Goal: Information Seeking & Learning: Learn about a topic

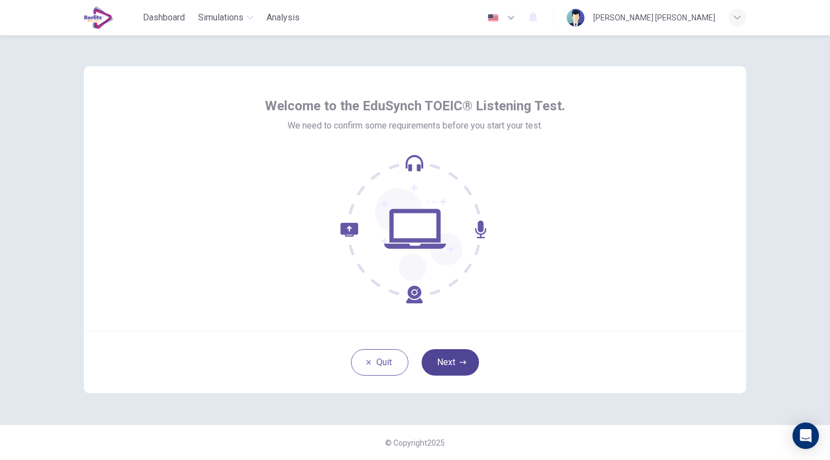
click at [452, 355] on button "Next" at bounding box center [450, 362] width 57 height 26
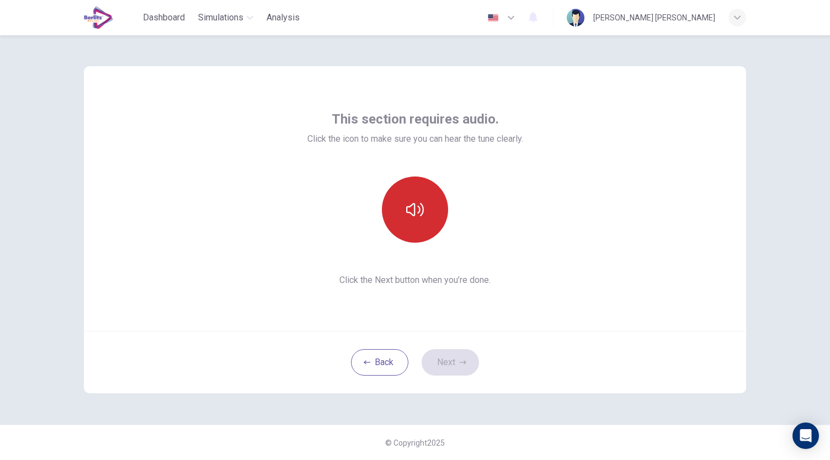
click at [429, 206] on button "button" at bounding box center [415, 210] width 66 height 66
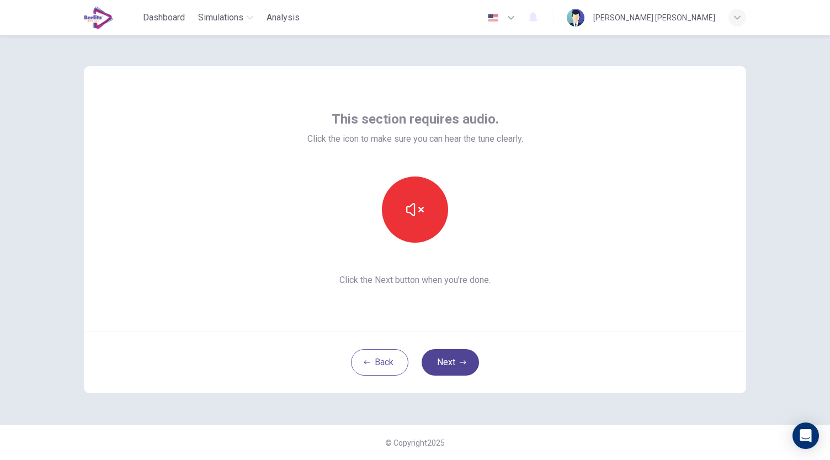
click at [471, 364] on button "Next" at bounding box center [450, 362] width 57 height 26
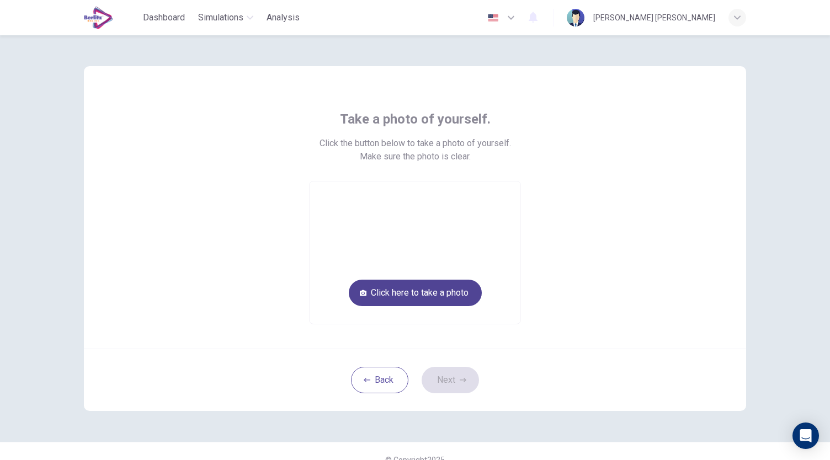
click at [418, 300] on button "Click here to take a photo" at bounding box center [415, 293] width 133 height 26
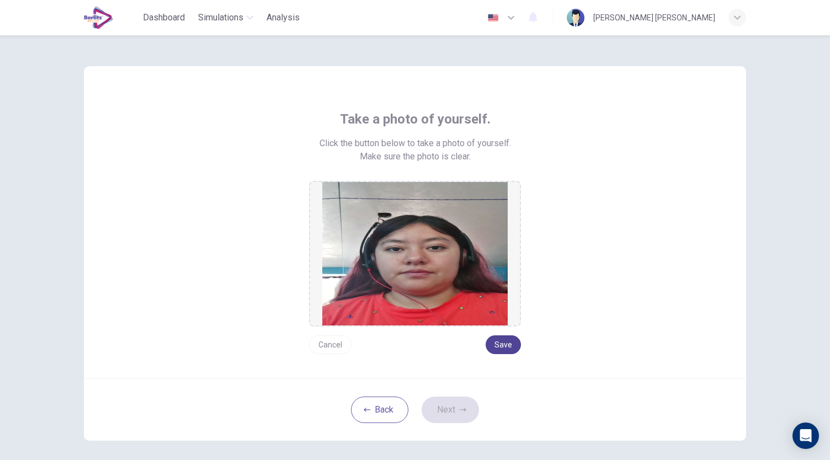
click at [488, 346] on button "Save" at bounding box center [503, 345] width 35 height 19
click at [501, 350] on button "Save" at bounding box center [503, 345] width 35 height 19
click at [449, 416] on button "Next" at bounding box center [450, 410] width 57 height 26
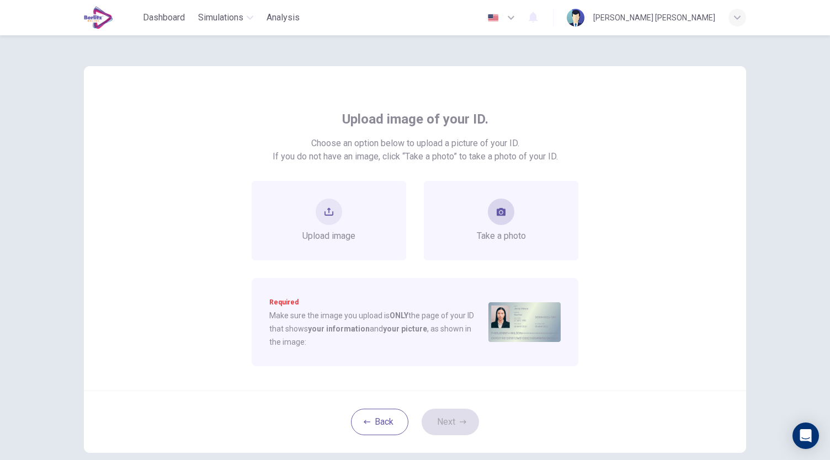
click at [517, 221] on div "Take a photo" at bounding box center [501, 221] width 49 height 44
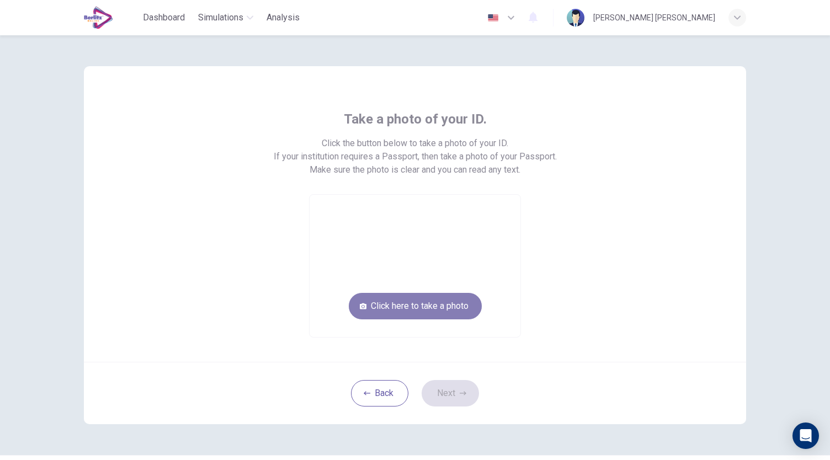
click at [435, 316] on button "Click here to take a photo" at bounding box center [415, 306] width 133 height 26
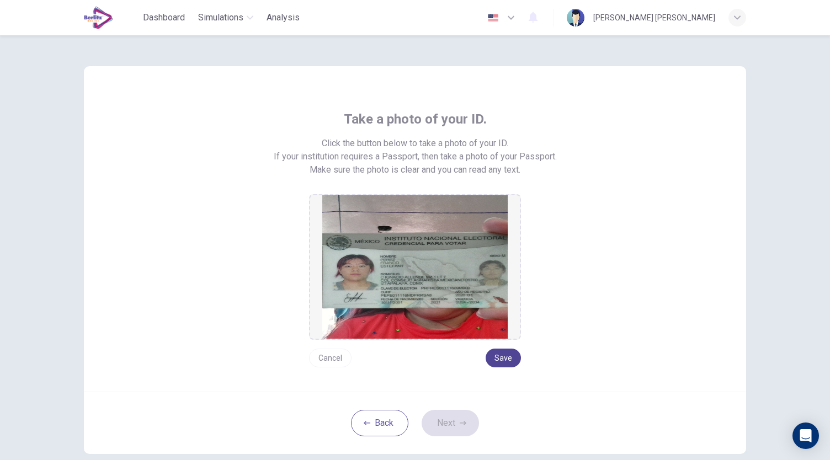
click at [499, 354] on button "Save" at bounding box center [503, 358] width 35 height 19
click at [453, 427] on button "Next" at bounding box center [450, 423] width 57 height 26
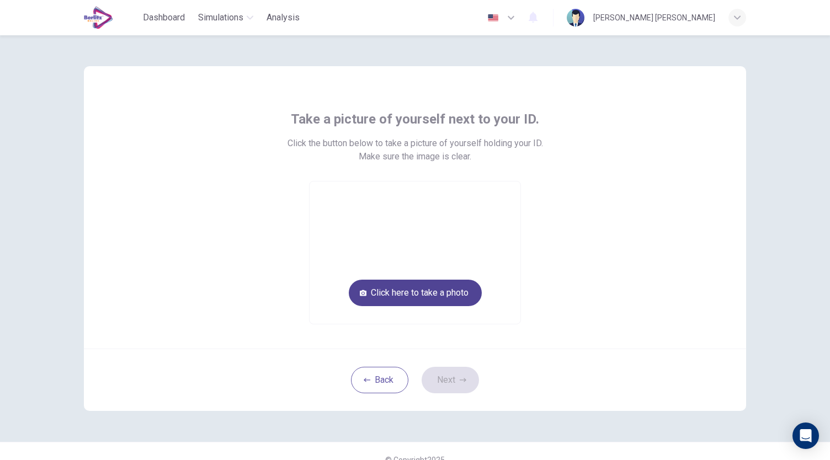
click at [395, 286] on button "Click here to take a photo" at bounding box center [415, 293] width 133 height 26
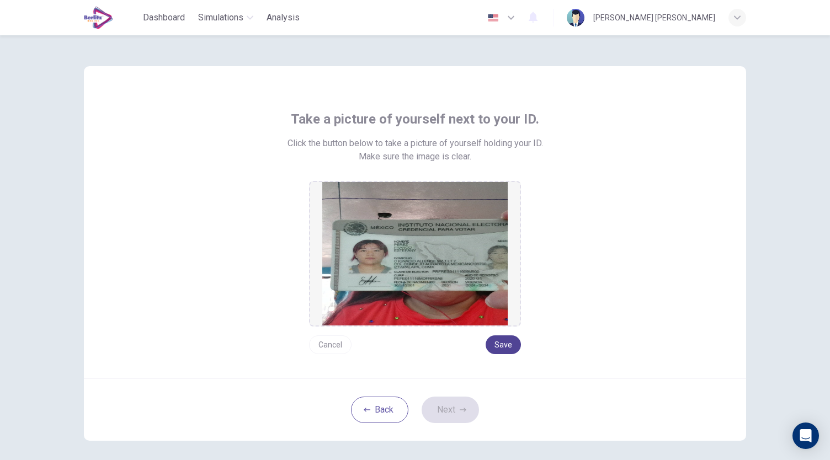
click at [505, 352] on button "Save" at bounding box center [503, 345] width 35 height 19
click at [447, 410] on button "Next" at bounding box center [450, 410] width 57 height 26
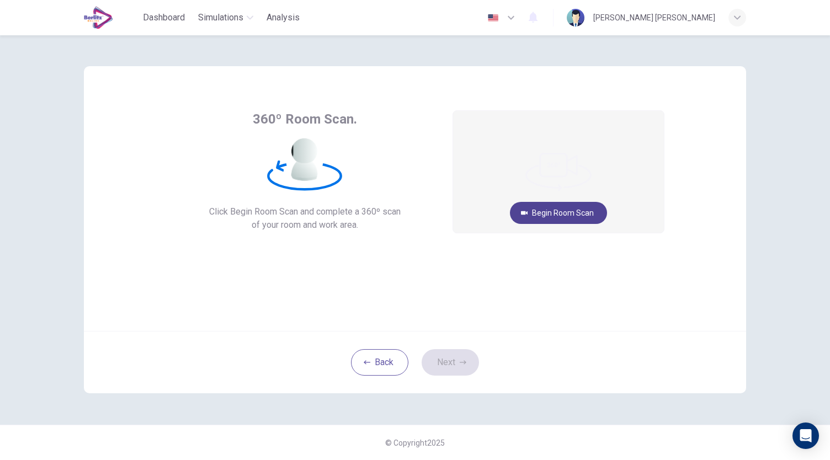
click at [571, 209] on button "Begin Room Scan" at bounding box center [558, 213] width 97 height 22
click at [557, 253] on button "Cancel" at bounding box center [558, 258] width 35 height 22
click at [562, 218] on button "Begin Room Scan" at bounding box center [558, 213] width 97 height 22
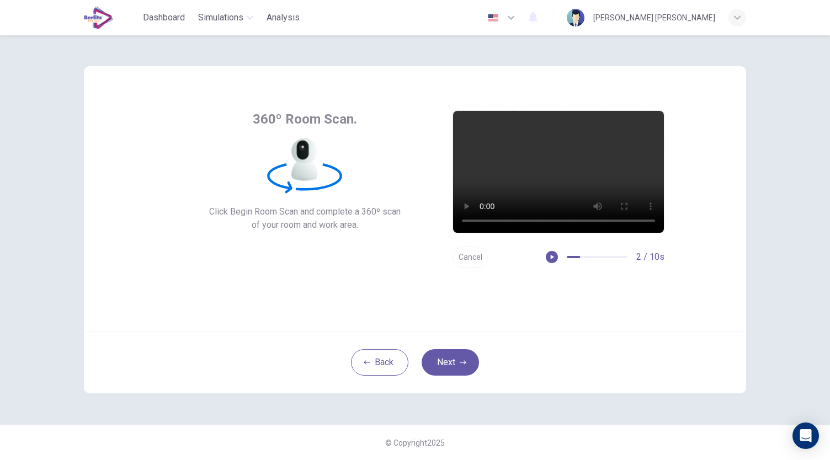
click at [468, 259] on button "Cancel" at bounding box center [470, 258] width 35 height 22
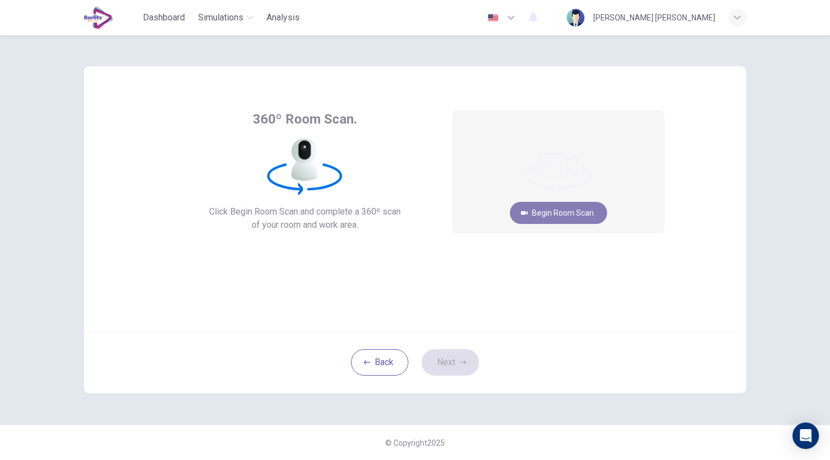
click at [556, 210] on button "Begin Room Scan" at bounding box center [558, 213] width 97 height 22
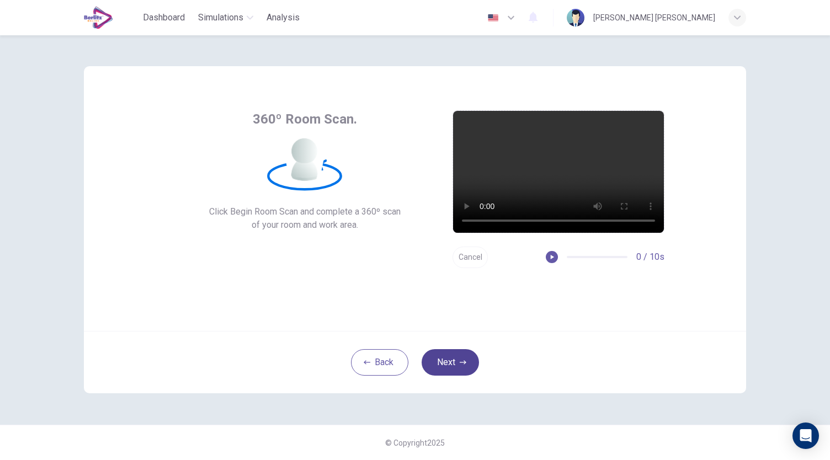
click at [445, 369] on button "Next" at bounding box center [450, 362] width 57 height 26
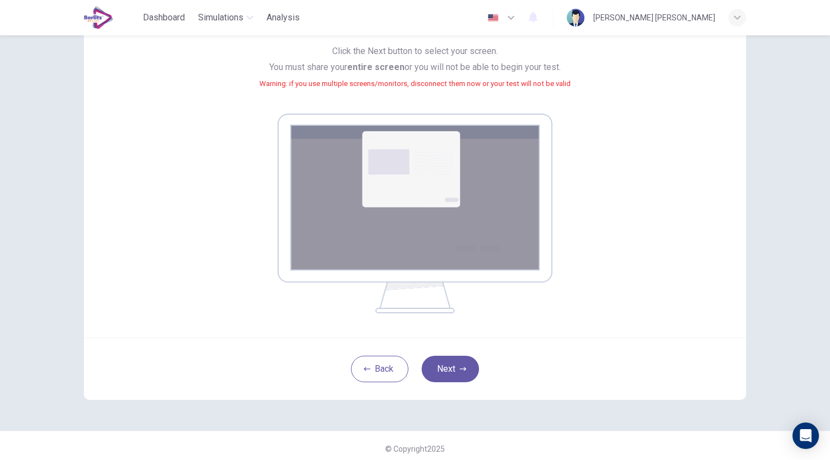
scroll to position [113, 0]
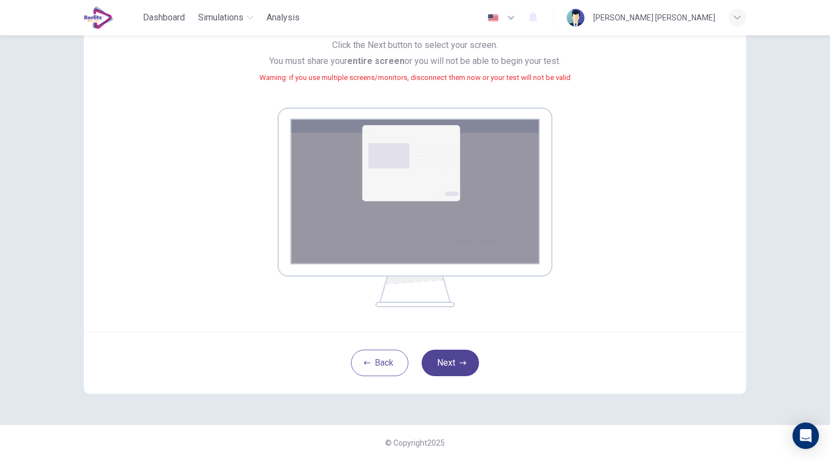
click at [466, 363] on button "Next" at bounding box center [450, 363] width 57 height 26
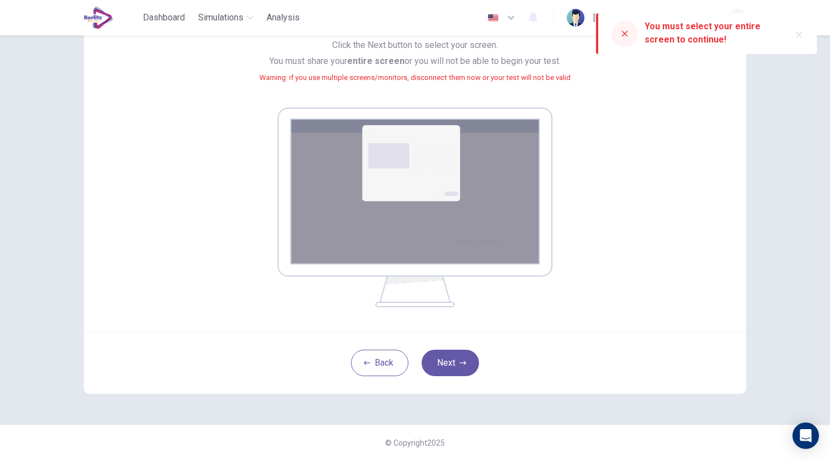
click at [626, 38] on div at bounding box center [625, 33] width 26 height 26
click at [455, 353] on button "Next" at bounding box center [450, 363] width 57 height 26
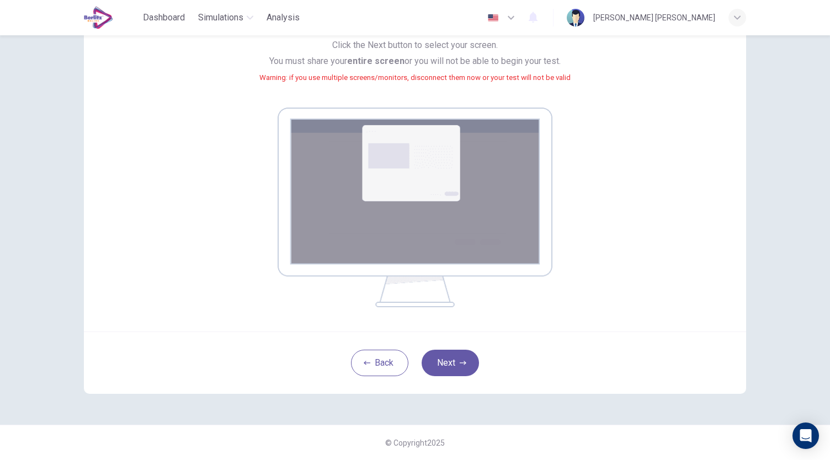
scroll to position [0, 0]
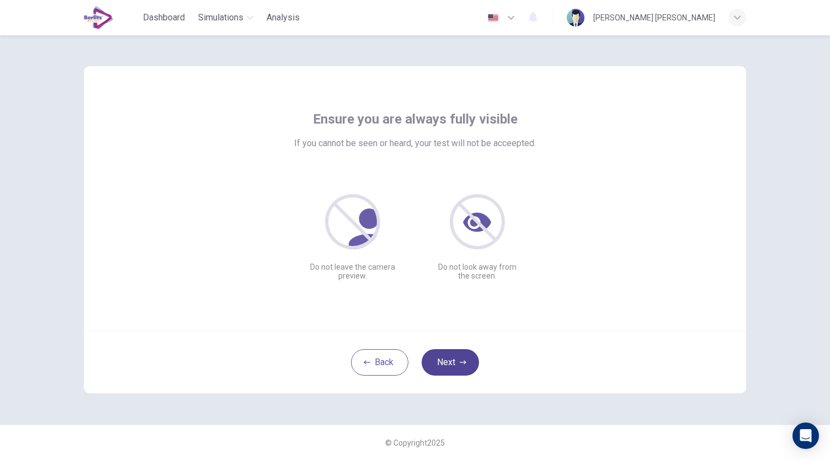
click at [455, 363] on button "Next" at bounding box center [450, 362] width 57 height 26
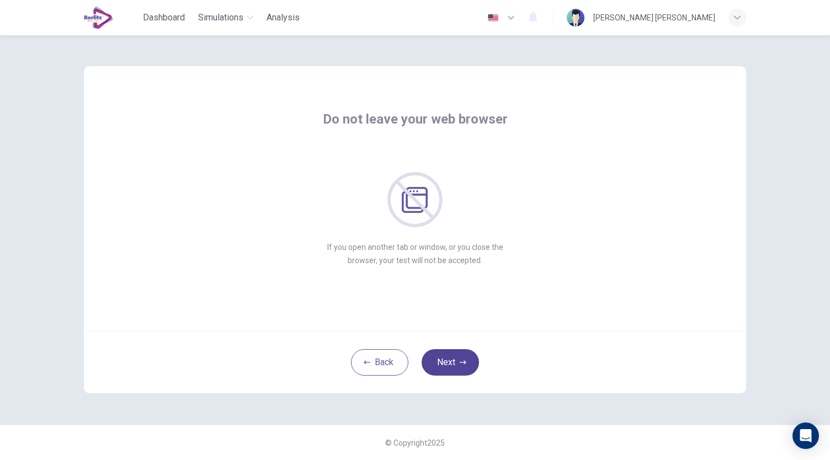
click at [455, 363] on button "Next" at bounding box center [450, 362] width 57 height 26
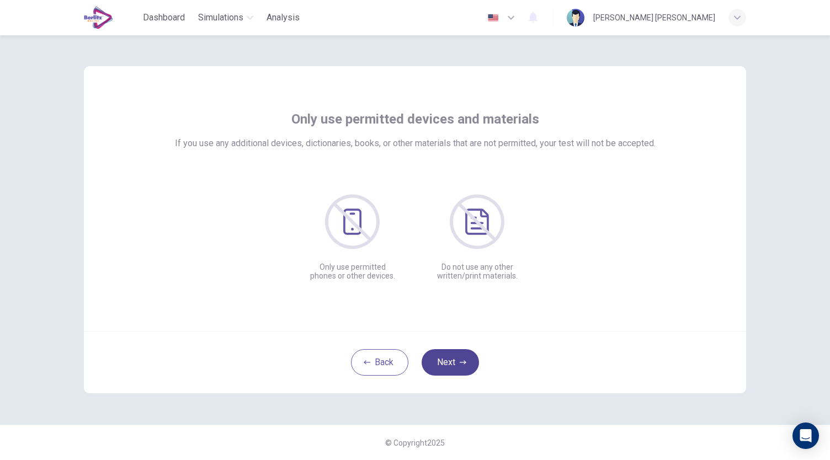
click at [455, 363] on button "Next" at bounding box center [450, 362] width 57 height 26
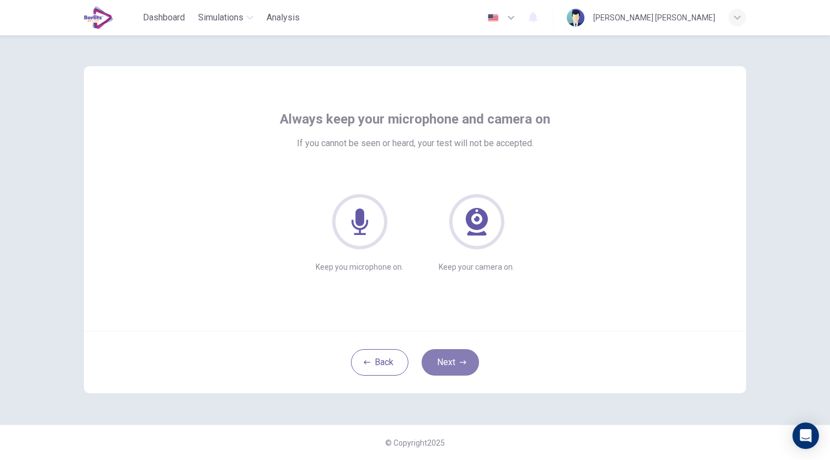
click at [455, 363] on button "Next" at bounding box center [450, 362] width 57 height 26
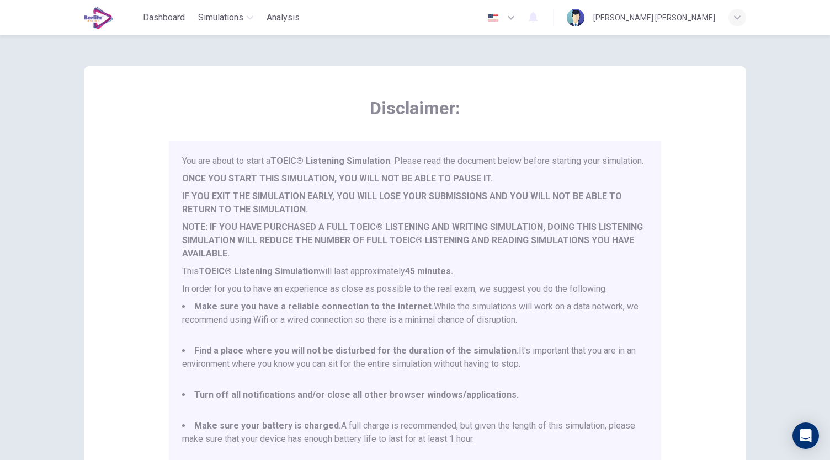
click at [650, 435] on div "You are about to start a TOEIC® Listening Simulation . Please read the document…" at bounding box center [415, 301] width 492 height 320
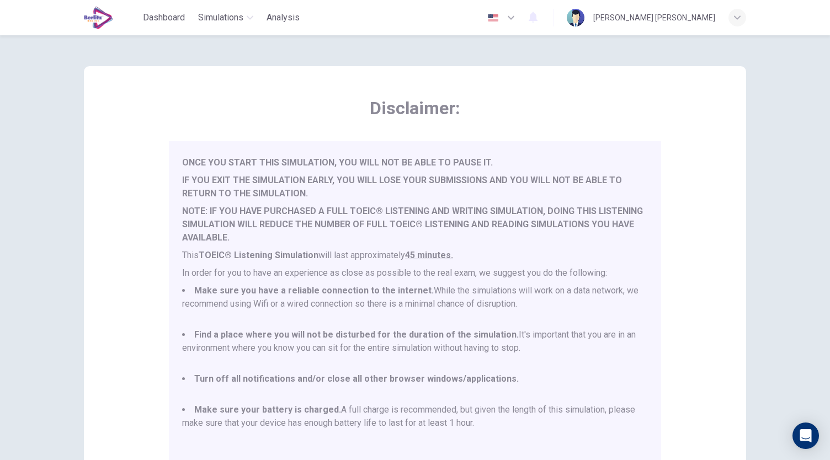
click at [695, 424] on div "Disclaimer: You are about to start a TOEIC® Listening Simulation . Please read …" at bounding box center [415, 275] width 662 height 419
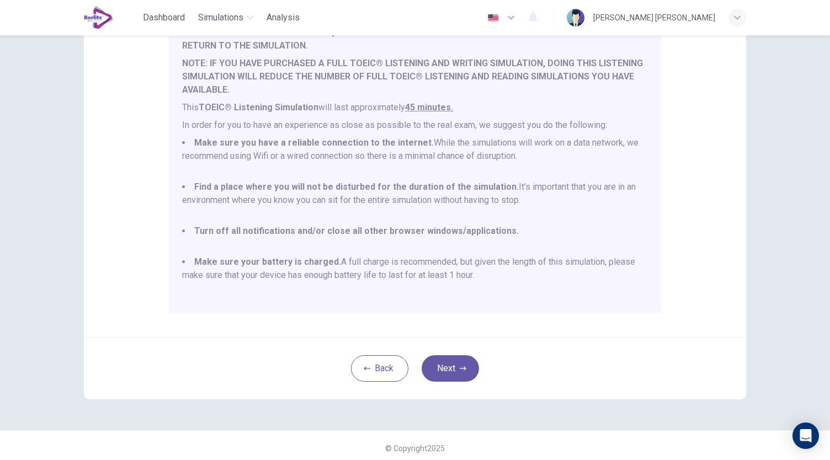
scroll to position [153, 0]
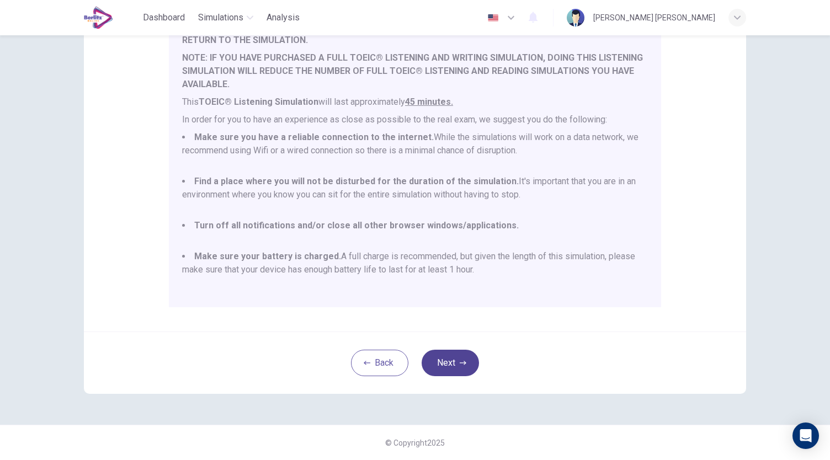
click at [447, 359] on button "Next" at bounding box center [450, 363] width 57 height 26
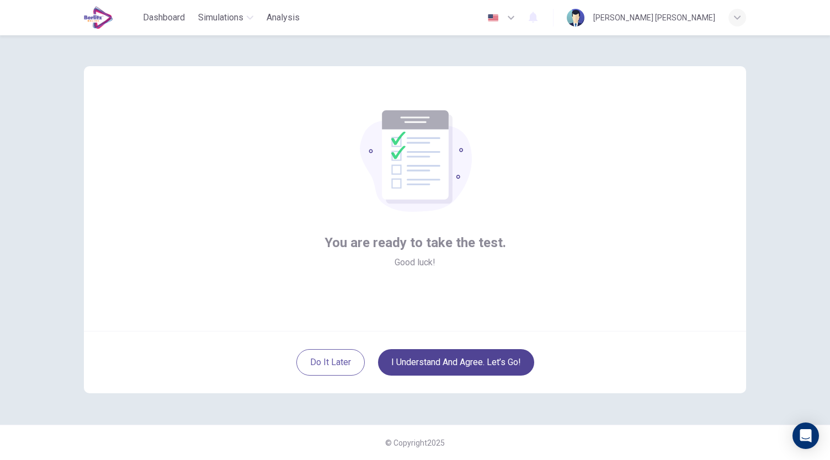
scroll to position [0, 0]
click at [496, 365] on button "I understand and agree. Let’s go!" at bounding box center [456, 362] width 156 height 26
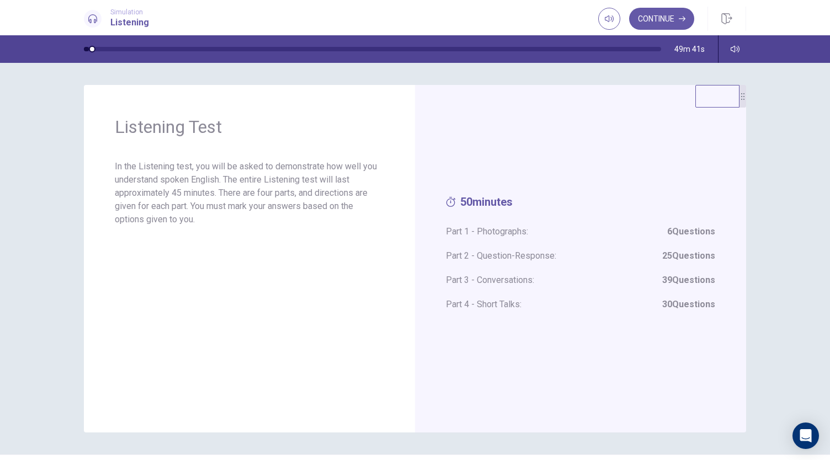
scroll to position [30, 0]
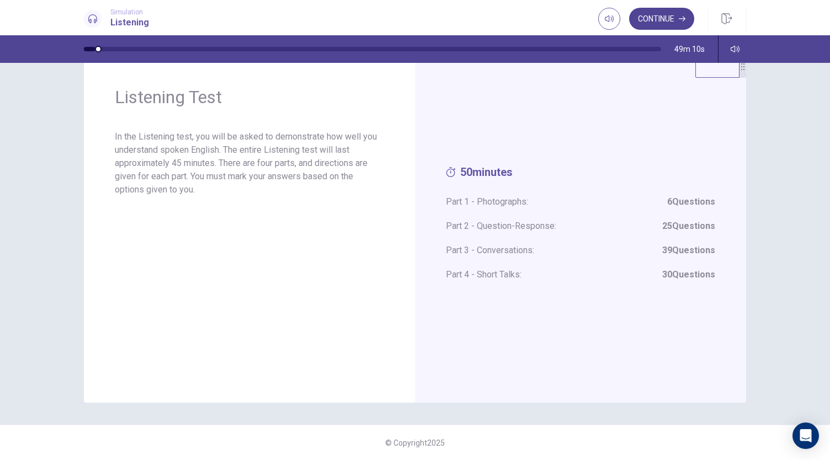
click at [674, 18] on button "Continue" at bounding box center [661, 19] width 65 height 22
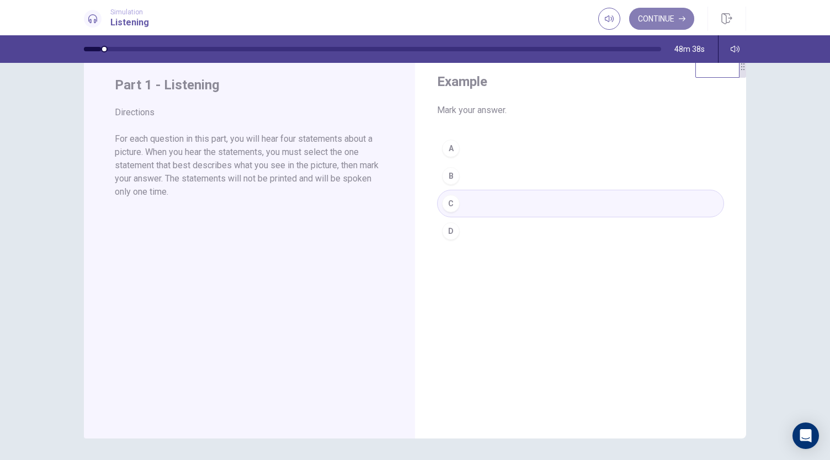
click at [671, 24] on button "Continue" at bounding box center [661, 19] width 65 height 22
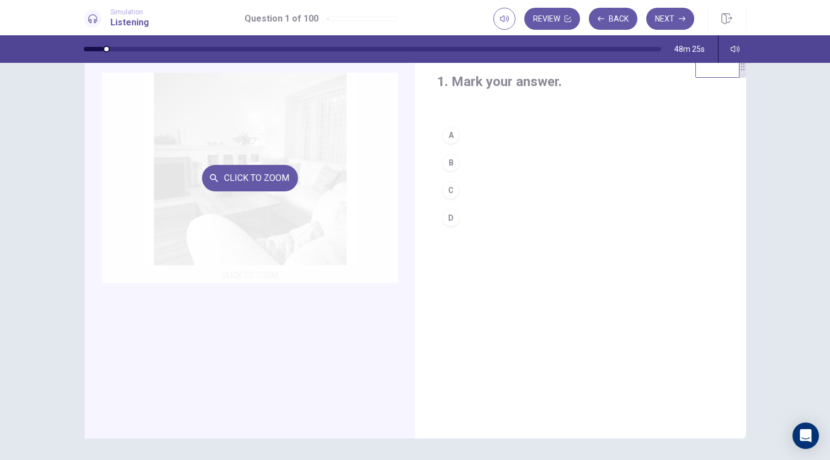
click at [258, 171] on button "Click to Zoom" at bounding box center [250, 178] width 96 height 26
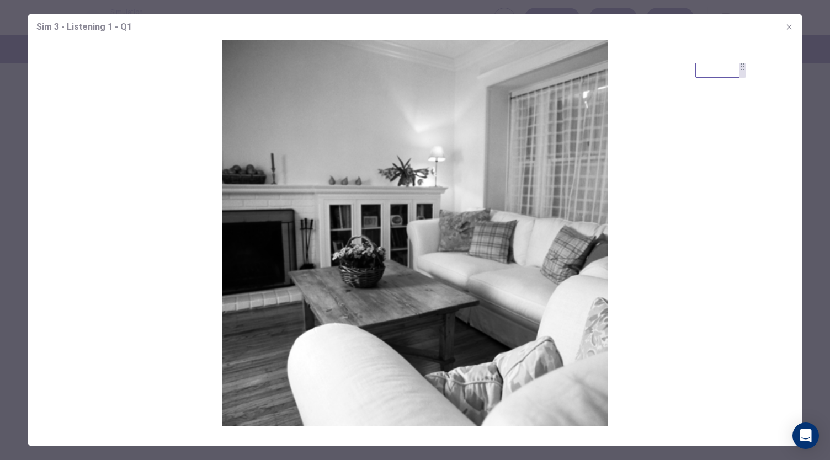
click at [789, 25] on icon "button" at bounding box center [789, 27] width 9 height 9
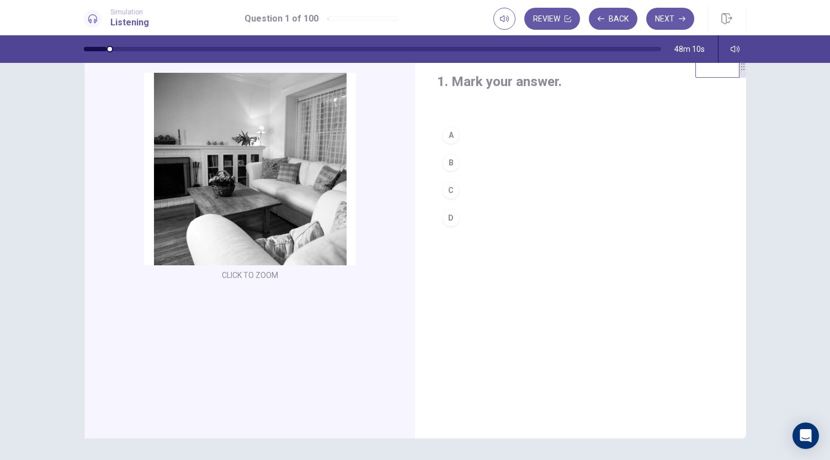
click at [447, 162] on div "B" at bounding box center [451, 163] width 18 height 18
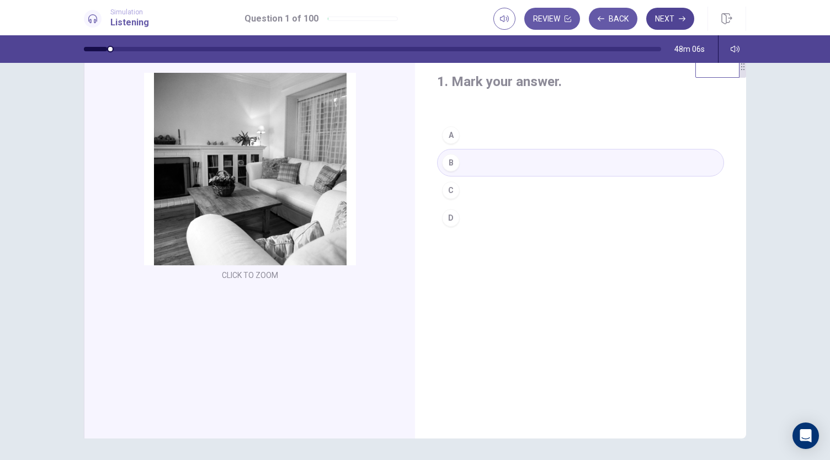
click at [667, 18] on button "Next" at bounding box center [670, 19] width 48 height 22
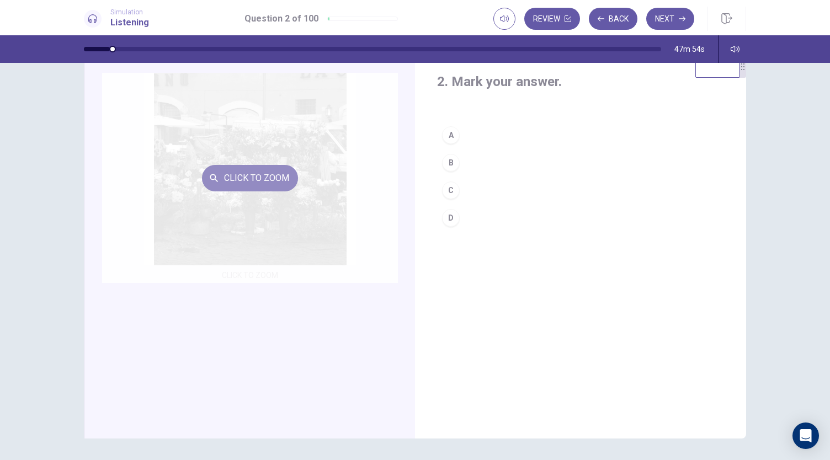
click at [263, 189] on button "Click to Zoom" at bounding box center [250, 178] width 96 height 26
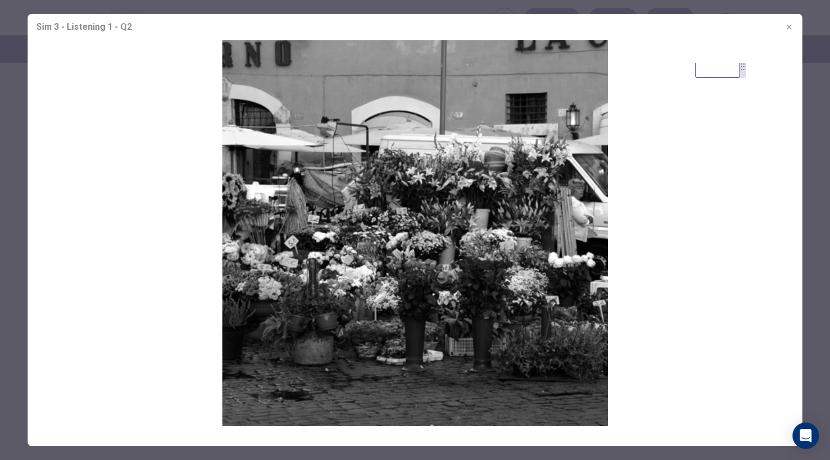
click at [788, 28] on icon "button" at bounding box center [788, 26] width 5 height 5
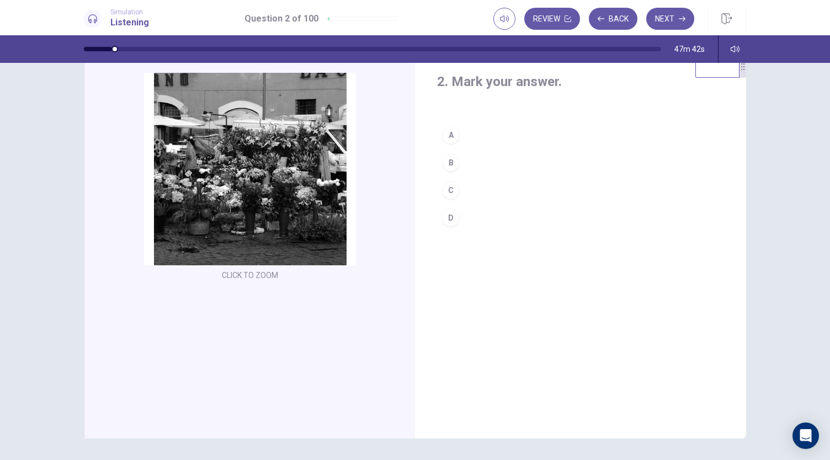
click at [447, 139] on div "A" at bounding box center [451, 135] width 18 height 18
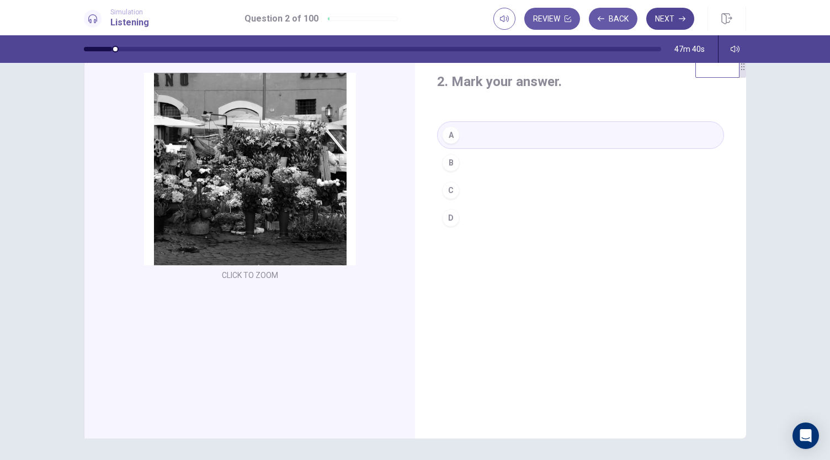
click at [661, 24] on button "Next" at bounding box center [670, 19] width 48 height 22
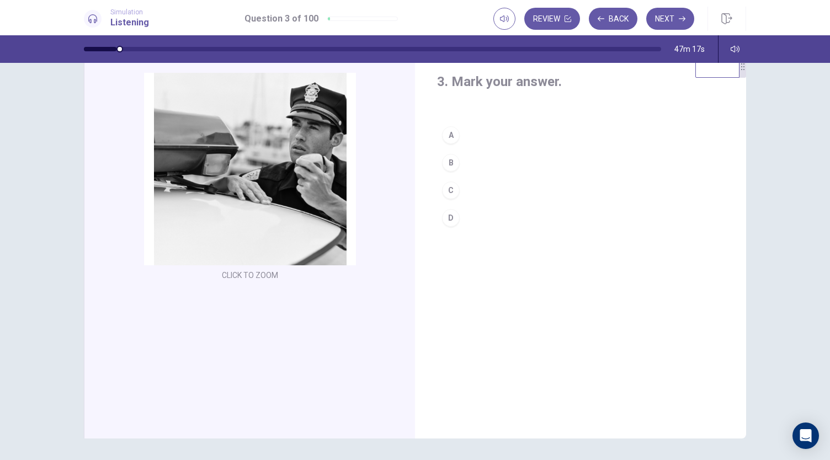
click at [464, 189] on button "C" at bounding box center [580, 191] width 287 height 28
click at [674, 14] on button "Next" at bounding box center [670, 19] width 48 height 22
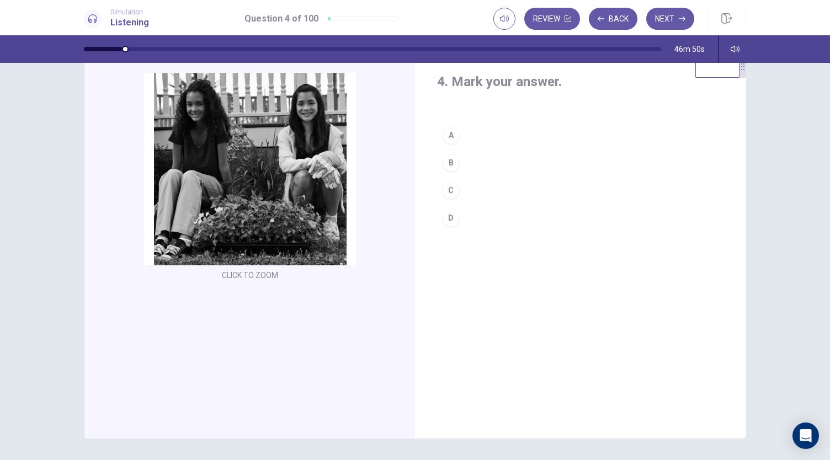
click at [459, 210] on button "D" at bounding box center [580, 218] width 287 height 28
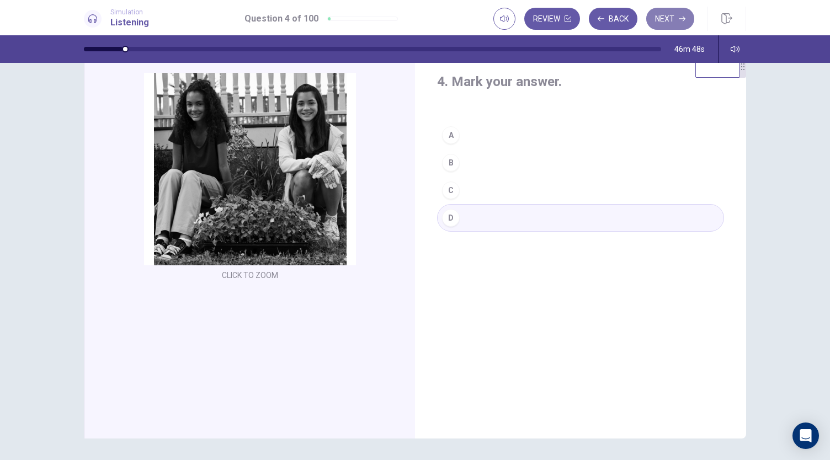
click at [663, 22] on button "Next" at bounding box center [670, 19] width 48 height 22
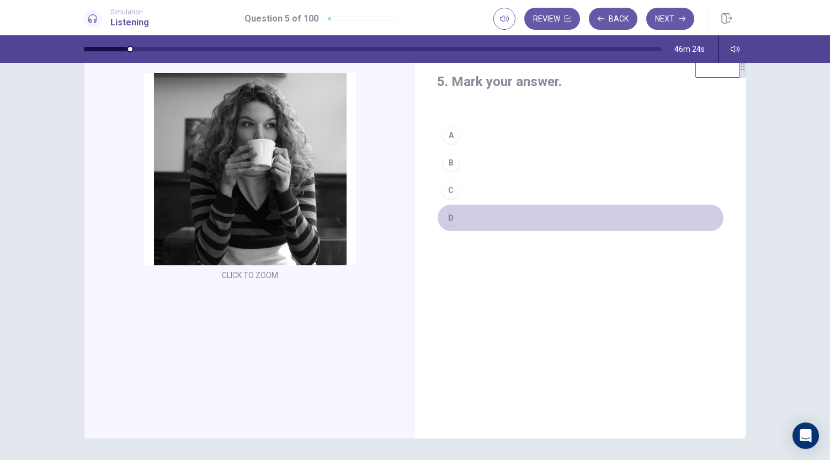
click at [453, 221] on div "D" at bounding box center [451, 218] width 18 height 18
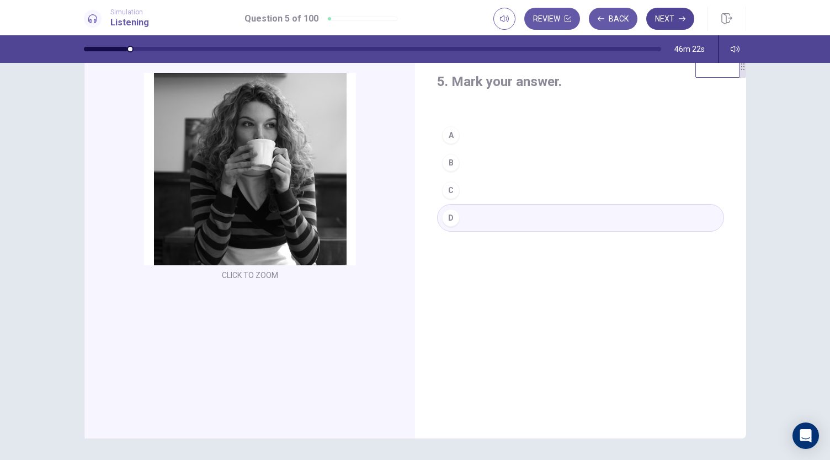
click at [665, 23] on button "Next" at bounding box center [670, 19] width 48 height 22
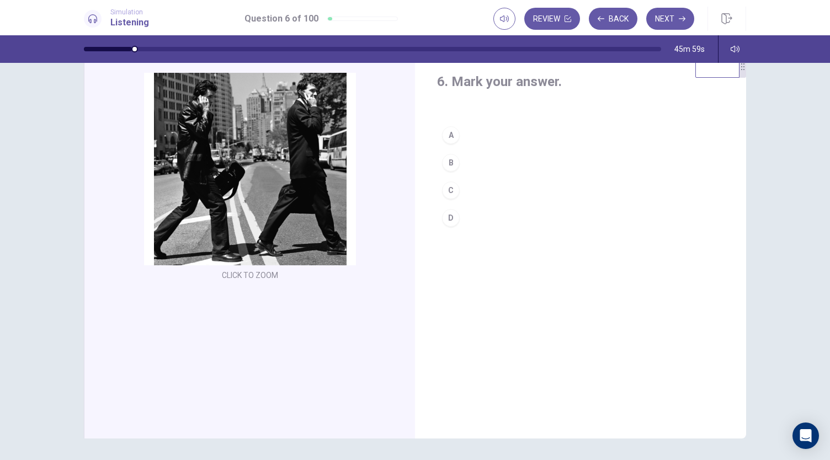
click at [452, 190] on div "C" at bounding box center [451, 191] width 18 height 18
click at [664, 24] on button "Next" at bounding box center [670, 19] width 48 height 22
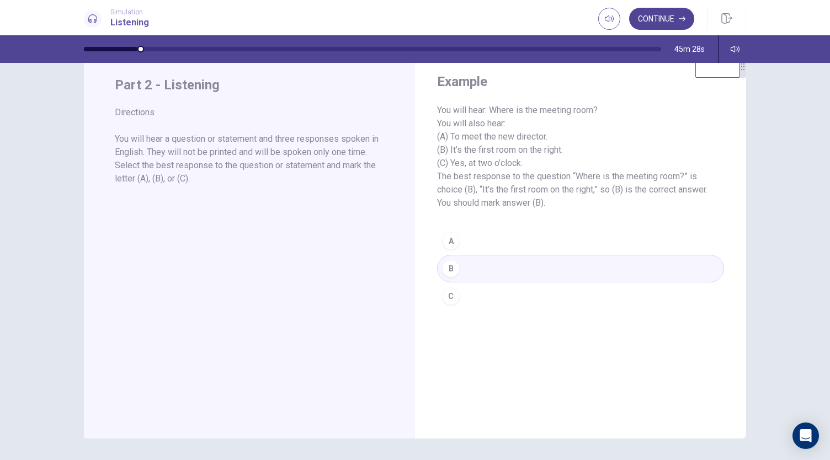
click at [665, 19] on button "Continue" at bounding box center [661, 19] width 65 height 22
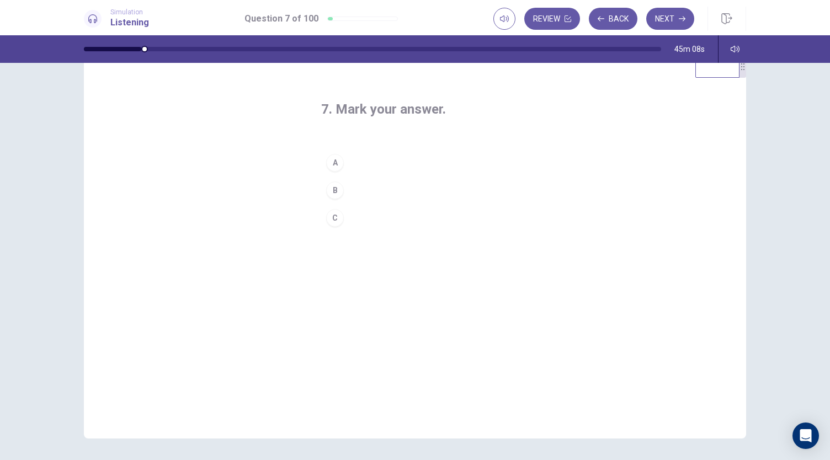
click at [337, 221] on div "C" at bounding box center [335, 218] width 18 height 18
click at [664, 25] on button "Next" at bounding box center [670, 19] width 48 height 22
click at [342, 189] on button "B" at bounding box center [415, 191] width 188 height 28
click at [669, 20] on button "Next" at bounding box center [670, 19] width 48 height 22
click at [330, 164] on div "A" at bounding box center [335, 163] width 18 height 18
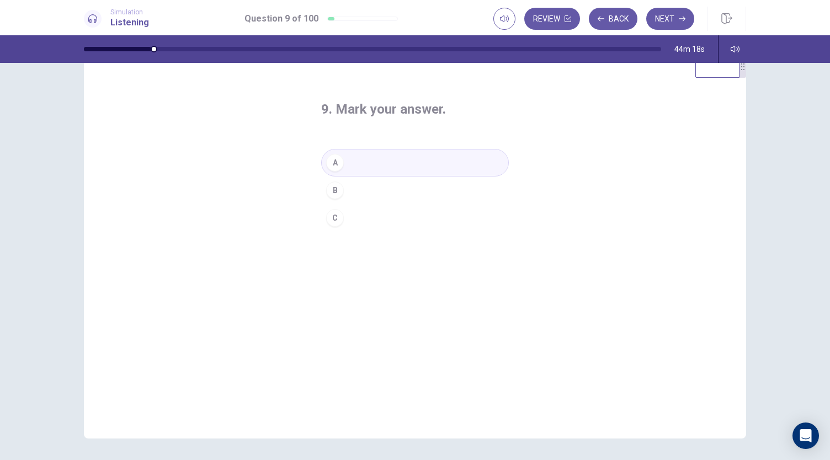
click at [345, 217] on button "C" at bounding box center [415, 218] width 188 height 28
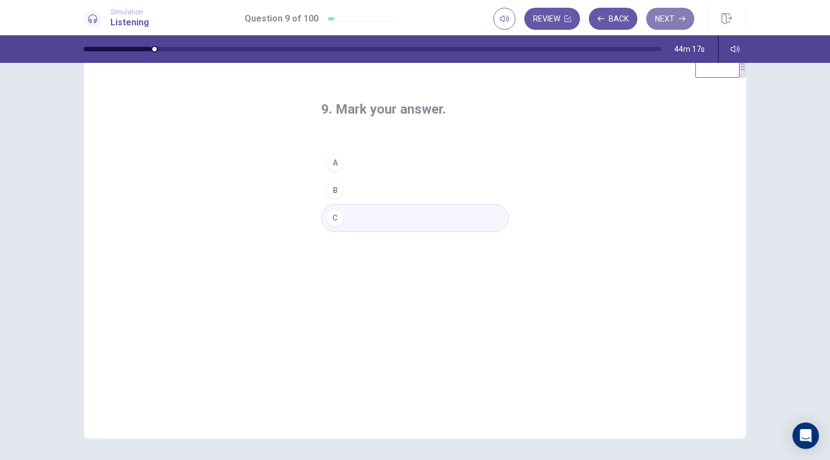
click at [671, 23] on button "Next" at bounding box center [670, 19] width 48 height 22
click at [347, 188] on button "B" at bounding box center [415, 191] width 188 height 28
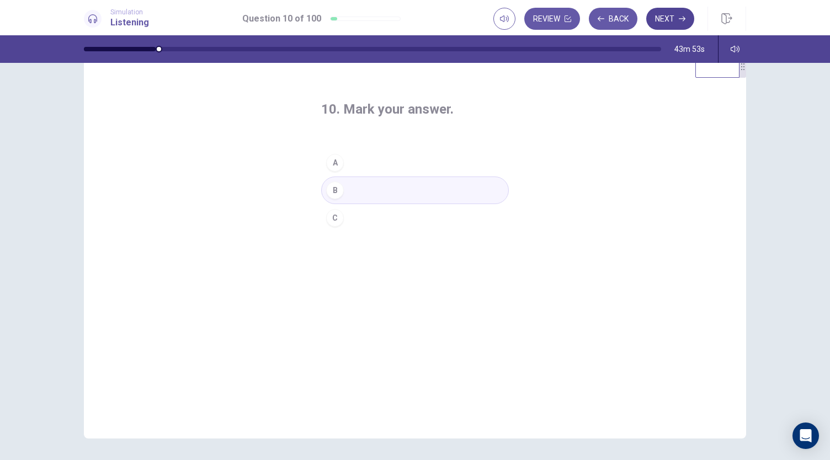
click at [671, 18] on button "Next" at bounding box center [670, 19] width 48 height 22
click at [344, 165] on button "A" at bounding box center [415, 163] width 188 height 28
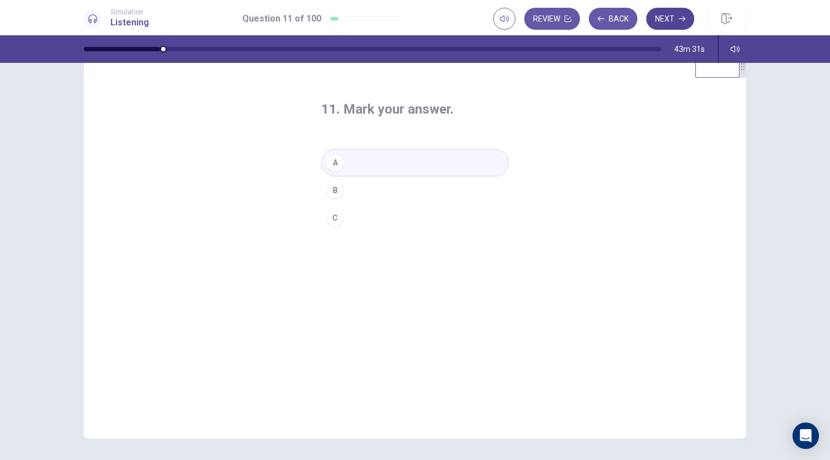
click at [668, 12] on button "Next" at bounding box center [670, 19] width 48 height 22
click at [347, 169] on button "A" at bounding box center [415, 163] width 188 height 28
click at [678, 20] on button "Next" at bounding box center [670, 19] width 48 height 22
click at [348, 198] on button "B" at bounding box center [415, 191] width 188 height 28
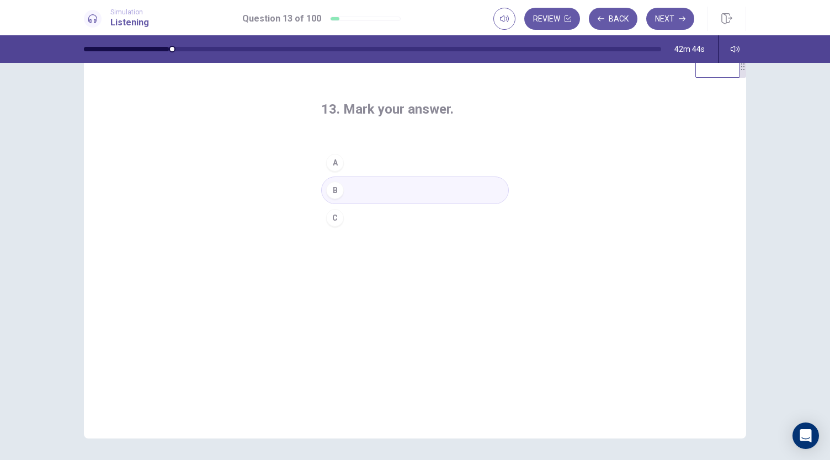
click at [413, 205] on button "C" at bounding box center [415, 218] width 188 height 28
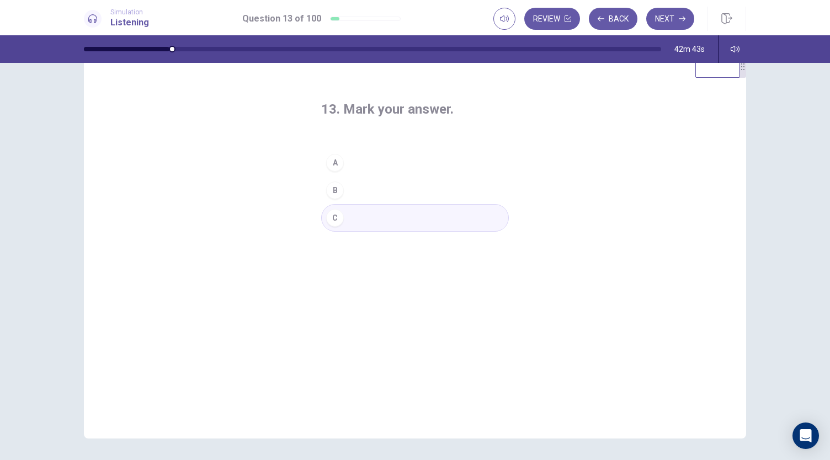
click at [418, 193] on button "B" at bounding box center [415, 191] width 188 height 28
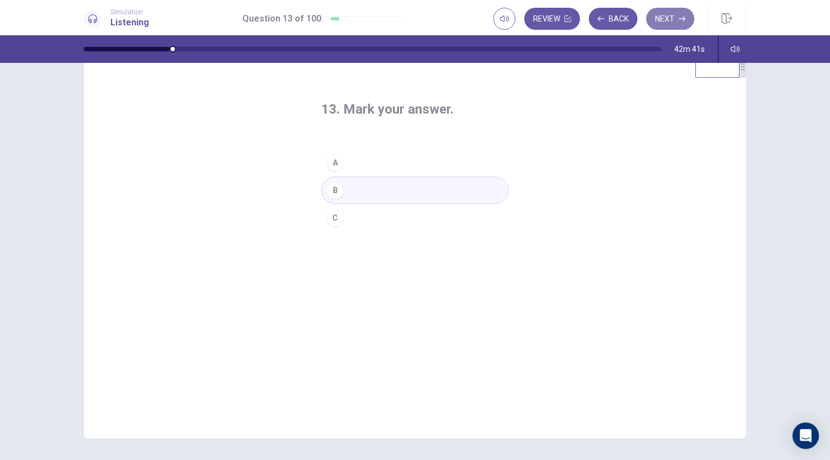
click at [673, 20] on button "Next" at bounding box center [670, 19] width 48 height 22
click at [391, 218] on button "C" at bounding box center [415, 218] width 188 height 28
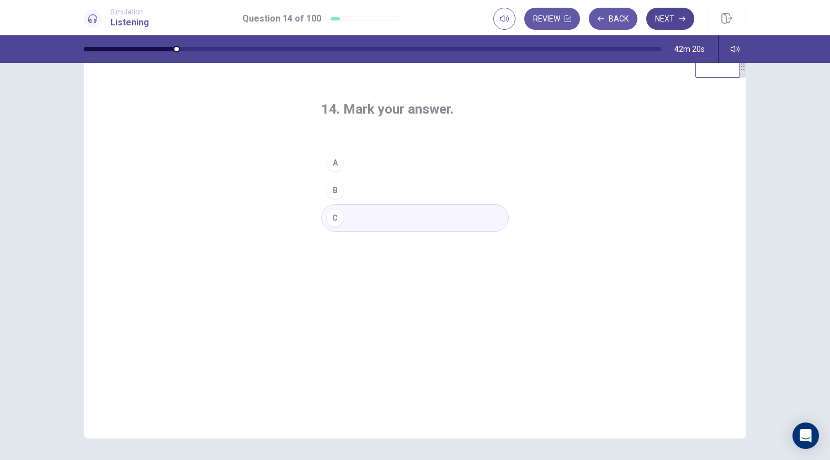
click at [657, 18] on button "Next" at bounding box center [670, 19] width 48 height 22
click at [380, 165] on button "A" at bounding box center [415, 163] width 188 height 28
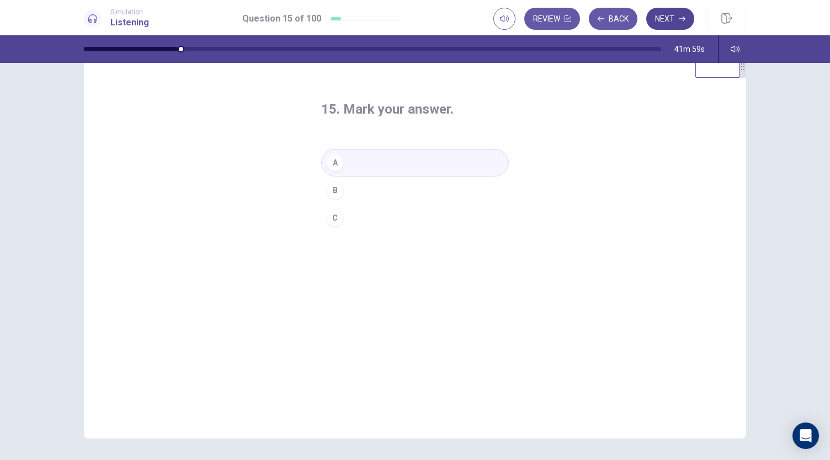
click at [667, 18] on button "Next" at bounding box center [670, 19] width 48 height 22
click at [376, 215] on button "C" at bounding box center [415, 218] width 188 height 28
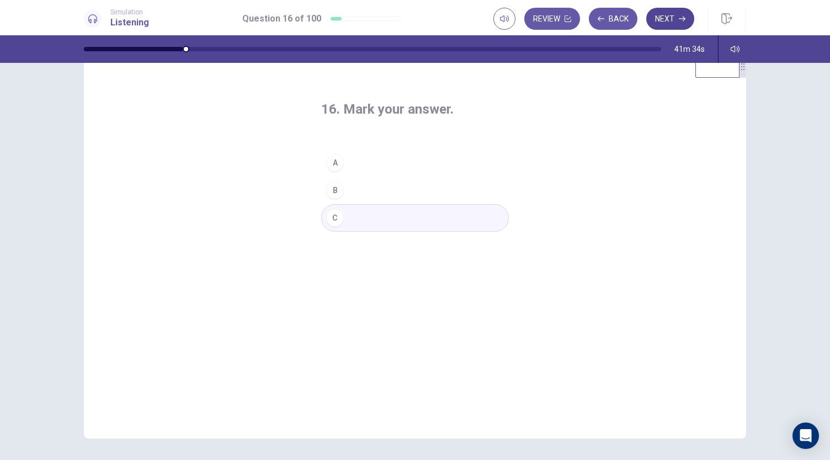
click at [660, 17] on button "Next" at bounding box center [670, 19] width 48 height 22
click at [350, 214] on button "C" at bounding box center [415, 218] width 188 height 28
click at [674, 23] on button "Next" at bounding box center [670, 19] width 48 height 22
click at [348, 164] on button "A" at bounding box center [415, 163] width 188 height 28
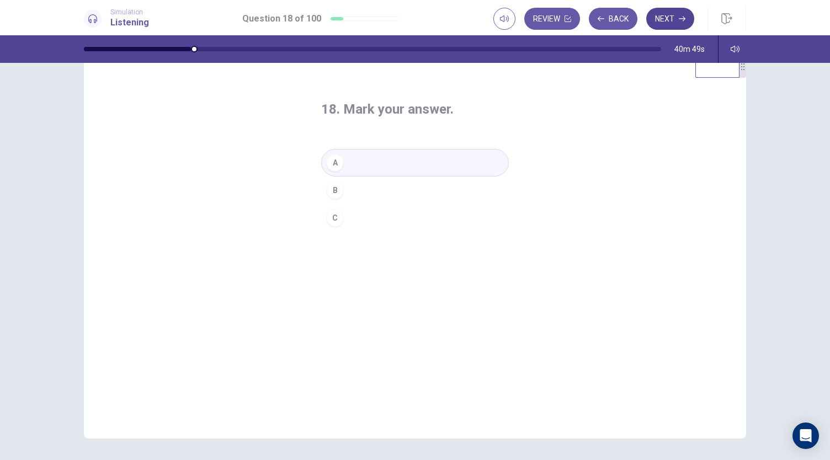
click at [658, 29] on button "Next" at bounding box center [670, 19] width 48 height 22
click at [360, 185] on button "B" at bounding box center [415, 191] width 188 height 28
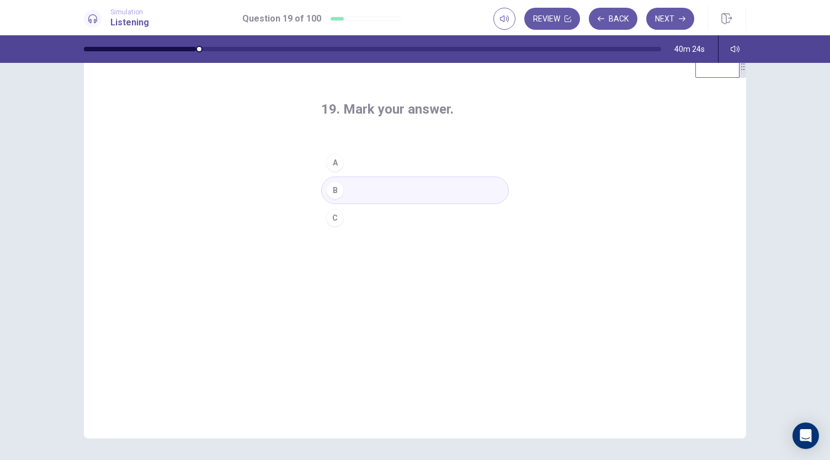
click at [489, 164] on button "A" at bounding box center [415, 163] width 188 height 28
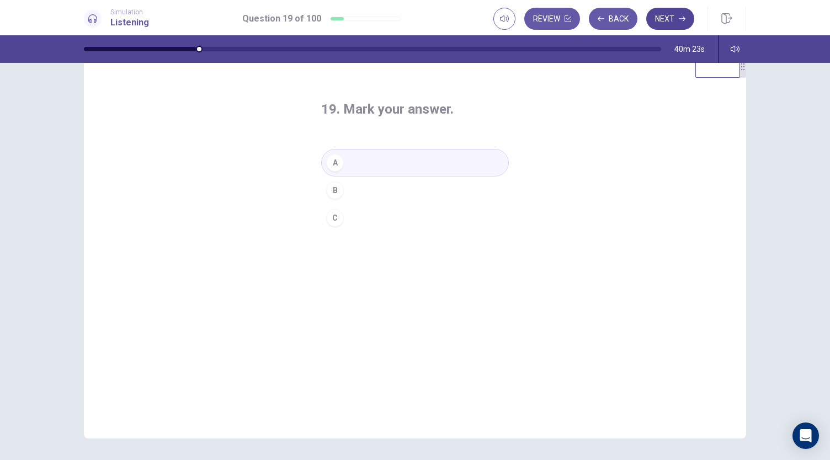
click at [656, 26] on button "Next" at bounding box center [670, 19] width 48 height 22
click at [363, 213] on button "C" at bounding box center [415, 218] width 188 height 28
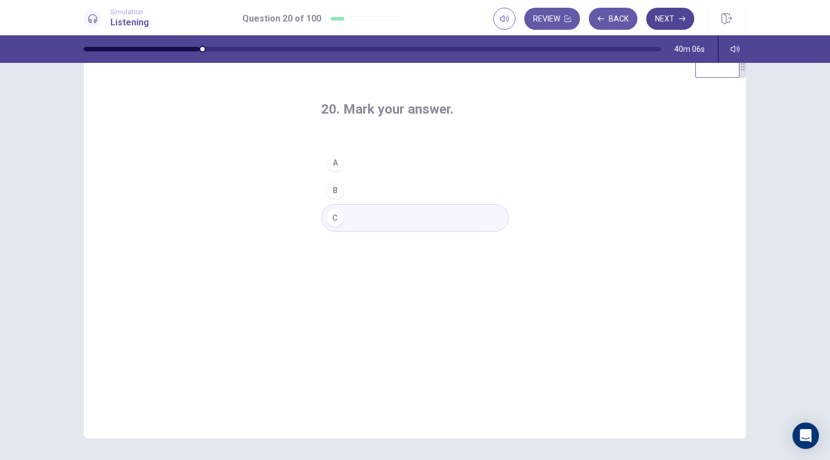
click at [685, 16] on icon "button" at bounding box center [682, 18] width 7 height 7
click at [354, 217] on button "C" at bounding box center [415, 218] width 188 height 28
click at [663, 22] on button "Next" at bounding box center [670, 19] width 48 height 22
click at [353, 171] on button "A" at bounding box center [415, 163] width 188 height 28
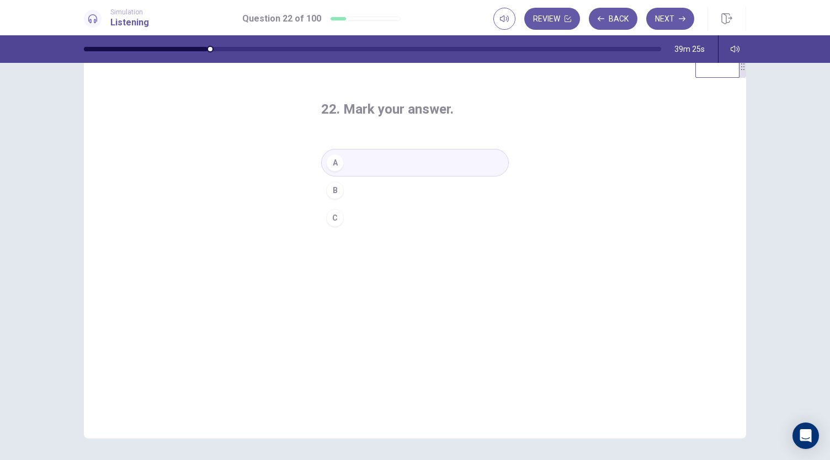
click at [354, 188] on button "B" at bounding box center [415, 191] width 188 height 28
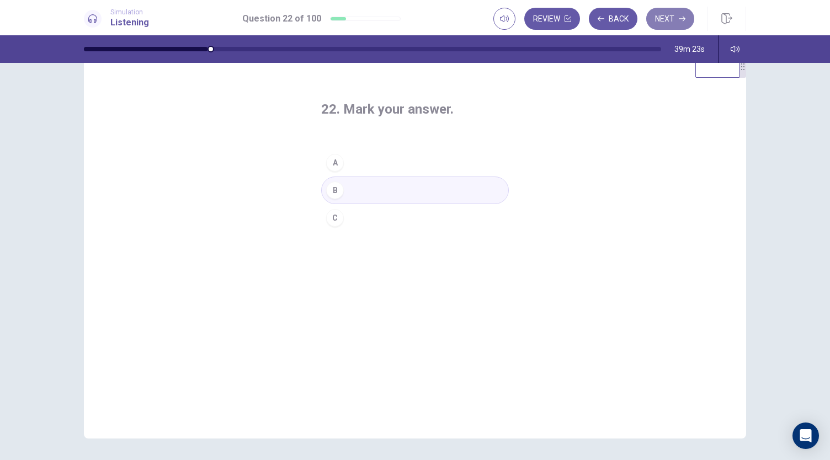
click at [676, 18] on button "Next" at bounding box center [670, 19] width 48 height 22
click at [355, 194] on button "B" at bounding box center [415, 191] width 188 height 28
click at [660, 26] on button "Next" at bounding box center [670, 19] width 48 height 22
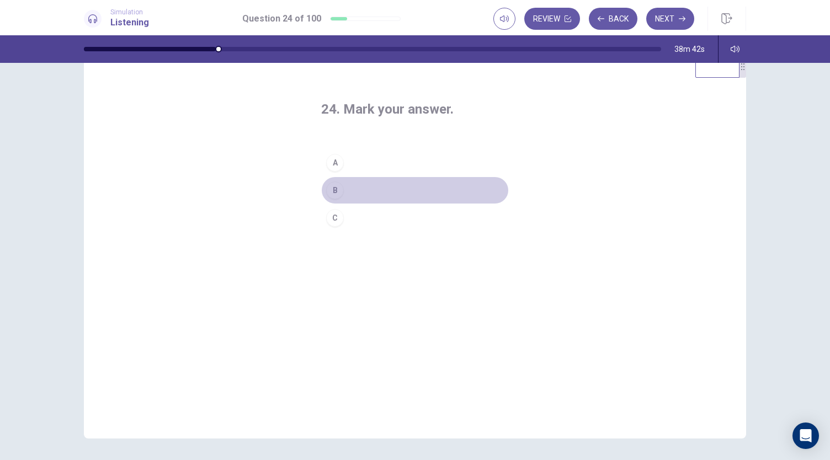
click at [347, 188] on button "B" at bounding box center [415, 191] width 188 height 28
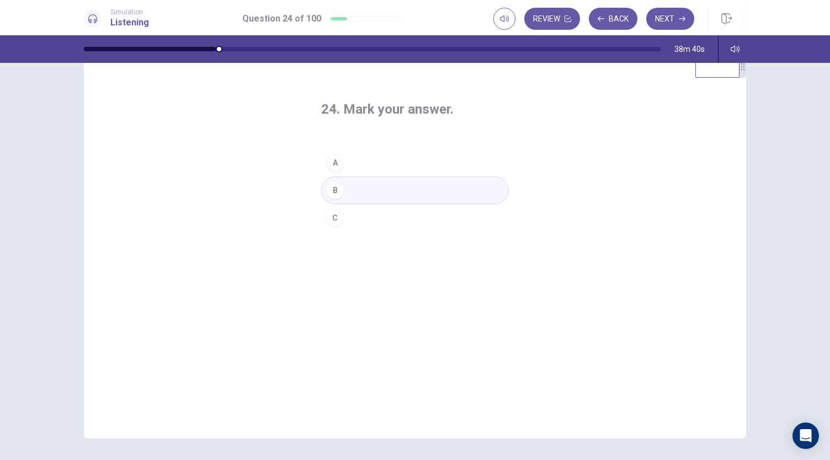
click at [447, 216] on button "C" at bounding box center [415, 218] width 188 height 28
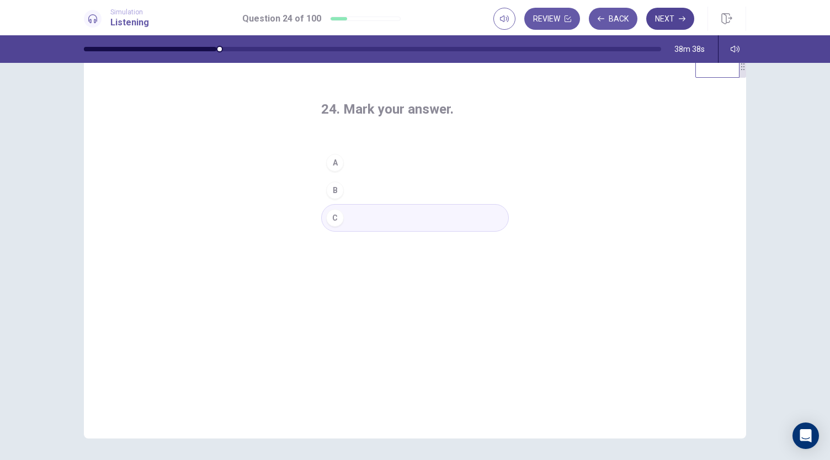
click at [663, 24] on button "Next" at bounding box center [670, 19] width 48 height 22
click at [361, 196] on button "B" at bounding box center [415, 191] width 188 height 28
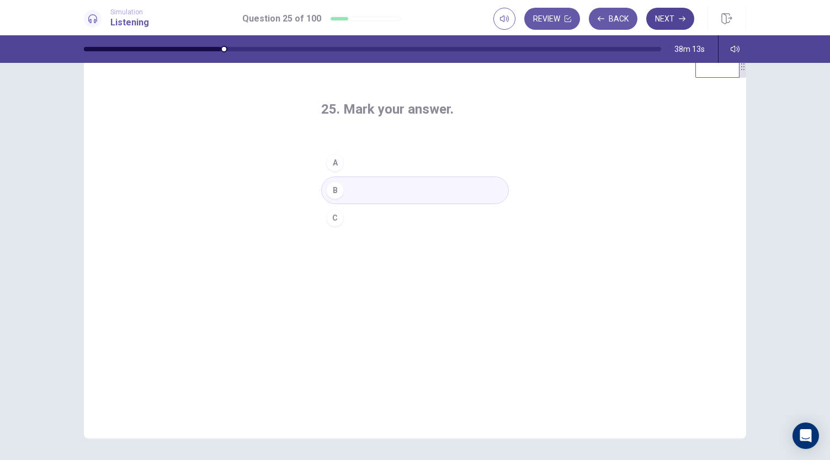
click at [658, 22] on button "Next" at bounding box center [670, 19] width 48 height 22
click at [348, 189] on button "B" at bounding box center [415, 191] width 188 height 28
click at [671, 15] on button "Next" at bounding box center [670, 19] width 48 height 22
click at [355, 157] on button "A" at bounding box center [415, 163] width 188 height 28
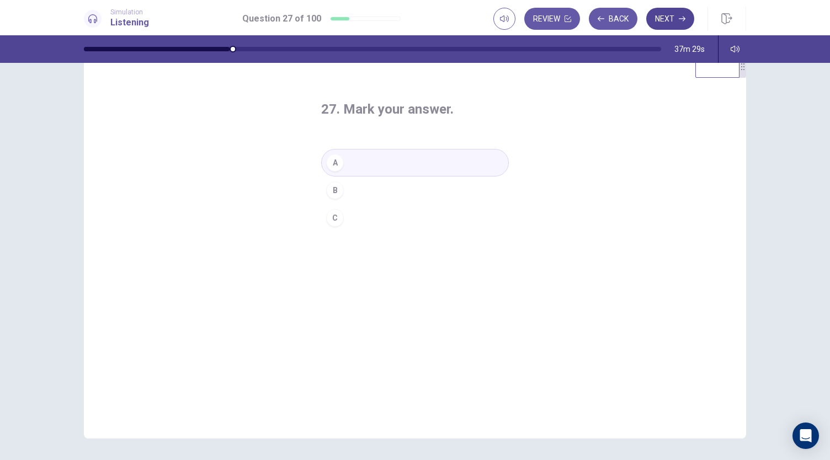
click at [660, 22] on button "Next" at bounding box center [670, 19] width 48 height 22
click at [362, 171] on button "A" at bounding box center [415, 163] width 188 height 28
click at [380, 216] on button "C" at bounding box center [415, 218] width 188 height 28
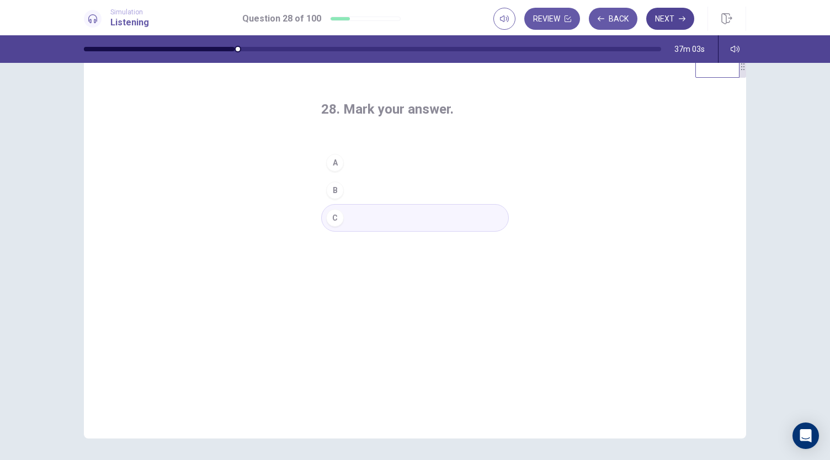
click at [669, 15] on button "Next" at bounding box center [670, 19] width 48 height 22
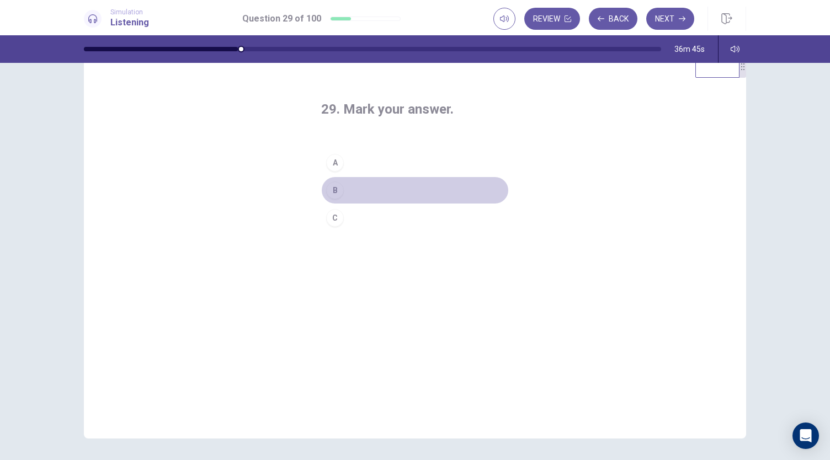
click at [356, 187] on button "B" at bounding box center [415, 191] width 188 height 28
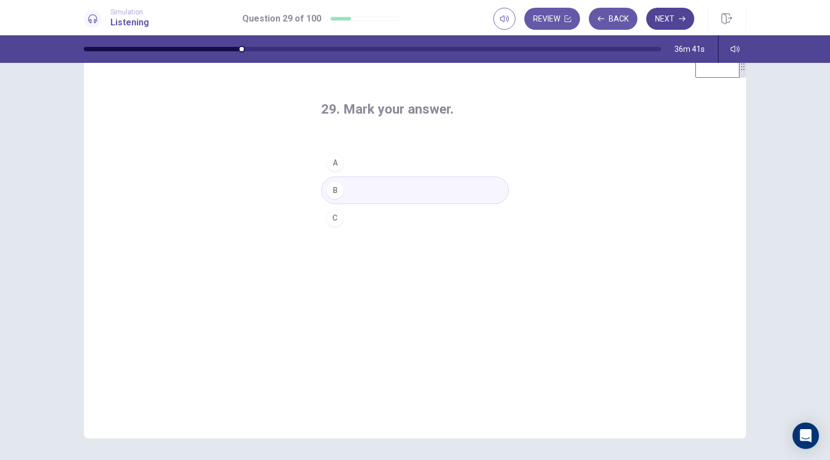
click at [674, 25] on button "Next" at bounding box center [670, 19] width 48 height 22
click at [357, 221] on button "C" at bounding box center [415, 218] width 188 height 28
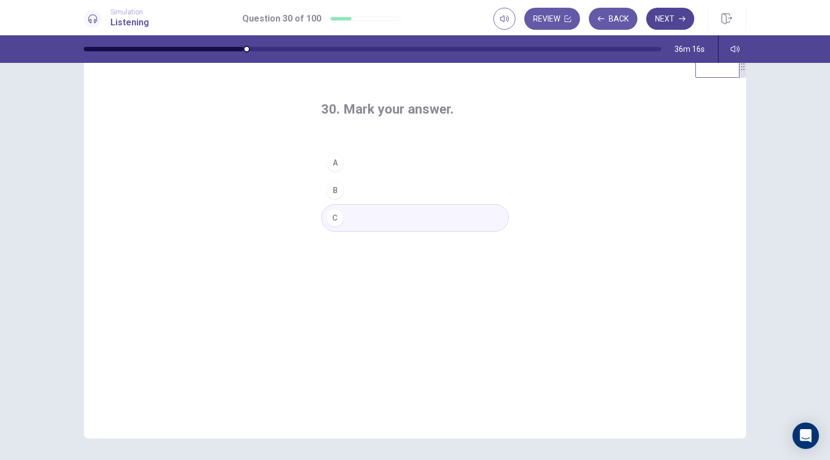
click at [661, 20] on button "Next" at bounding box center [670, 19] width 48 height 22
click at [361, 174] on button "A" at bounding box center [415, 163] width 188 height 28
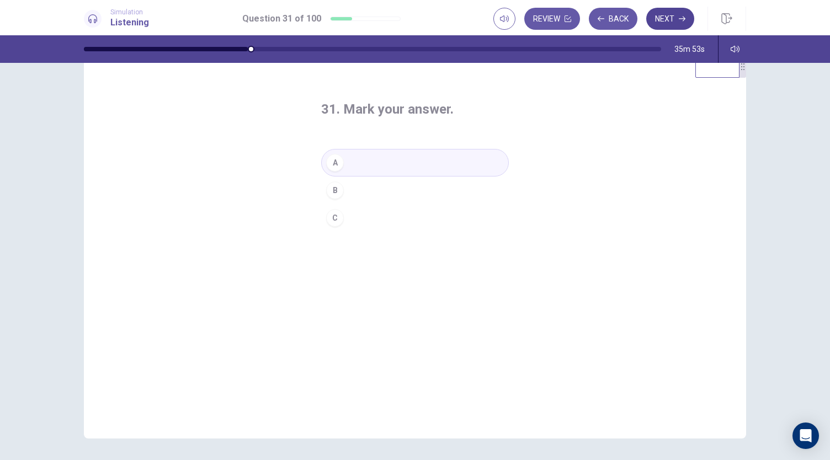
click at [661, 24] on button "Next" at bounding box center [670, 19] width 48 height 22
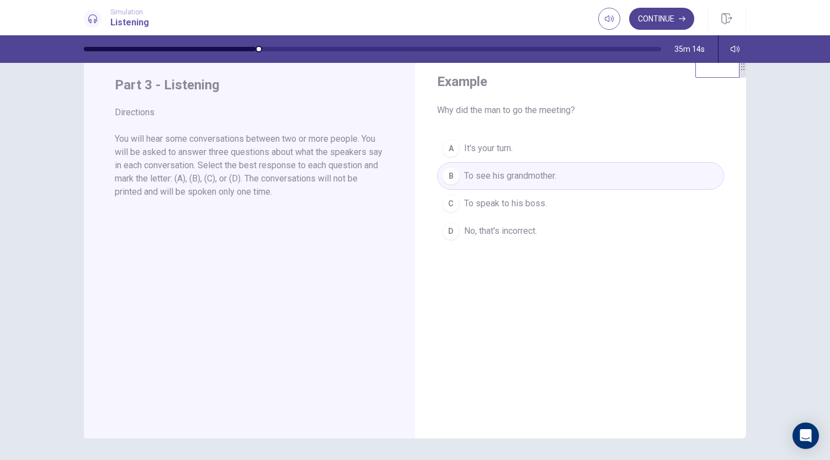
click at [653, 19] on button "Continue" at bounding box center [661, 19] width 65 height 22
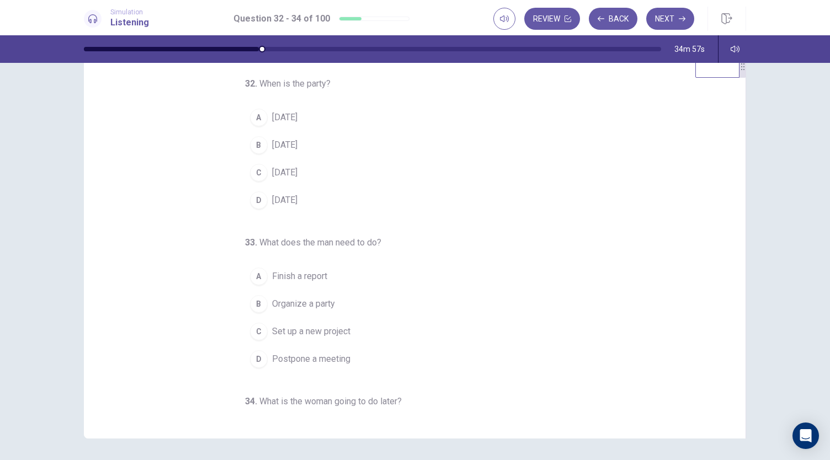
click at [257, 146] on div "B" at bounding box center [259, 145] width 18 height 18
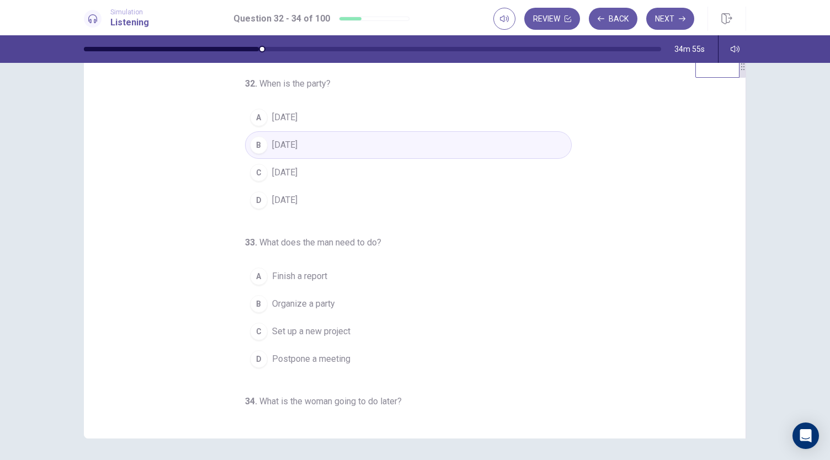
click at [272, 173] on span "Next Monday" at bounding box center [284, 172] width 25 height 13
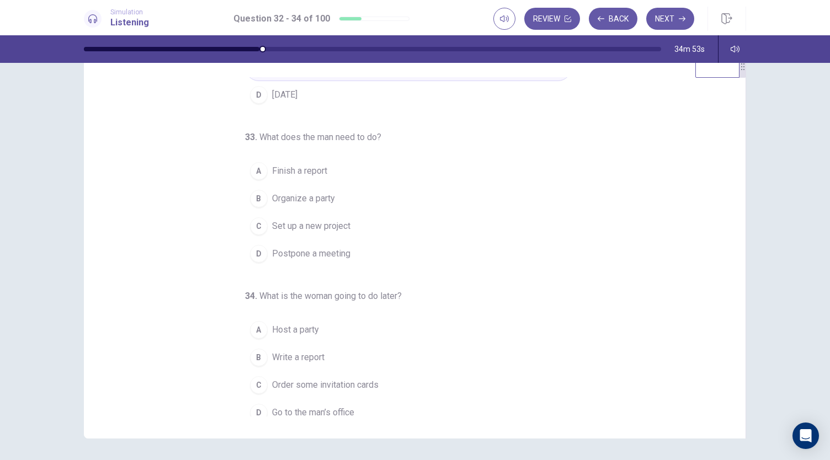
scroll to position [110, 0]
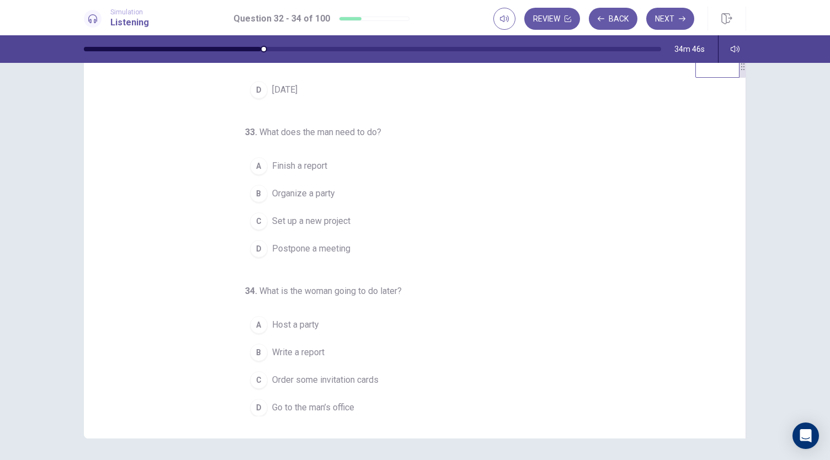
click at [298, 164] on span "Finish a report" at bounding box center [299, 166] width 55 height 13
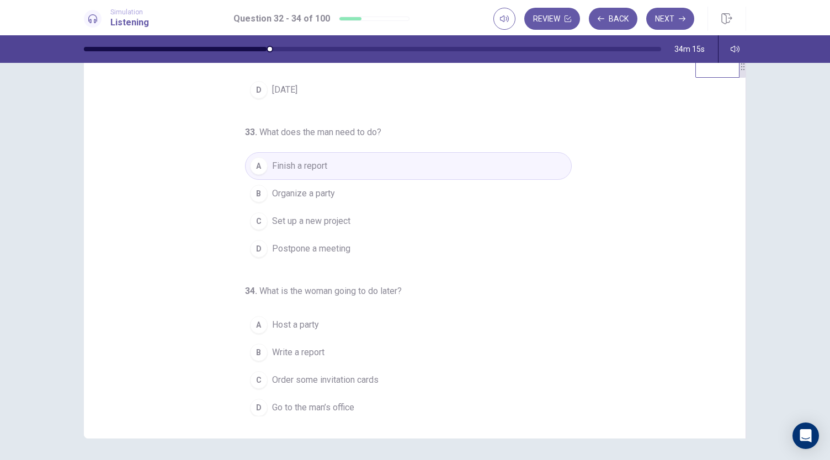
click at [286, 380] on span "Order some invitation cards" at bounding box center [325, 380] width 107 height 13
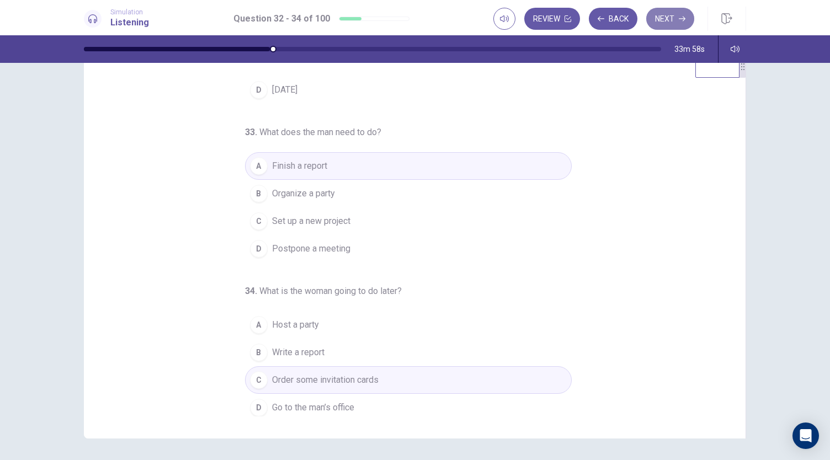
click at [677, 14] on button "Next" at bounding box center [670, 19] width 48 height 22
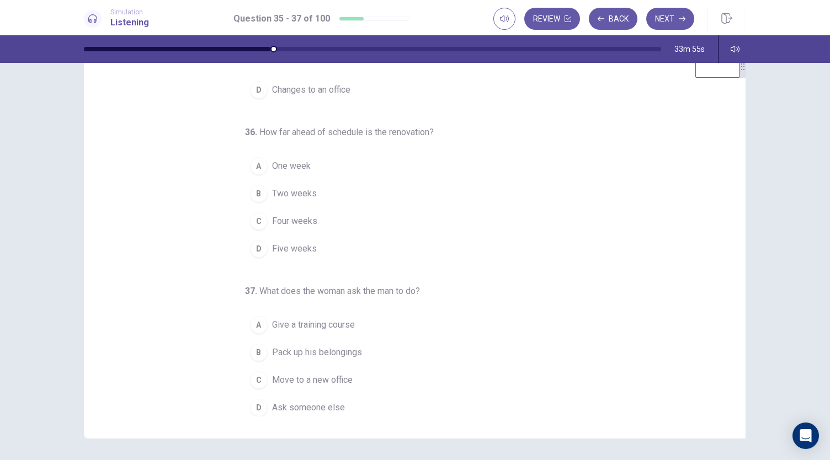
scroll to position [0, 0]
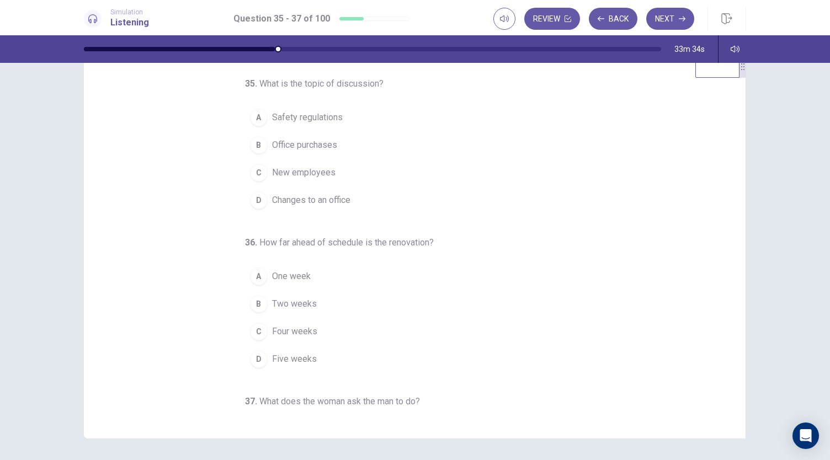
click at [287, 278] on span "One week" at bounding box center [291, 276] width 39 height 13
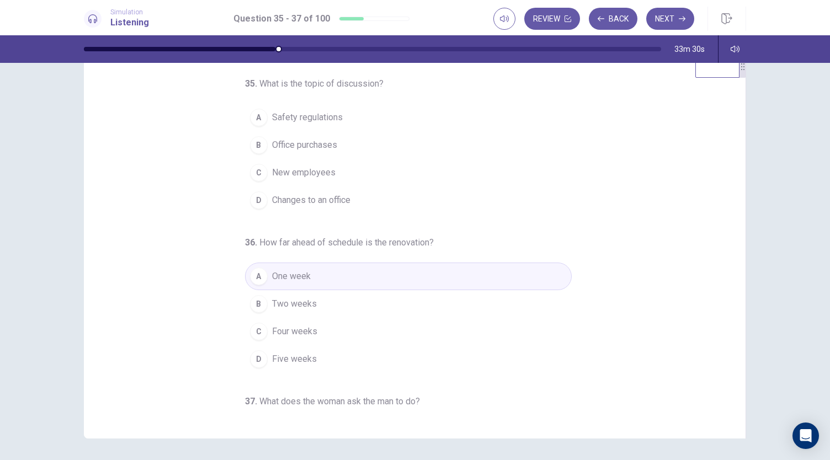
click at [250, 202] on div "D" at bounding box center [259, 201] width 18 height 18
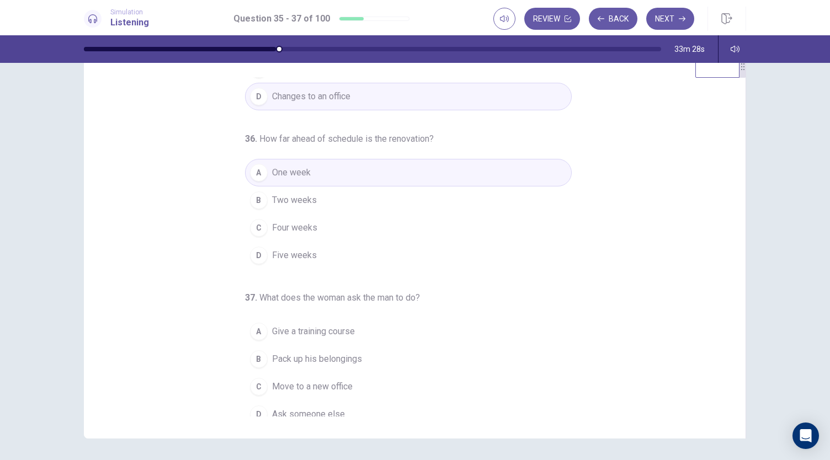
scroll to position [110, 0]
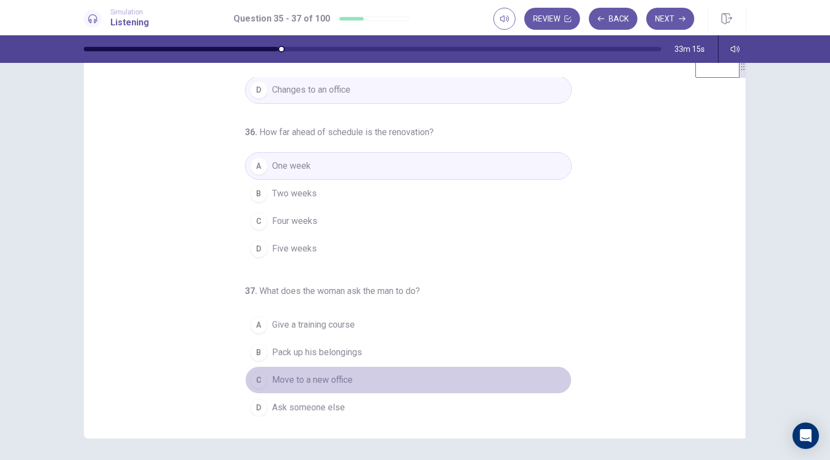
click at [311, 380] on span "Move to a new office" at bounding box center [312, 380] width 81 height 13
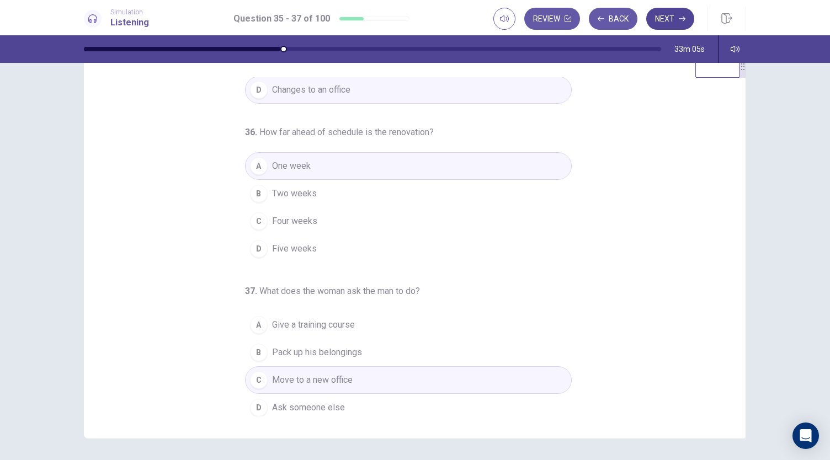
click at [668, 25] on button "Next" at bounding box center [670, 19] width 48 height 22
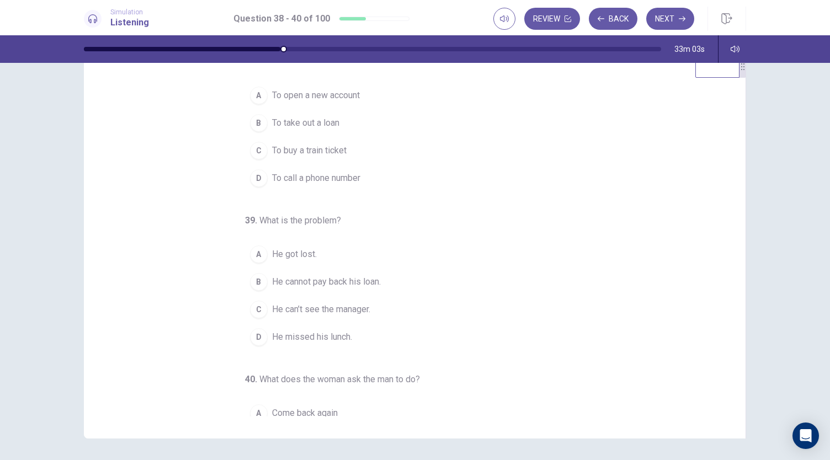
scroll to position [0, 0]
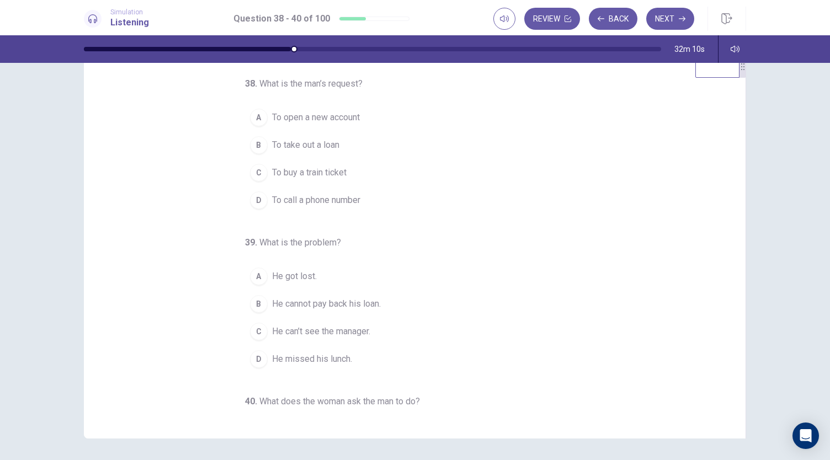
click at [250, 331] on div "C" at bounding box center [259, 332] width 18 height 18
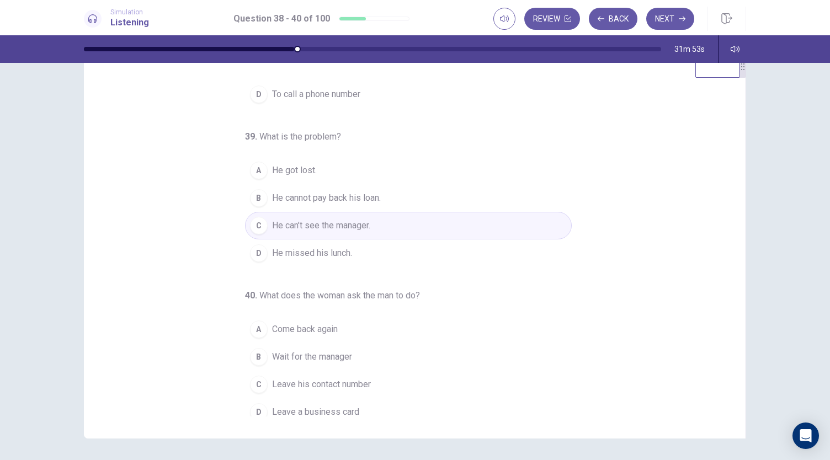
scroll to position [110, 0]
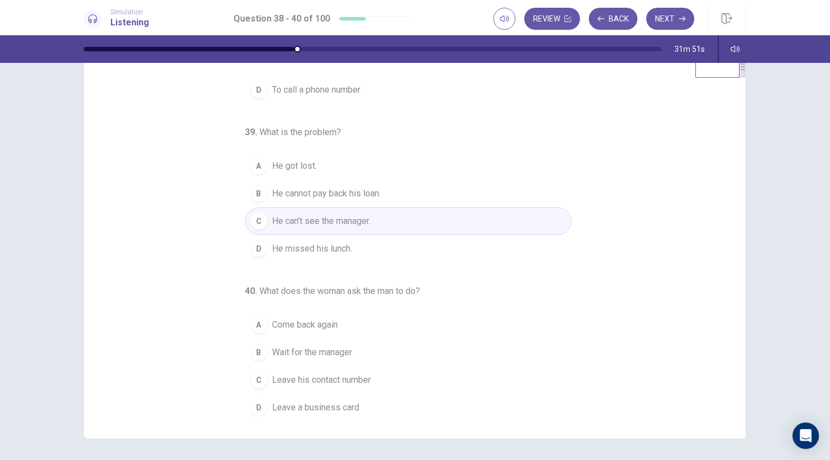
click at [252, 377] on div "C" at bounding box center [259, 380] width 18 height 18
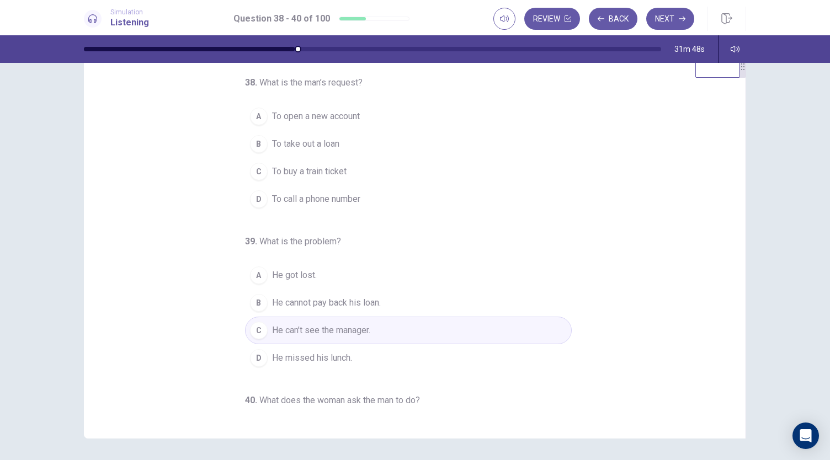
scroll to position [0, 0]
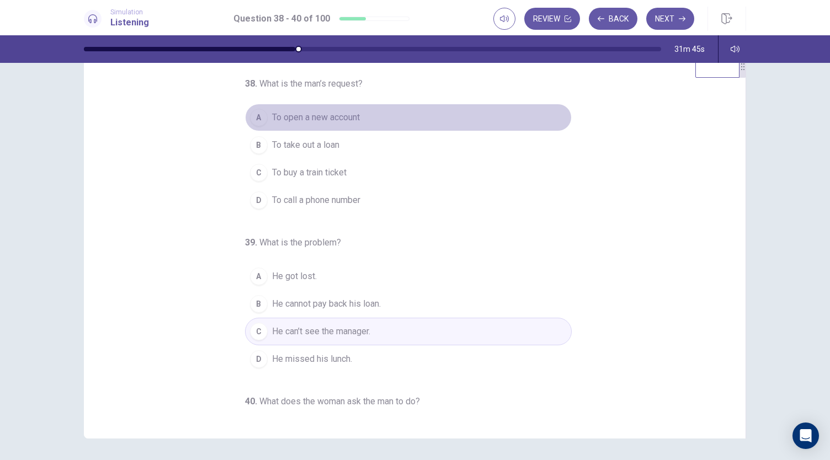
click at [258, 119] on div "A" at bounding box center [259, 118] width 18 height 18
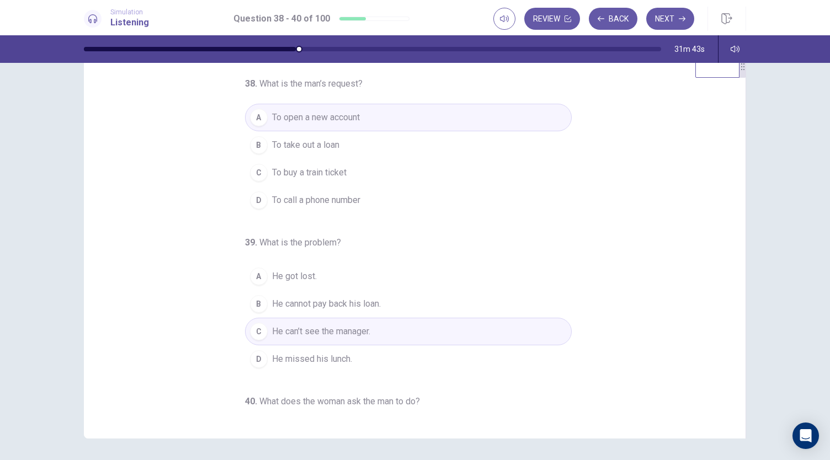
scroll to position [110, 0]
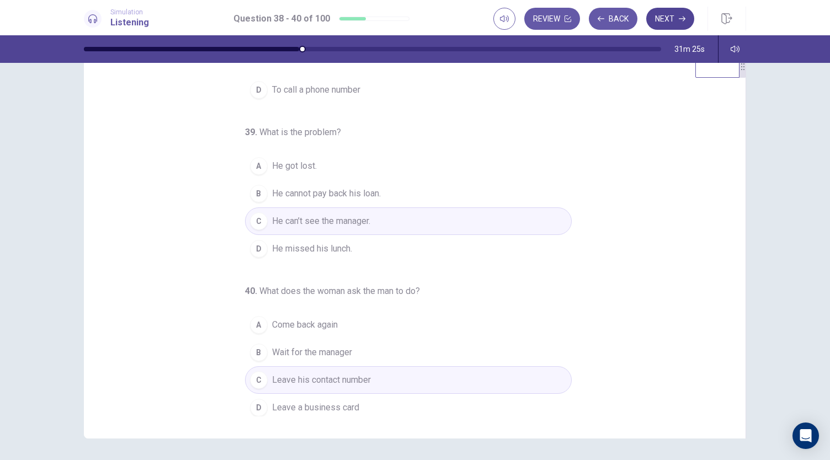
click at [673, 15] on button "Next" at bounding box center [670, 19] width 48 height 22
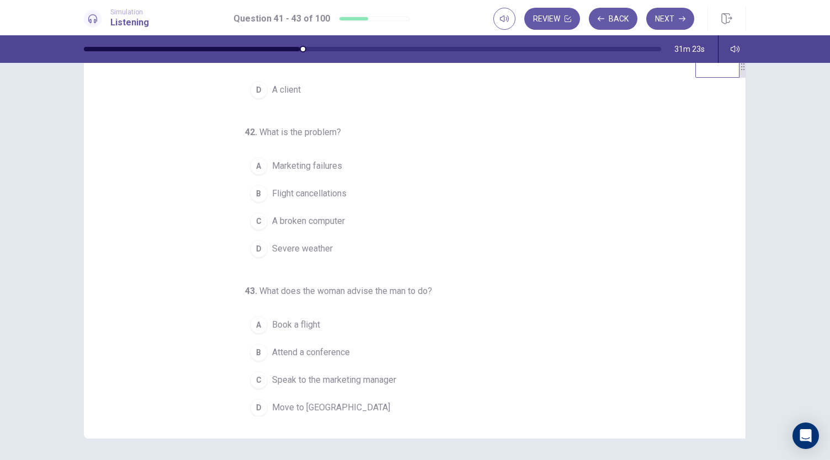
scroll to position [0, 0]
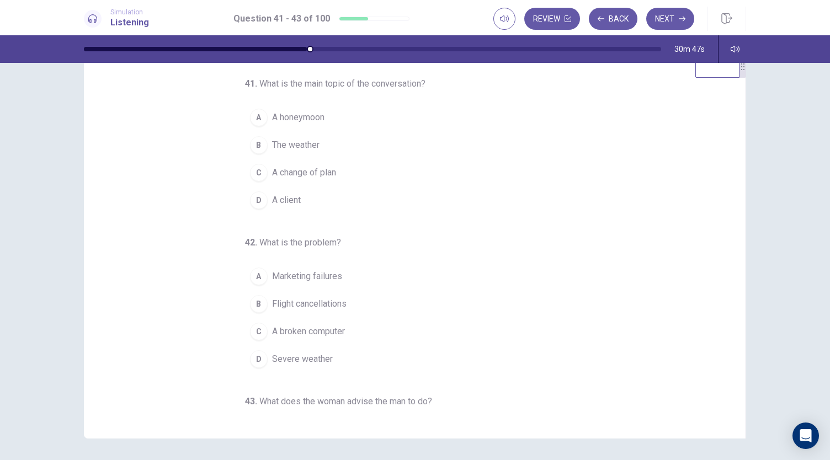
click at [727, 365] on div "41 . What is the main topic of the conversation? A A honeymoon B The weather C …" at bounding box center [419, 246] width 635 height 339
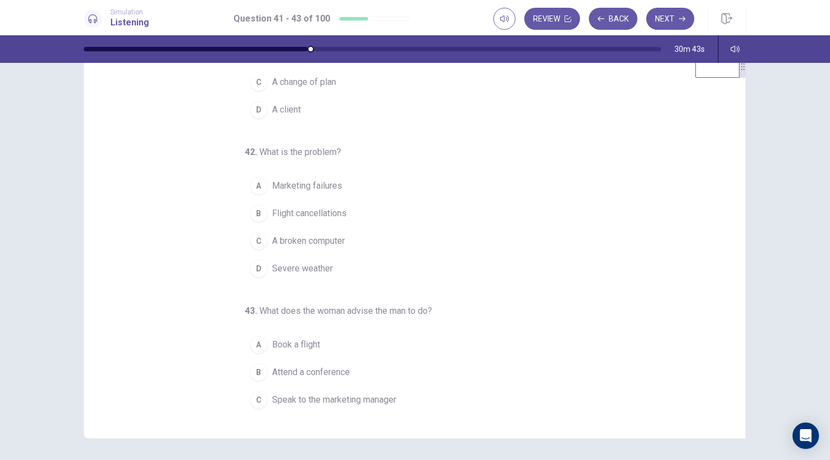
scroll to position [110, 0]
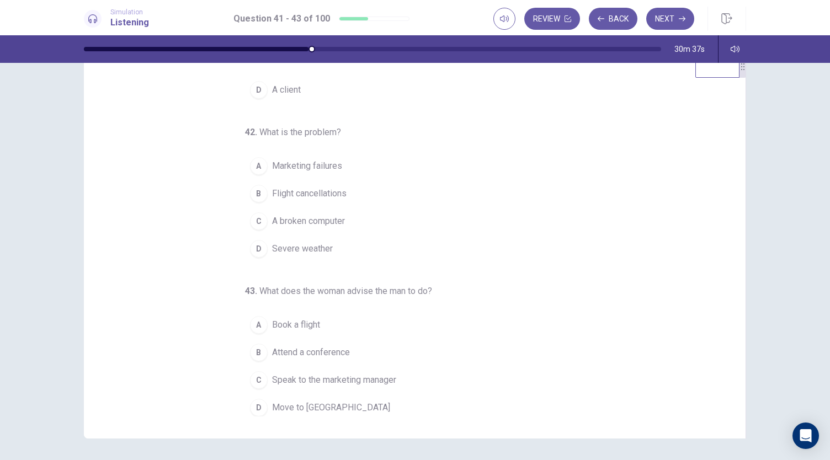
click at [258, 349] on div "B" at bounding box center [259, 353] width 18 height 18
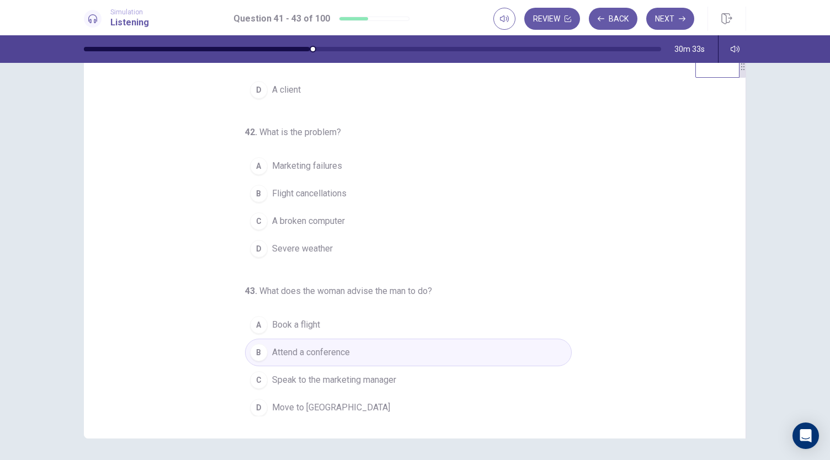
scroll to position [0, 0]
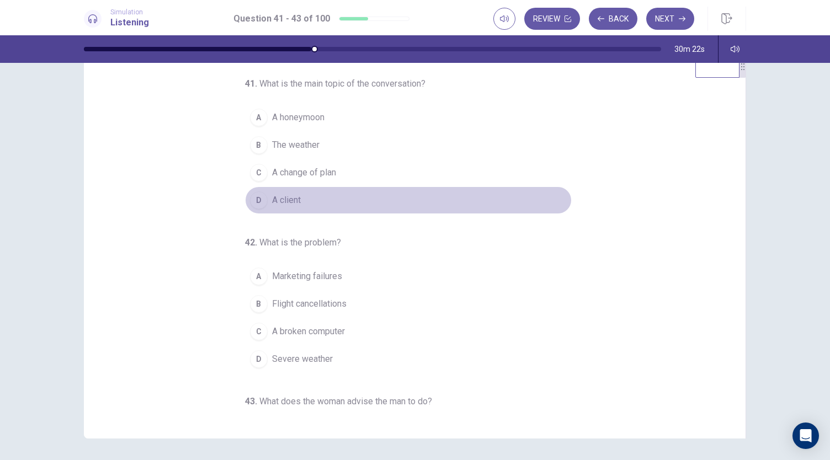
click at [250, 204] on div "D" at bounding box center [259, 201] width 18 height 18
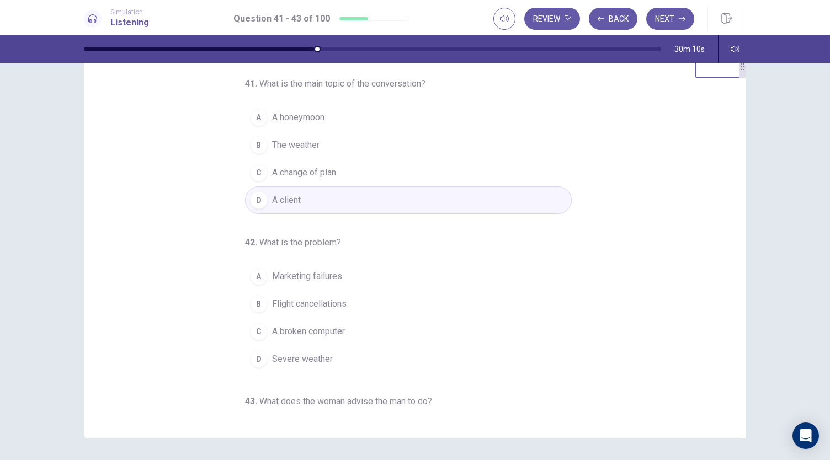
click at [257, 273] on div "A" at bounding box center [259, 277] width 18 height 18
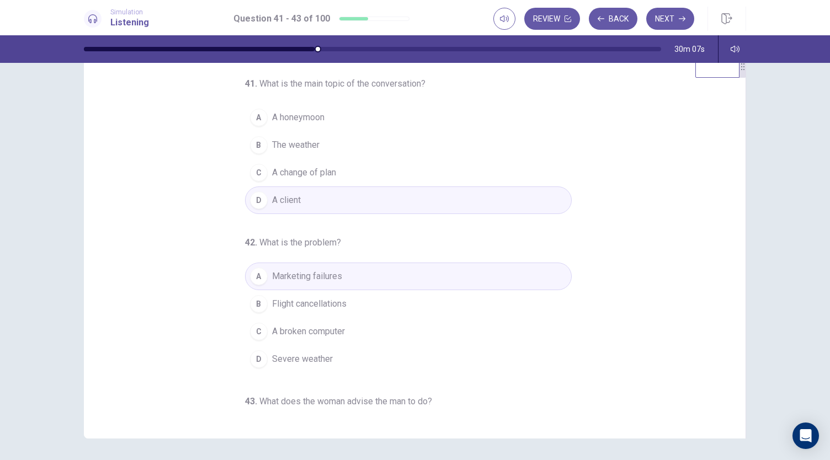
scroll to position [110, 0]
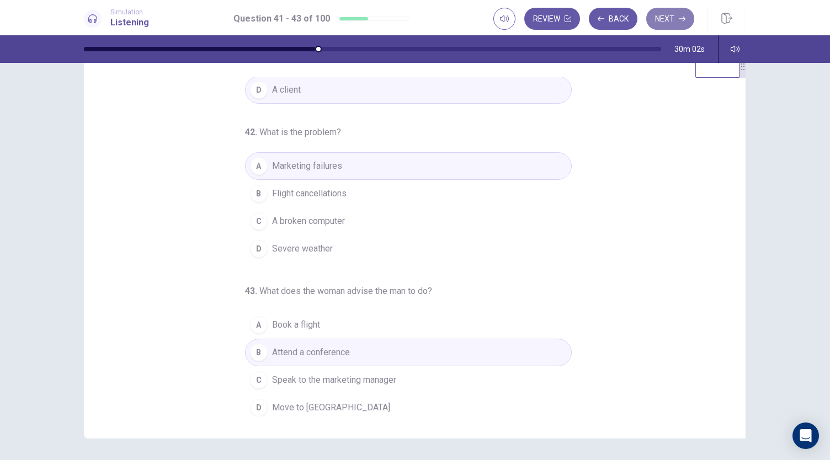
click at [671, 22] on button "Next" at bounding box center [670, 19] width 48 height 22
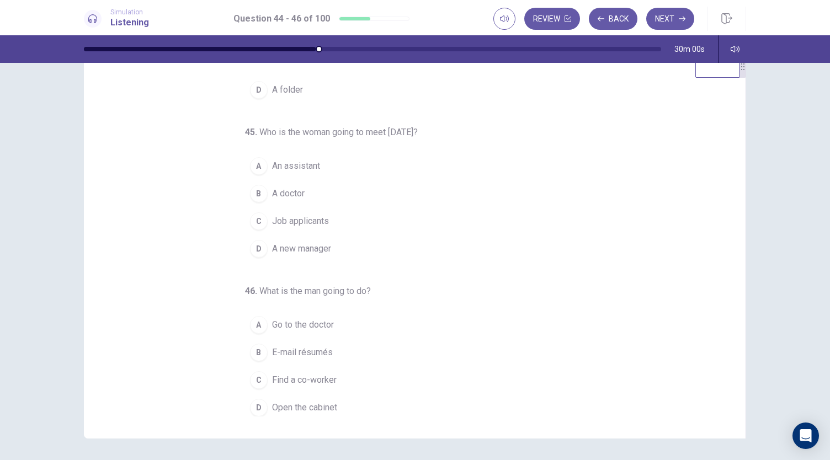
scroll to position [0, 0]
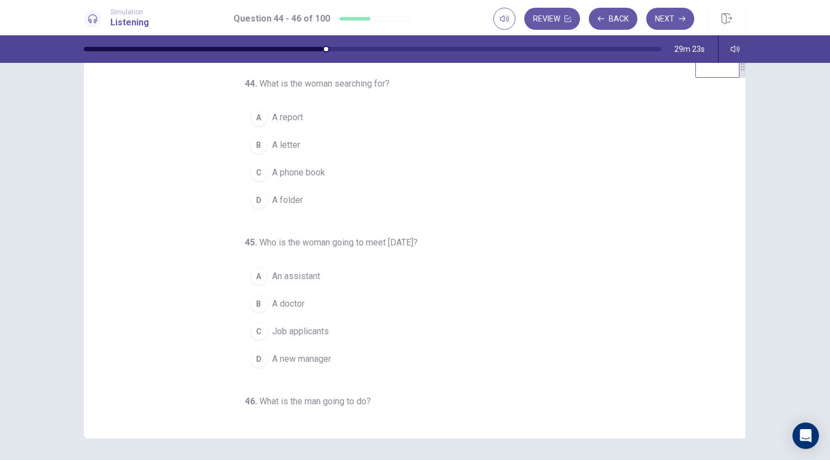
click at [256, 355] on div "D" at bounding box center [259, 359] width 18 height 18
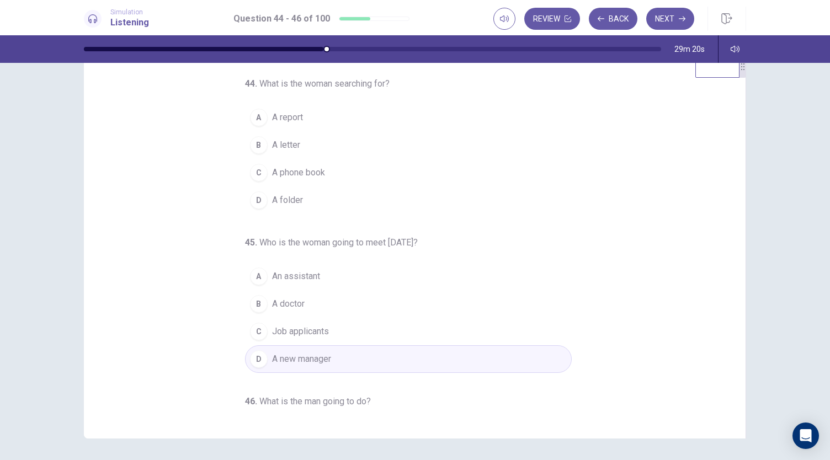
click at [735, 355] on div "44 . What is the woman searching for? A A report B A letter C A phone book D A …" at bounding box center [415, 247] width 662 height 384
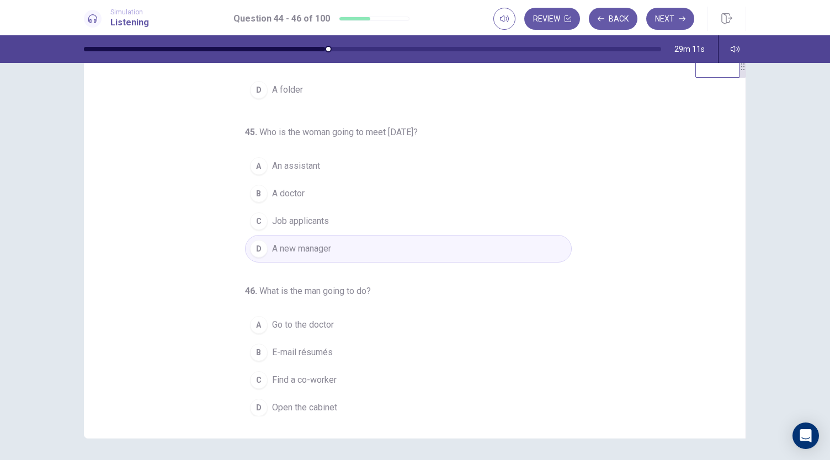
click at [290, 351] on span "E-mail résumés" at bounding box center [302, 352] width 61 height 13
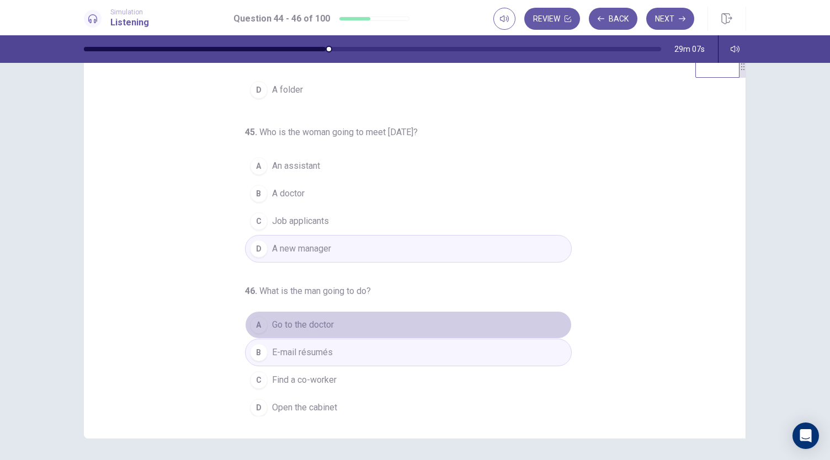
click at [322, 320] on span "Go to the doctor" at bounding box center [303, 324] width 62 height 13
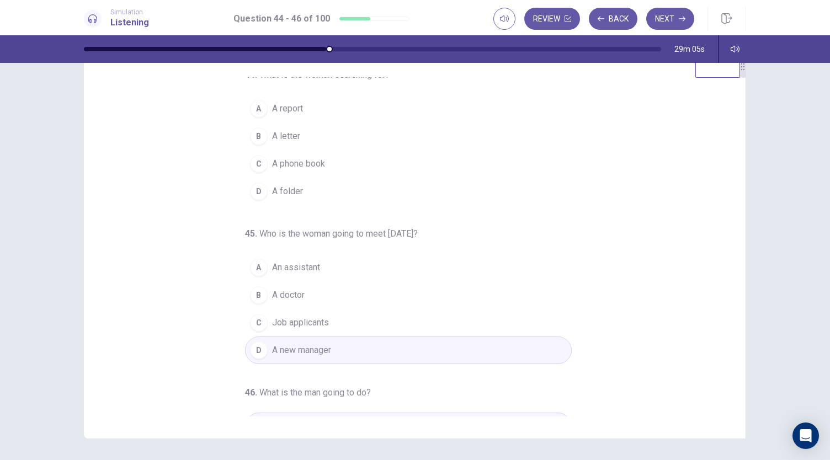
scroll to position [0, 0]
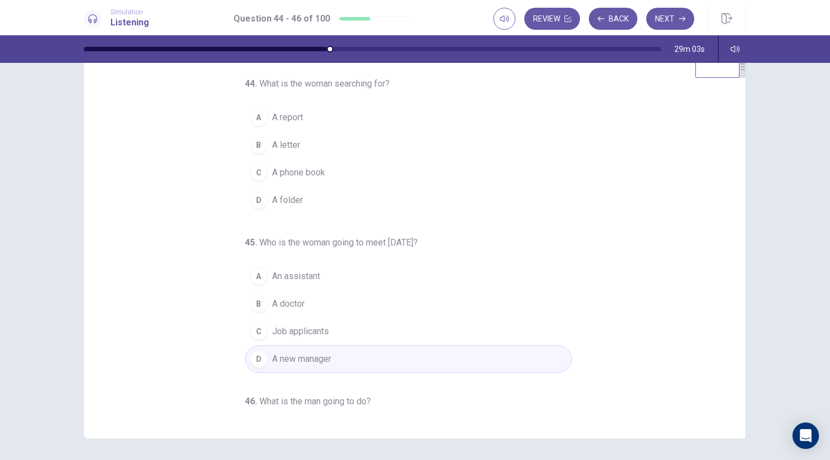
click at [250, 174] on div "C" at bounding box center [259, 173] width 18 height 18
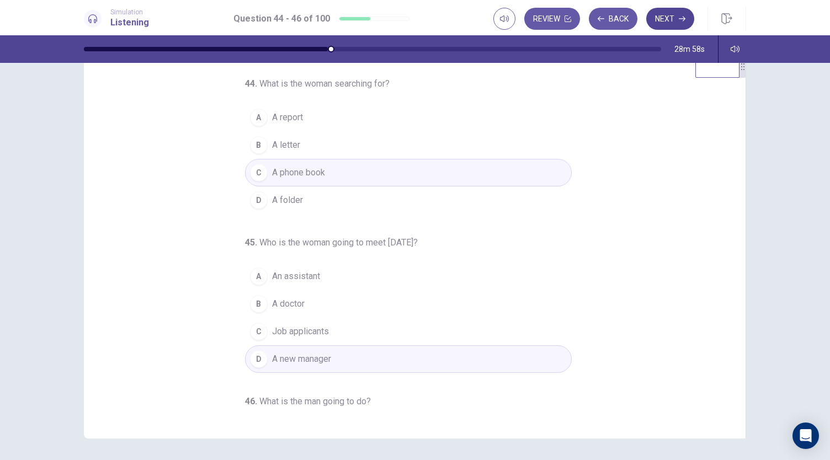
click at [677, 23] on button "Next" at bounding box center [670, 19] width 48 height 22
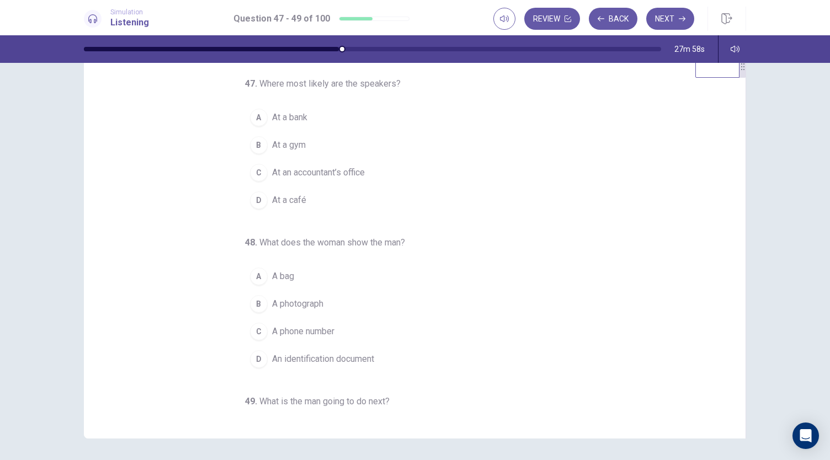
click at [253, 174] on div "C" at bounding box center [259, 173] width 18 height 18
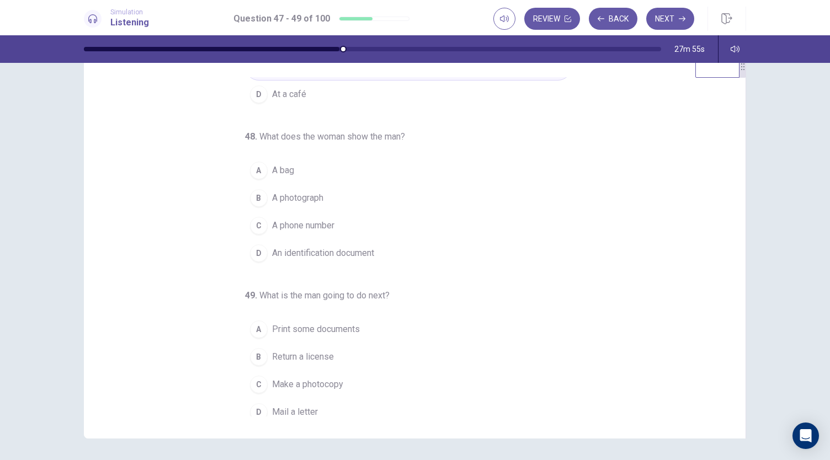
scroll to position [110, 0]
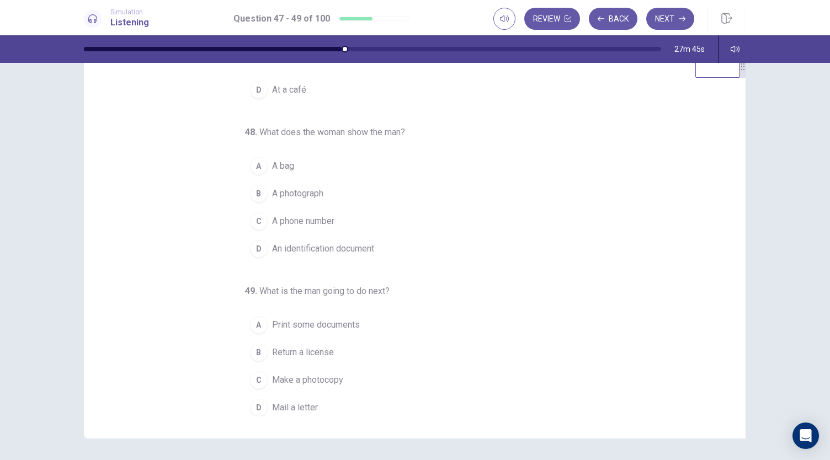
click at [252, 192] on div "B" at bounding box center [259, 194] width 18 height 18
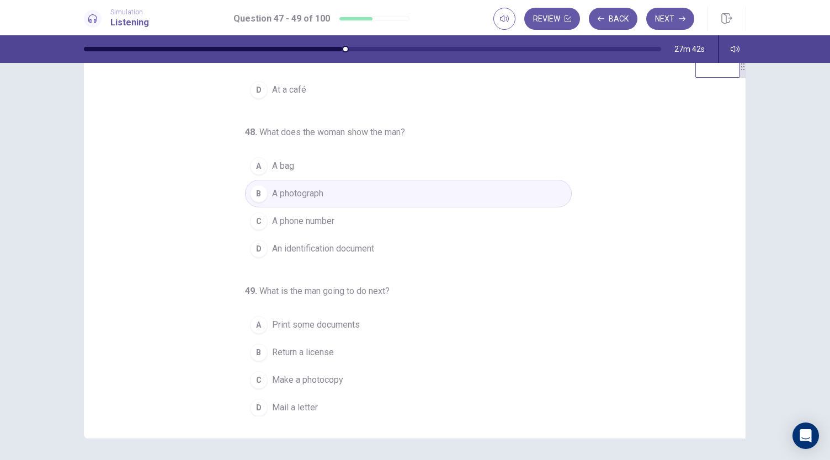
click at [256, 244] on div "D" at bounding box center [259, 249] width 18 height 18
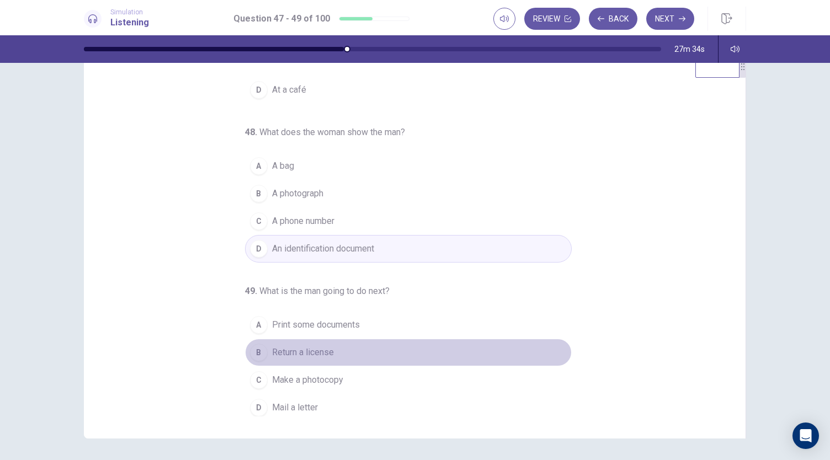
click at [255, 354] on div "B" at bounding box center [259, 353] width 18 height 18
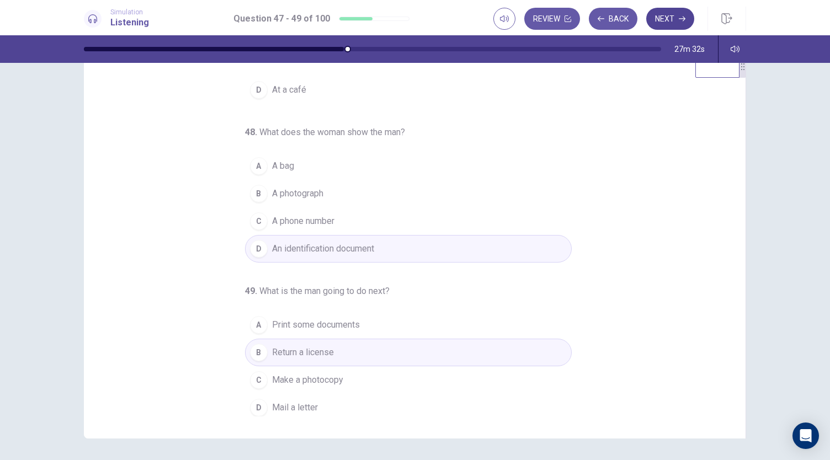
click at [677, 23] on button "Next" at bounding box center [670, 19] width 48 height 22
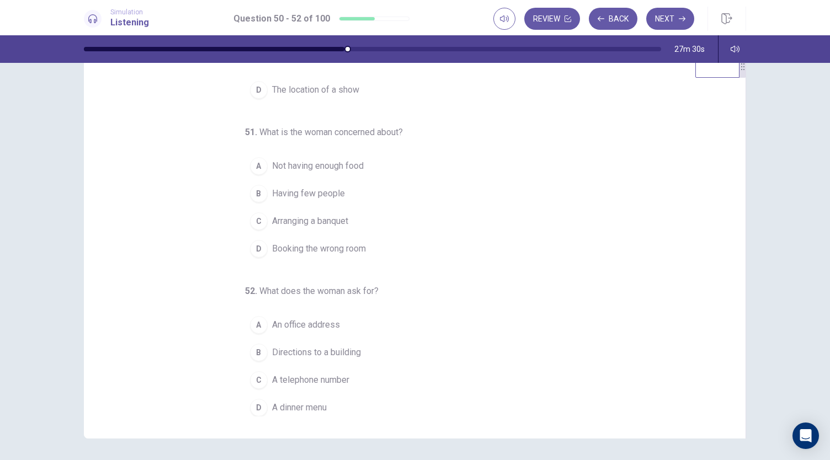
click at [727, 121] on div "50 . What are the speakers discussing? A The new food service B The company’s h…" at bounding box center [419, 246] width 635 height 339
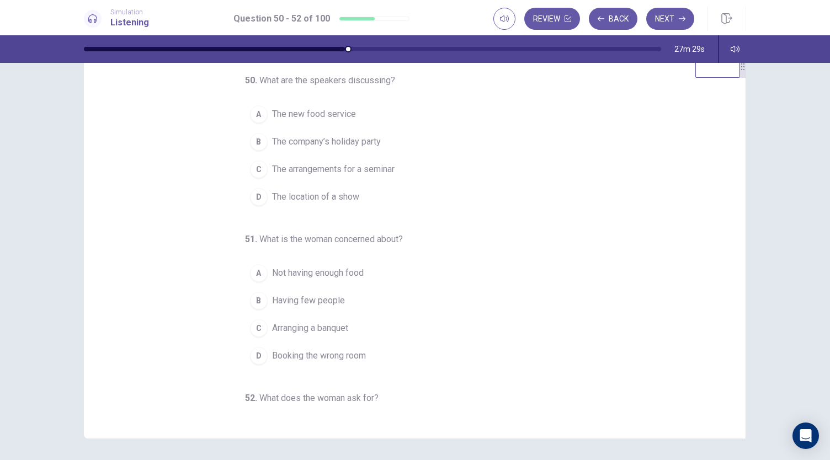
scroll to position [0, 0]
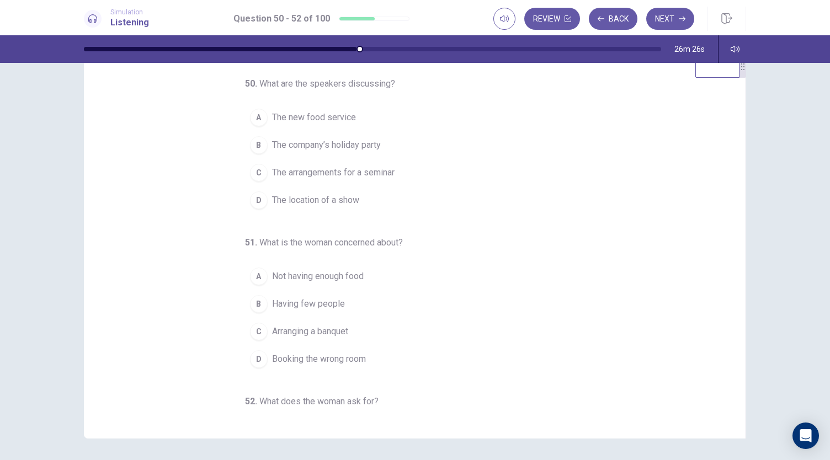
click at [253, 327] on div "C" at bounding box center [259, 332] width 18 height 18
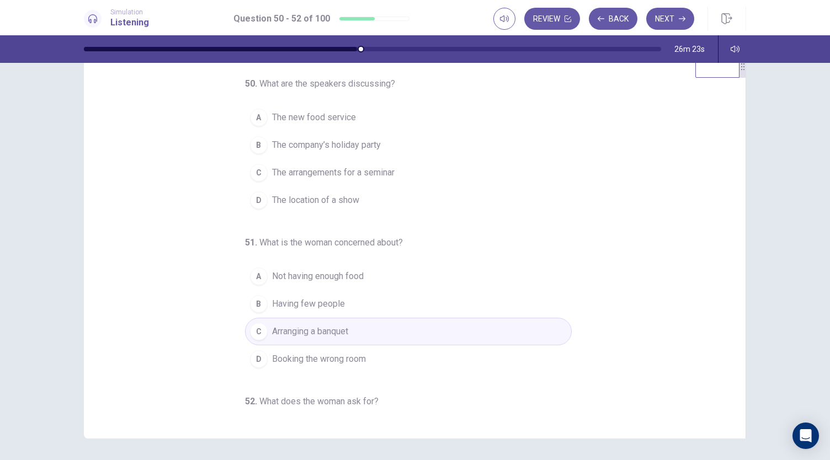
scroll to position [110, 0]
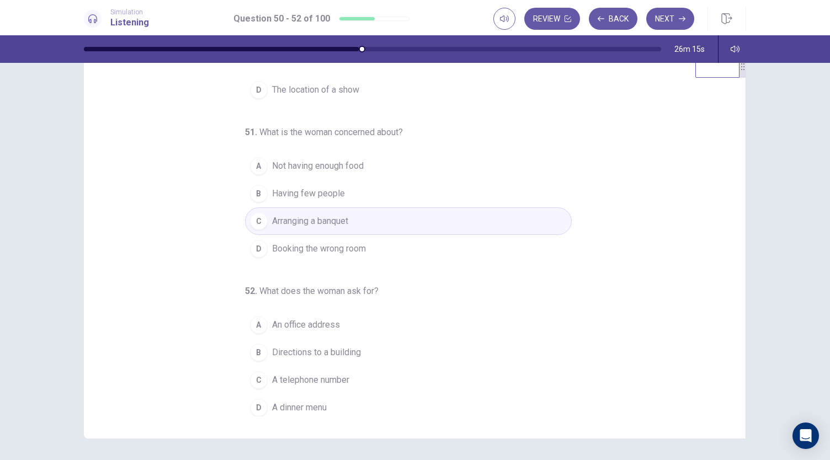
click at [256, 378] on div "C" at bounding box center [259, 380] width 18 height 18
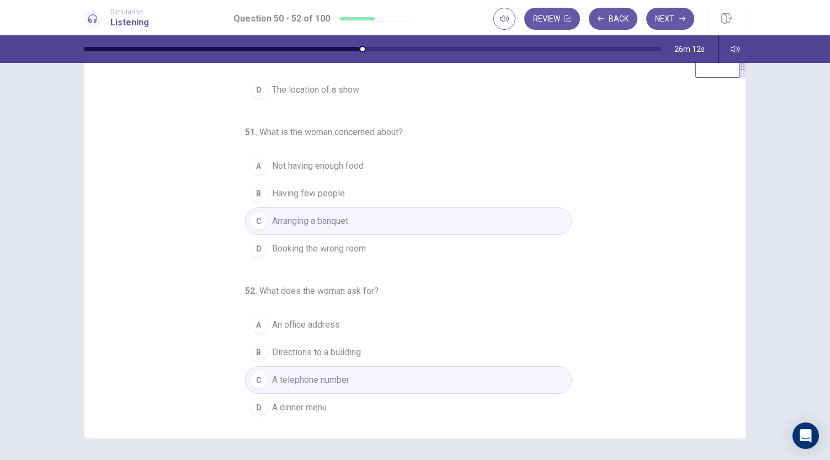
scroll to position [0, 0]
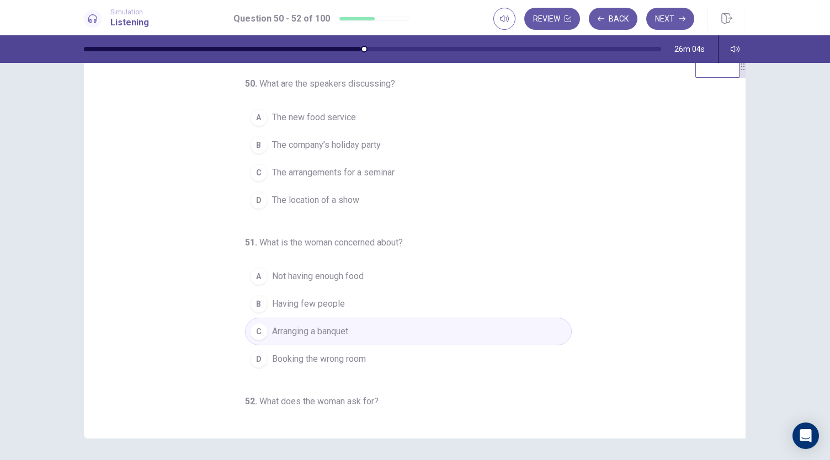
click at [256, 151] on div "B" at bounding box center [259, 145] width 18 height 18
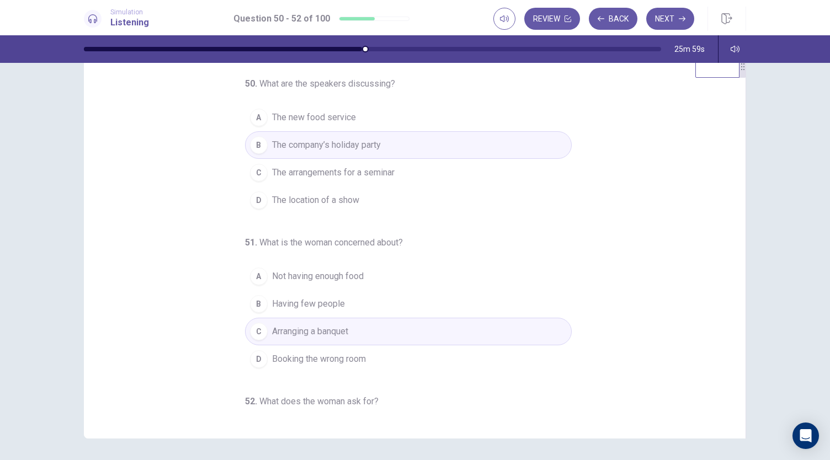
click at [734, 378] on div "50 . What are the speakers discussing? A The new food service B The company’s h…" at bounding box center [415, 247] width 662 height 384
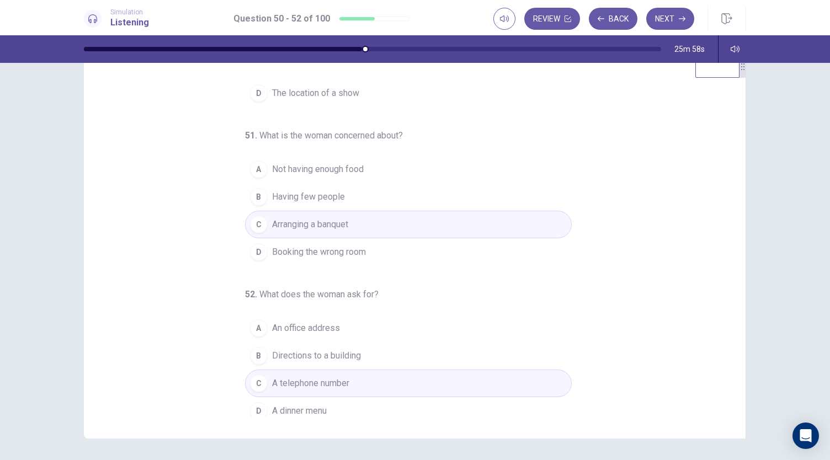
scroll to position [110, 0]
click at [663, 24] on button "Next" at bounding box center [670, 19] width 48 height 22
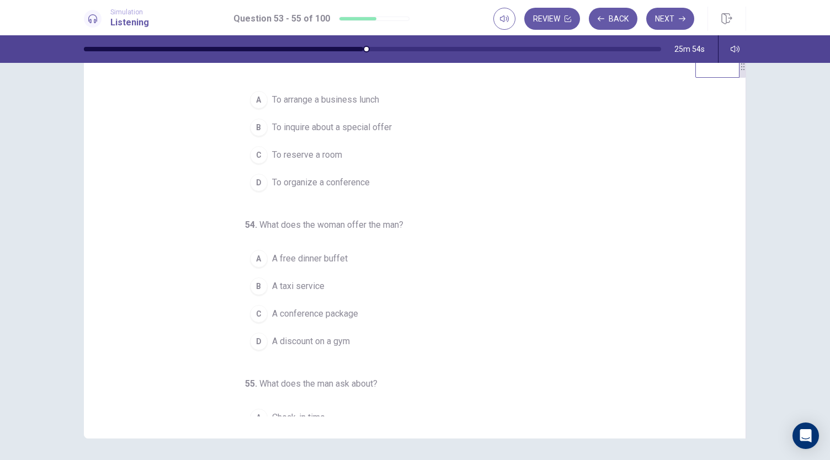
scroll to position [0, 0]
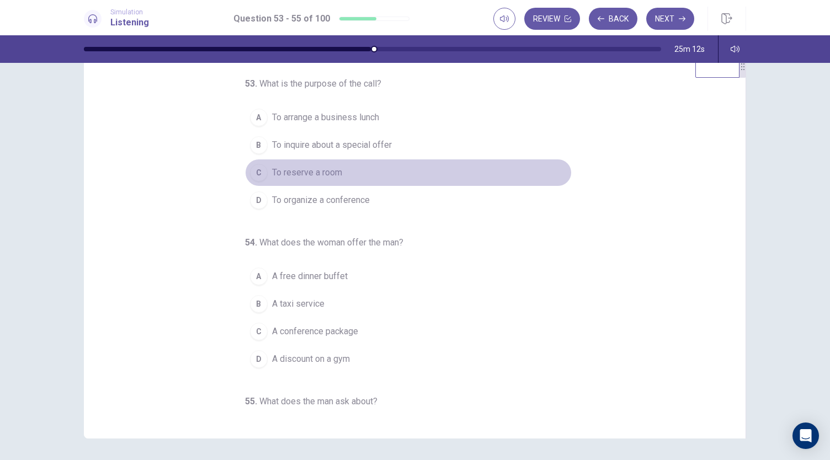
click at [254, 175] on div "C" at bounding box center [259, 173] width 18 height 18
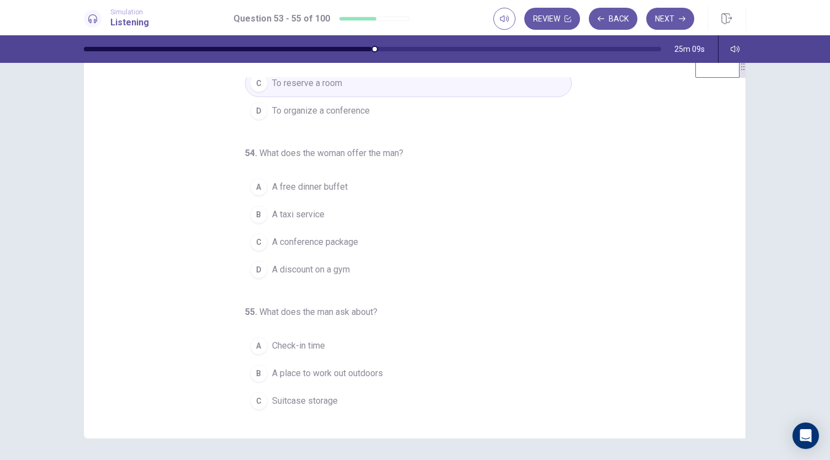
scroll to position [110, 0]
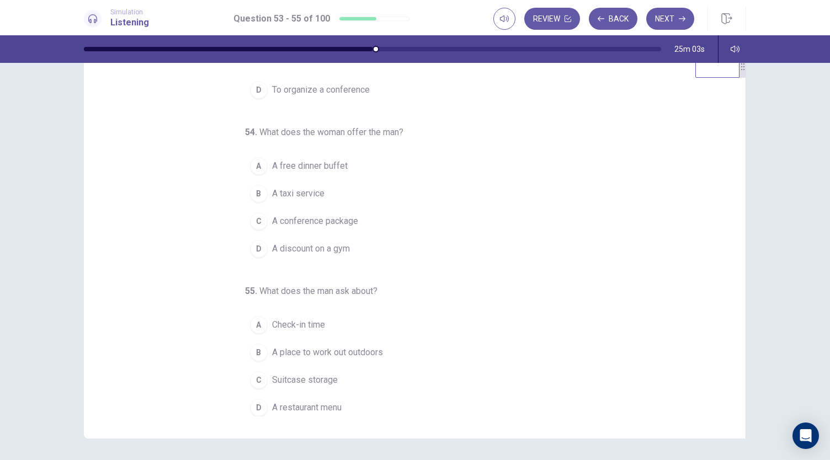
click at [254, 218] on div "C" at bounding box center [259, 221] width 18 height 18
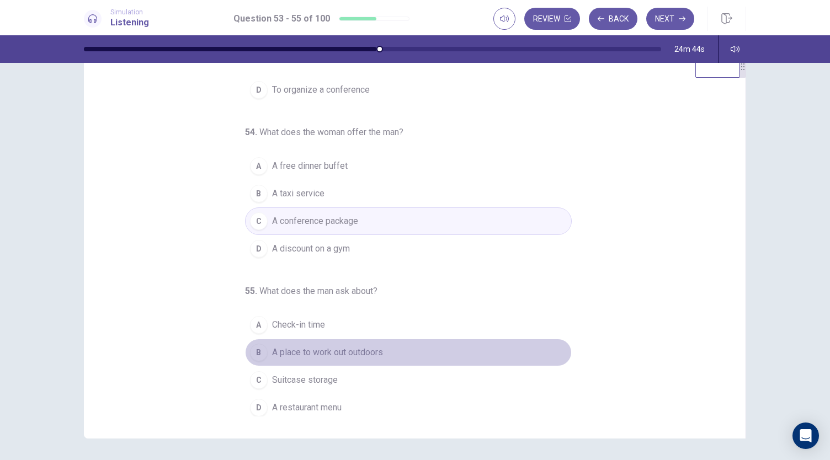
click at [250, 344] on div "B" at bounding box center [259, 353] width 18 height 18
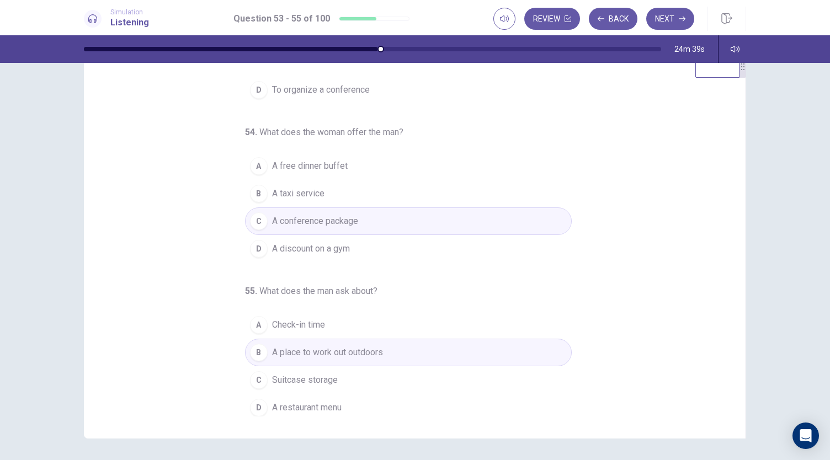
scroll to position [0, 0]
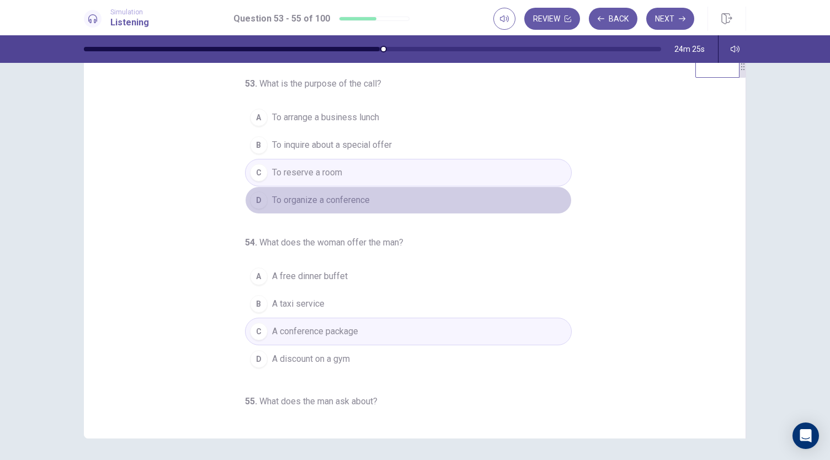
click at [343, 199] on span "To organize a conference" at bounding box center [321, 200] width 98 height 13
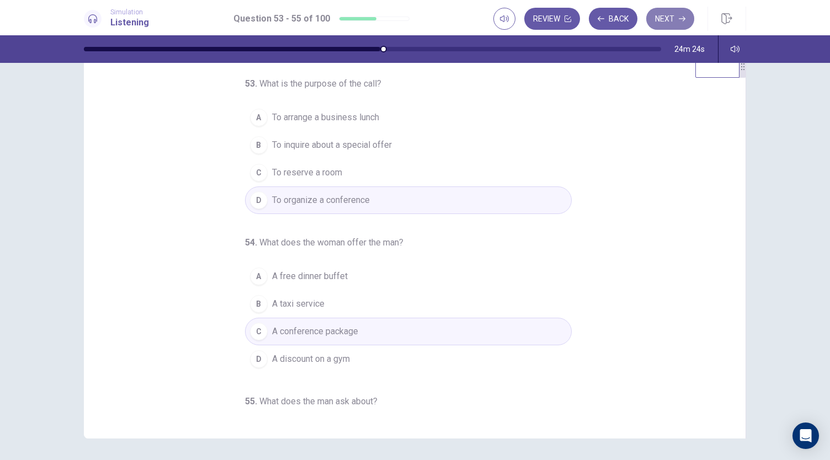
click at [659, 18] on button "Next" at bounding box center [670, 19] width 48 height 22
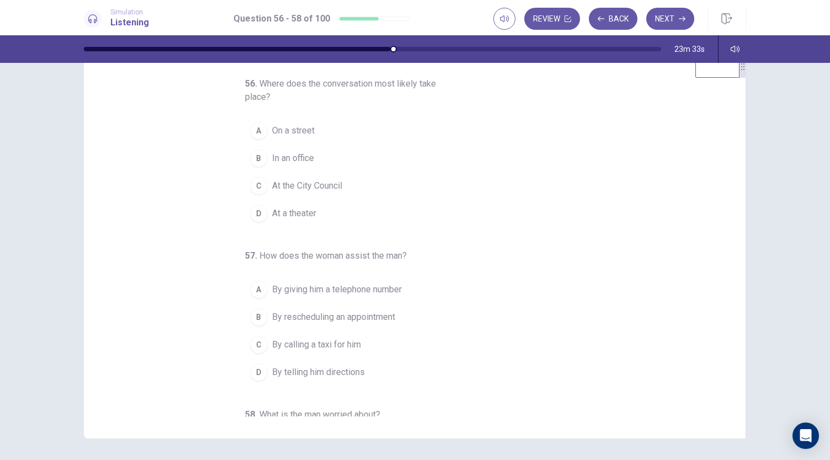
click at [257, 134] on div "A" at bounding box center [259, 131] width 18 height 18
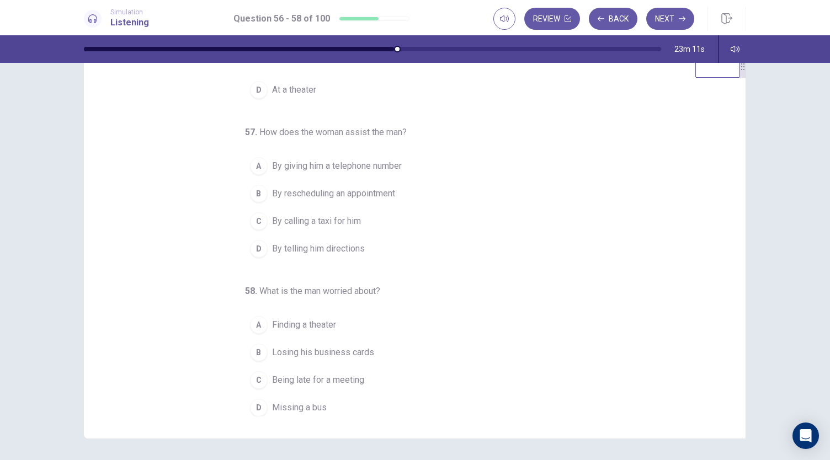
click at [289, 324] on span "Finding a theater" at bounding box center [304, 324] width 64 height 13
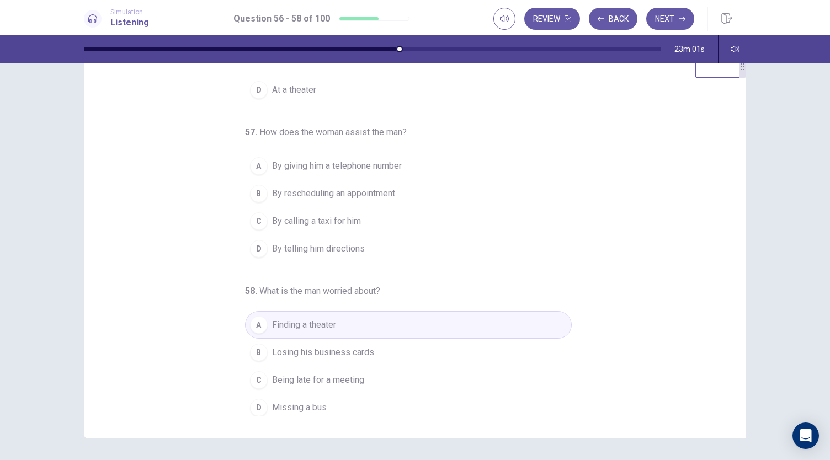
click at [283, 189] on span "By rescheduling an appointment" at bounding box center [333, 193] width 123 height 13
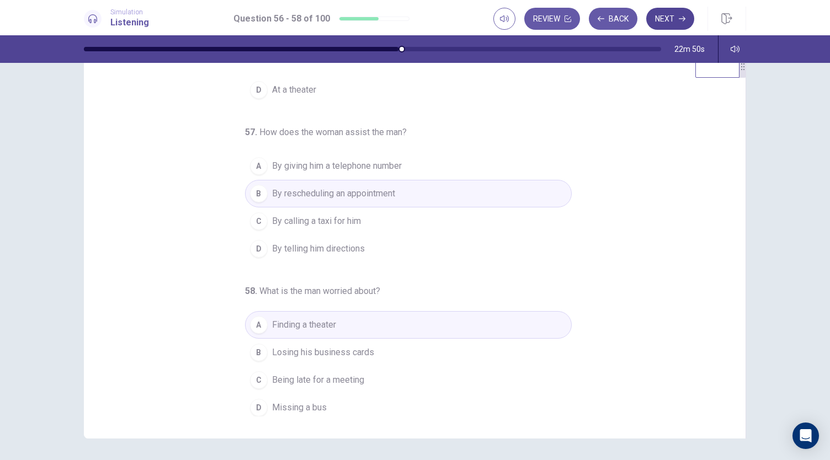
click at [662, 25] on button "Next" at bounding box center [670, 19] width 48 height 22
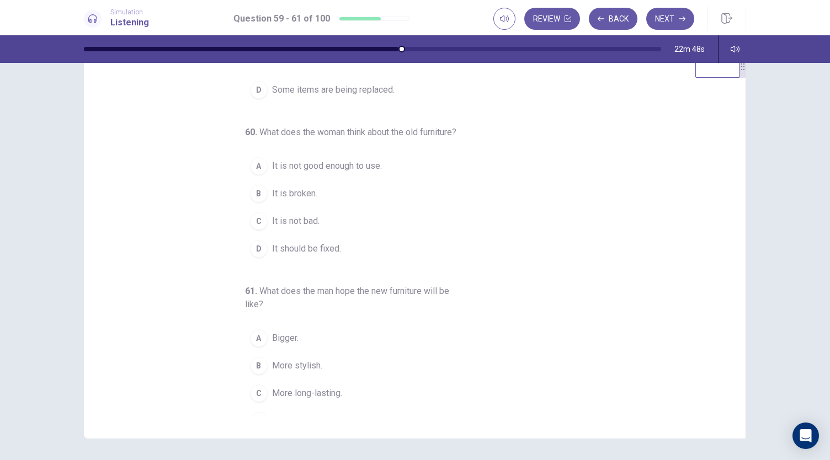
scroll to position [0, 0]
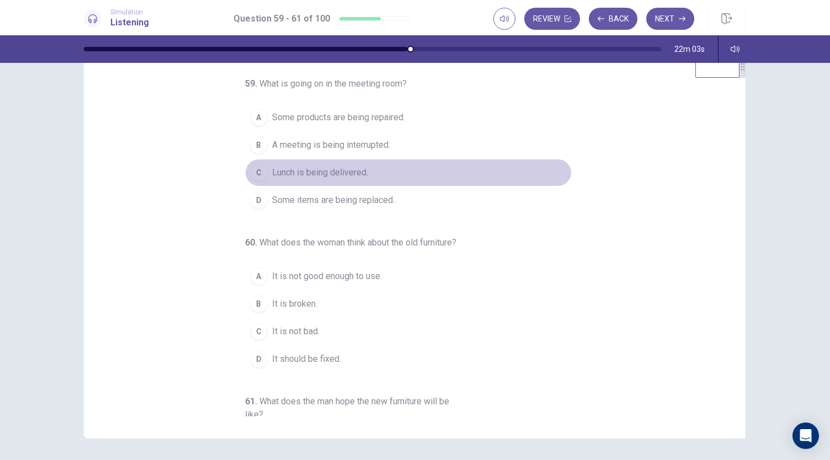
click at [252, 173] on div "C" at bounding box center [259, 173] width 18 height 18
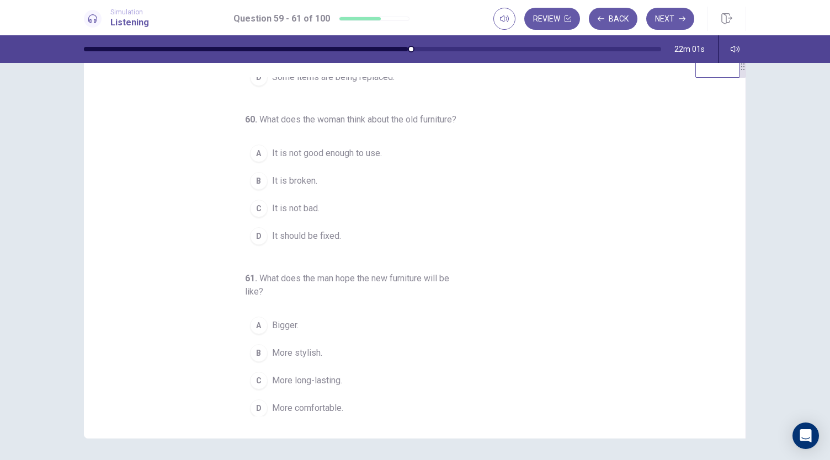
scroll to position [137, 0]
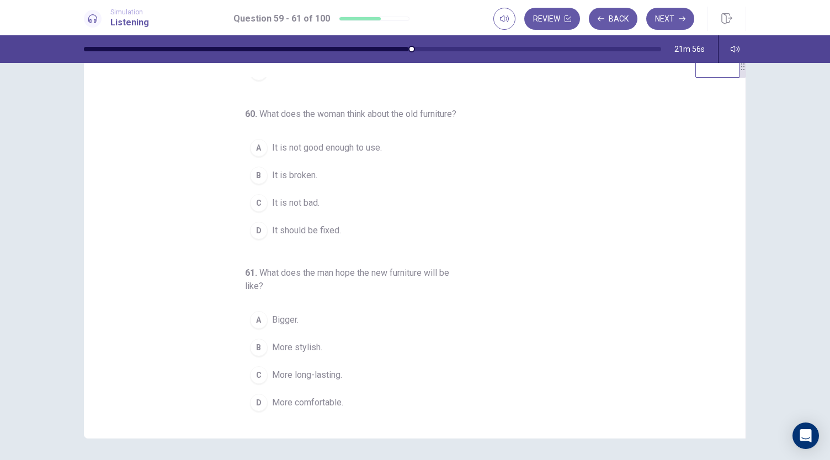
click at [255, 179] on div "B" at bounding box center [259, 176] width 18 height 18
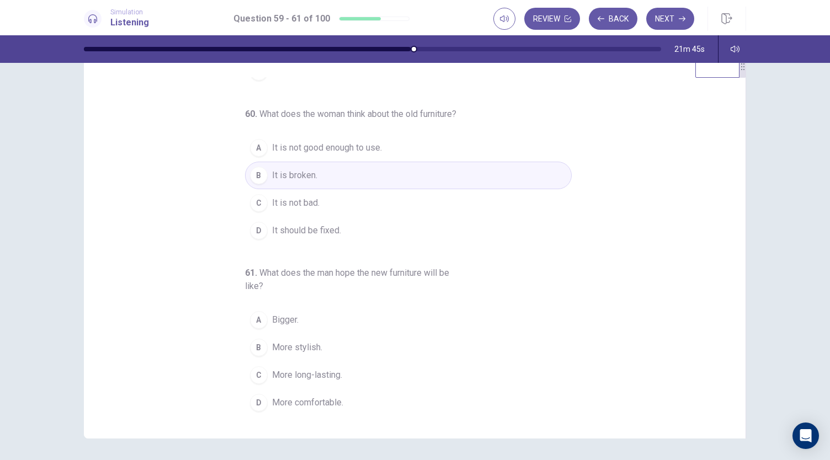
click at [257, 204] on div "C" at bounding box center [259, 203] width 18 height 18
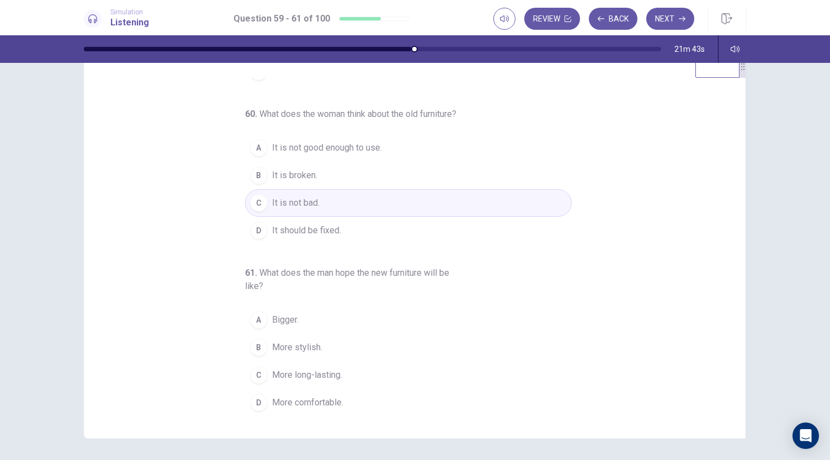
click at [256, 397] on div "D" at bounding box center [259, 403] width 18 height 18
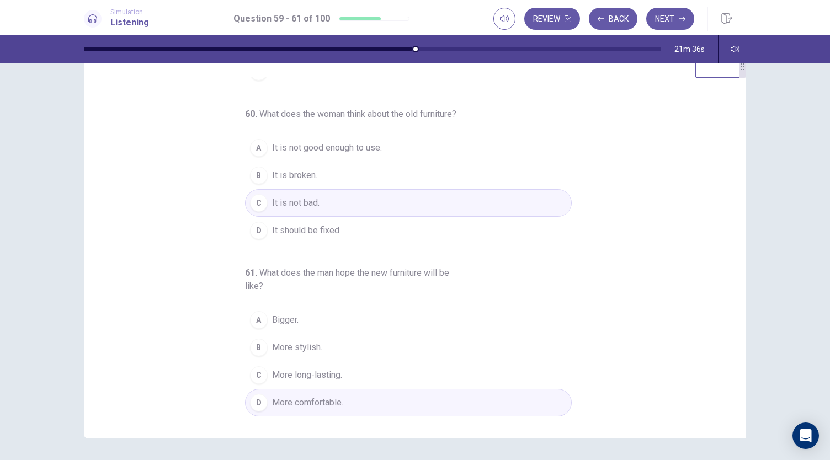
click at [735, 140] on div "59 . What is going on in the meeting room? A Some products are being repaired. …" at bounding box center [415, 247] width 662 height 384
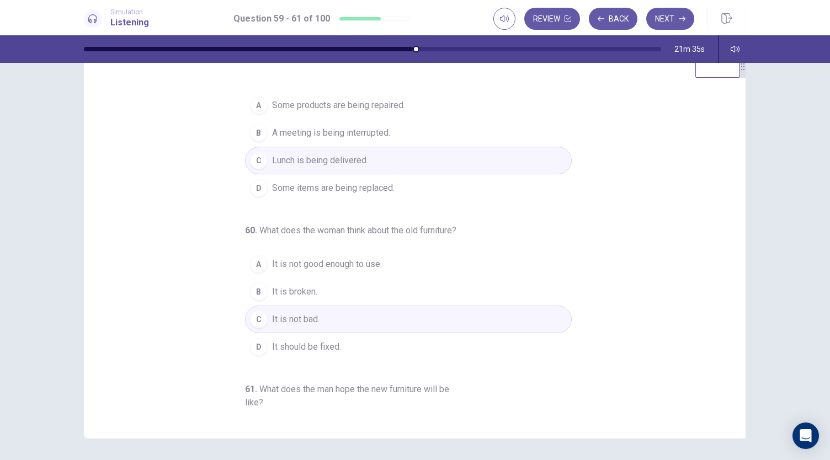
scroll to position [0, 0]
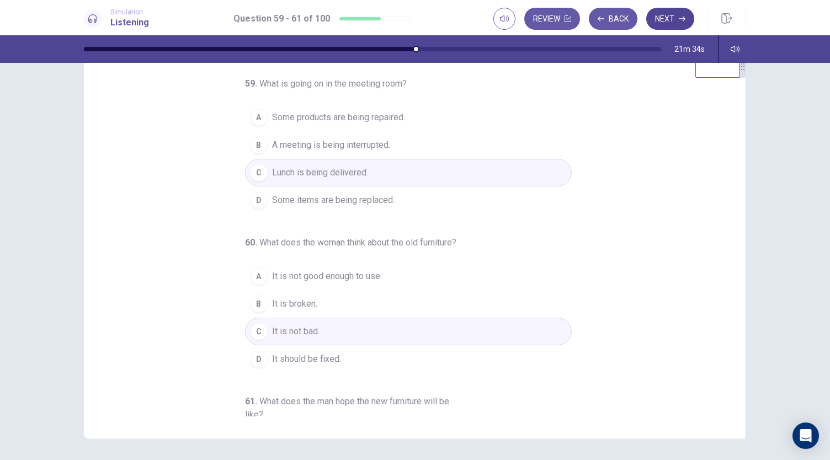
click at [672, 23] on button "Next" at bounding box center [670, 19] width 48 height 22
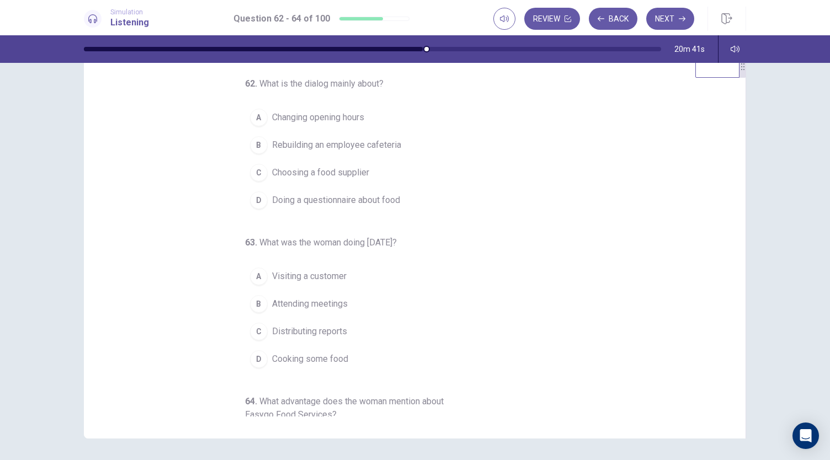
click at [252, 143] on div "B" at bounding box center [259, 145] width 18 height 18
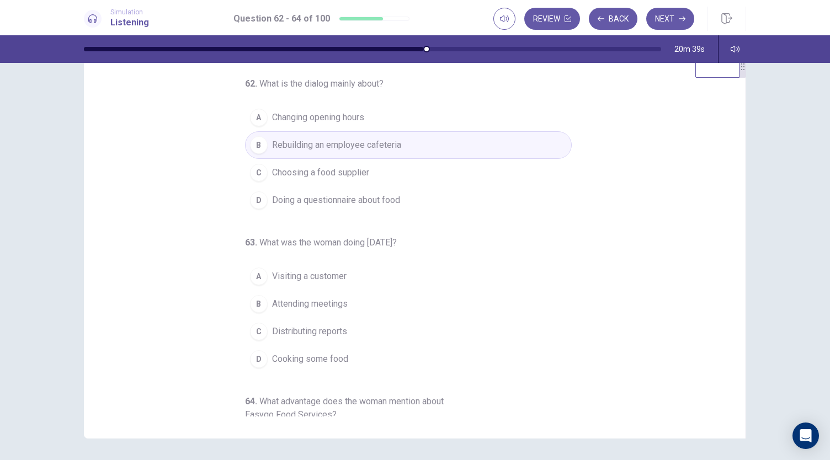
scroll to position [124, 0]
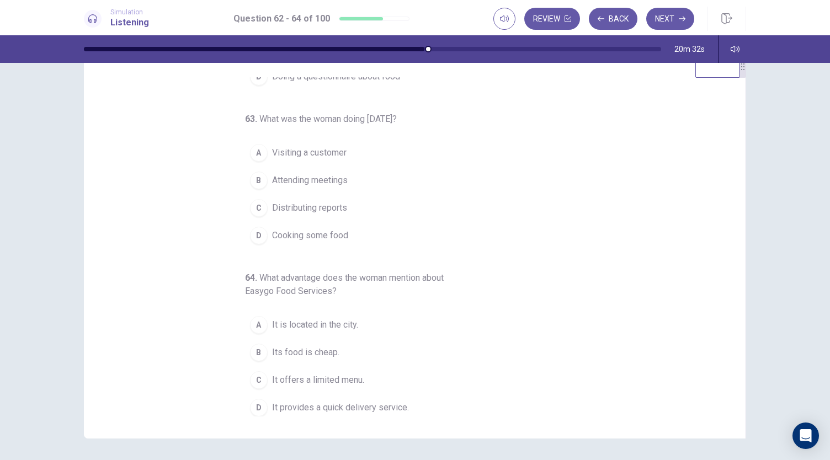
click at [259, 230] on div "D" at bounding box center [259, 236] width 18 height 18
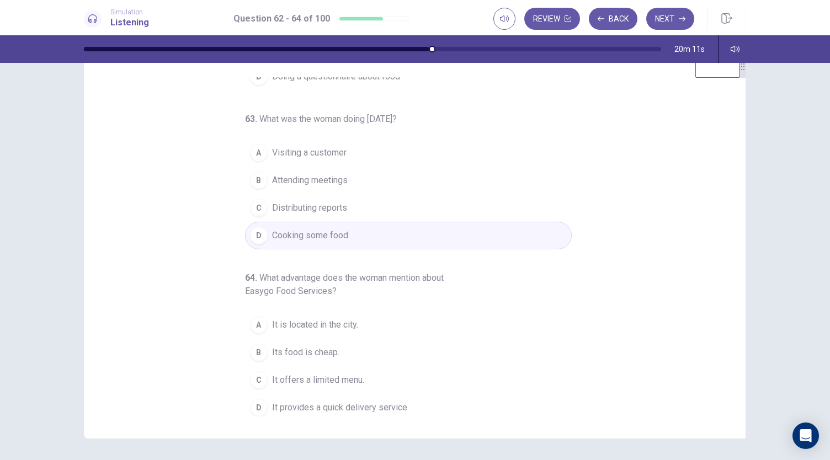
click at [254, 402] on div "D" at bounding box center [259, 408] width 18 height 18
click at [677, 15] on button "Next" at bounding box center [670, 19] width 48 height 22
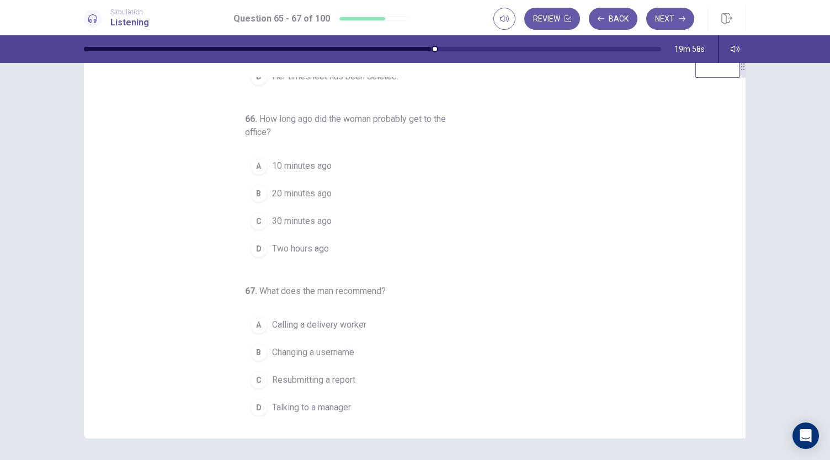
scroll to position [0, 0]
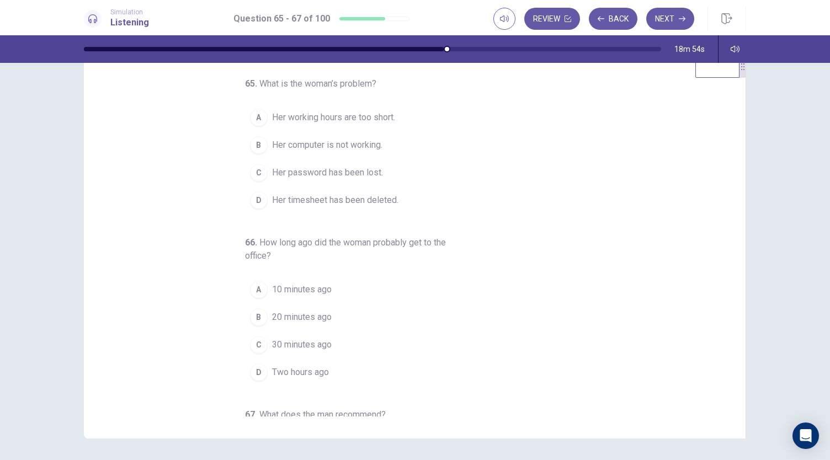
click at [254, 121] on div "A" at bounding box center [259, 118] width 18 height 18
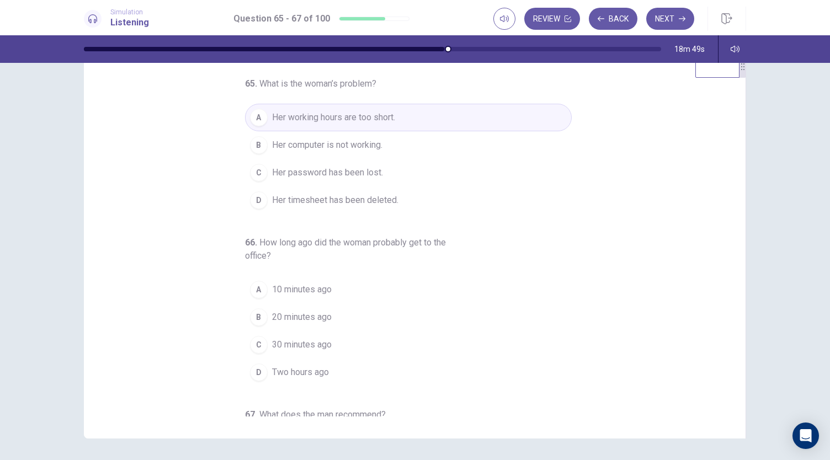
click at [257, 172] on div "C" at bounding box center [259, 173] width 18 height 18
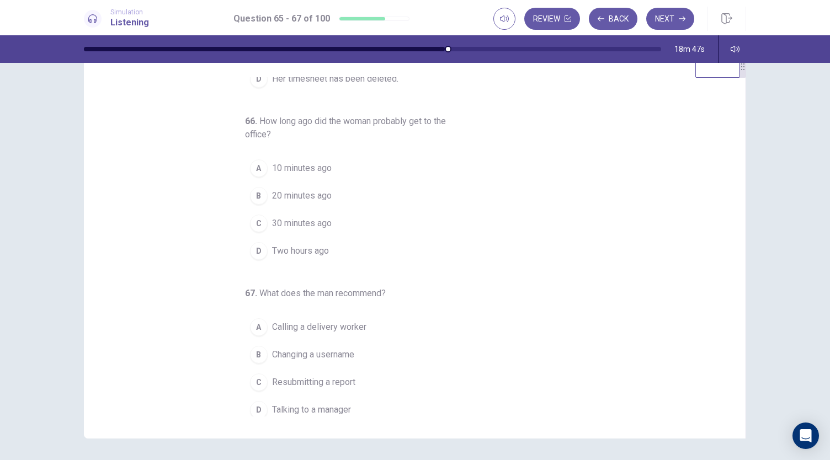
scroll to position [124, 0]
click at [259, 354] on div "B" at bounding box center [259, 353] width 18 height 18
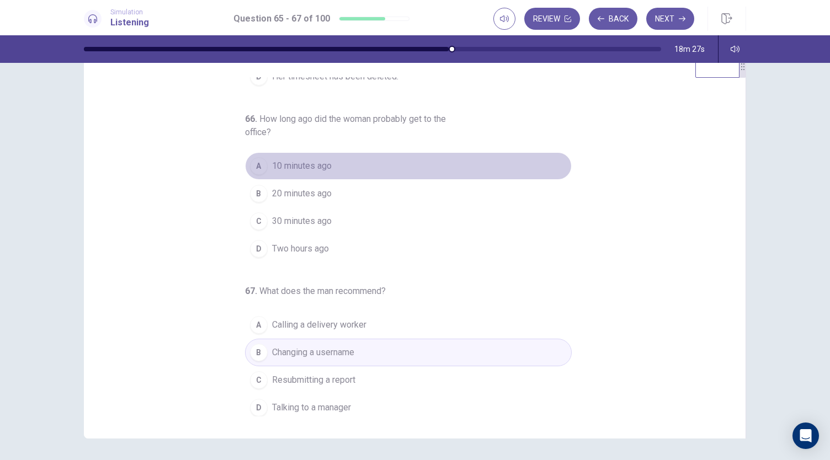
click at [252, 166] on div "A" at bounding box center [259, 166] width 18 height 18
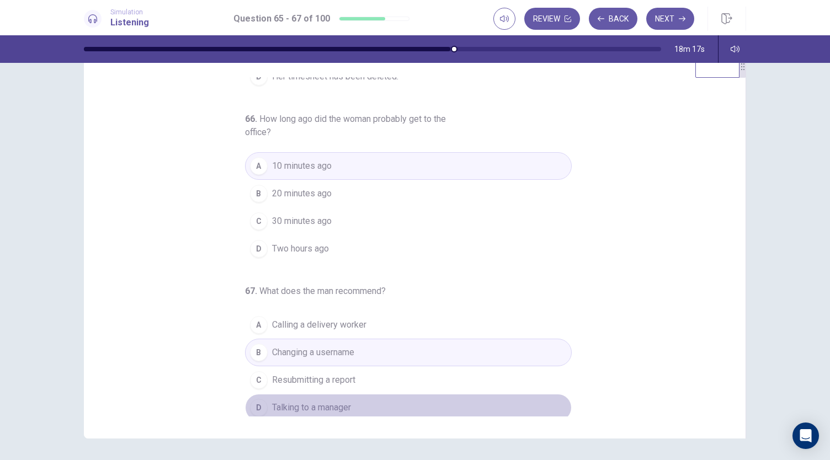
click at [245, 403] on button "D Talking to a manager" at bounding box center [408, 408] width 327 height 28
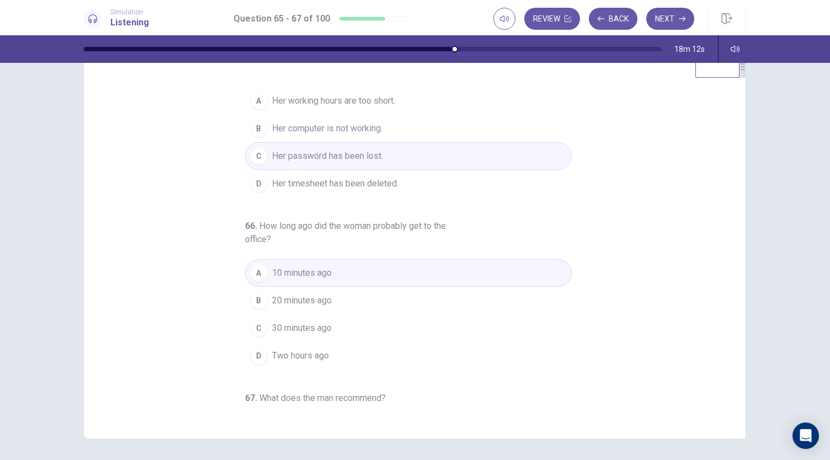
scroll to position [0, 0]
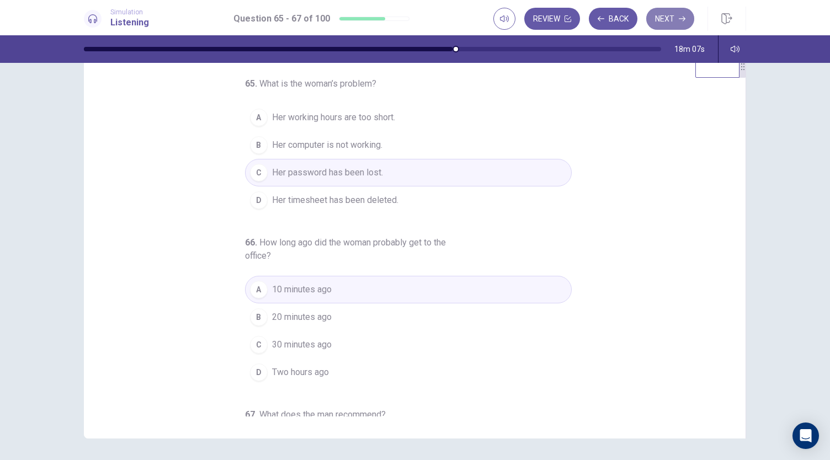
click at [670, 17] on button "Next" at bounding box center [670, 19] width 48 height 22
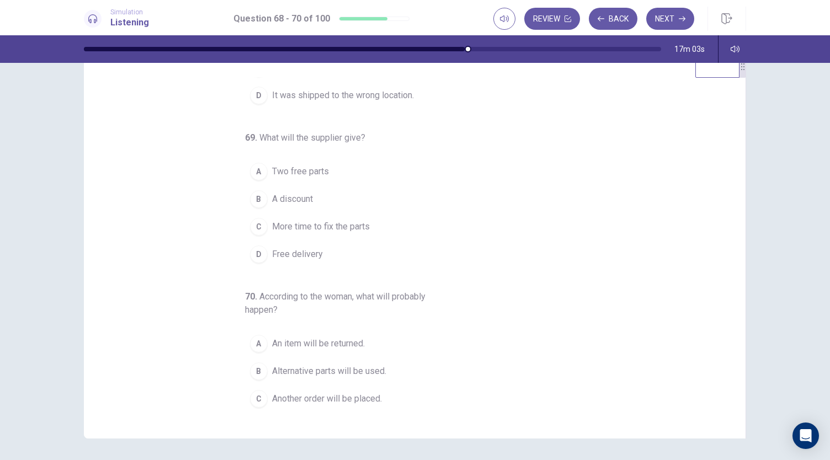
scroll to position [124, 0]
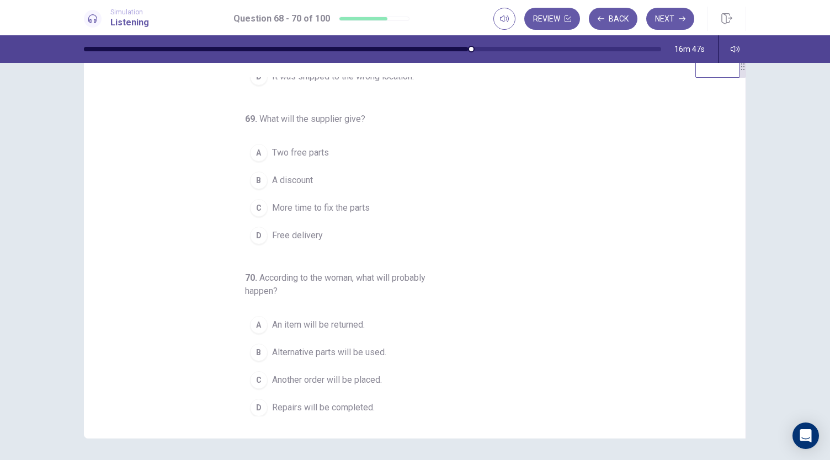
click at [256, 205] on div "C" at bounding box center [259, 208] width 18 height 18
click at [256, 408] on div "D" at bounding box center [259, 408] width 18 height 18
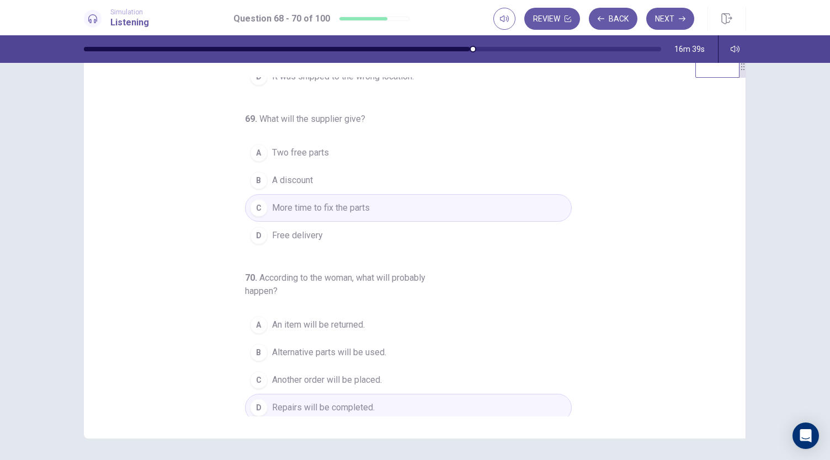
scroll to position [0, 0]
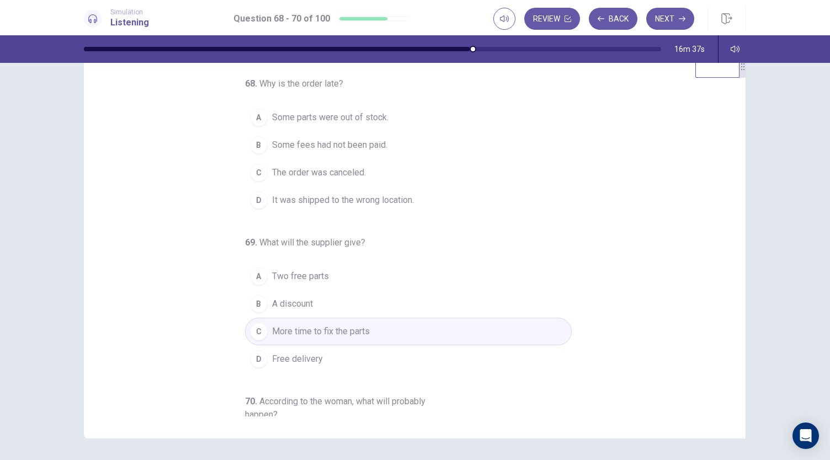
click at [291, 199] on span "It was shipped to the wrong location." at bounding box center [343, 200] width 142 height 13
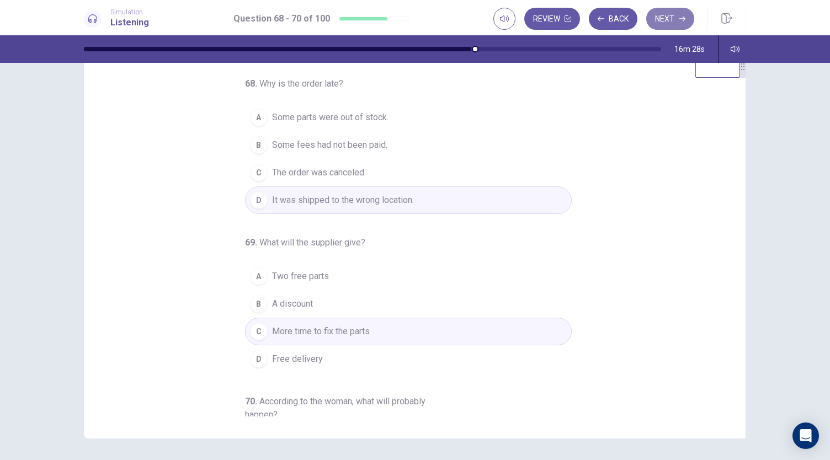
click at [669, 22] on button "Next" at bounding box center [670, 19] width 48 height 22
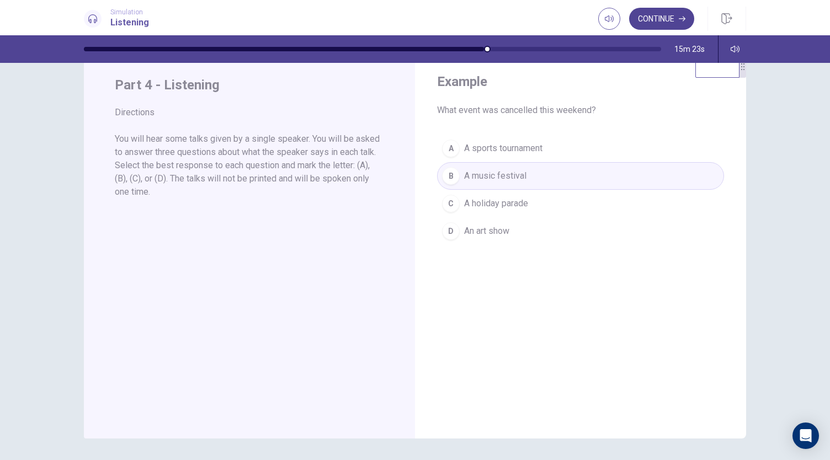
click at [661, 23] on button "Continue" at bounding box center [661, 19] width 65 height 22
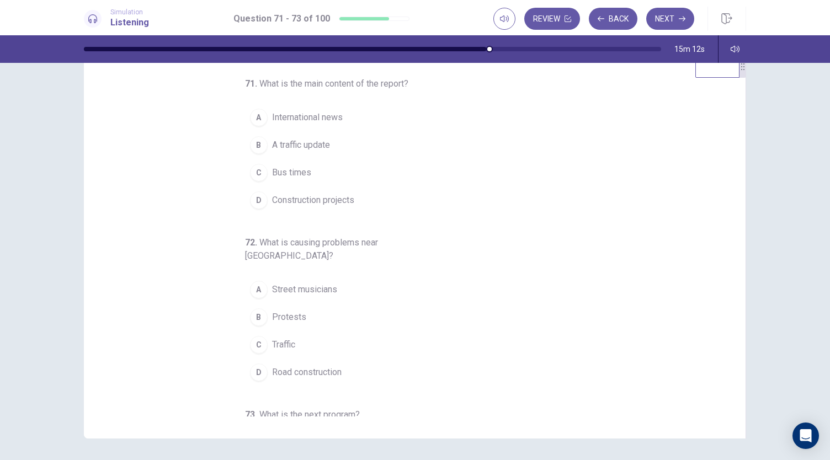
click at [256, 145] on div "B" at bounding box center [259, 145] width 18 height 18
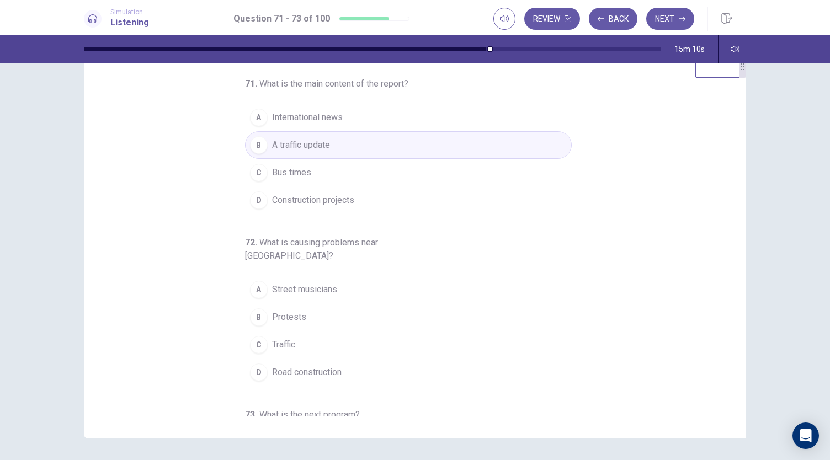
click at [734, 382] on div "71 . What is the main content of the report? A International news B A traffic u…" at bounding box center [419, 246] width 635 height 339
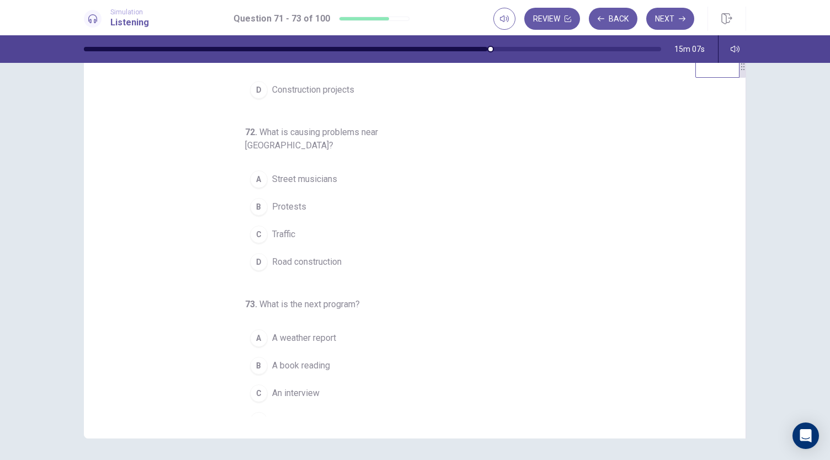
click at [258, 226] on div "C" at bounding box center [259, 235] width 18 height 18
click at [253, 412] on div "D" at bounding box center [259, 421] width 18 height 18
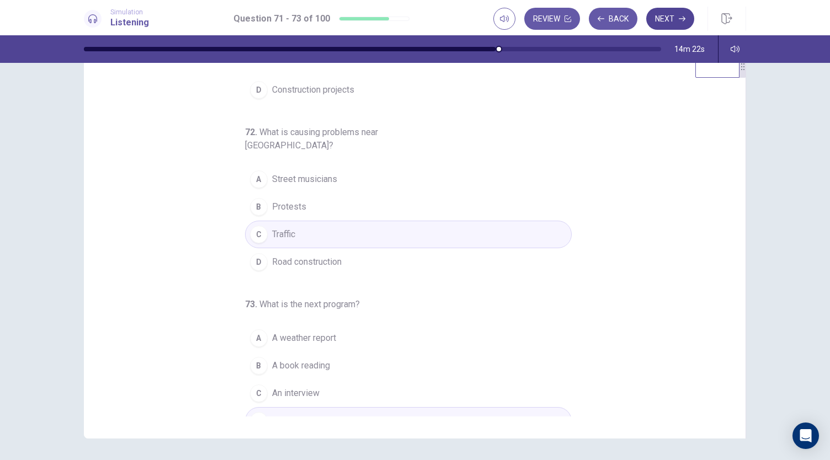
click at [663, 16] on button "Next" at bounding box center [670, 19] width 48 height 22
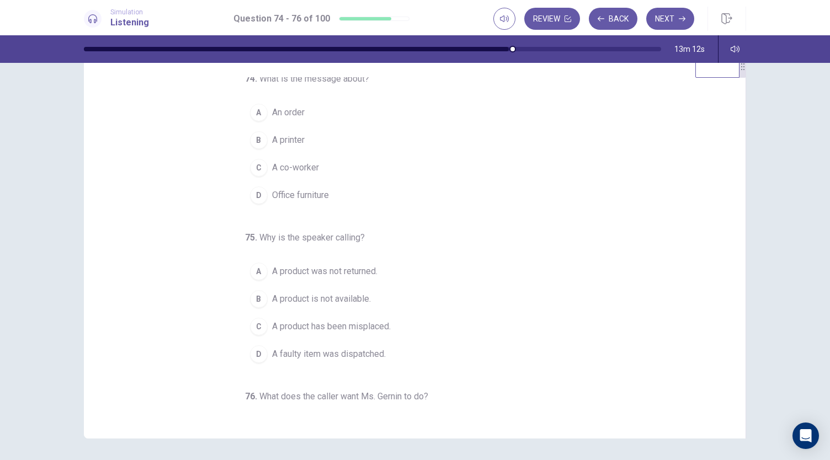
scroll to position [0, 0]
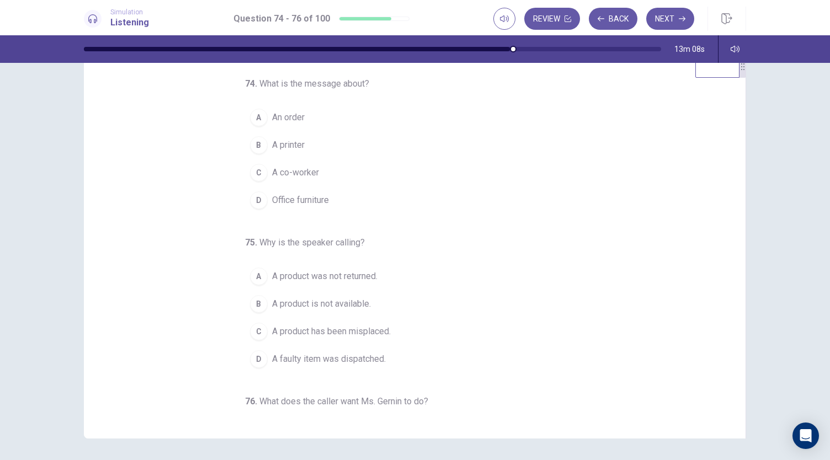
click at [250, 203] on div "D" at bounding box center [259, 201] width 18 height 18
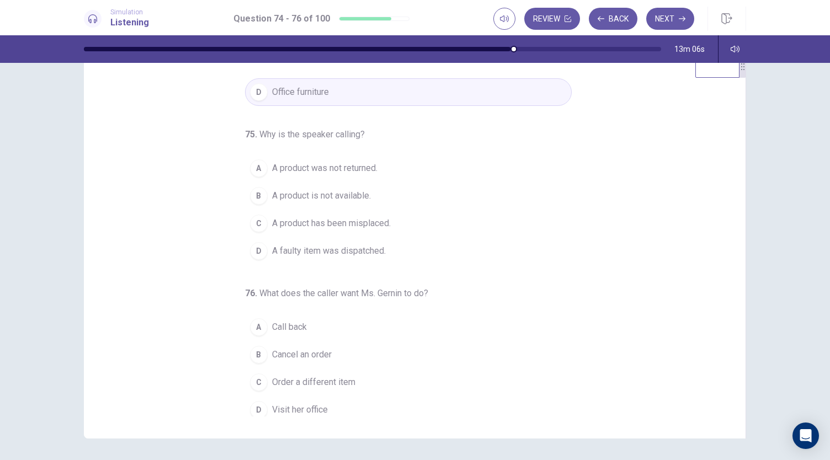
scroll to position [110, 0]
click at [278, 321] on span "Call back" at bounding box center [289, 324] width 35 height 13
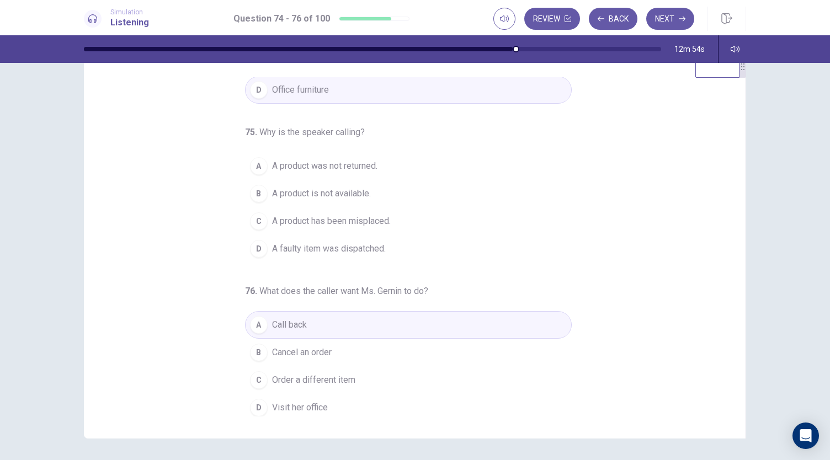
click at [727, 126] on div "74 . What is the message about? A An order B A printer C A co-worker D Office f…" at bounding box center [419, 246] width 635 height 339
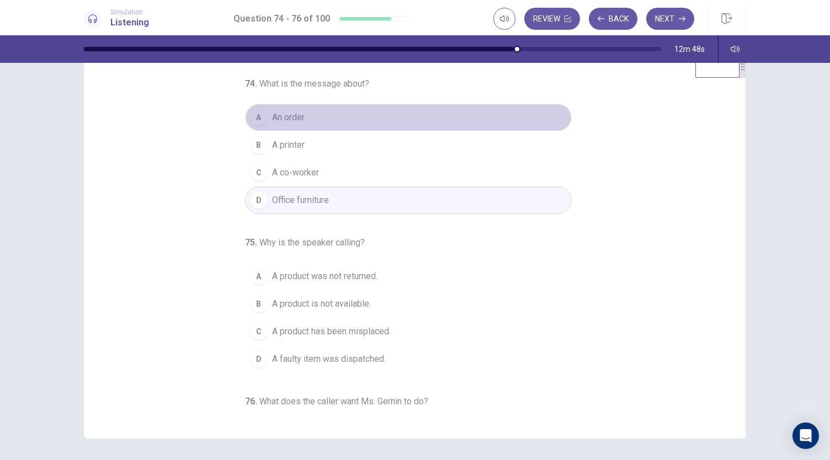
click at [352, 120] on button "A An order" at bounding box center [408, 118] width 327 height 28
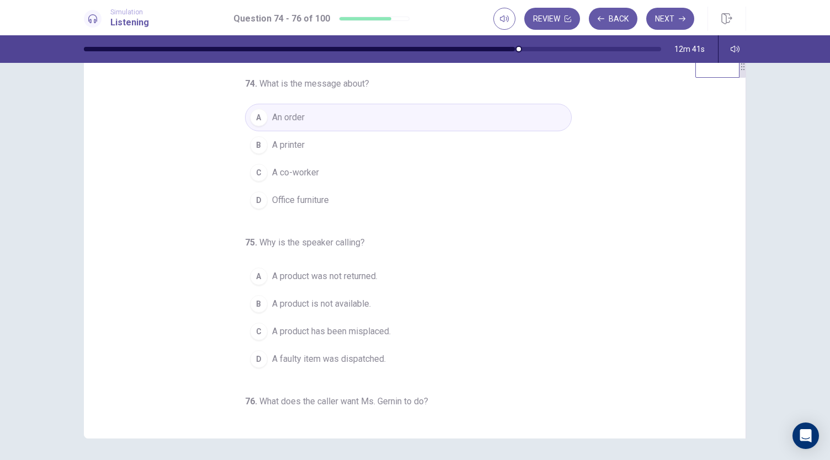
click at [250, 300] on div "B" at bounding box center [259, 304] width 18 height 18
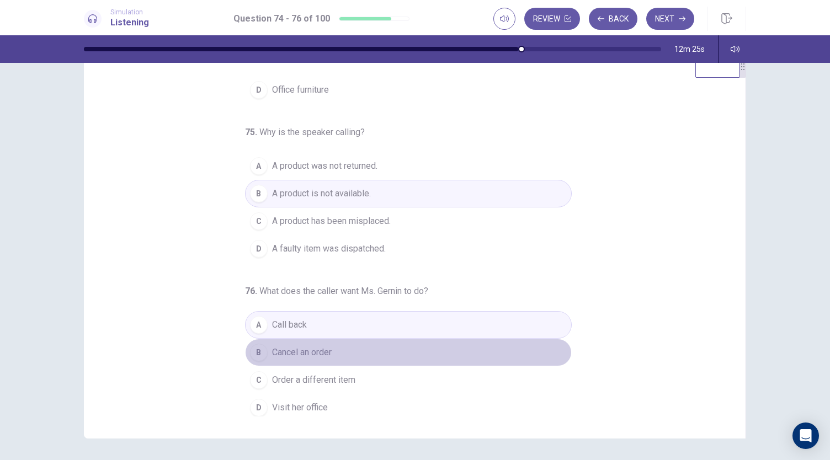
click at [357, 342] on button "B Cancel an order" at bounding box center [408, 353] width 327 height 28
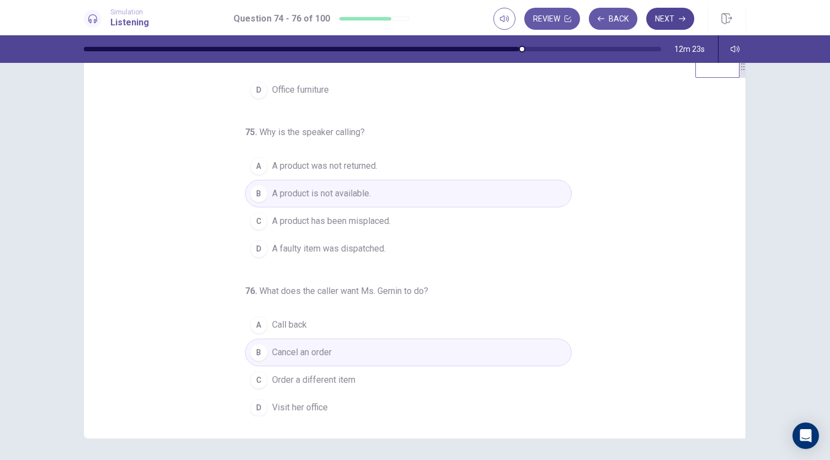
click at [668, 22] on button "Next" at bounding box center [670, 19] width 48 height 22
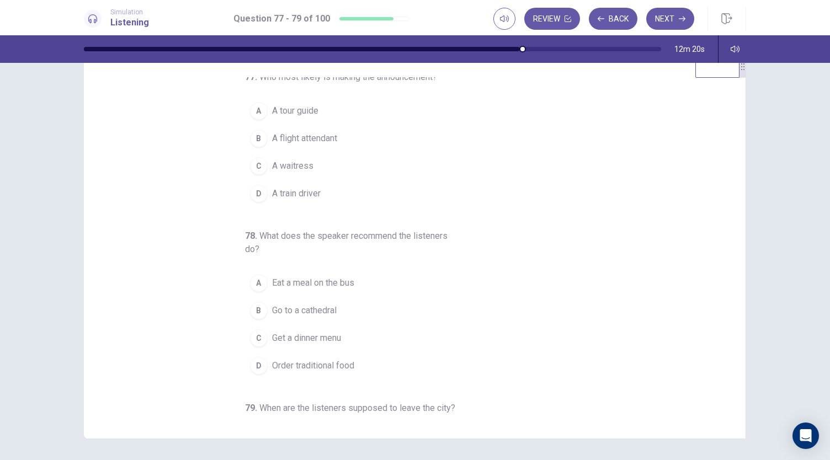
scroll to position [0, 0]
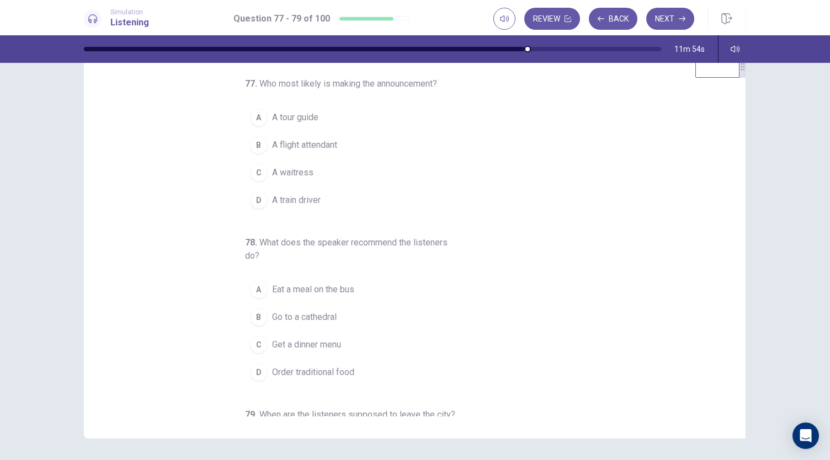
click at [255, 342] on div "C" at bounding box center [259, 345] width 18 height 18
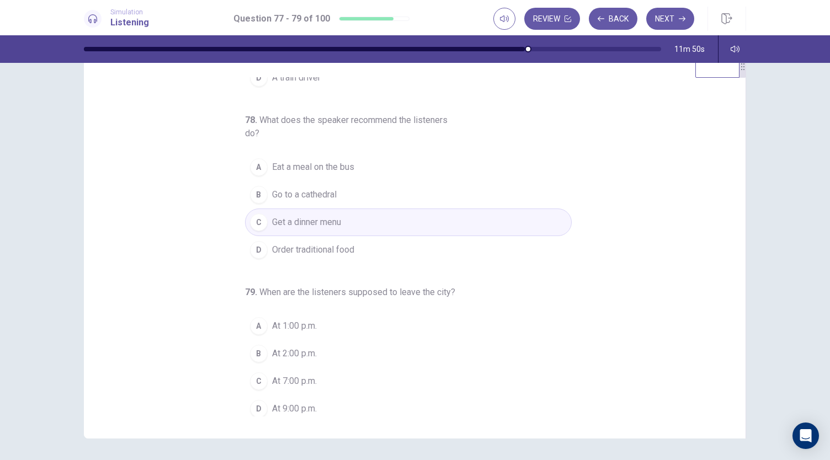
scroll to position [124, 0]
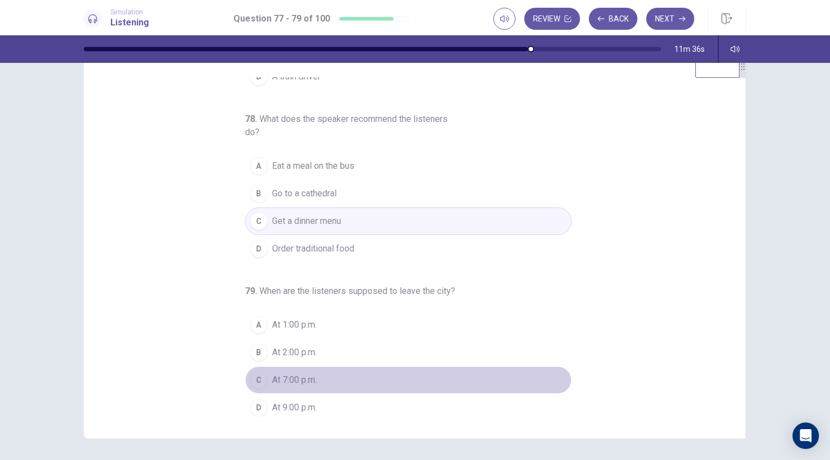
click at [252, 380] on div "C" at bounding box center [259, 380] width 18 height 18
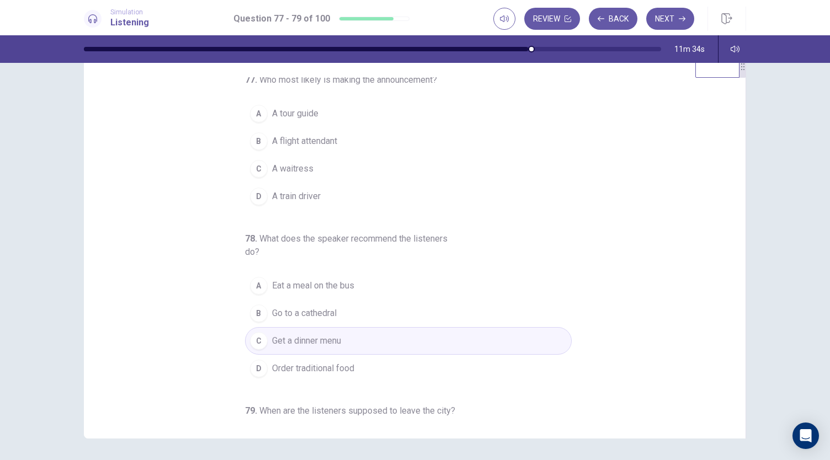
scroll to position [0, 0]
click at [273, 204] on span "A train driver" at bounding box center [296, 200] width 49 height 13
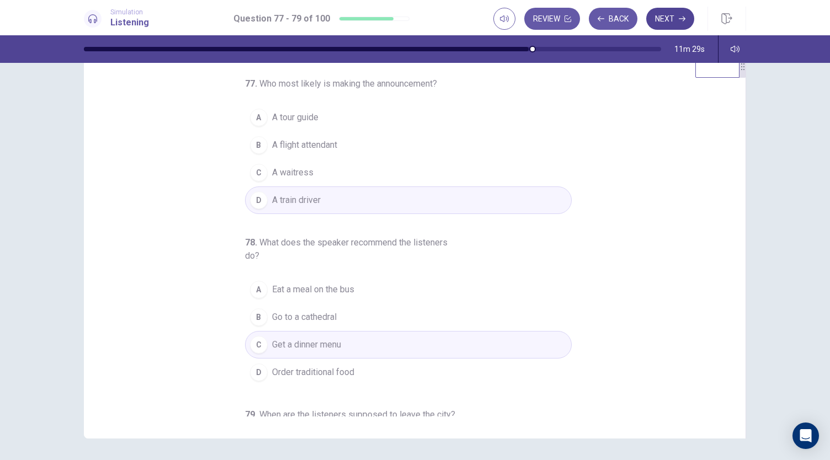
click at [668, 9] on button "Next" at bounding box center [670, 19] width 48 height 22
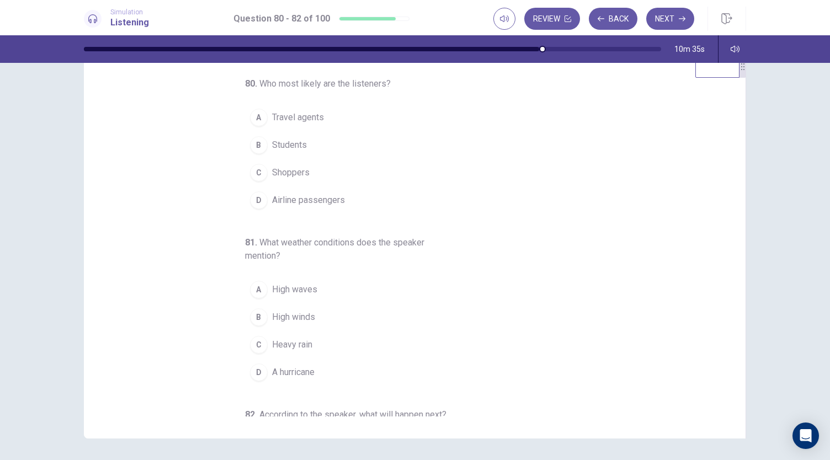
click at [283, 142] on span "Students" at bounding box center [289, 145] width 35 height 13
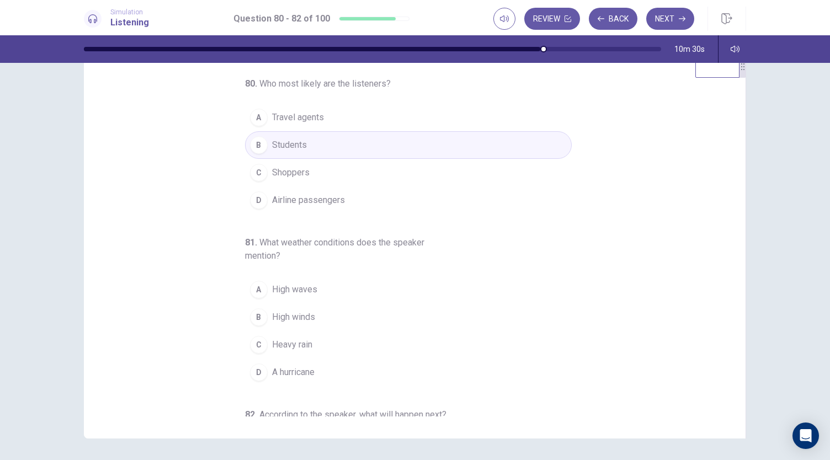
scroll to position [124, 0]
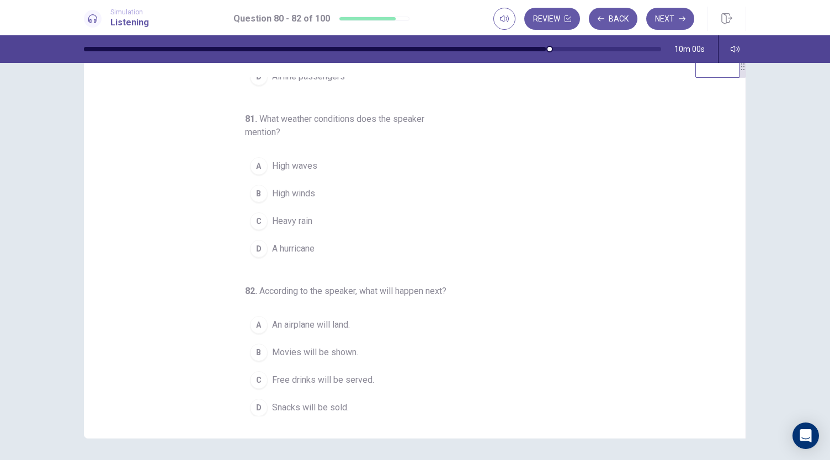
click at [320, 376] on span "Free drinks will be served." at bounding box center [323, 380] width 102 height 13
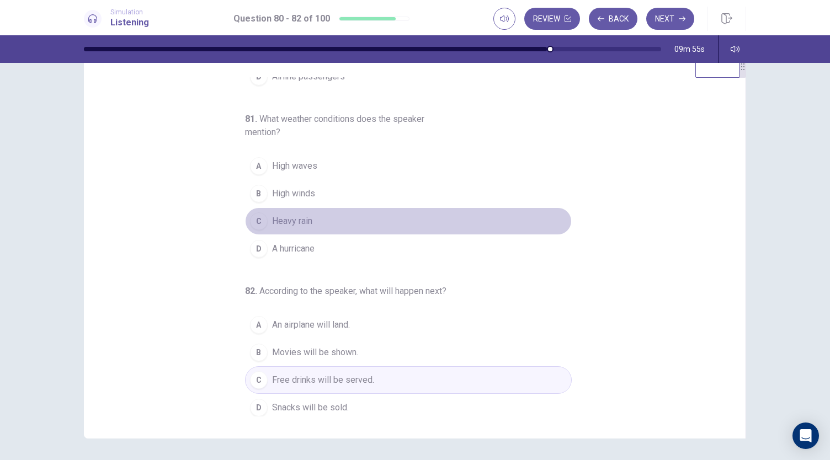
click at [265, 219] on button "C Heavy rain" at bounding box center [408, 222] width 327 height 28
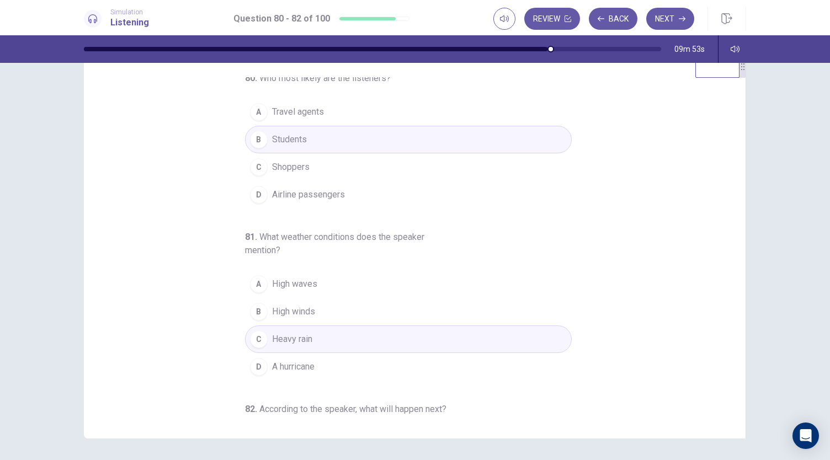
scroll to position [0, 0]
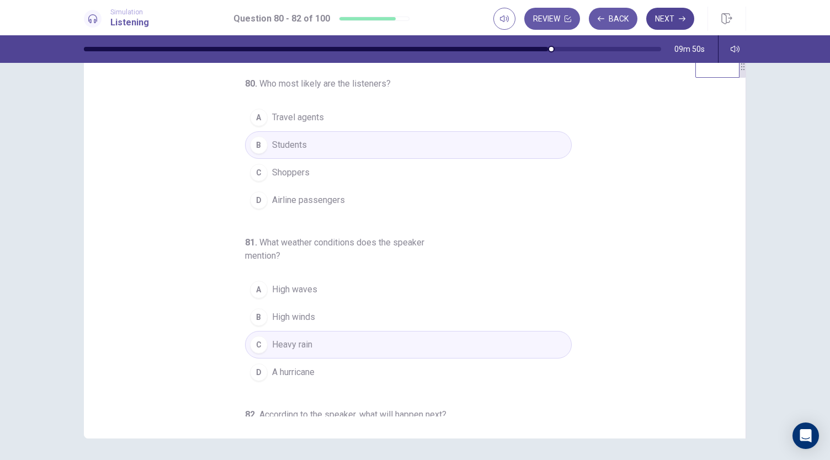
click at [674, 12] on button "Next" at bounding box center [670, 19] width 48 height 22
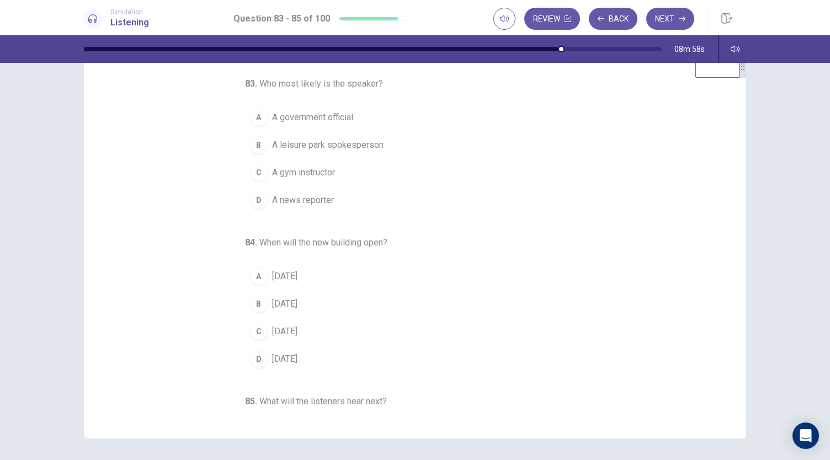
click at [302, 200] on span "A news reporter" at bounding box center [303, 200] width 62 height 13
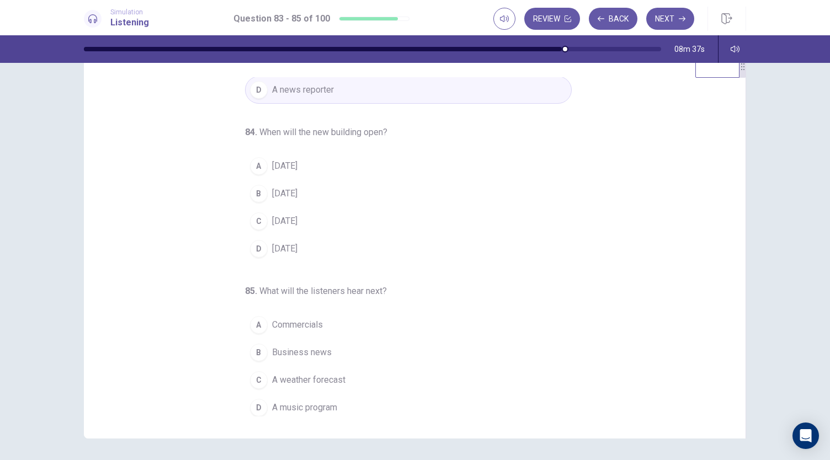
click at [251, 158] on div "A" at bounding box center [259, 166] width 18 height 18
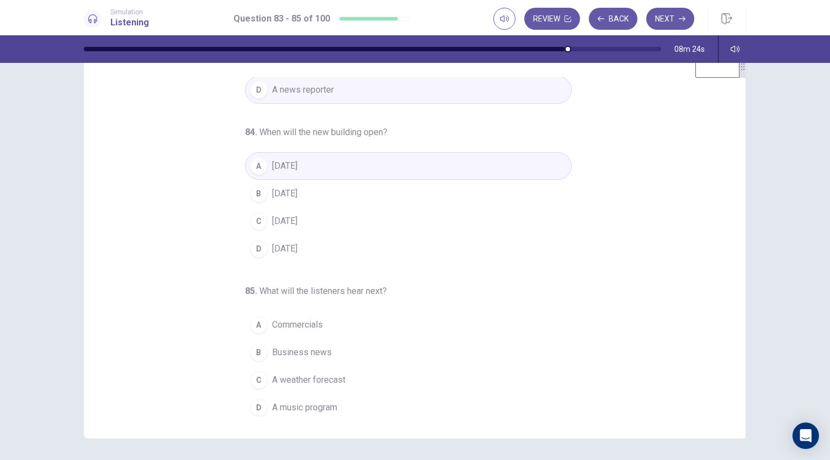
click at [255, 402] on div "D" at bounding box center [259, 408] width 18 height 18
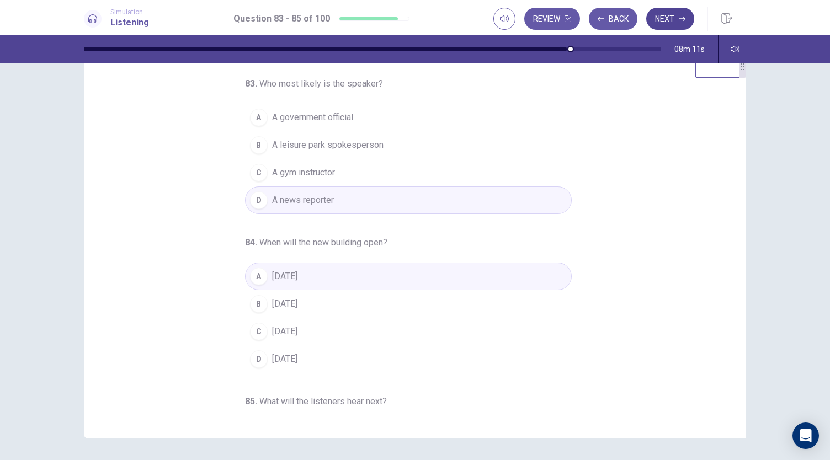
click at [675, 17] on button "Next" at bounding box center [670, 19] width 48 height 22
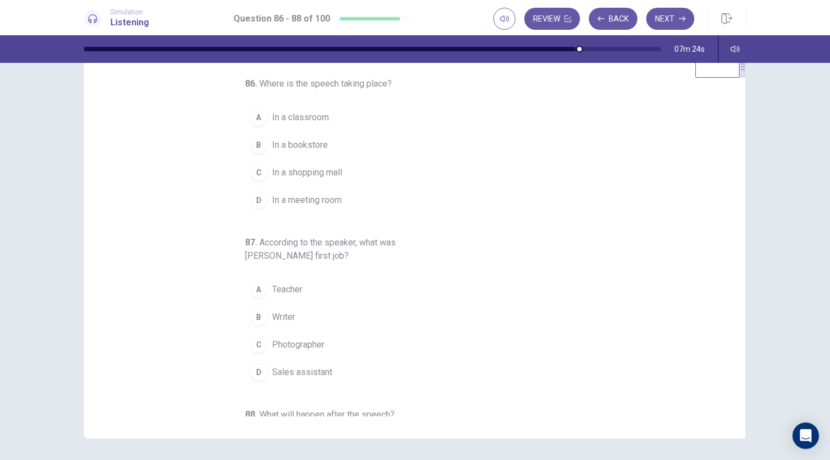
click at [255, 289] on div "A" at bounding box center [259, 290] width 18 height 18
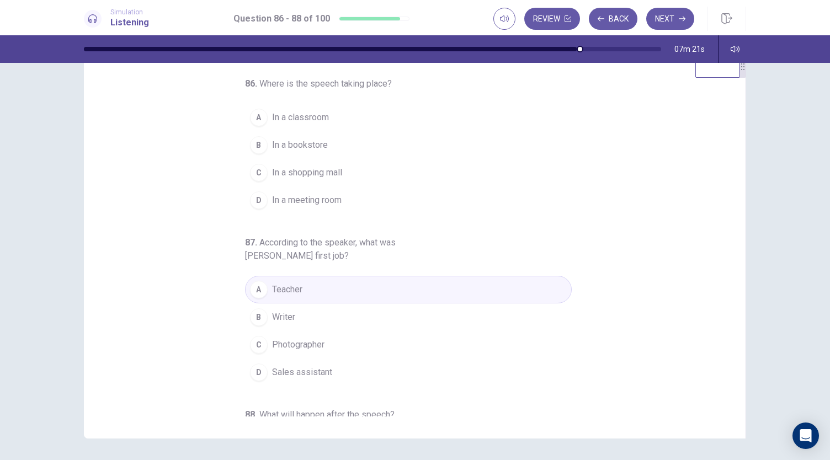
scroll to position [124, 0]
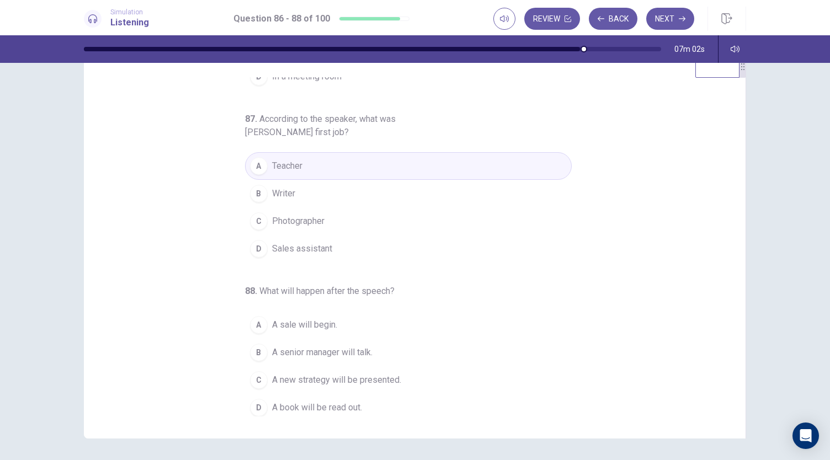
click at [252, 376] on div "C" at bounding box center [259, 380] width 18 height 18
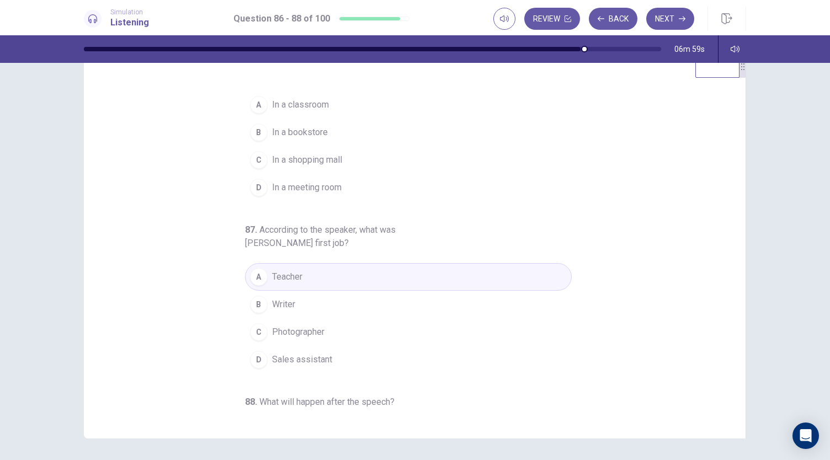
scroll to position [0, 0]
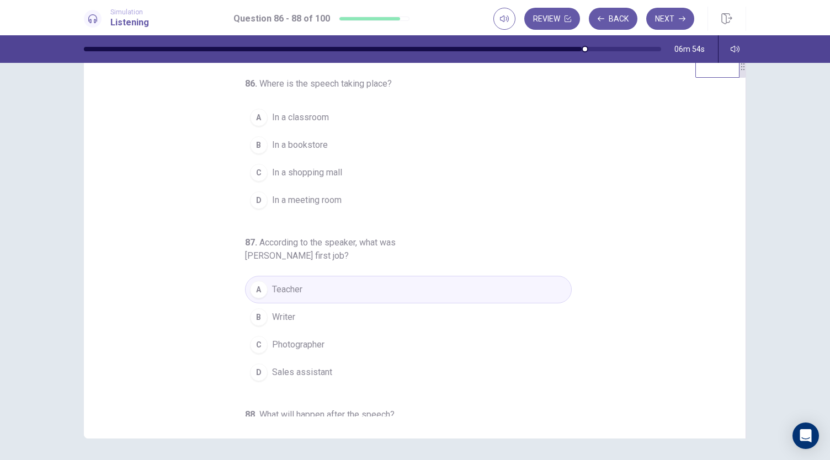
click at [250, 119] on div "A" at bounding box center [259, 118] width 18 height 18
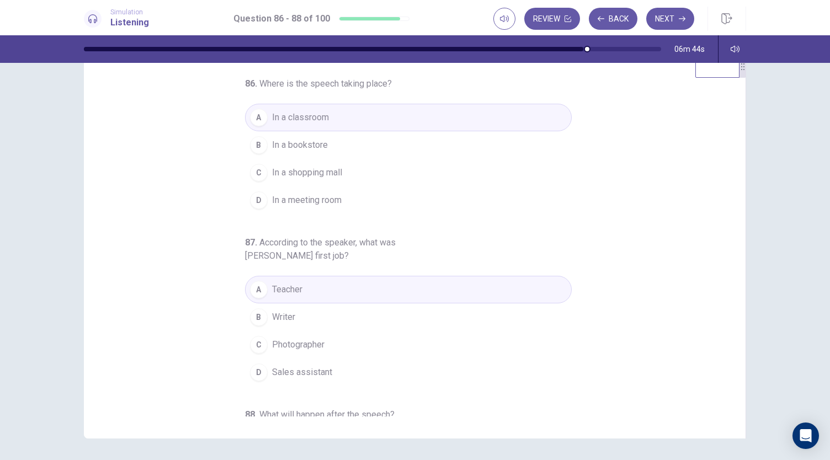
scroll to position [124, 0]
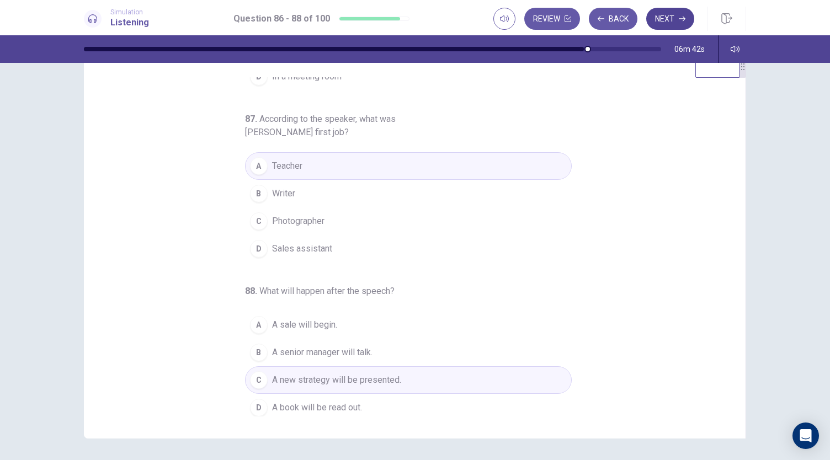
click at [663, 20] on button "Next" at bounding box center [670, 19] width 48 height 22
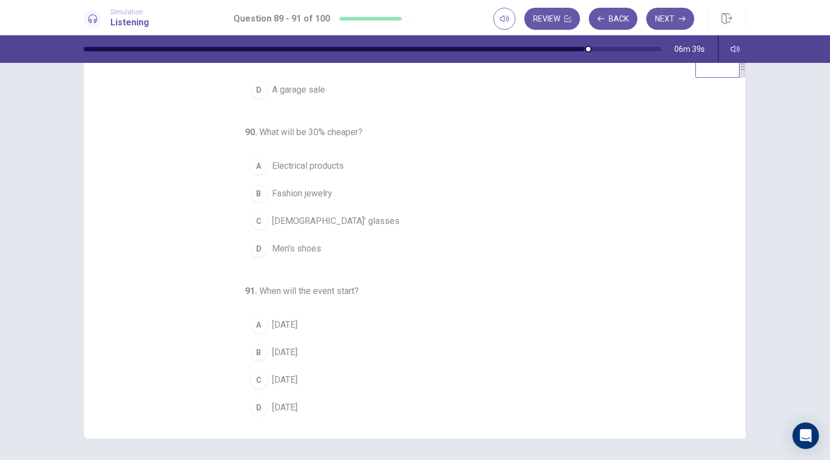
scroll to position [0, 0]
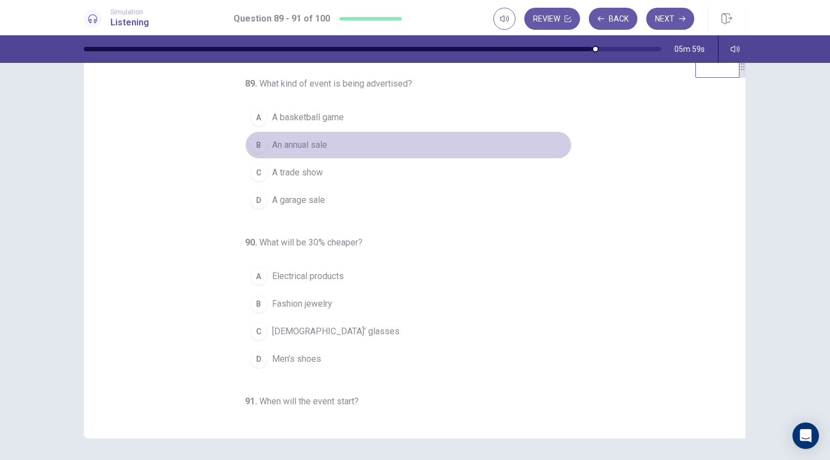
click at [254, 149] on div "B" at bounding box center [259, 145] width 18 height 18
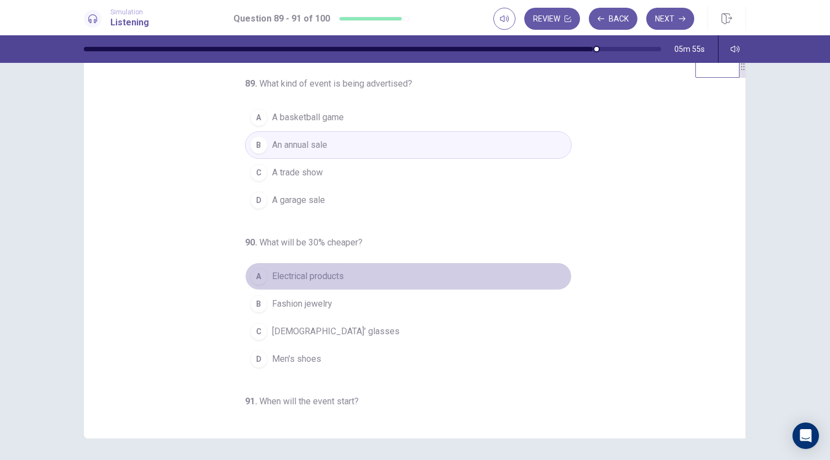
click at [257, 278] on div "A" at bounding box center [259, 277] width 18 height 18
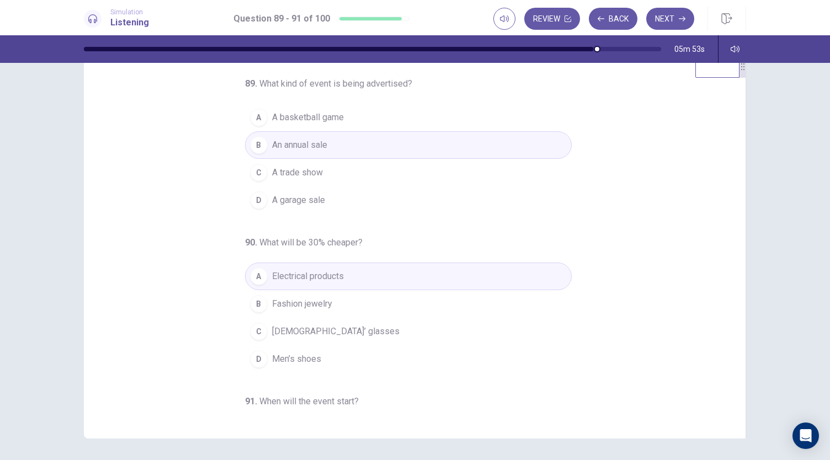
scroll to position [110, 0]
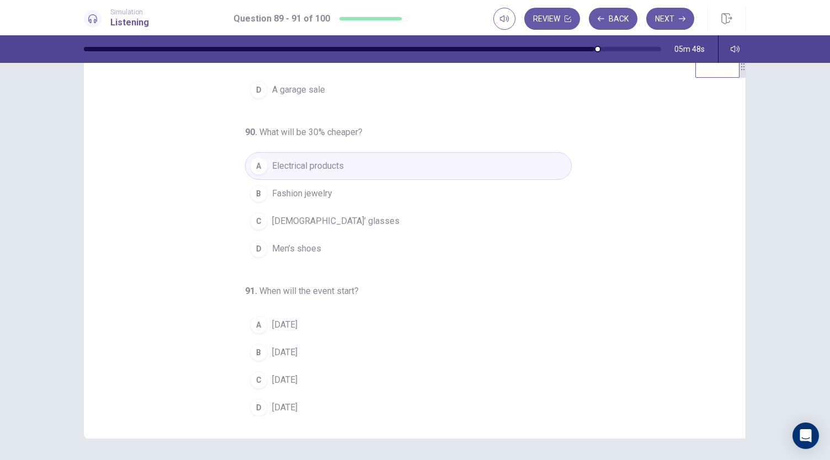
click at [251, 355] on div "B" at bounding box center [259, 353] width 18 height 18
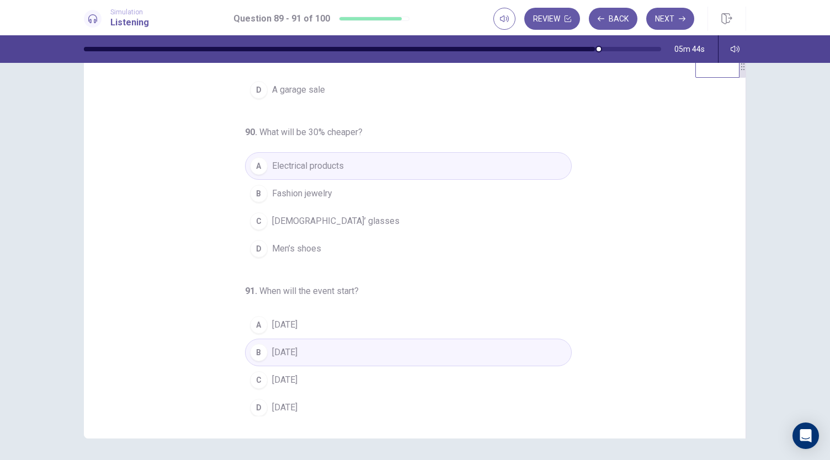
click at [252, 327] on div "A" at bounding box center [259, 325] width 18 height 18
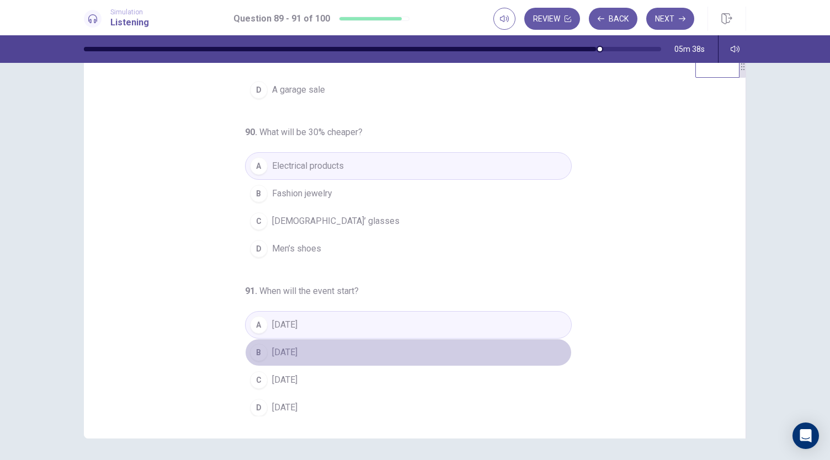
click at [253, 350] on div "B" at bounding box center [259, 353] width 18 height 18
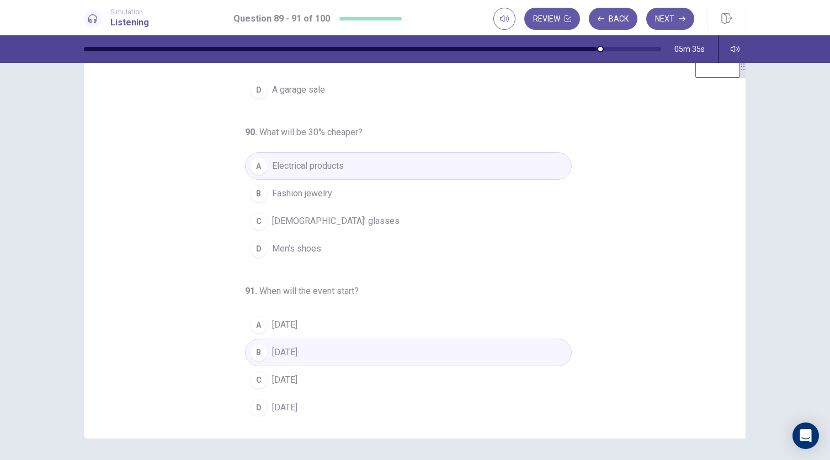
click at [263, 402] on button "D On Sunday" at bounding box center [408, 408] width 327 height 28
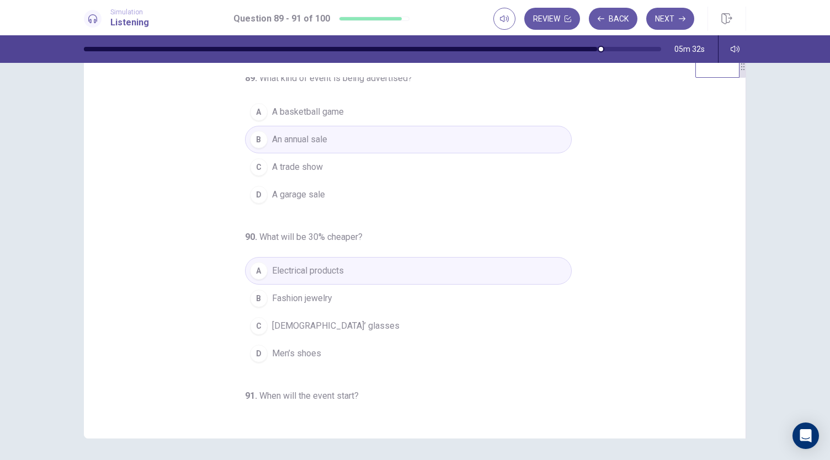
scroll to position [0, 0]
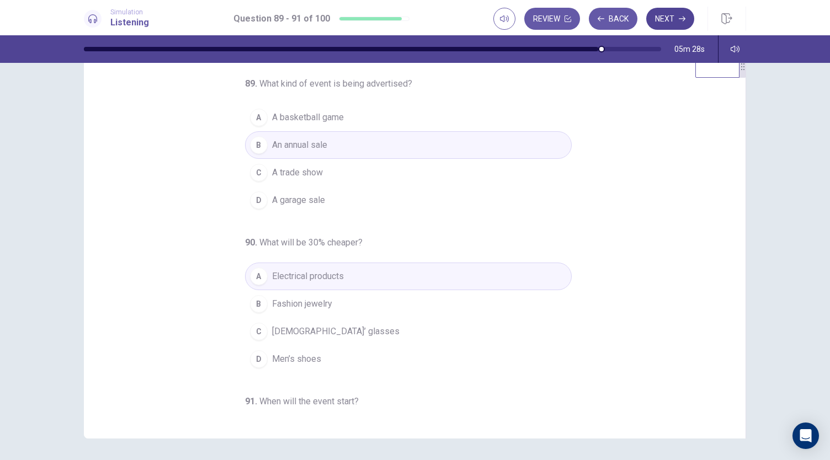
click at [668, 21] on button "Next" at bounding box center [670, 19] width 48 height 22
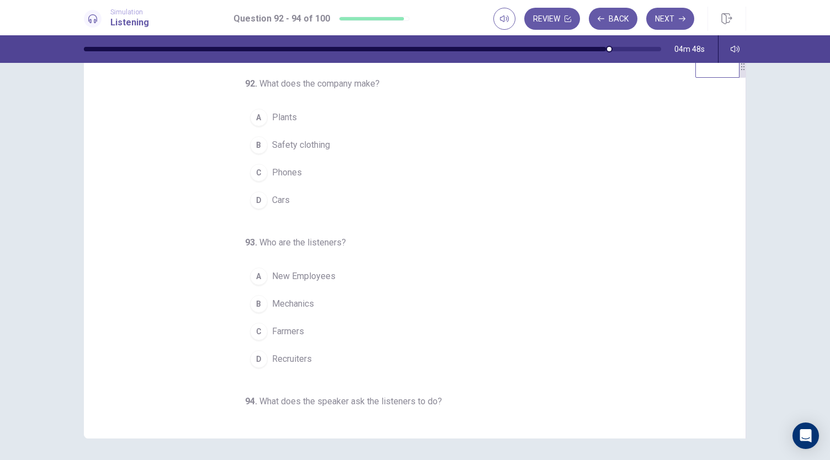
click at [254, 123] on div "A" at bounding box center [259, 118] width 18 height 18
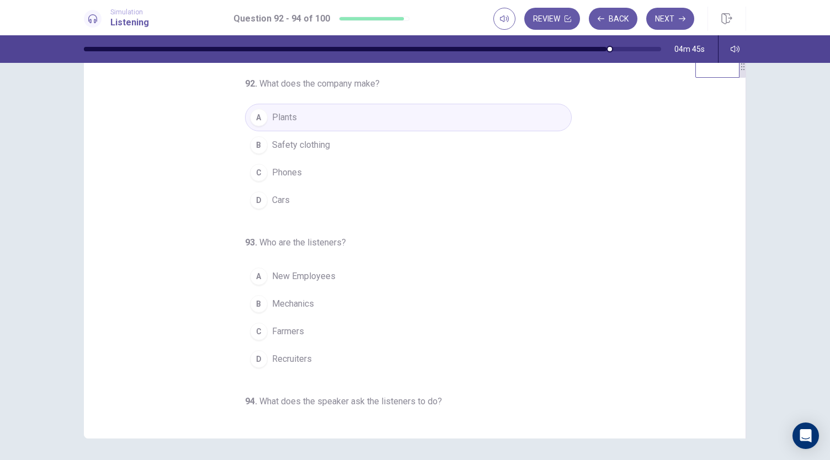
scroll to position [110, 0]
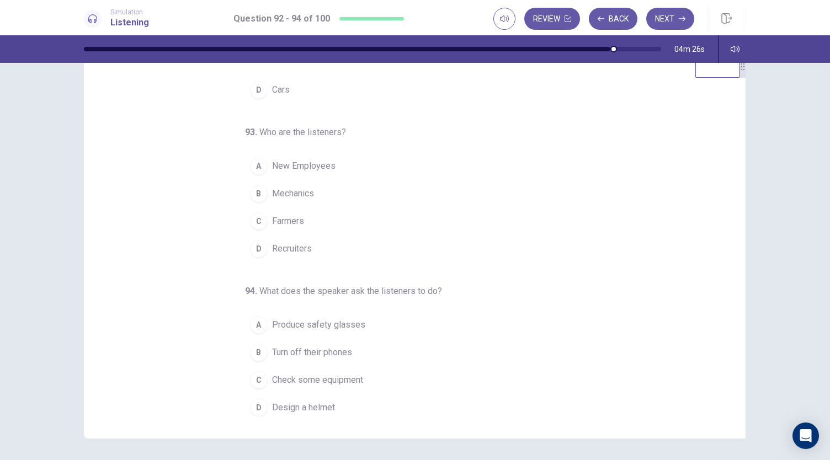
click at [257, 165] on div "A" at bounding box center [259, 166] width 18 height 18
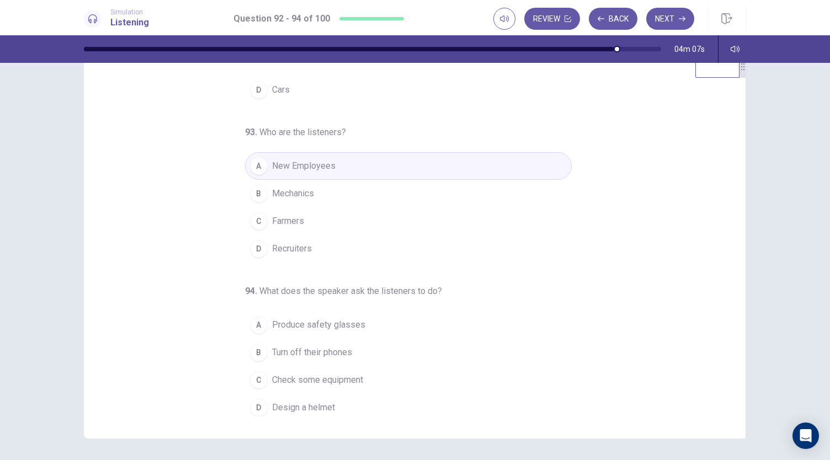
click at [250, 375] on div "C" at bounding box center [259, 380] width 18 height 18
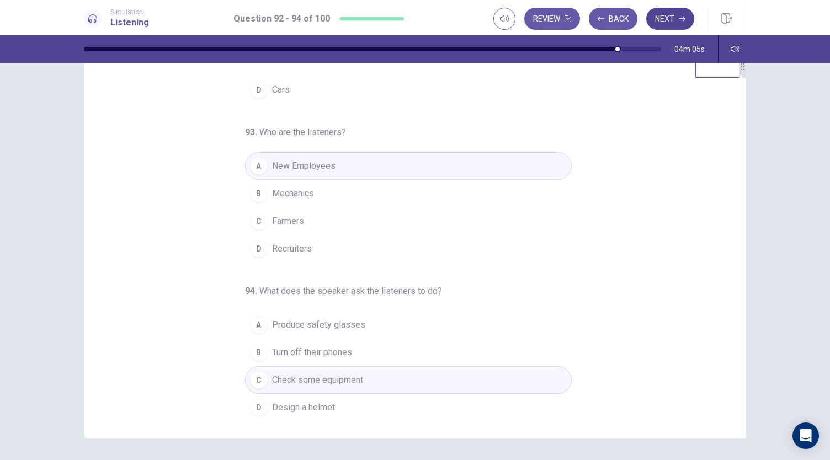
click at [658, 15] on button "Next" at bounding box center [670, 19] width 48 height 22
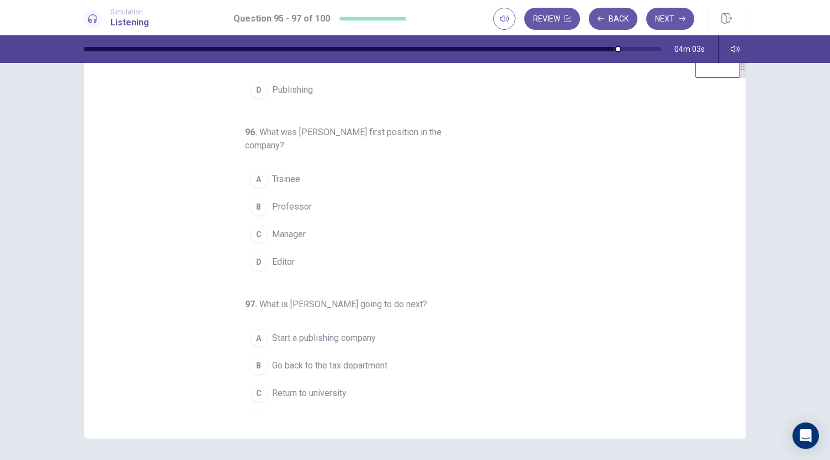
scroll to position [0, 0]
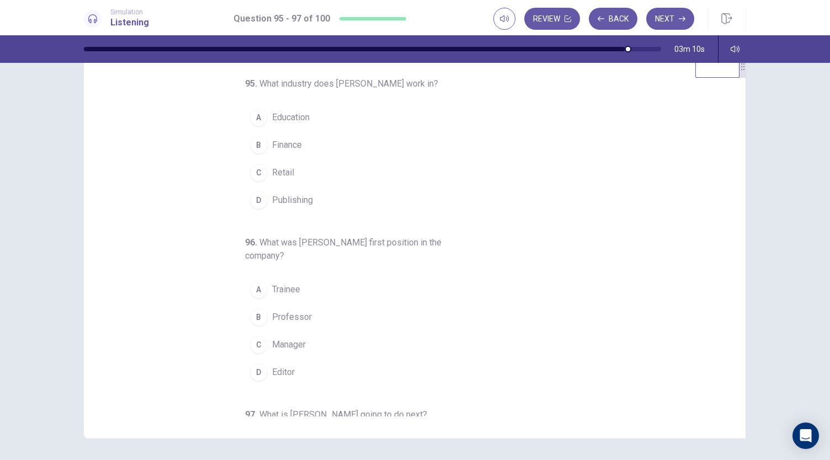
click at [252, 141] on div "B" at bounding box center [259, 145] width 18 height 18
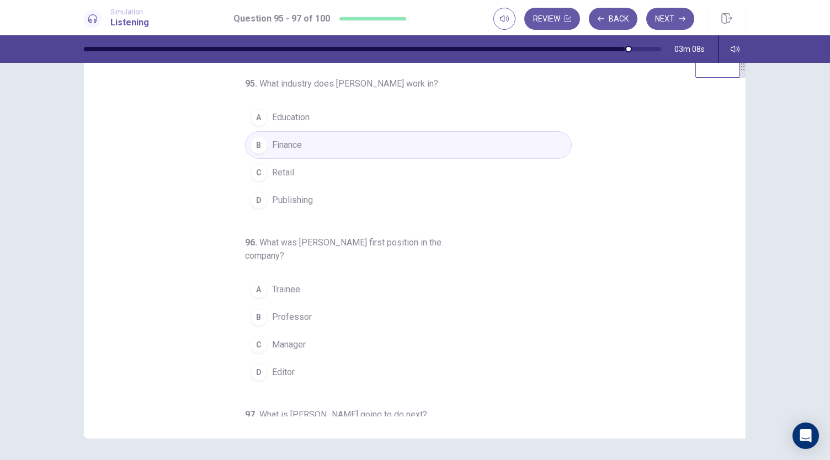
scroll to position [124, 0]
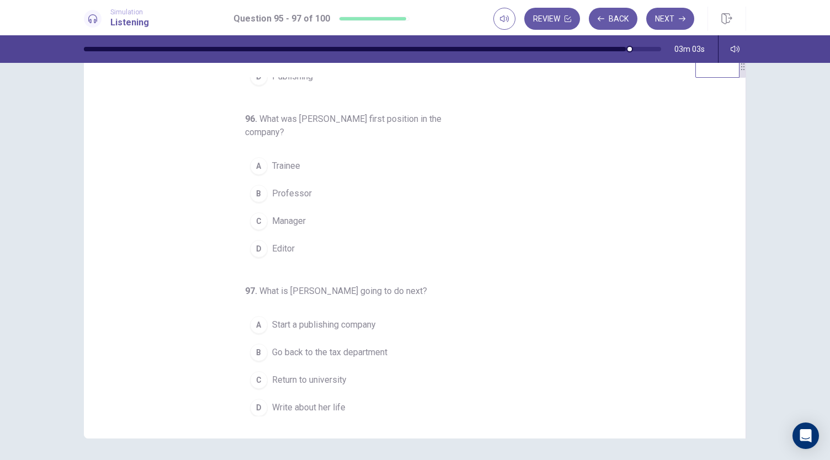
click at [253, 193] on div "B" at bounding box center [259, 194] width 18 height 18
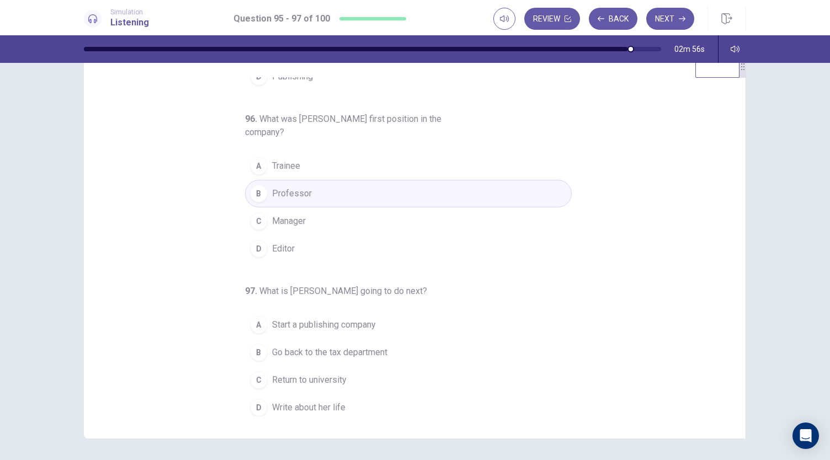
click at [250, 216] on div "C" at bounding box center [259, 221] width 18 height 18
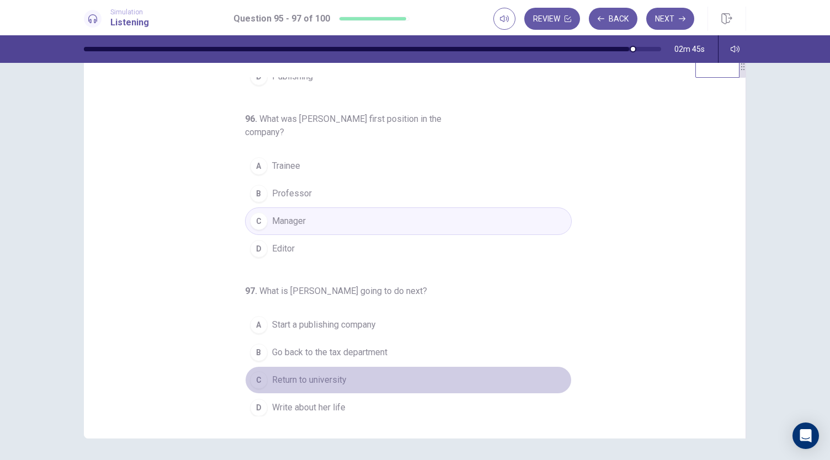
click at [251, 381] on div "C" at bounding box center [259, 380] width 18 height 18
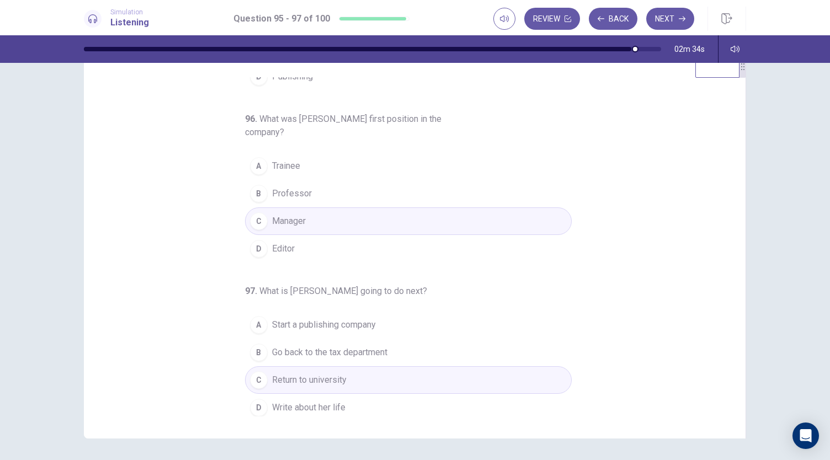
click at [250, 325] on div "A" at bounding box center [259, 325] width 18 height 18
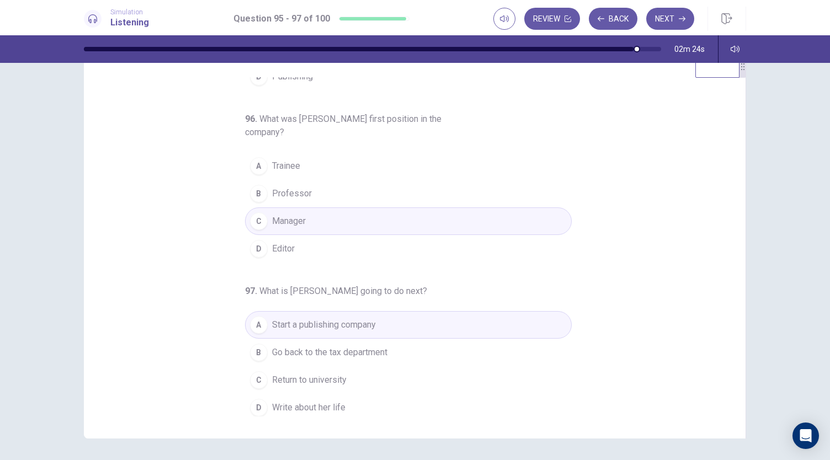
click at [352, 355] on button "B Go back to the tax department" at bounding box center [408, 353] width 327 height 28
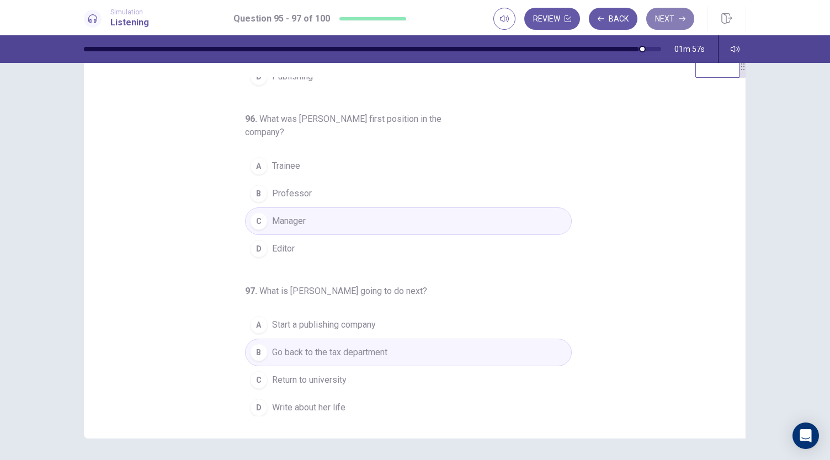
click at [676, 20] on button "Next" at bounding box center [670, 19] width 48 height 22
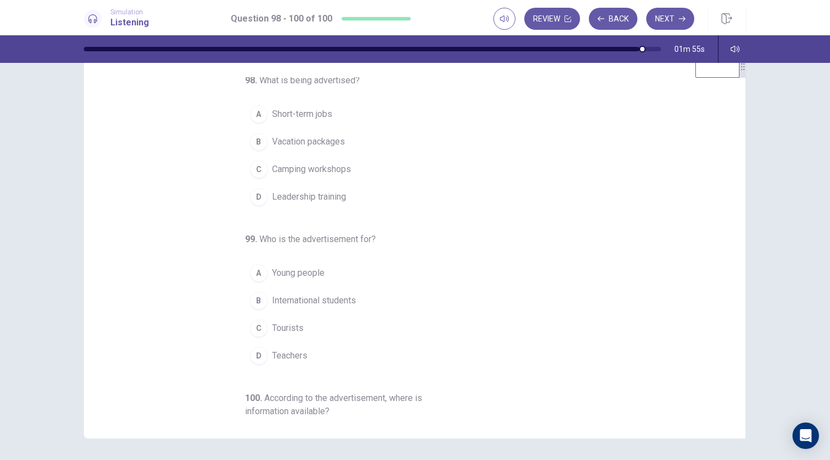
scroll to position [0, 0]
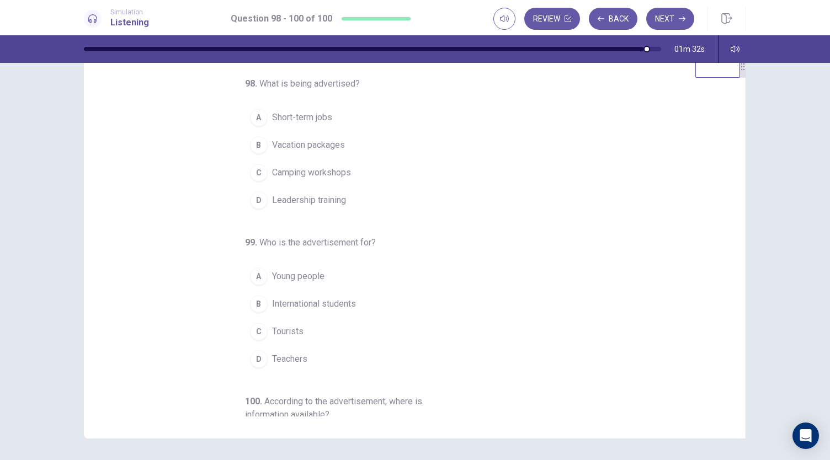
click at [256, 172] on div "C" at bounding box center [259, 173] width 18 height 18
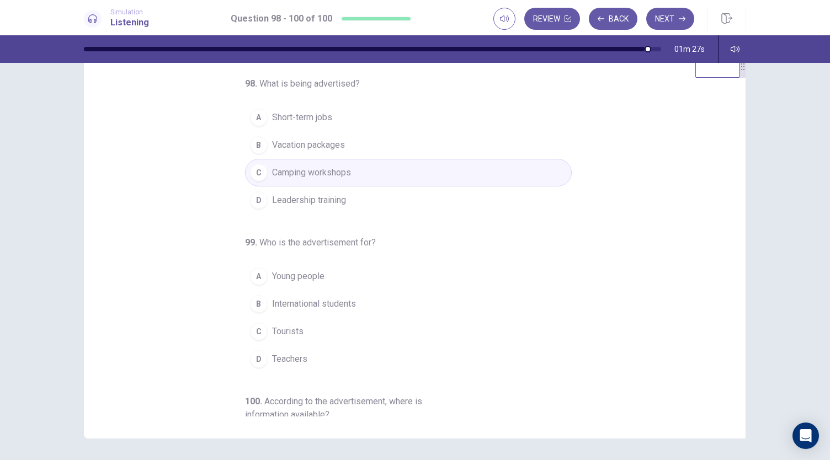
scroll to position [124, 0]
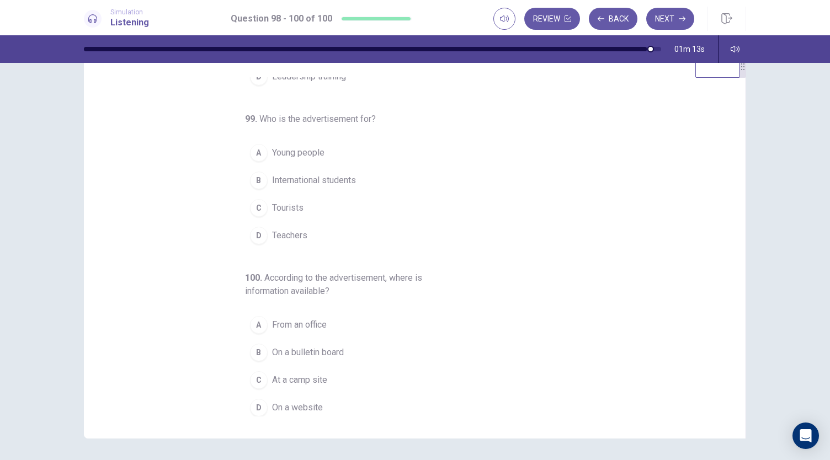
click at [260, 237] on div "D" at bounding box center [259, 236] width 18 height 18
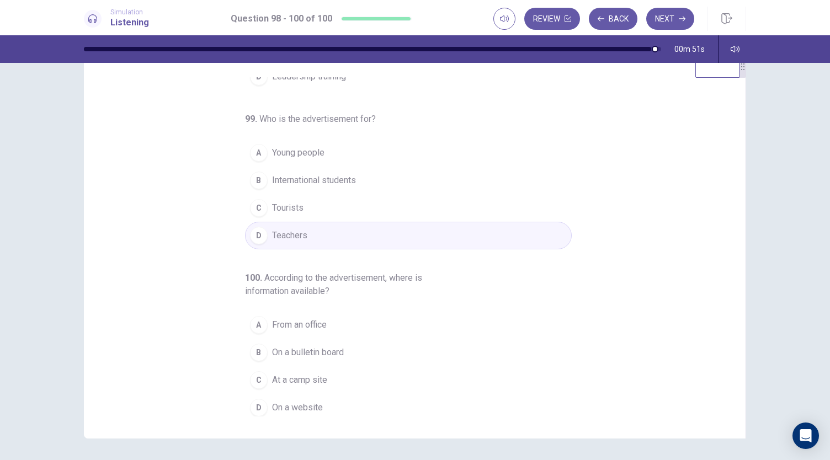
click at [252, 376] on div "C" at bounding box center [259, 380] width 18 height 18
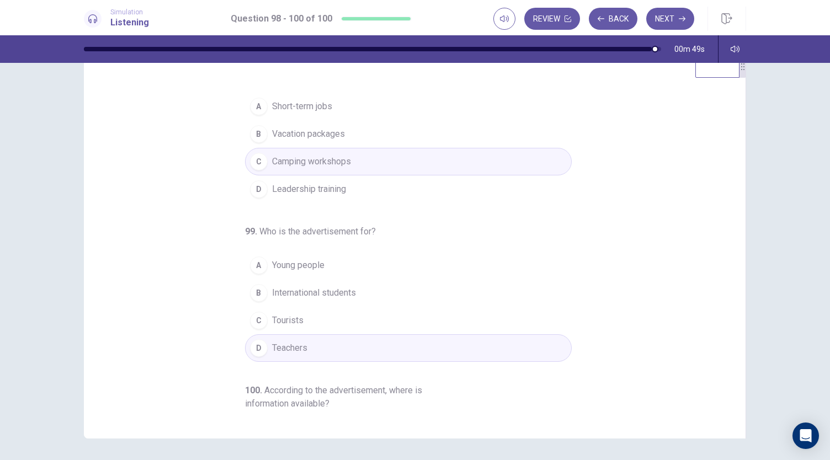
scroll to position [0, 0]
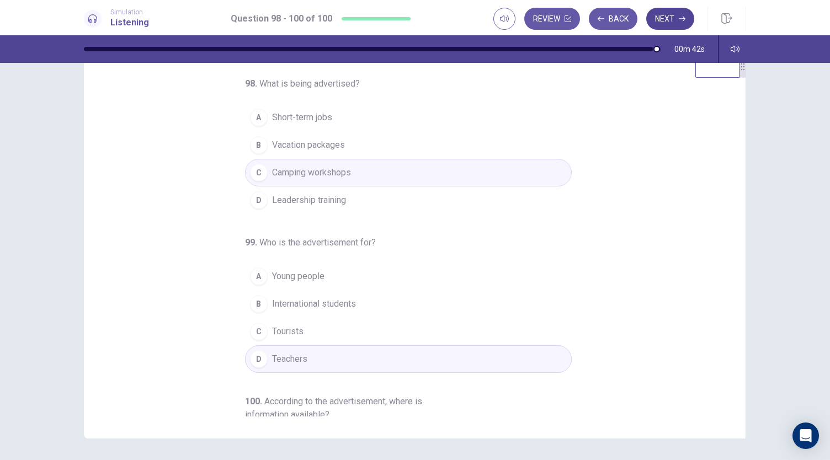
click at [676, 19] on button "Next" at bounding box center [670, 19] width 48 height 22
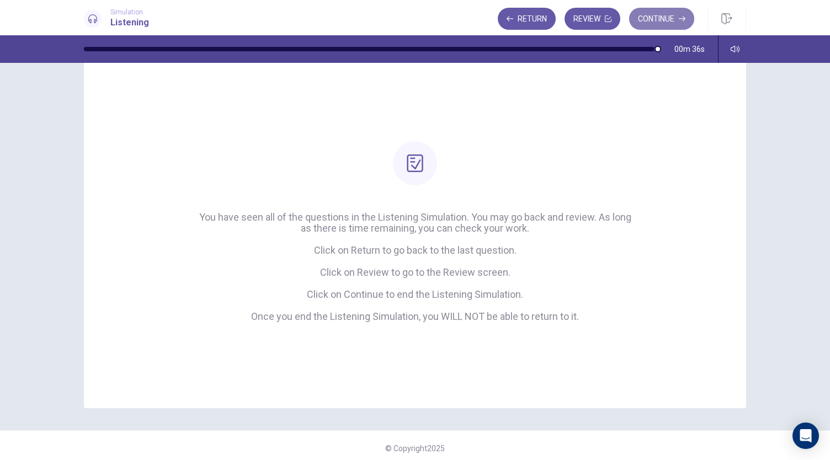
click at [645, 26] on button "Continue" at bounding box center [661, 19] width 65 height 22
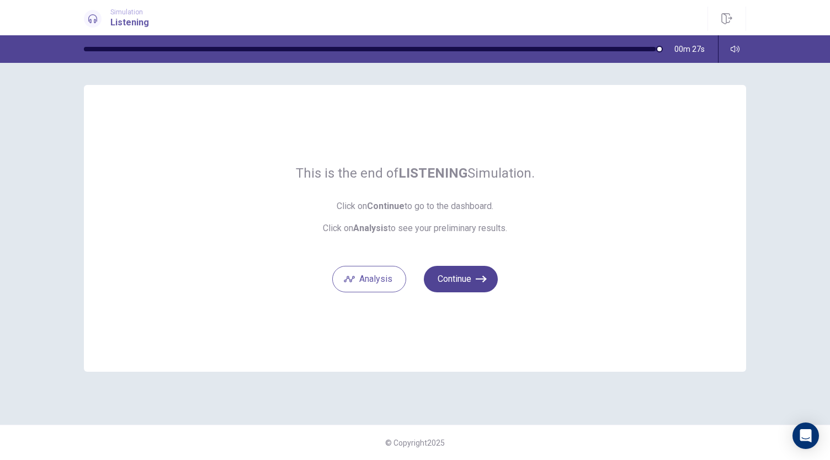
click at [451, 274] on button "Continue" at bounding box center [461, 279] width 74 height 26
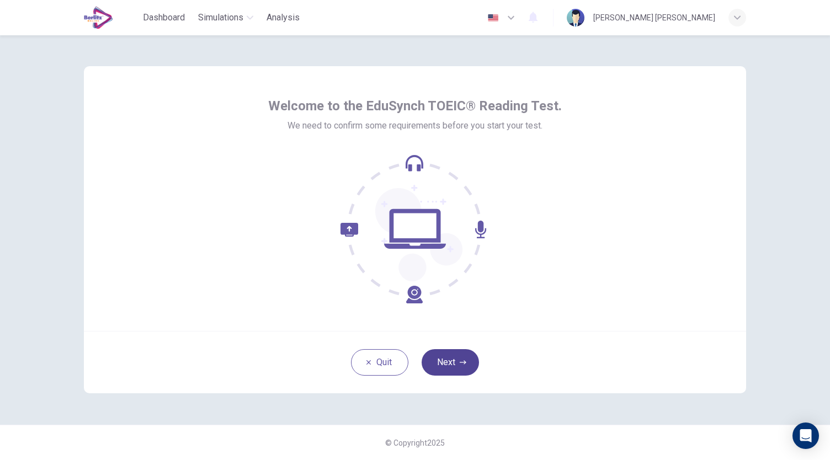
click at [446, 367] on button "Next" at bounding box center [450, 362] width 57 height 26
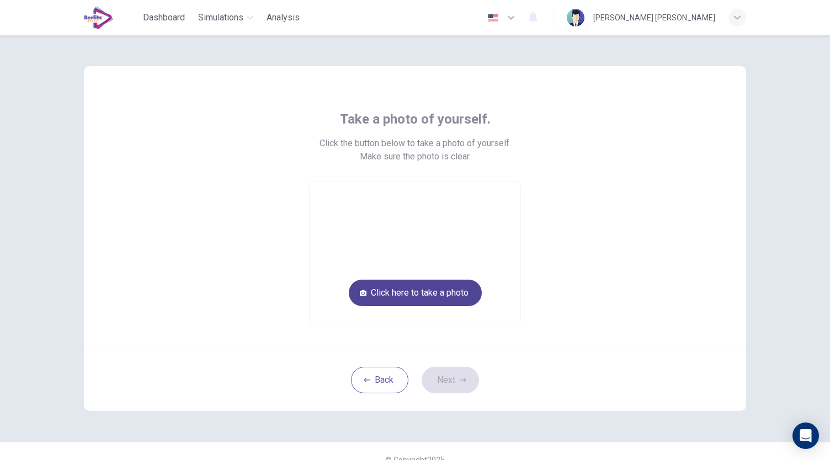
click at [423, 294] on button "Click here to take a photo" at bounding box center [415, 293] width 133 height 26
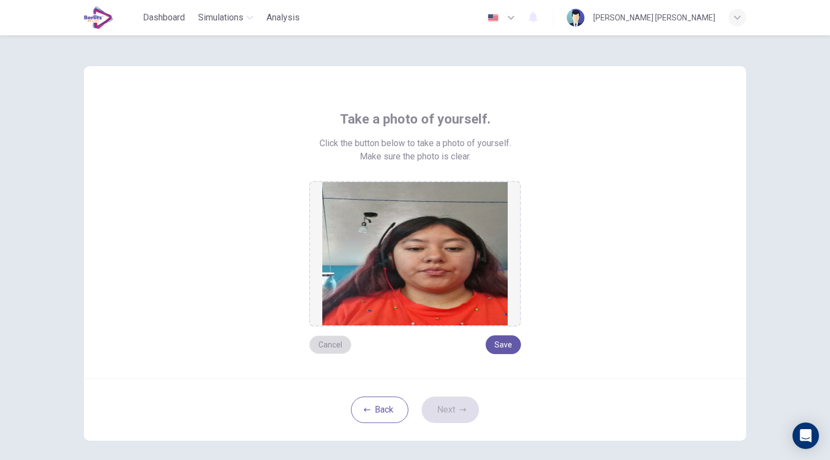
click at [332, 346] on button "Cancel" at bounding box center [330, 345] width 42 height 19
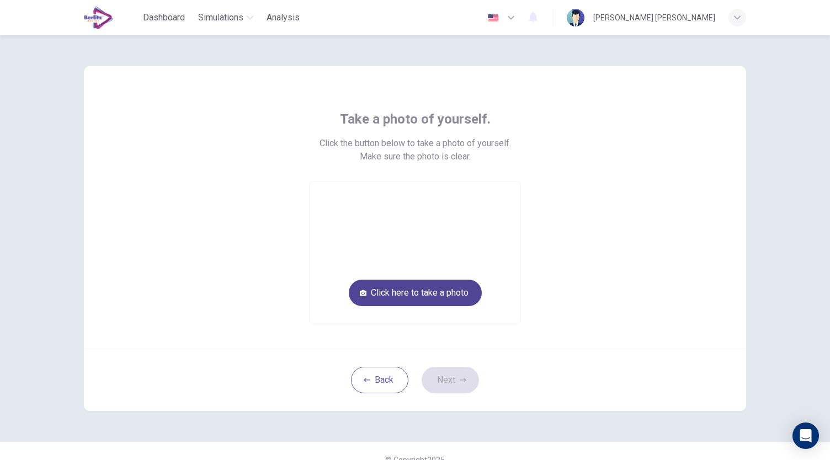
click at [387, 295] on button "Click here to take a photo" at bounding box center [415, 293] width 133 height 26
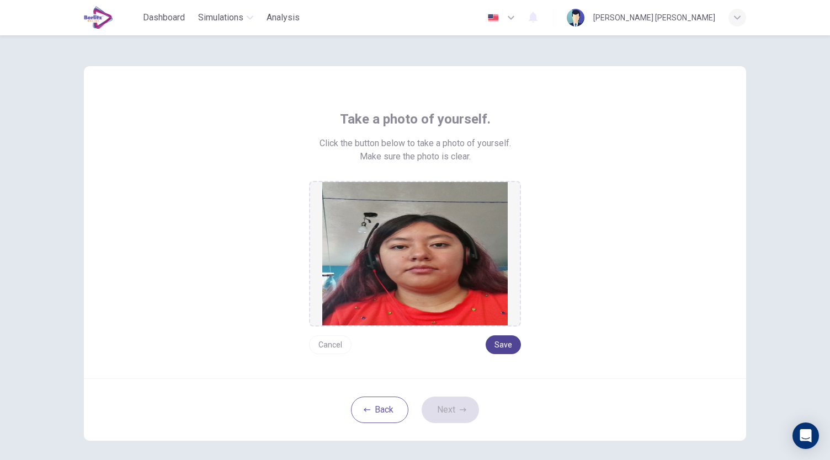
click at [502, 347] on button "Save" at bounding box center [503, 345] width 35 height 19
click at [459, 415] on button "Next" at bounding box center [450, 410] width 57 height 26
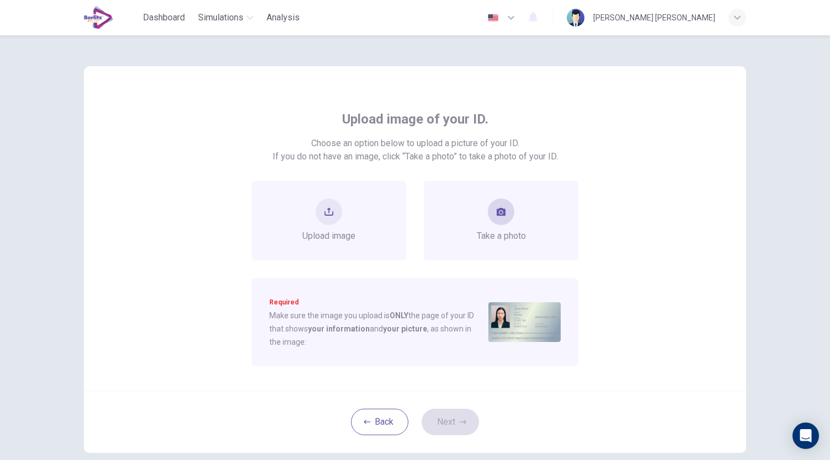
click at [500, 218] on button "take photo" at bounding box center [501, 212] width 26 height 26
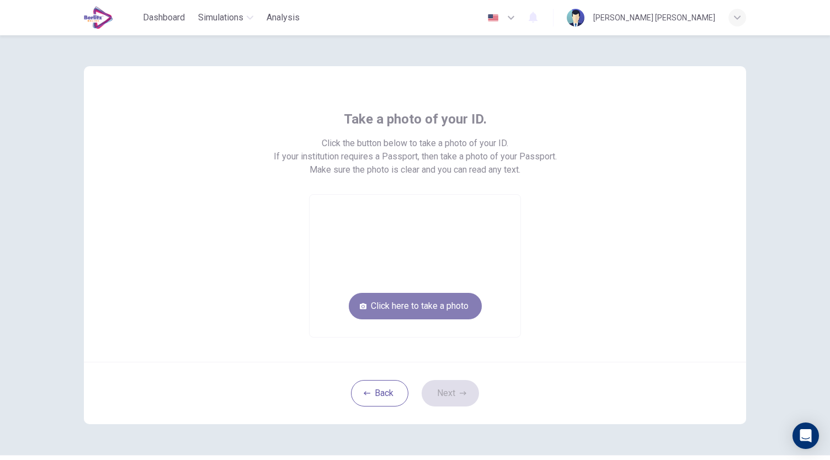
click at [446, 306] on button "Click here to take a photo" at bounding box center [415, 306] width 133 height 26
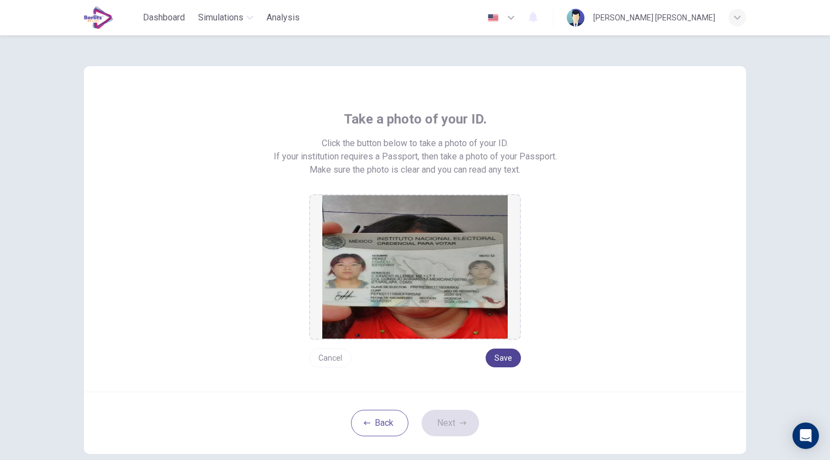
click at [490, 354] on button "Save" at bounding box center [503, 358] width 35 height 19
click at [443, 423] on button "Next" at bounding box center [450, 423] width 57 height 26
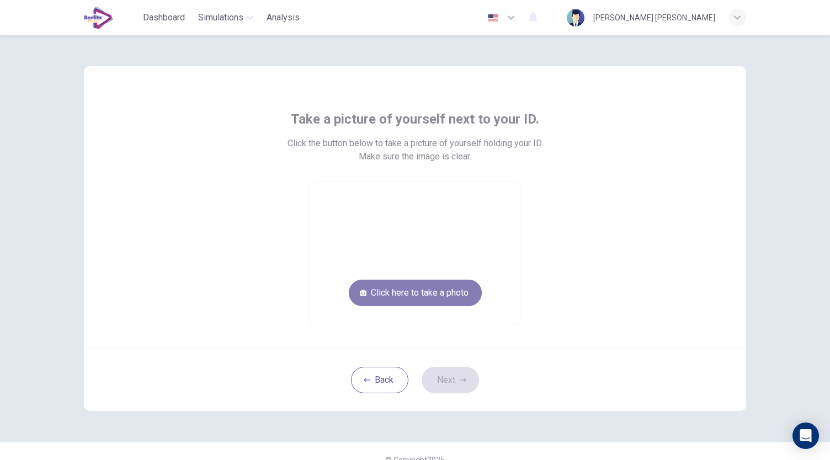
click at [413, 290] on button "Click here to take a photo" at bounding box center [415, 293] width 133 height 26
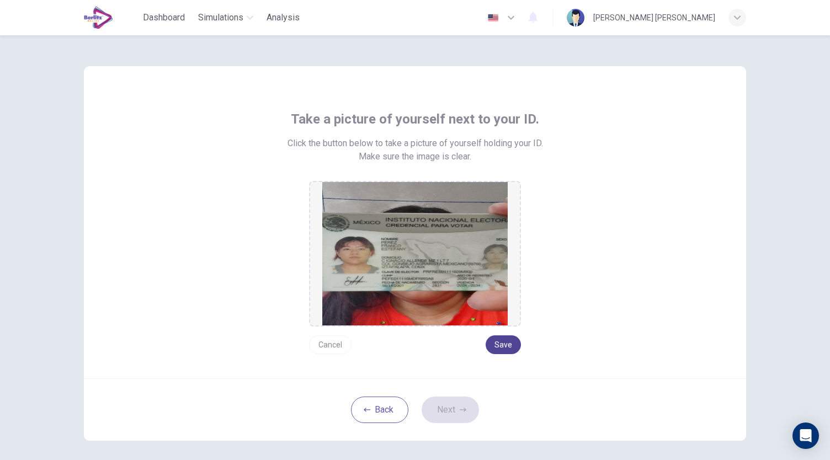
click at [492, 349] on button "Save" at bounding box center [503, 345] width 35 height 19
click at [453, 407] on button "Next" at bounding box center [450, 410] width 57 height 26
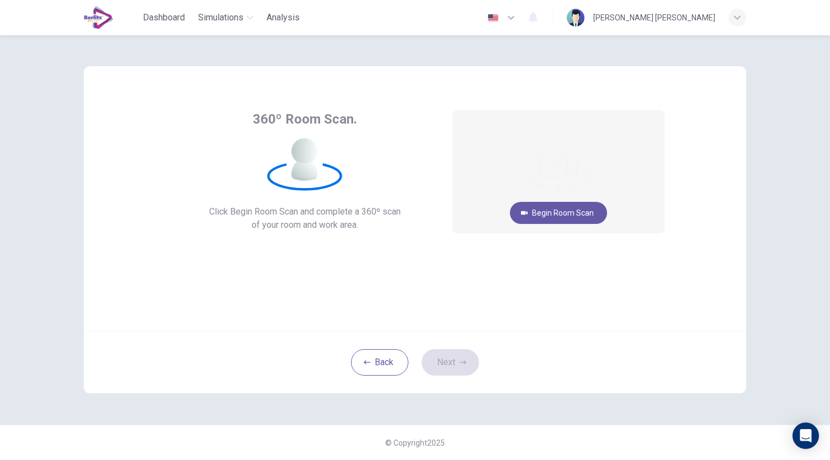
click at [451, 358] on div "Back Next" at bounding box center [415, 362] width 662 height 62
click at [556, 218] on button "Begin Room Scan" at bounding box center [558, 213] width 97 height 22
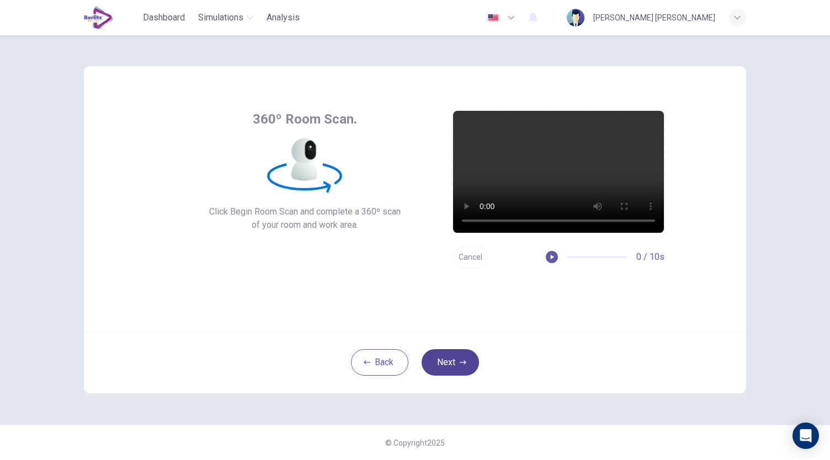
click at [461, 362] on icon "button" at bounding box center [463, 362] width 7 height 7
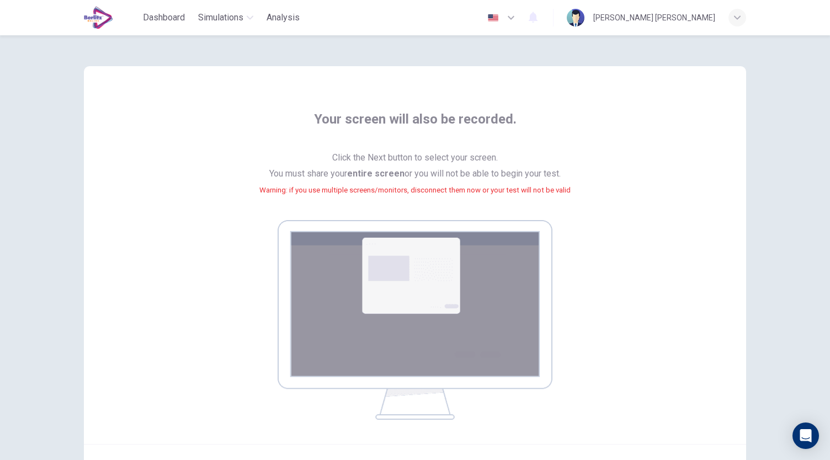
scroll to position [113, 0]
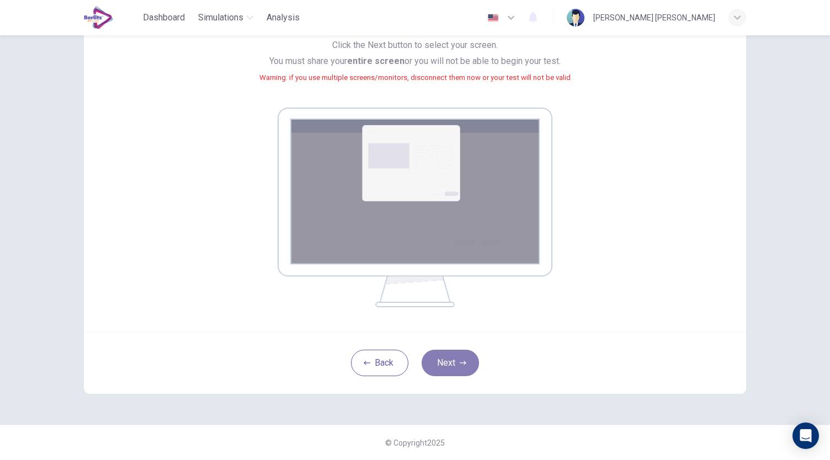
click at [461, 350] on button "Next" at bounding box center [450, 363] width 57 height 26
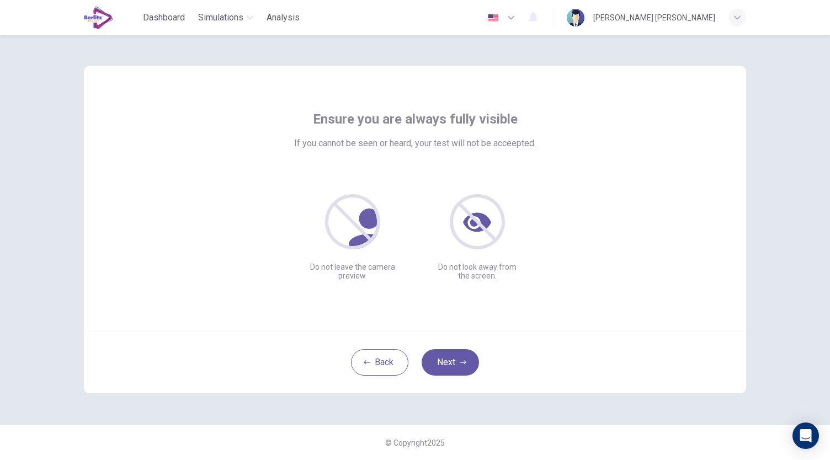
scroll to position [0, 0]
click at [465, 366] on button "Next" at bounding box center [450, 362] width 57 height 26
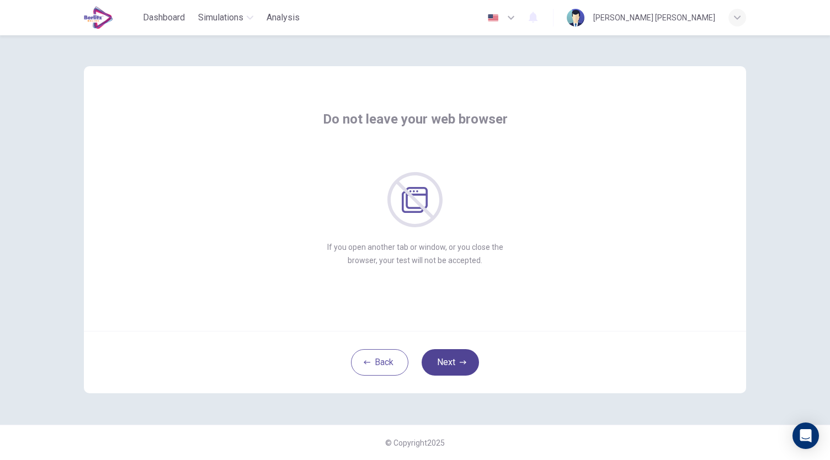
click at [465, 366] on button "Next" at bounding box center [450, 362] width 57 height 26
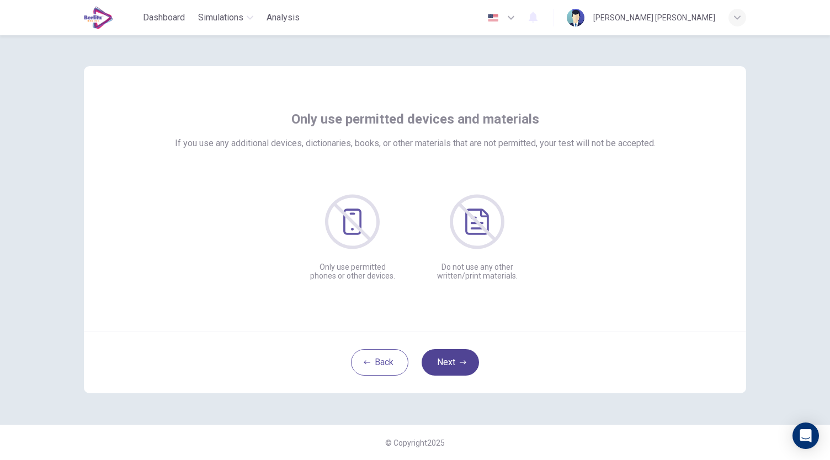
click at [465, 366] on button "Next" at bounding box center [450, 362] width 57 height 26
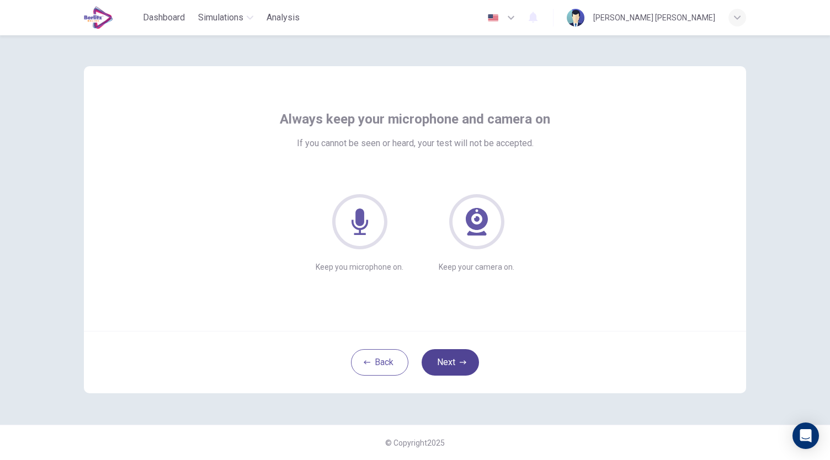
click at [465, 366] on button "Next" at bounding box center [450, 362] width 57 height 26
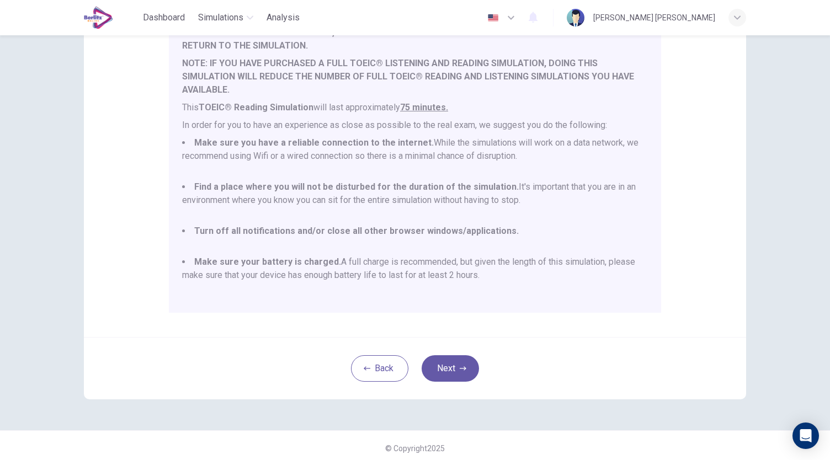
scroll to position [153, 0]
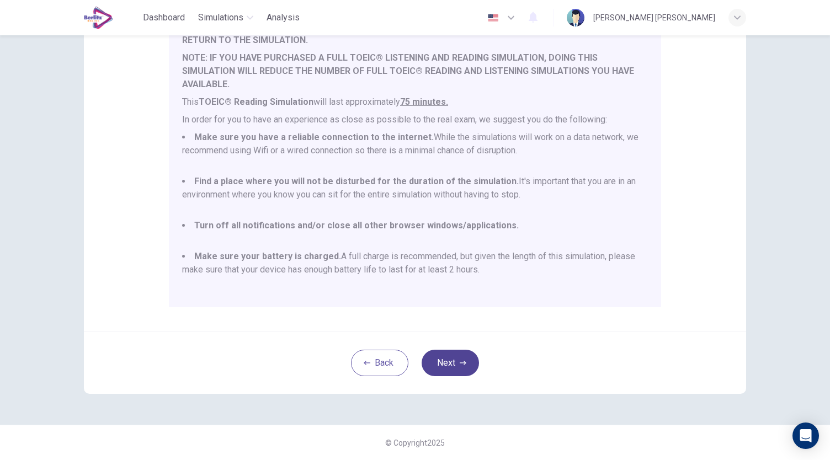
click at [460, 364] on icon "button" at bounding box center [463, 363] width 7 height 7
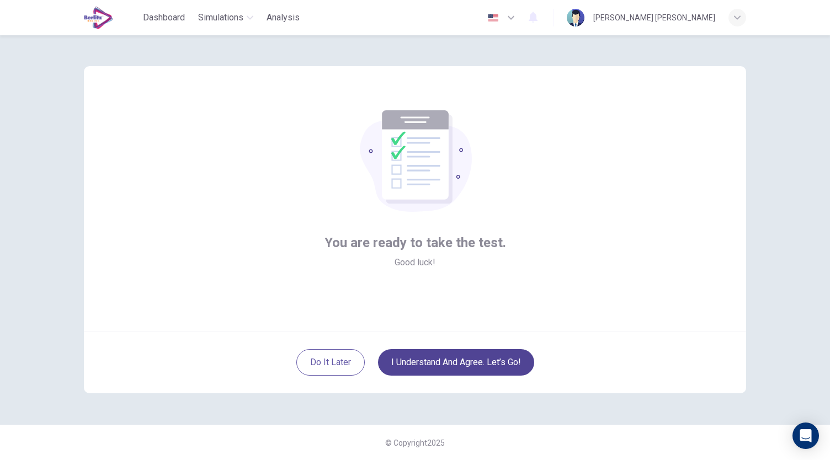
scroll to position [0, 0]
click at [457, 364] on button "I understand and agree. Let’s go!" at bounding box center [456, 362] width 156 height 26
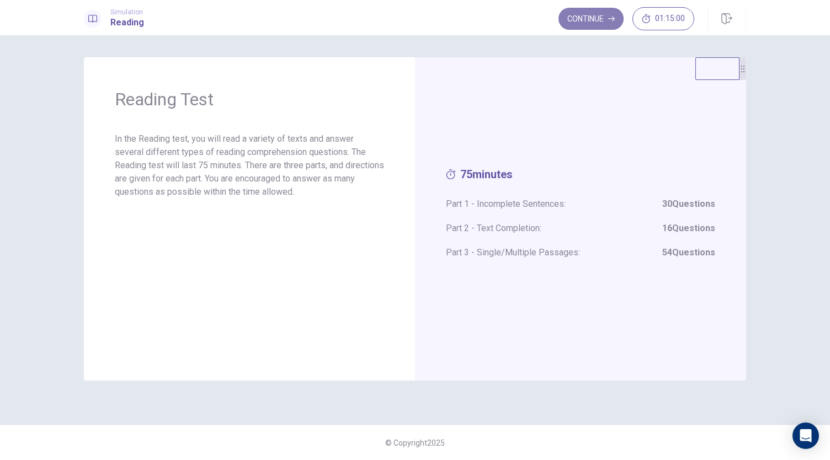
click at [587, 25] on button "Continue" at bounding box center [591, 19] width 65 height 22
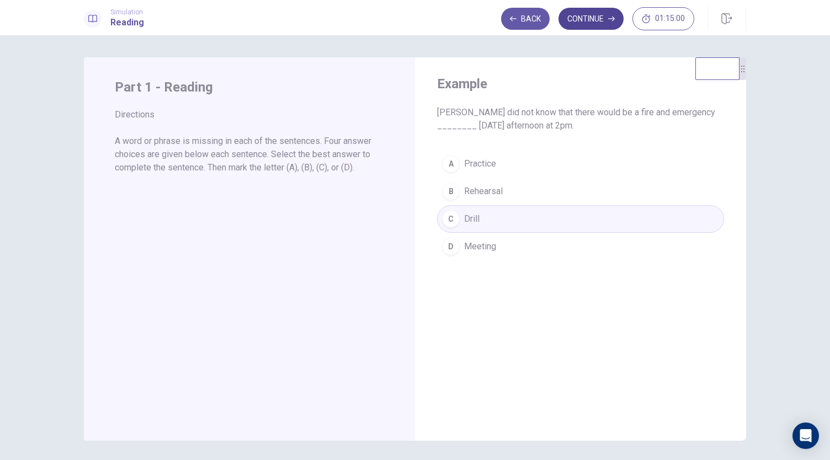
click at [588, 20] on button "Continue" at bounding box center [591, 19] width 65 height 22
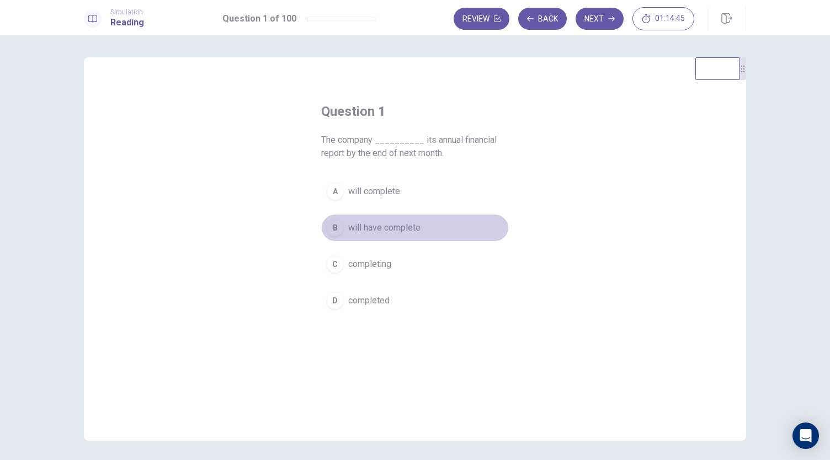
click at [382, 232] on span "will have complete" at bounding box center [384, 227] width 72 height 13
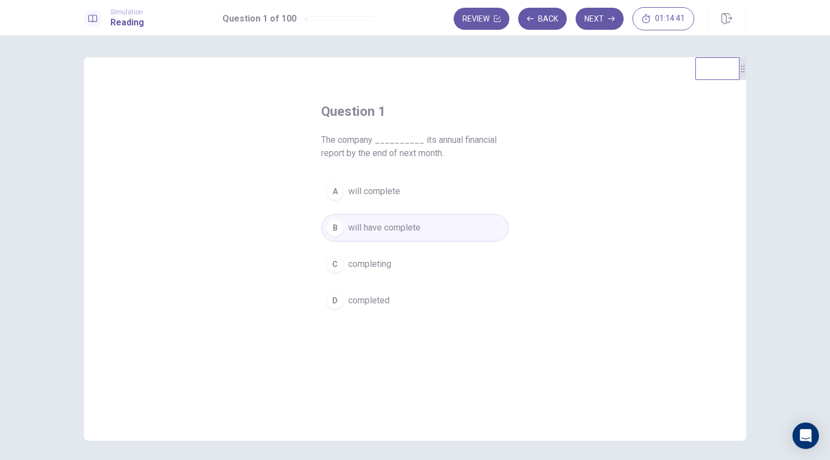
click at [109, 304] on div "Question 1 The company __________ its annual financial report by the end of nex…" at bounding box center [415, 249] width 662 height 384
click at [98, 306] on div "Question 1 The company __________ its annual financial report by the end of nex…" at bounding box center [415, 249] width 662 height 384
click at [606, 16] on button "Next" at bounding box center [600, 19] width 48 height 22
click at [361, 225] on span "had arrived" at bounding box center [369, 227] width 42 height 13
click at [606, 20] on button "Next" at bounding box center [600, 19] width 48 height 22
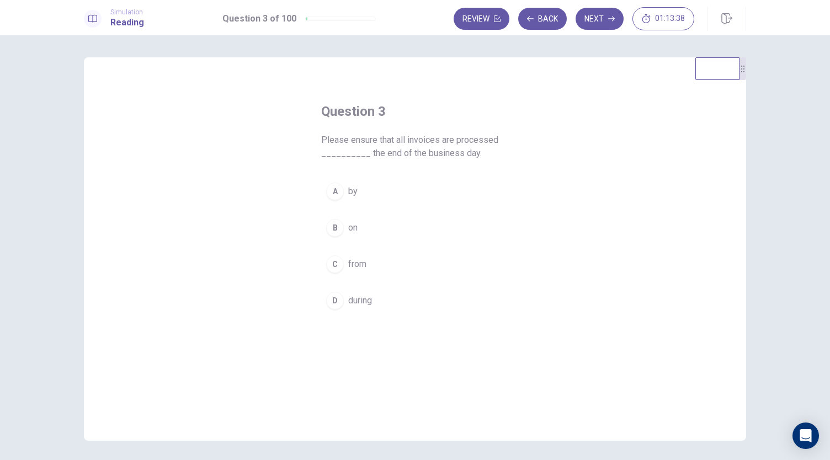
click at [348, 196] on span "by" at bounding box center [352, 191] width 9 height 13
click at [604, 25] on button "Next" at bounding box center [600, 19] width 48 height 22
click at [372, 268] on span "was reviewing" at bounding box center [376, 264] width 56 height 13
click at [366, 235] on button "B be reviewed" at bounding box center [415, 228] width 188 height 28
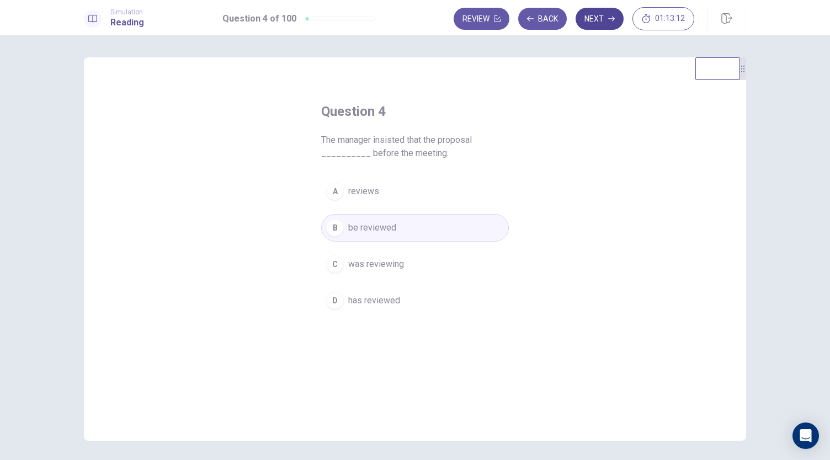
click at [598, 21] on button "Next" at bounding box center [600, 19] width 48 height 22
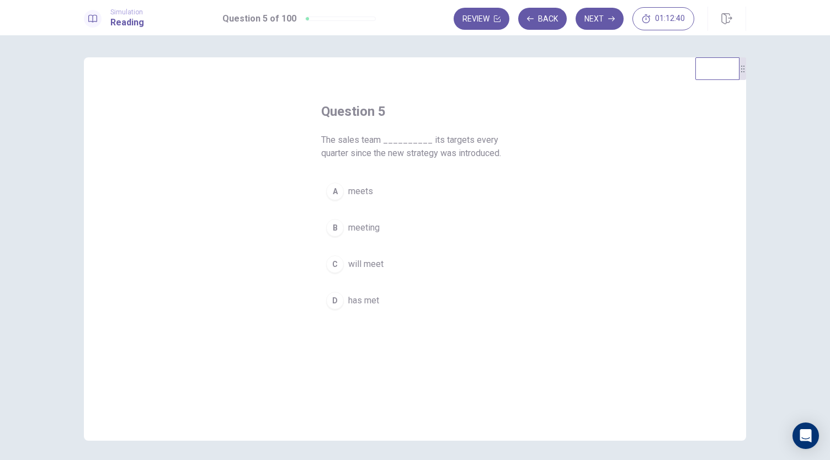
click at [333, 302] on div "D" at bounding box center [335, 301] width 18 height 18
click at [598, 22] on button "Next" at bounding box center [600, 19] width 48 height 22
click at [356, 249] on button "B however" at bounding box center [415, 241] width 188 height 28
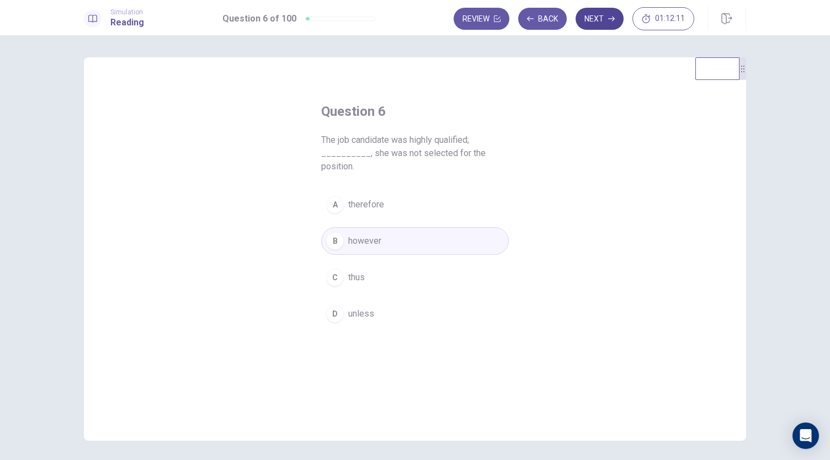
click at [600, 25] on button "Next" at bounding box center [600, 19] width 48 height 22
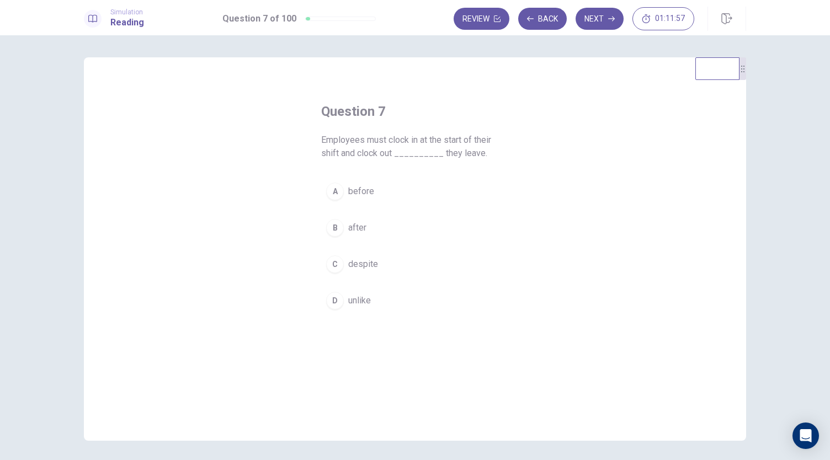
click at [353, 196] on span "before" at bounding box center [361, 191] width 26 height 13
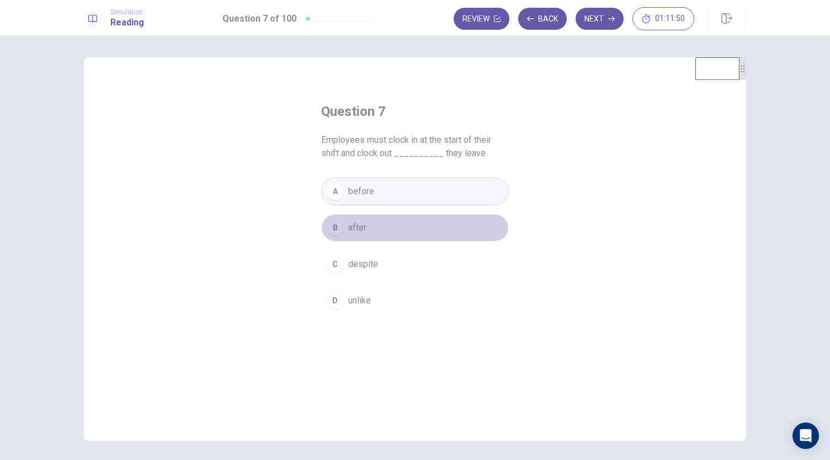
click at [358, 230] on span "after" at bounding box center [357, 227] width 18 height 13
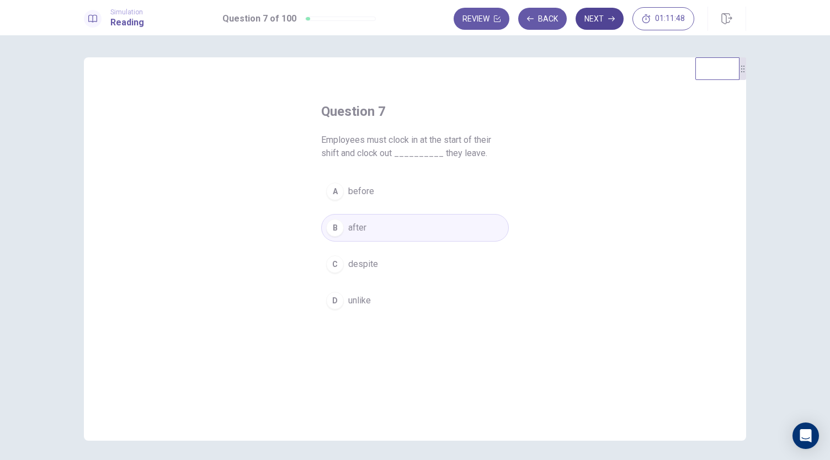
click at [595, 22] on button "Next" at bounding box center [600, 19] width 48 height 22
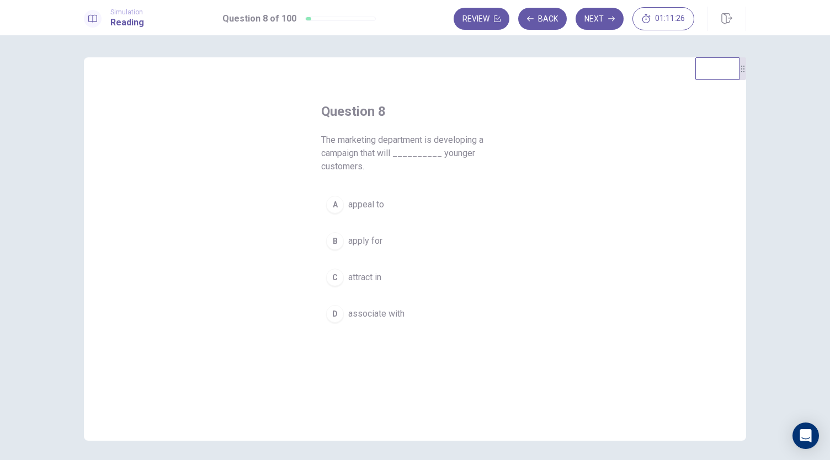
click at [365, 206] on span "appeal to" at bounding box center [366, 204] width 36 height 13
click at [596, 23] on button "Next" at bounding box center [600, 19] width 48 height 22
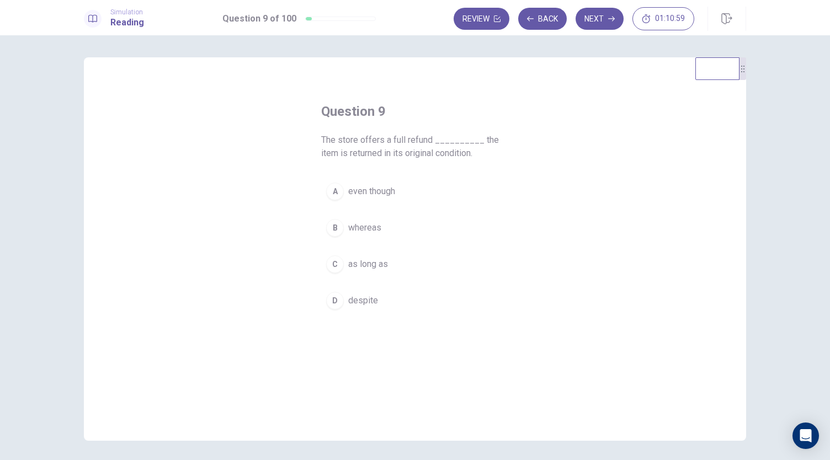
click at [359, 264] on span "as long as" at bounding box center [368, 264] width 40 height 13
click at [593, 22] on button "Next" at bounding box center [600, 19] width 48 height 22
click at [353, 294] on span "would have been" at bounding box center [380, 300] width 65 height 13
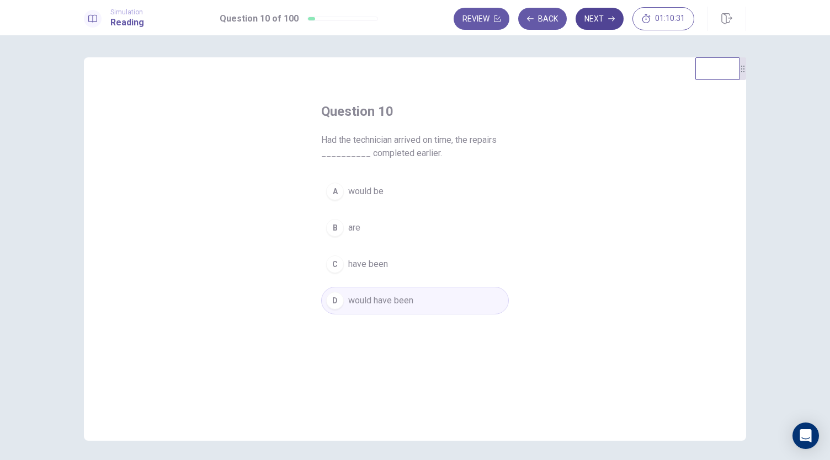
click at [607, 13] on button "Next" at bounding box center [600, 19] width 48 height 22
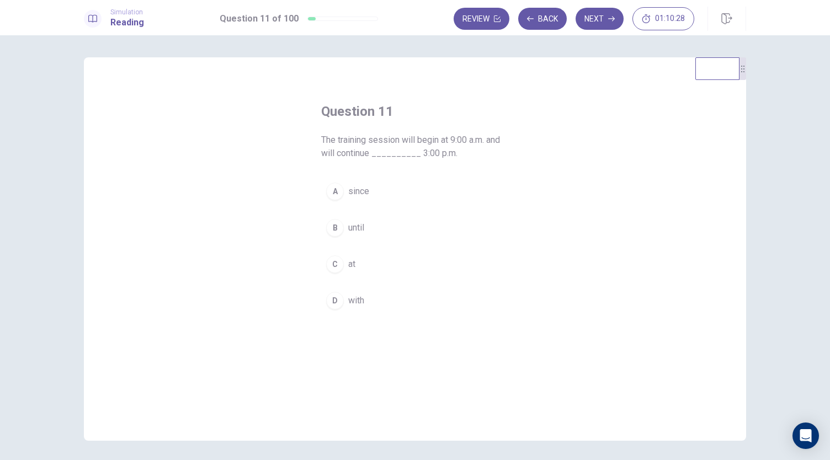
click at [344, 264] on button "C at" at bounding box center [415, 265] width 188 height 28
click at [379, 222] on button "B until" at bounding box center [415, 228] width 188 height 28
click at [613, 10] on button "Next" at bounding box center [600, 19] width 48 height 22
click at [360, 192] on span "to issue" at bounding box center [363, 191] width 31 height 13
click at [606, 19] on button "Next" at bounding box center [600, 19] width 48 height 22
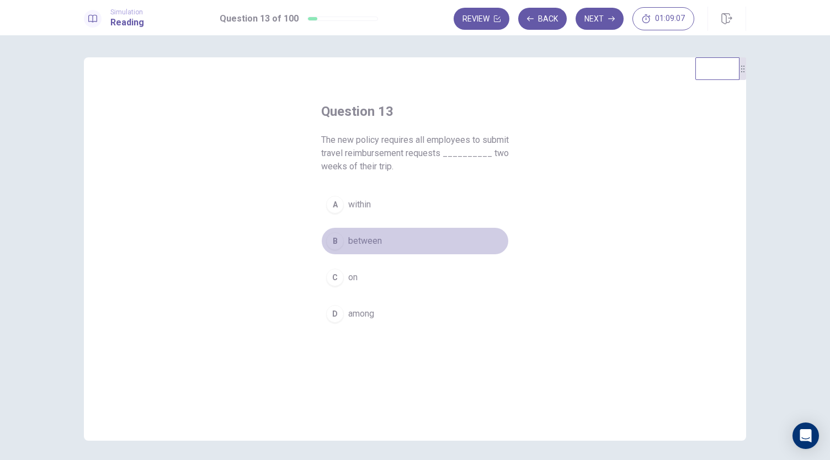
click at [363, 244] on span "between" at bounding box center [365, 241] width 34 height 13
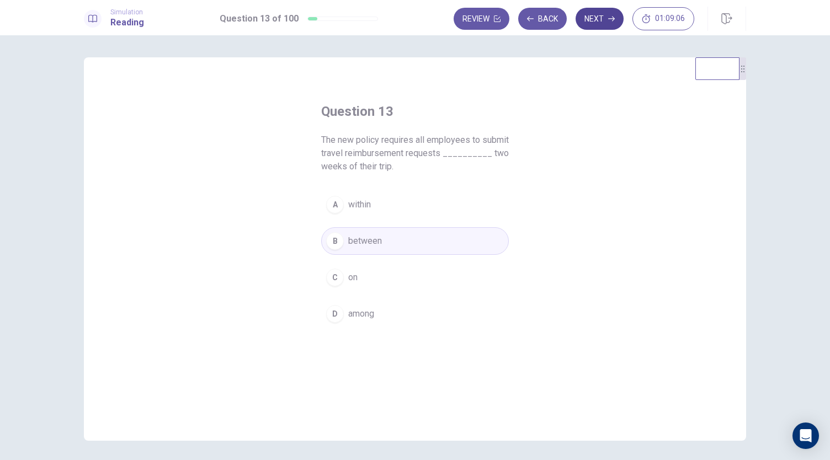
click at [609, 14] on button "Next" at bounding box center [600, 19] width 48 height 22
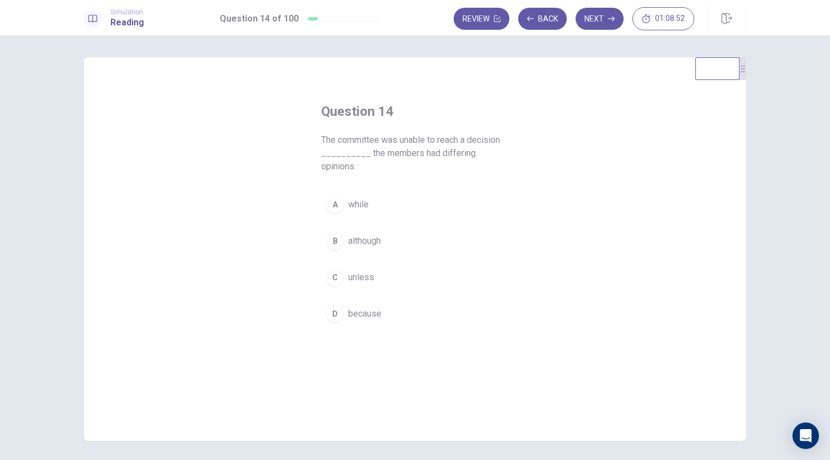
click at [374, 235] on span "although" at bounding box center [364, 241] width 33 height 13
click at [604, 19] on button "Next" at bounding box center [600, 19] width 48 height 22
click at [341, 184] on button "A delay" at bounding box center [415, 192] width 188 height 28
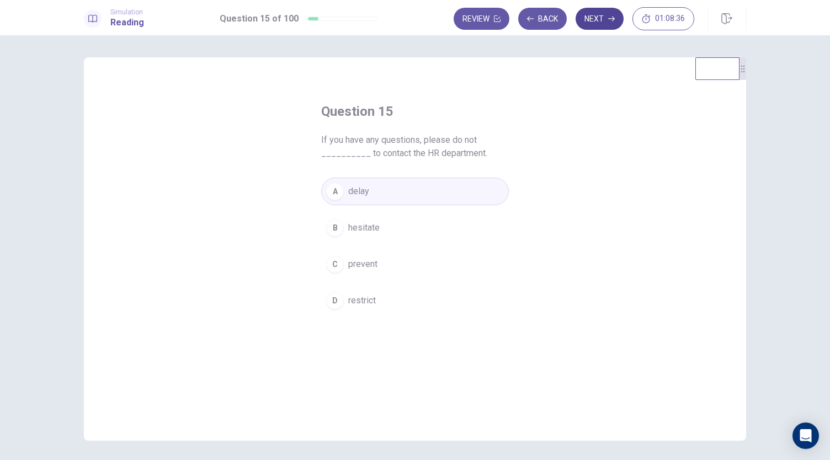
click at [599, 19] on button "Next" at bounding box center [600, 19] width 48 height 22
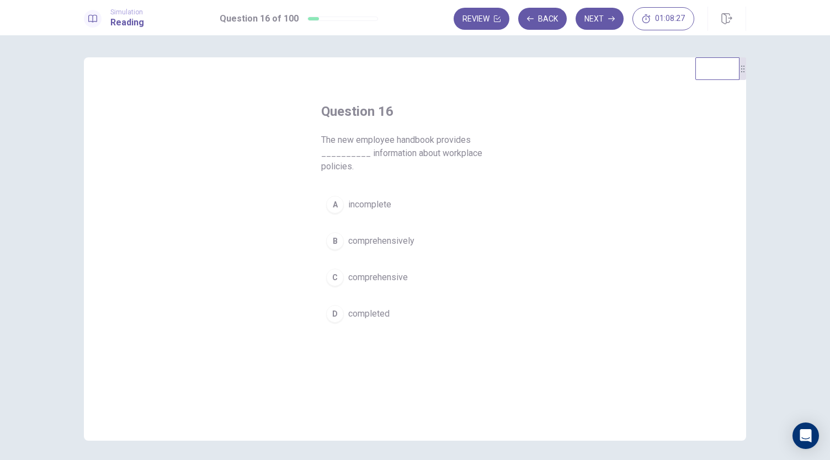
click at [379, 200] on span "incomplete" at bounding box center [369, 204] width 43 height 13
click at [610, 17] on icon "button" at bounding box center [611, 18] width 7 height 7
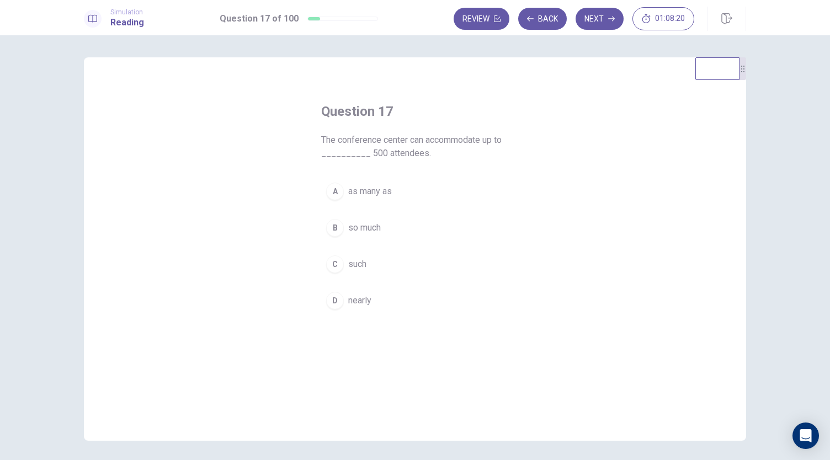
click at [378, 228] on span "so much" at bounding box center [364, 227] width 33 height 13
click at [602, 23] on button "Next" at bounding box center [600, 19] width 48 height 22
click at [369, 279] on span "adapting" at bounding box center [364, 277] width 33 height 13
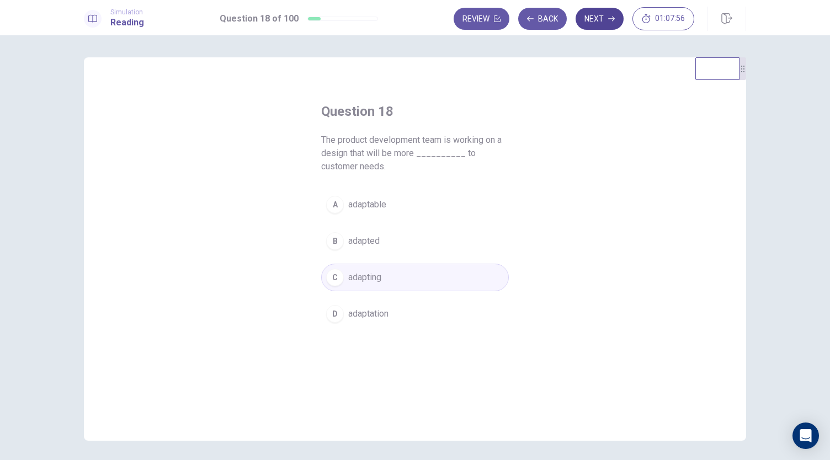
click at [597, 14] on button "Next" at bounding box center [600, 19] width 48 height 22
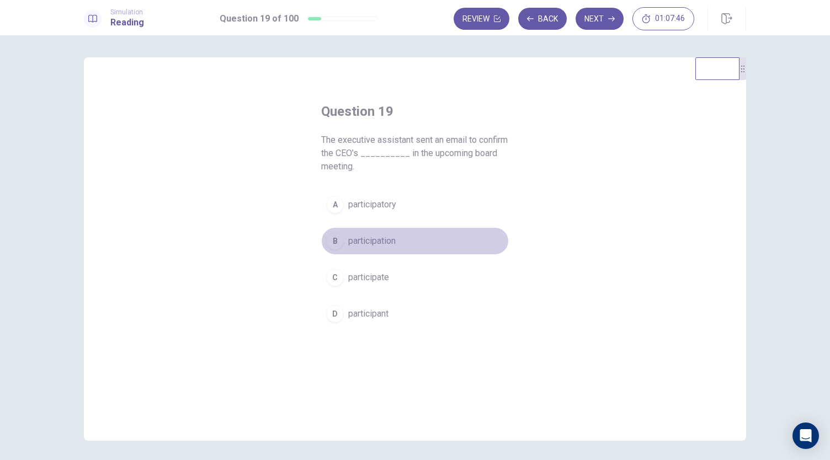
click at [386, 244] on span "participation" at bounding box center [371, 241] width 47 height 13
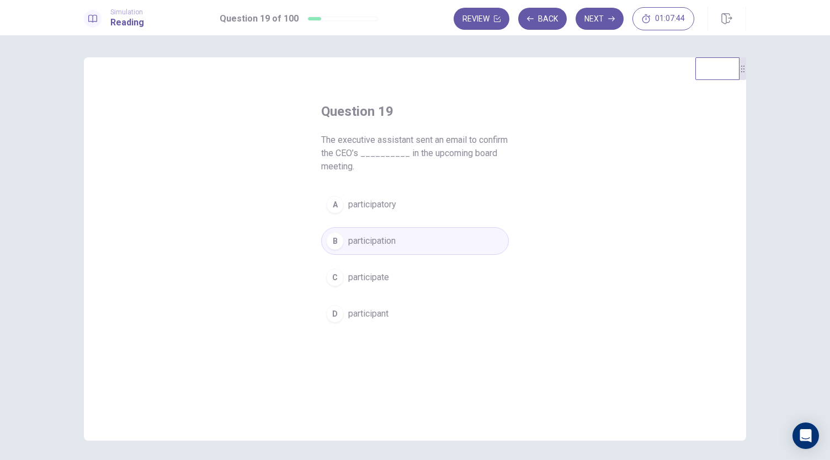
click at [381, 275] on span "participate" at bounding box center [368, 277] width 41 height 13
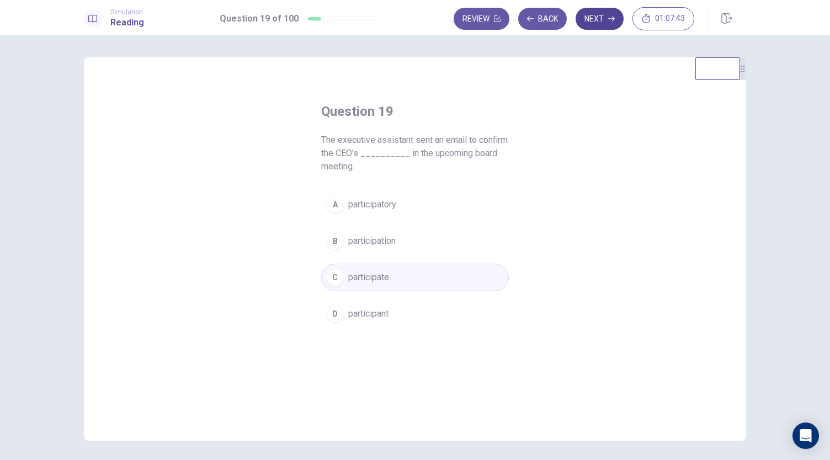
click at [602, 20] on button "Next" at bounding box center [600, 19] width 48 height 22
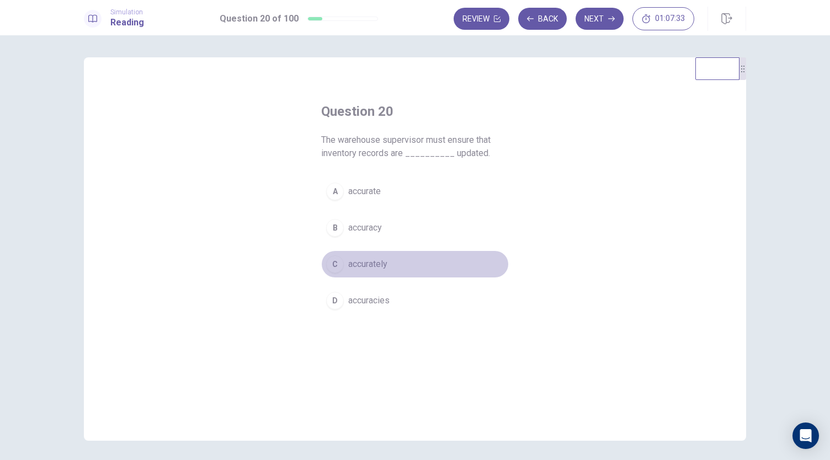
click at [351, 261] on span "accurately" at bounding box center [367, 264] width 39 height 13
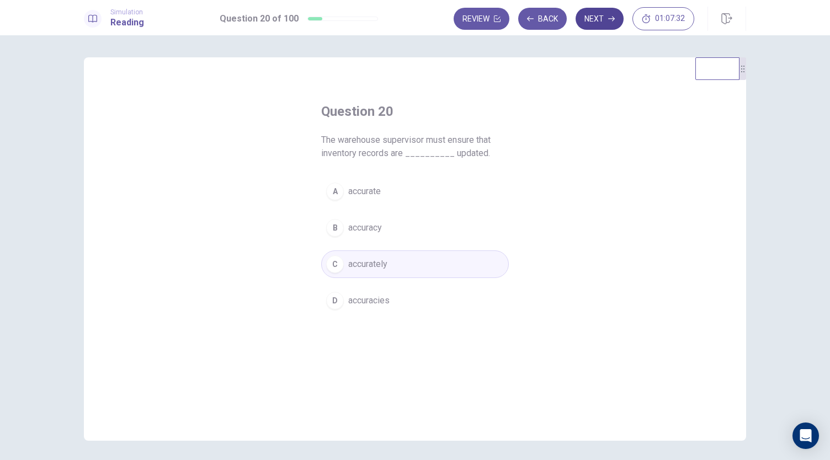
click at [609, 17] on icon "button" at bounding box center [611, 18] width 7 height 7
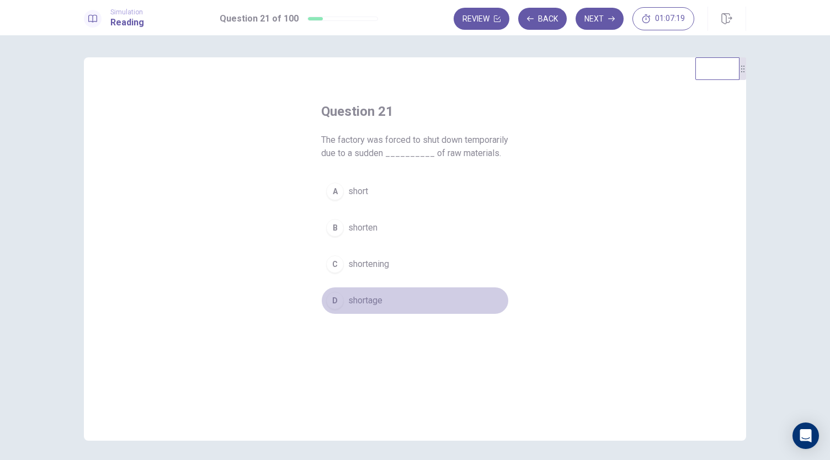
click at [367, 307] on span "shortage" at bounding box center [365, 300] width 34 height 13
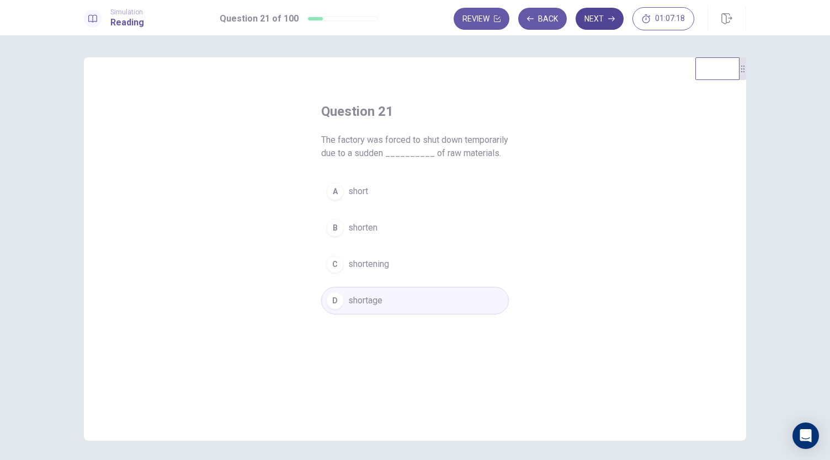
click at [601, 23] on button "Next" at bounding box center [600, 19] width 48 height 22
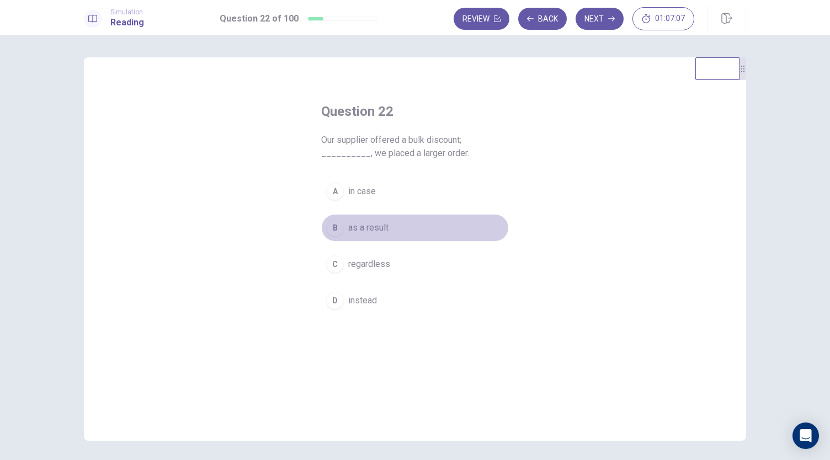
click at [378, 227] on span "as a result" at bounding box center [368, 227] width 40 height 13
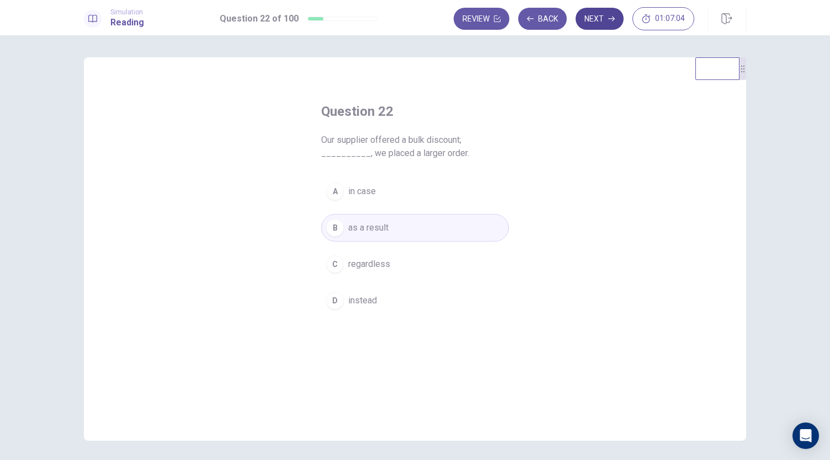
click at [596, 15] on button "Next" at bounding box center [600, 19] width 48 height 22
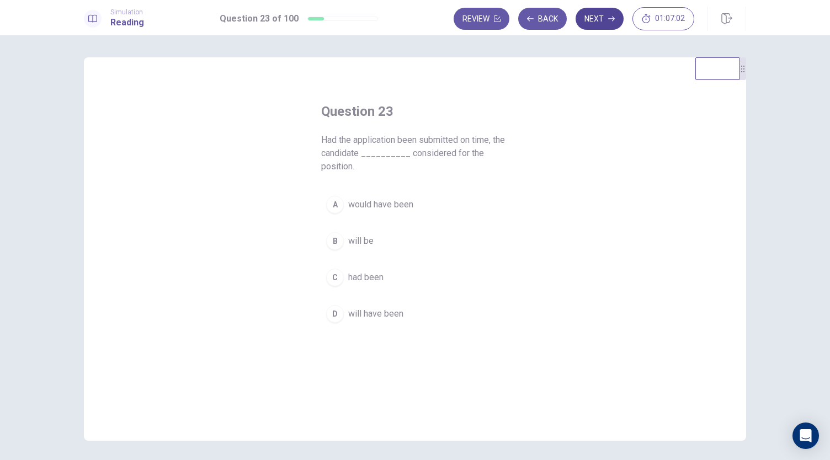
click at [596, 15] on button "Next" at bounding box center [600, 19] width 48 height 22
click at [541, 22] on button "Back" at bounding box center [542, 19] width 49 height 22
click at [358, 246] on span "will be" at bounding box center [360, 241] width 25 height 13
click at [354, 309] on span "will have been" at bounding box center [375, 313] width 55 height 13
click at [598, 21] on button "Next" at bounding box center [600, 19] width 48 height 22
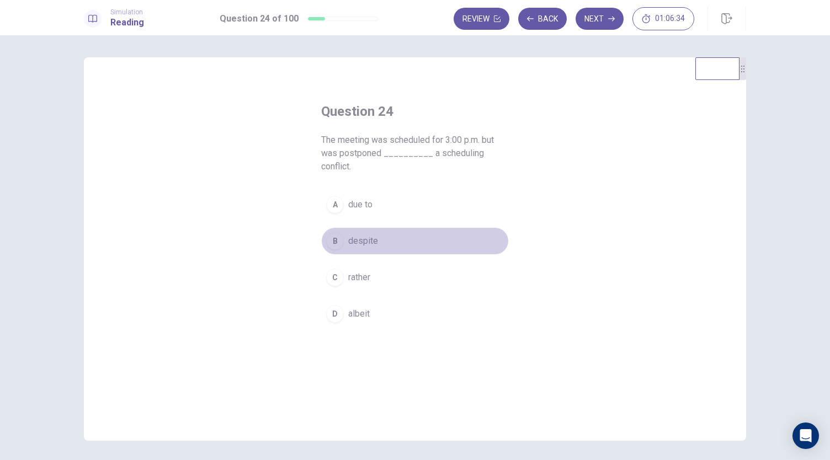
click at [362, 243] on span "despite" at bounding box center [363, 241] width 30 height 13
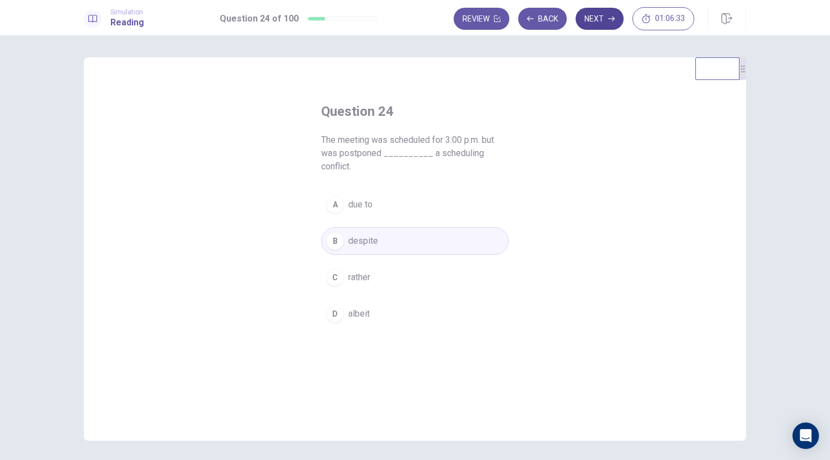
click at [600, 19] on button "Next" at bounding box center [600, 19] width 48 height 22
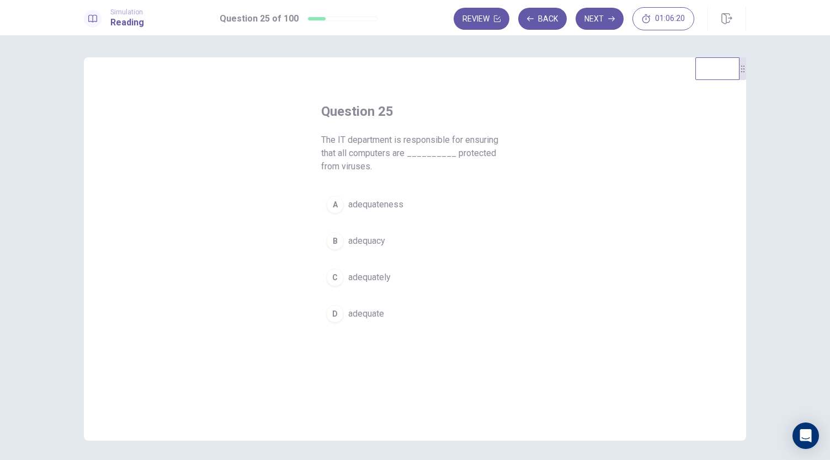
click at [348, 278] on span "adequately" at bounding box center [369, 277] width 42 height 13
click at [597, 15] on button "Next" at bounding box center [600, 19] width 48 height 22
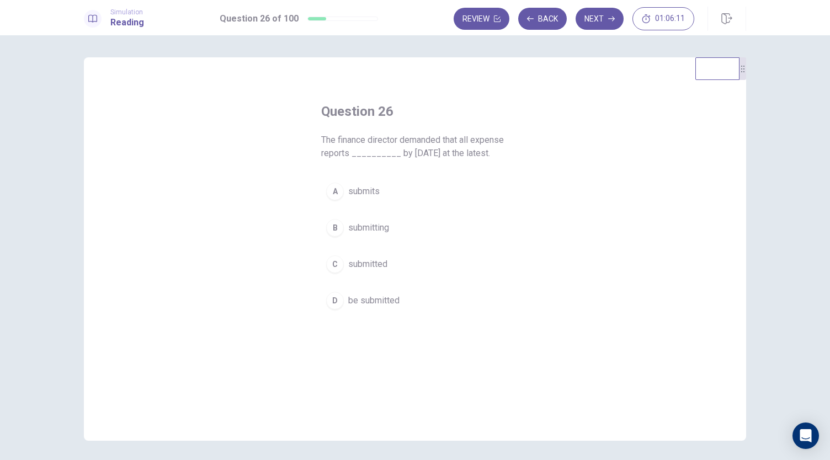
click at [352, 302] on span "be submitted" at bounding box center [373, 300] width 51 height 13
click at [599, 23] on button "Next" at bounding box center [600, 19] width 48 height 22
click at [367, 204] on span "although" at bounding box center [364, 204] width 33 height 13
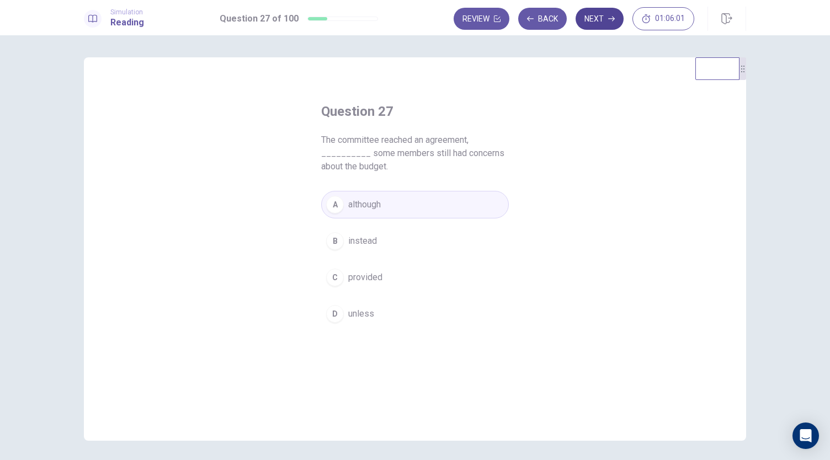
click at [603, 17] on button "Next" at bounding box center [600, 19] width 48 height 22
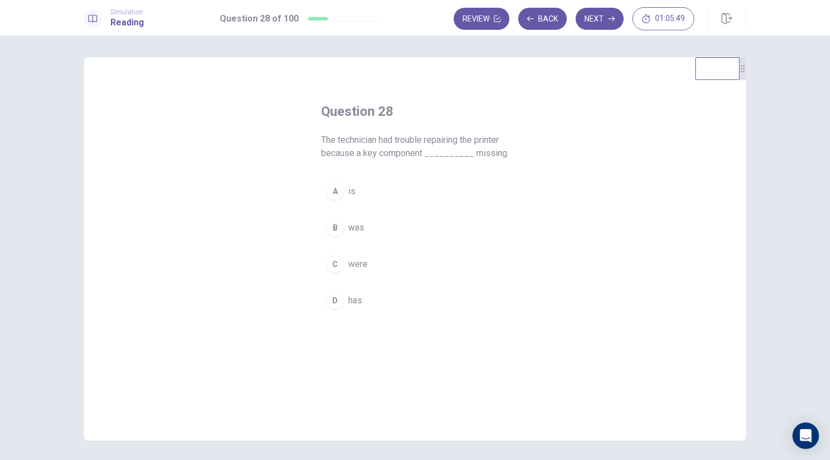
click at [328, 227] on div "B" at bounding box center [335, 228] width 18 height 18
click at [599, 27] on button "Next" at bounding box center [600, 19] width 48 height 22
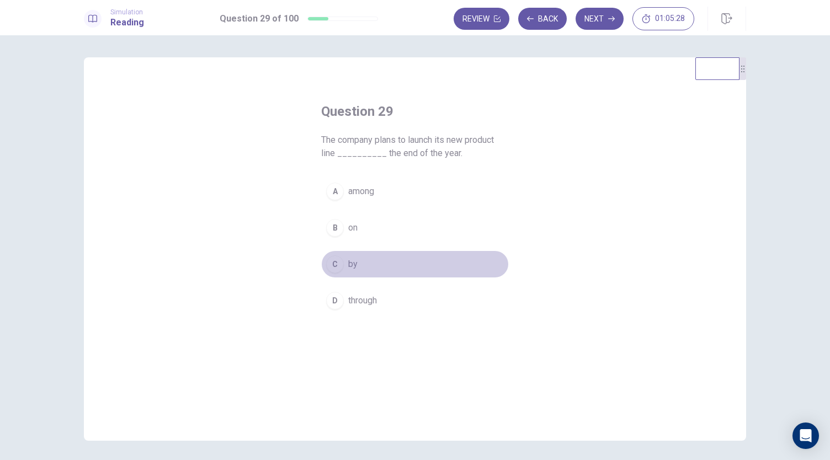
click at [326, 268] on div "C" at bounding box center [335, 265] width 18 height 18
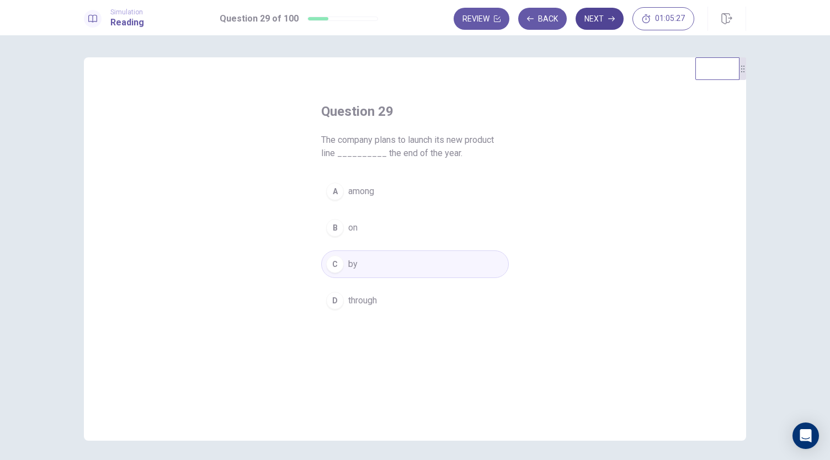
click at [594, 24] on button "Next" at bounding box center [600, 19] width 48 height 22
click at [338, 187] on div "A" at bounding box center [335, 192] width 18 height 18
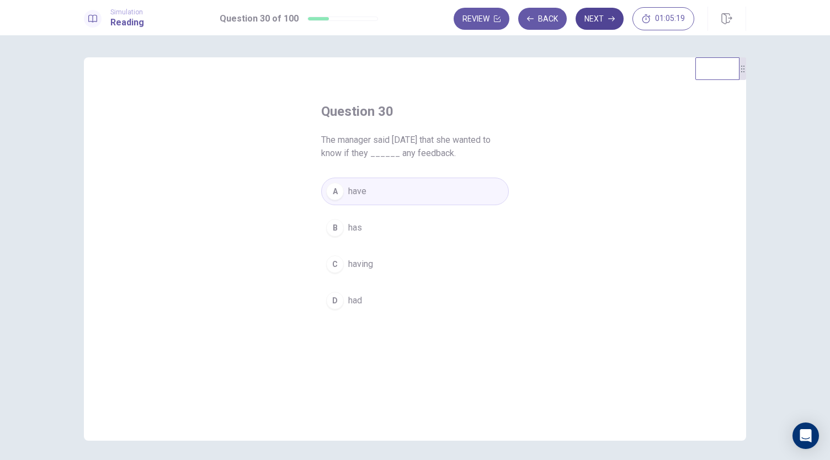
click at [597, 18] on button "Next" at bounding box center [600, 19] width 48 height 22
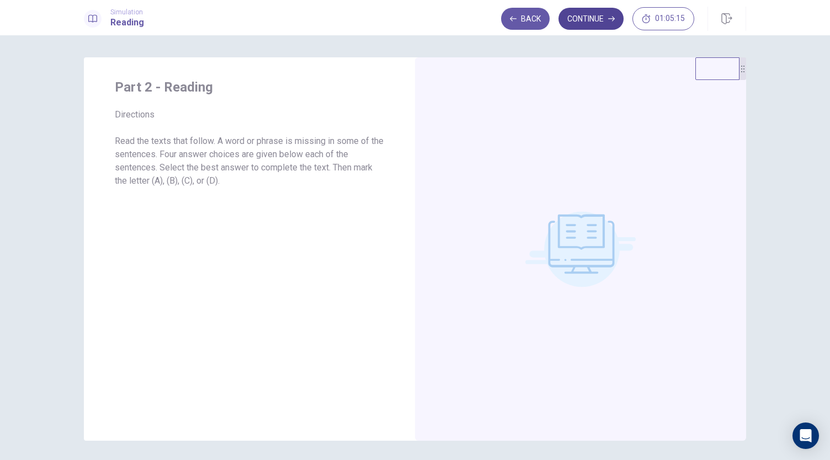
click at [592, 21] on button "Continue" at bounding box center [591, 19] width 65 height 22
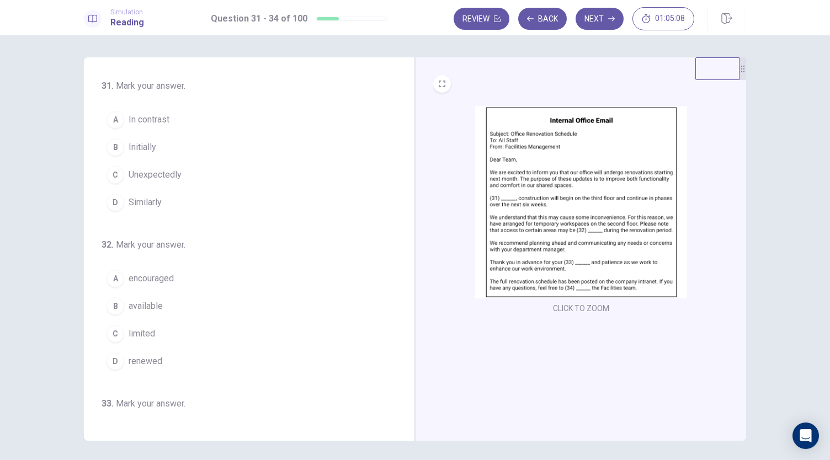
click at [566, 217] on img at bounding box center [581, 202] width 212 height 193
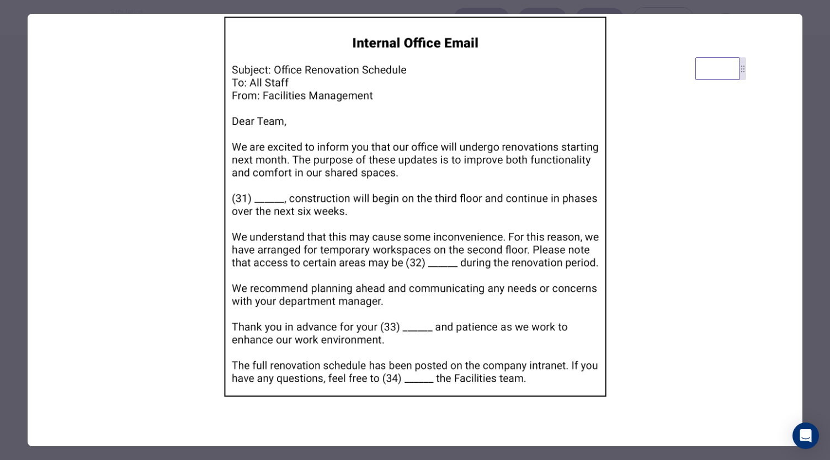
click at [620, 281] on img at bounding box center [415, 207] width 775 height 386
click at [642, 3] on div at bounding box center [415, 230] width 830 height 460
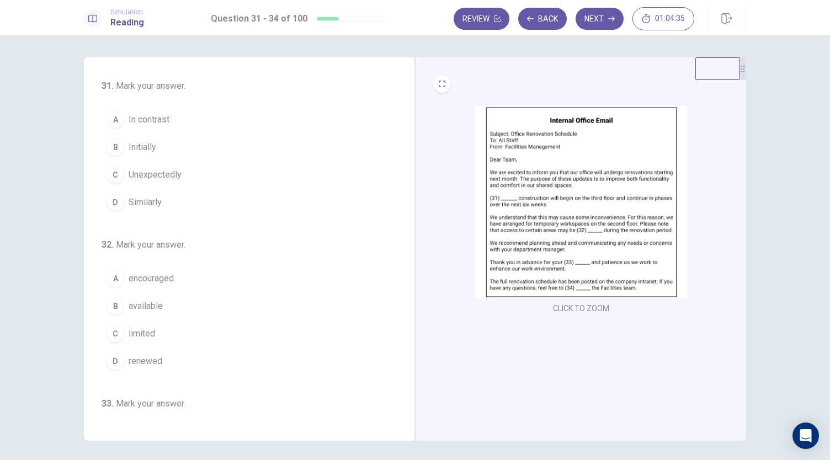
click at [159, 178] on span "Unexpectedly" at bounding box center [155, 174] width 53 height 13
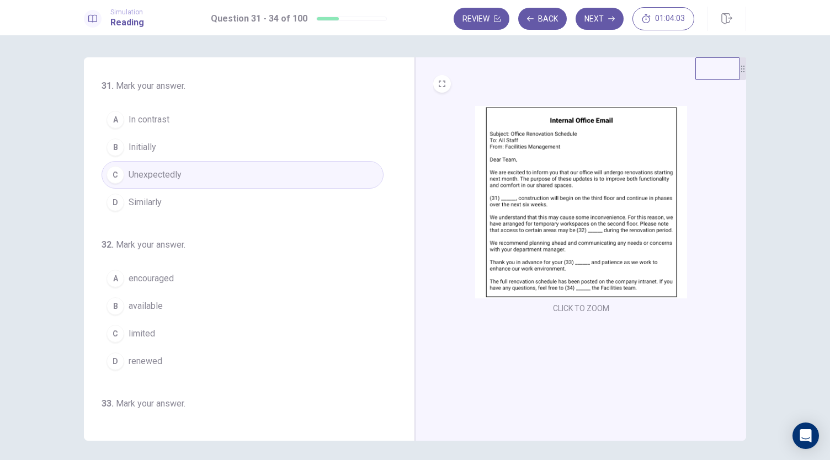
click at [166, 327] on button "C limited" at bounding box center [243, 334] width 282 height 28
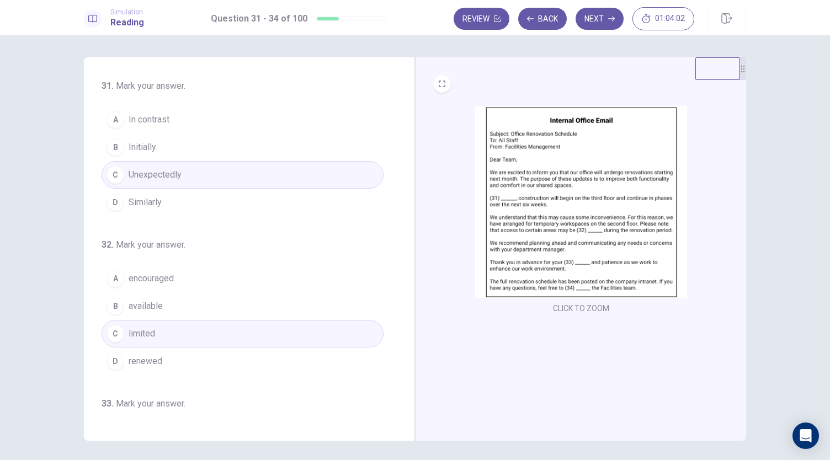
scroll to position [268, 0]
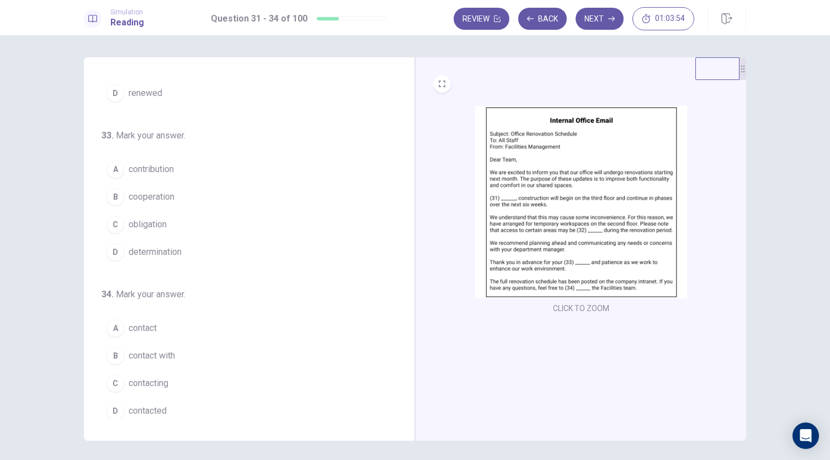
click at [174, 164] on button "A contribution" at bounding box center [243, 170] width 282 height 28
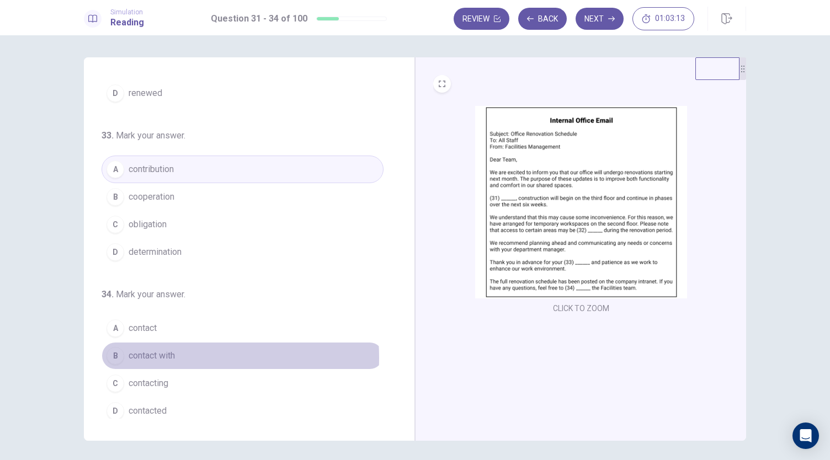
click at [162, 353] on span "contact with" at bounding box center [152, 355] width 46 height 13
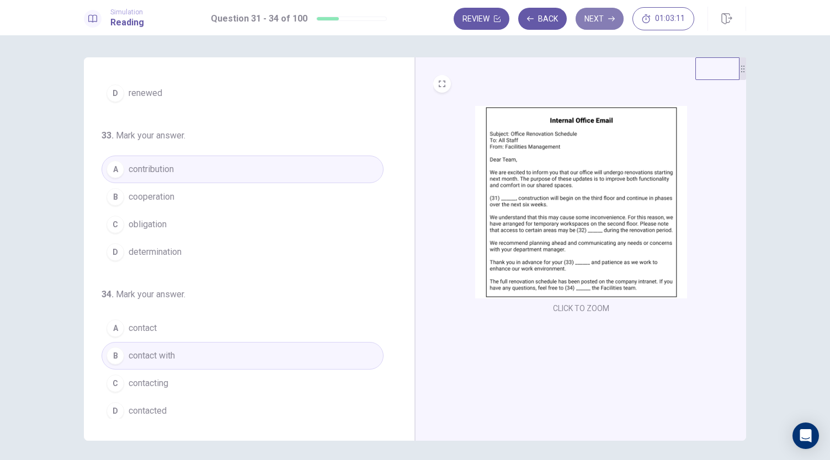
click at [612, 14] on button "Next" at bounding box center [600, 19] width 48 height 22
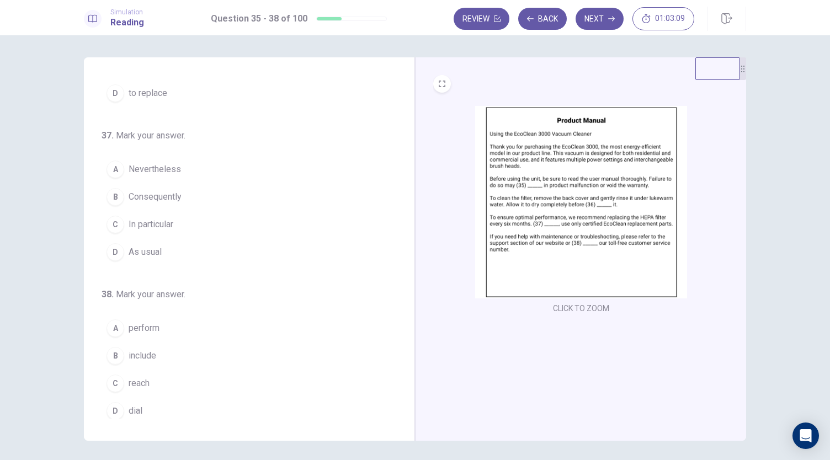
scroll to position [0, 0]
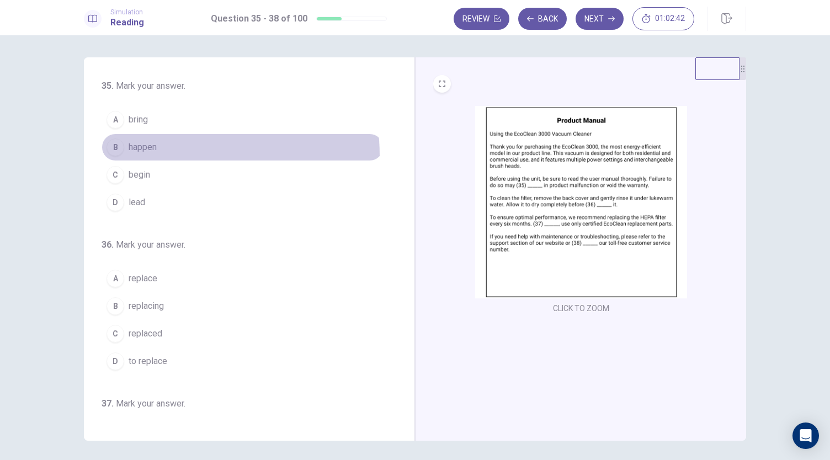
click at [160, 155] on button "B happen" at bounding box center [243, 148] width 282 height 28
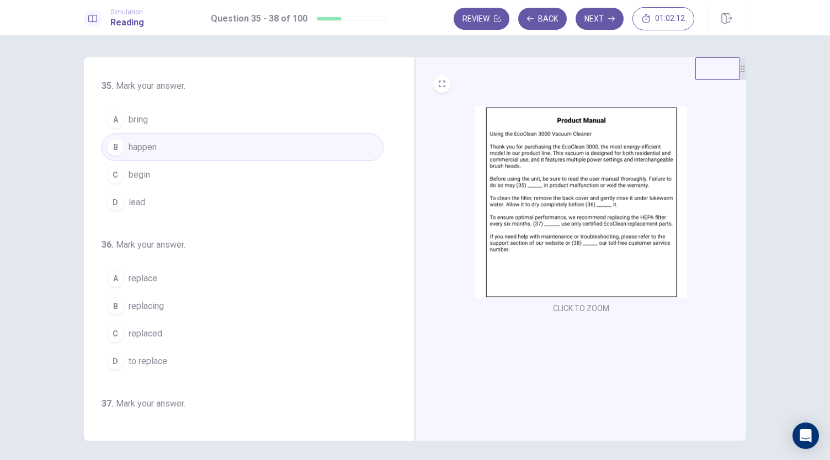
click at [167, 363] on button "D to replace" at bounding box center [243, 362] width 282 height 28
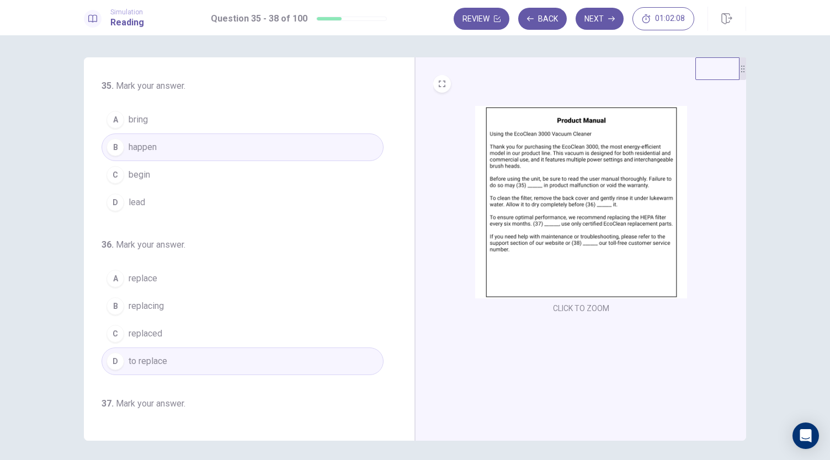
click at [406, 408] on div "35 . Mark your answer. A bring B happen C begin D lead 36 . Mark your answer. A…" at bounding box center [249, 249] width 331 height 384
click at [174, 285] on button "A replace" at bounding box center [243, 279] width 282 height 28
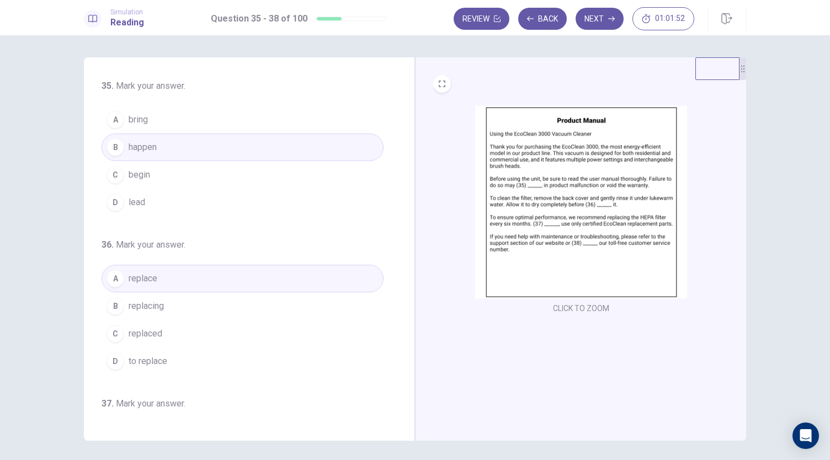
scroll to position [268, 0]
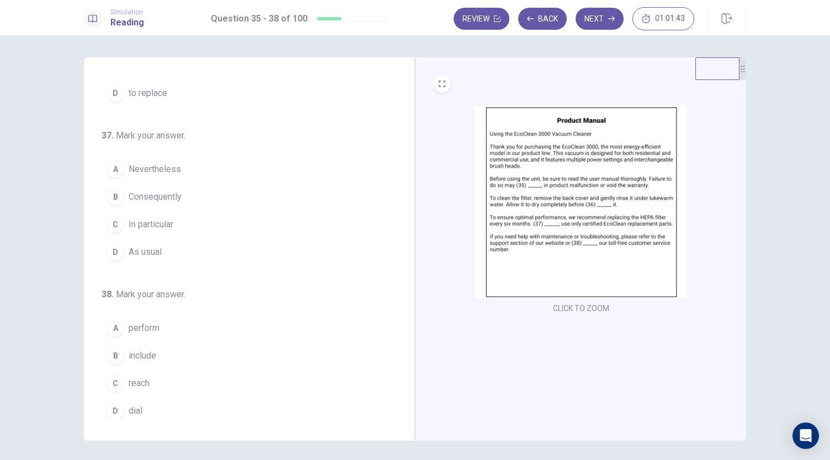
click at [403, 85] on div "35 . Mark your answer. A bring B happen C begin D lead 36 . Mark your answer. A…" at bounding box center [249, 249] width 331 height 384
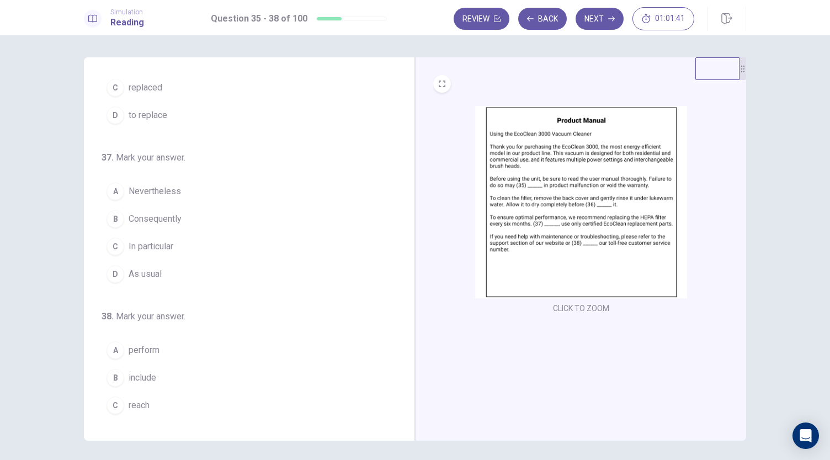
scroll to position [224, 0]
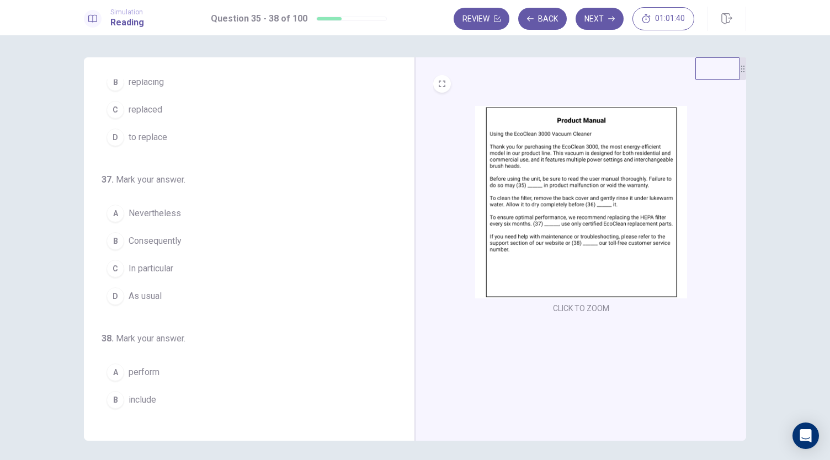
click at [142, 110] on span "replaced" at bounding box center [146, 109] width 34 height 13
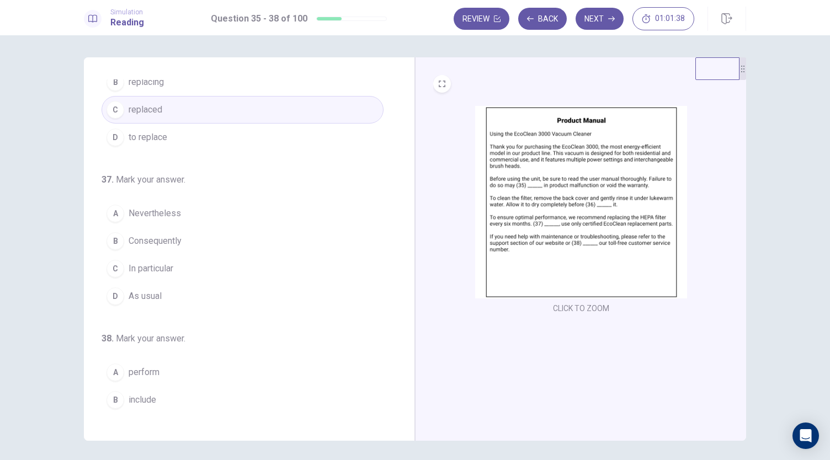
scroll to position [268, 0]
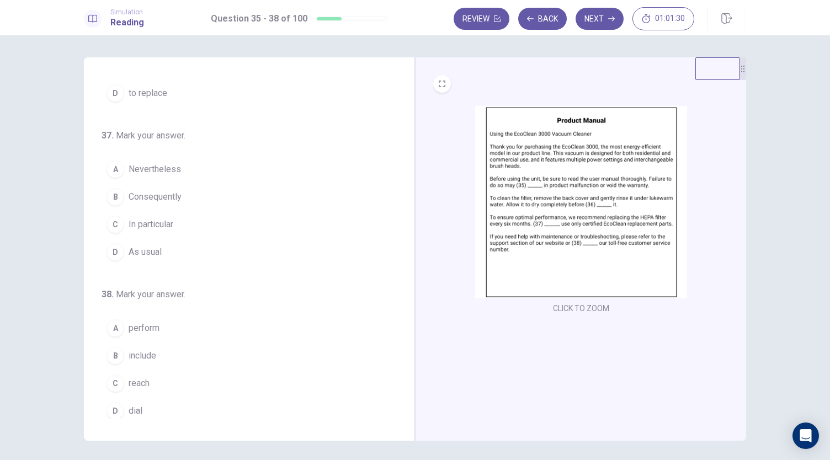
click at [524, 294] on img at bounding box center [581, 202] width 212 height 193
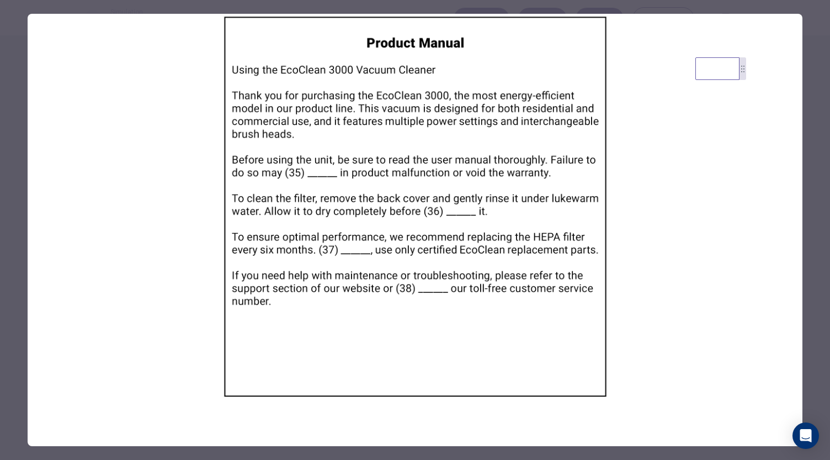
click at [809, 256] on div at bounding box center [415, 230] width 830 height 460
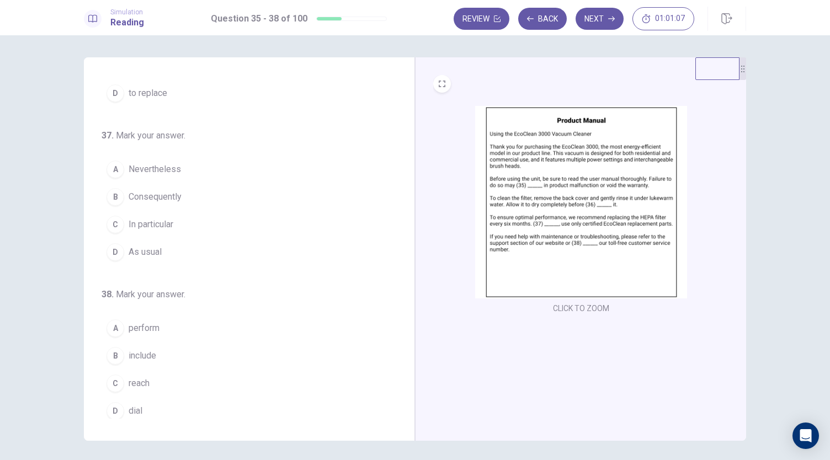
click at [172, 205] on button "B Consequently" at bounding box center [243, 197] width 282 height 28
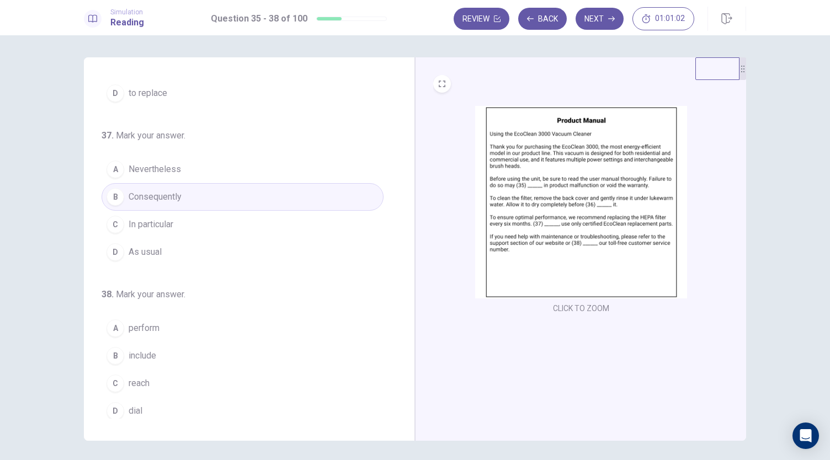
click at [151, 329] on span "perform" at bounding box center [144, 328] width 31 height 13
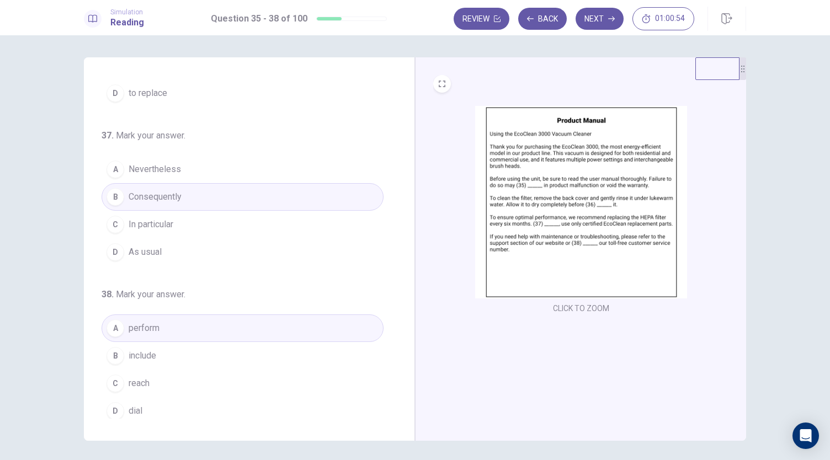
click at [240, 353] on button "B include" at bounding box center [243, 356] width 282 height 28
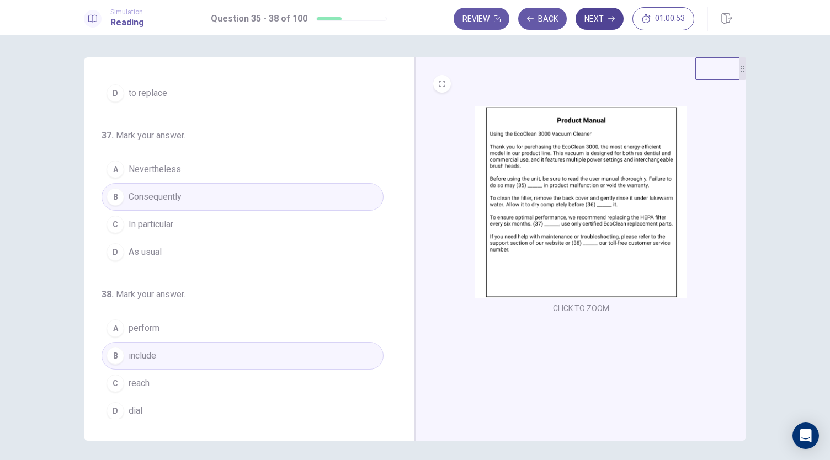
click at [606, 29] on button "Next" at bounding box center [600, 19] width 48 height 22
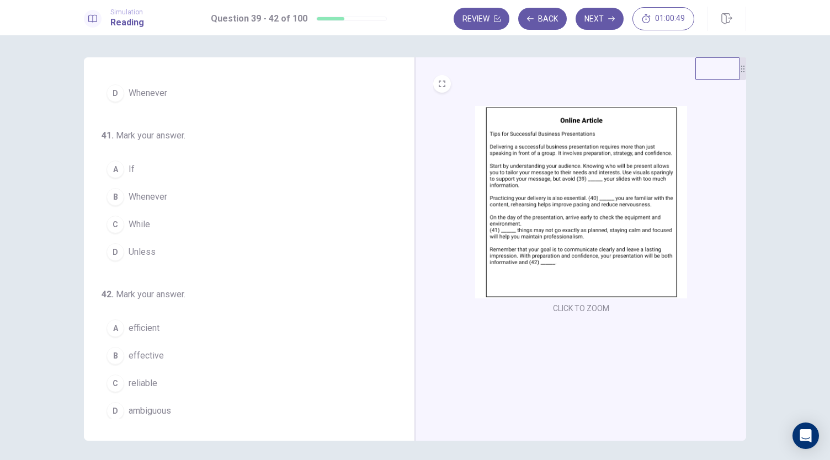
scroll to position [0, 0]
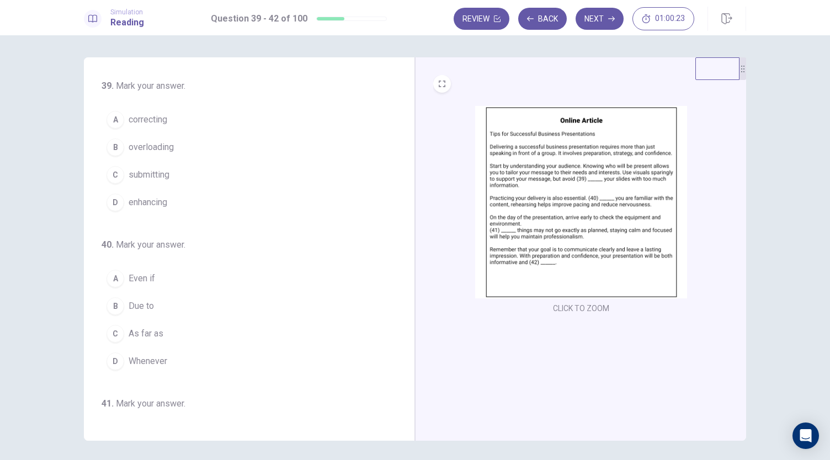
click at [148, 119] on span "correcting" at bounding box center [148, 119] width 39 height 13
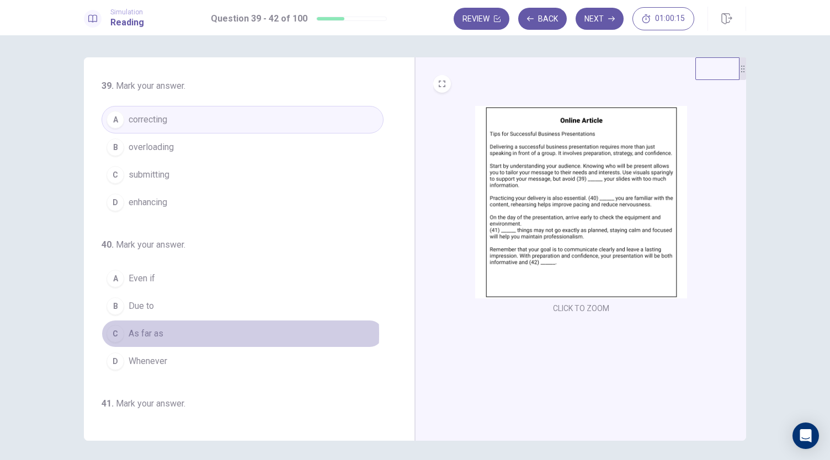
click at [145, 332] on span "As far as" at bounding box center [146, 333] width 35 height 13
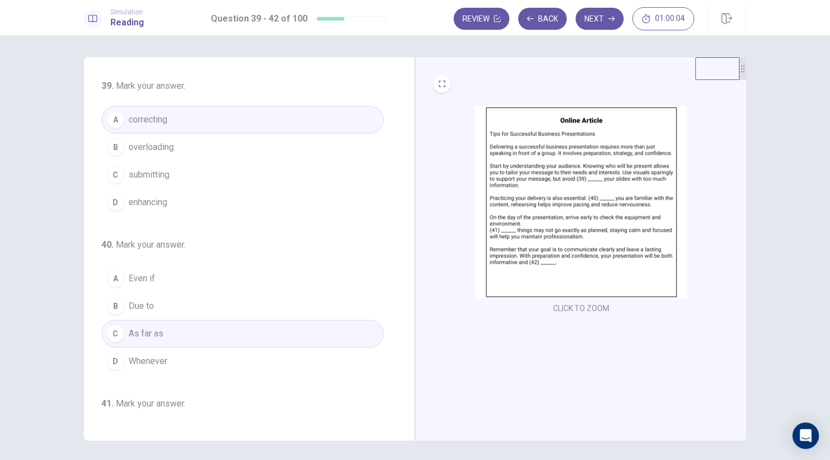
click at [228, 356] on button "D Whenever" at bounding box center [243, 362] width 282 height 28
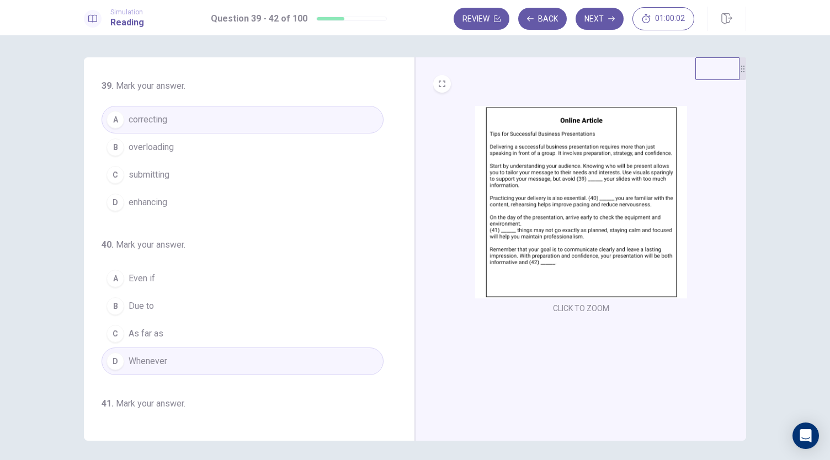
click at [395, 417] on div "39 . Mark your answer. A correcting B overloading C submitting D enhancing 40 .…" at bounding box center [254, 248] width 304 height 339
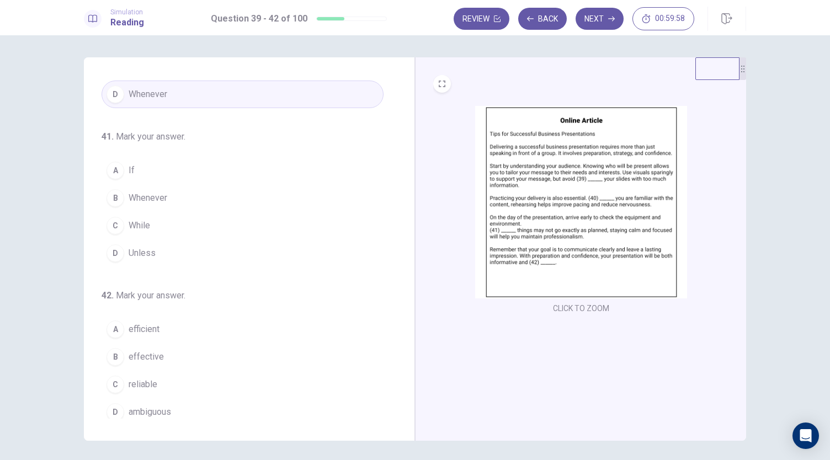
scroll to position [268, 0]
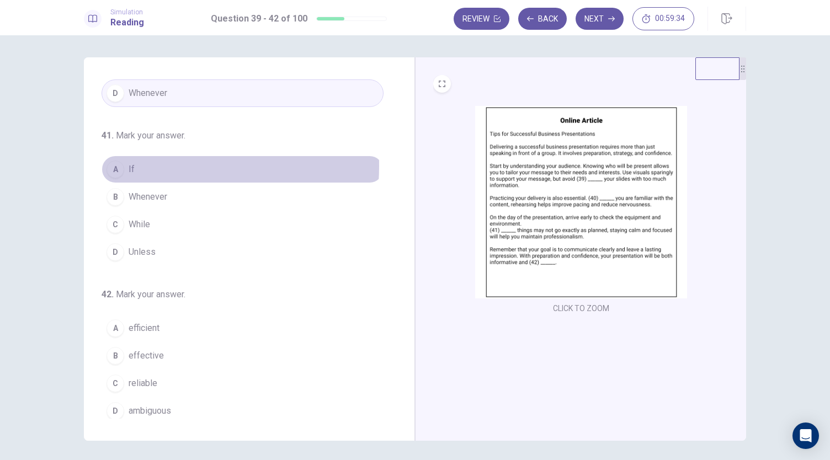
click at [138, 163] on button "A If" at bounding box center [243, 170] width 282 height 28
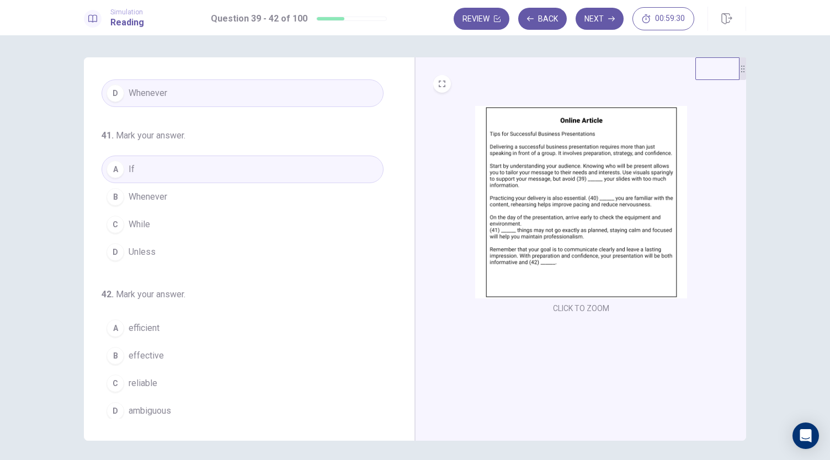
click at [141, 329] on span "efficient" at bounding box center [144, 328] width 31 height 13
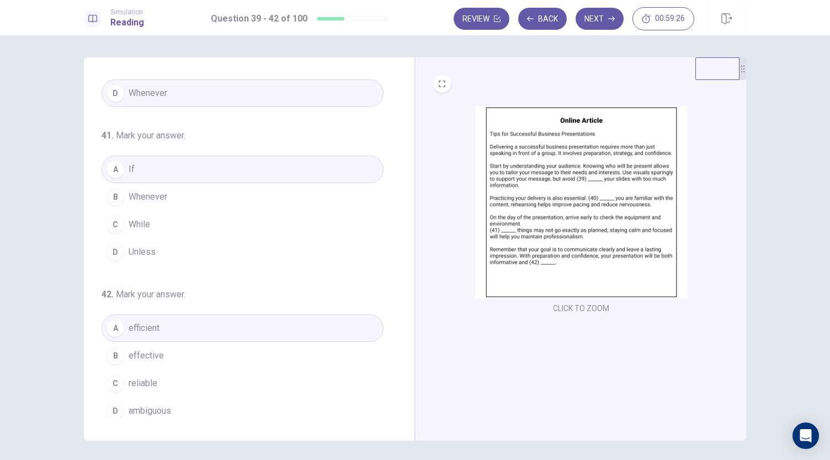
click at [177, 357] on button "B effective" at bounding box center [243, 356] width 282 height 28
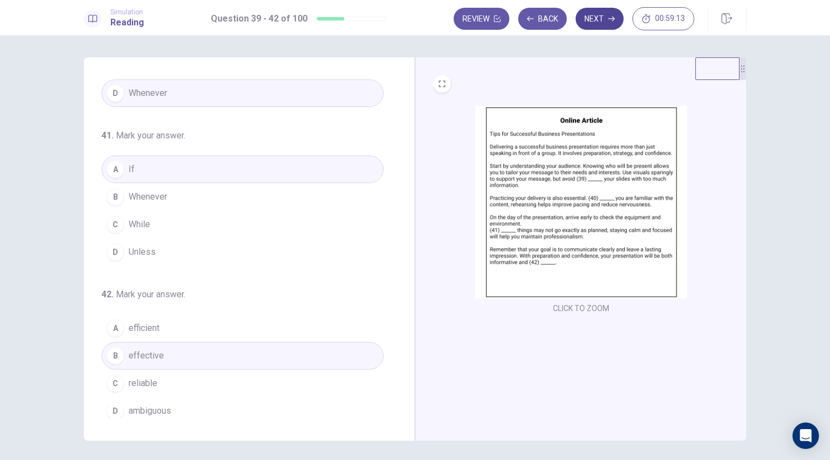
click at [618, 10] on button "Next" at bounding box center [600, 19] width 48 height 22
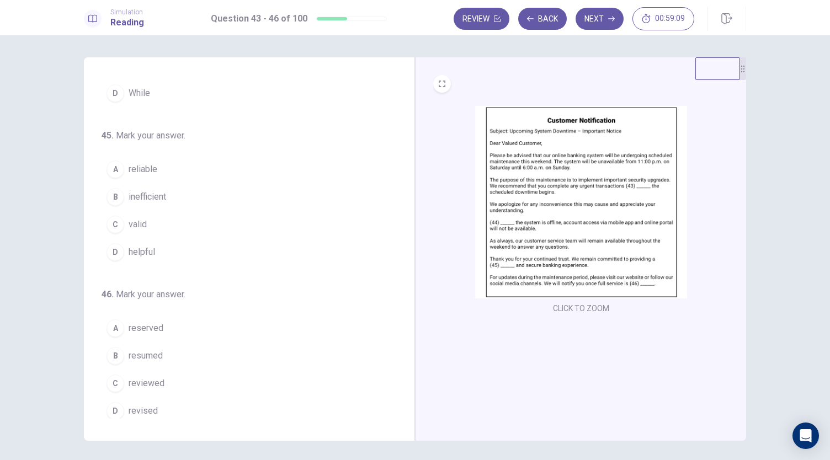
scroll to position [0, 0]
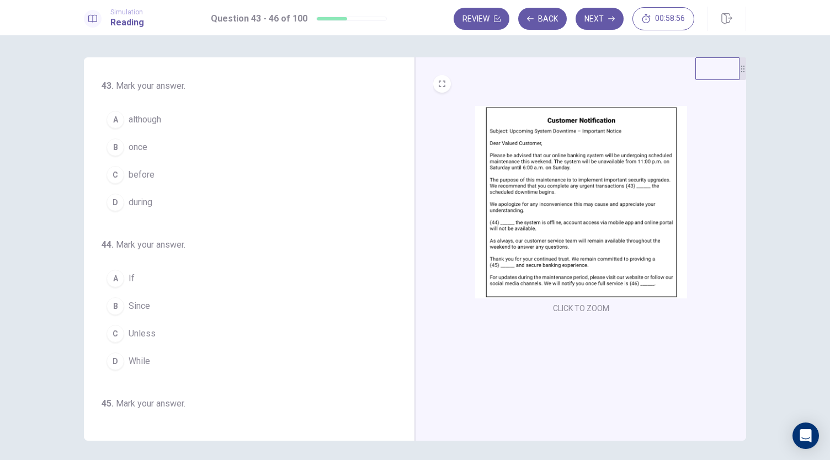
click at [183, 126] on button "A although" at bounding box center [243, 120] width 282 height 28
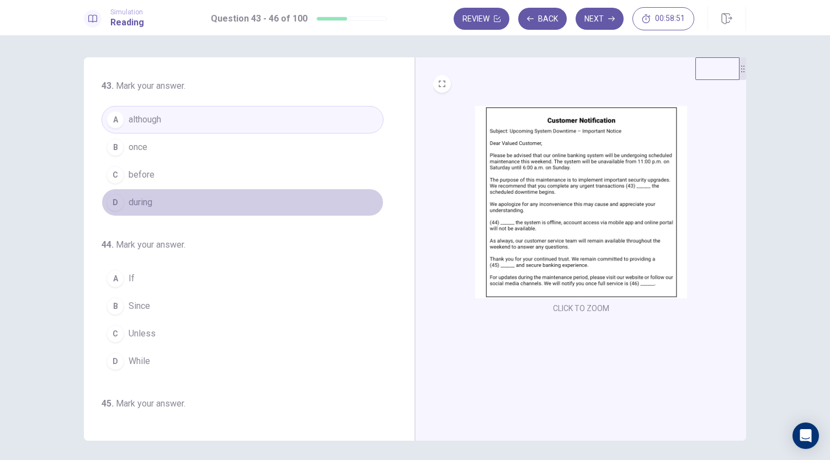
click at [240, 199] on button "D during" at bounding box center [243, 203] width 282 height 28
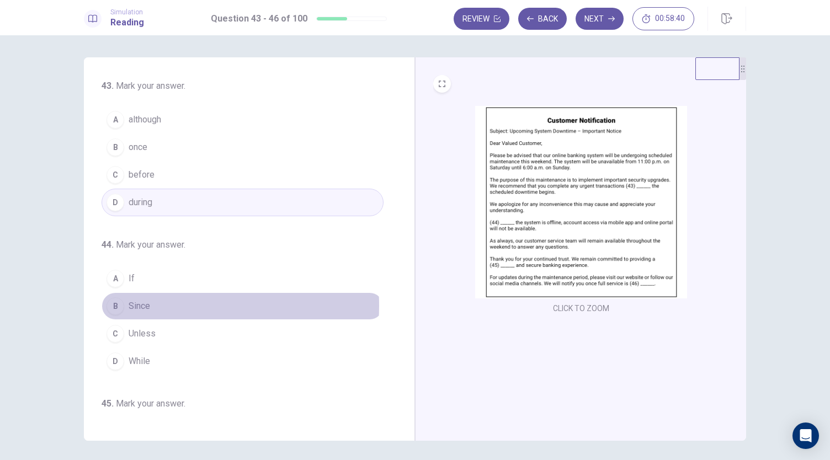
click at [155, 304] on button "B Since" at bounding box center [243, 307] width 282 height 28
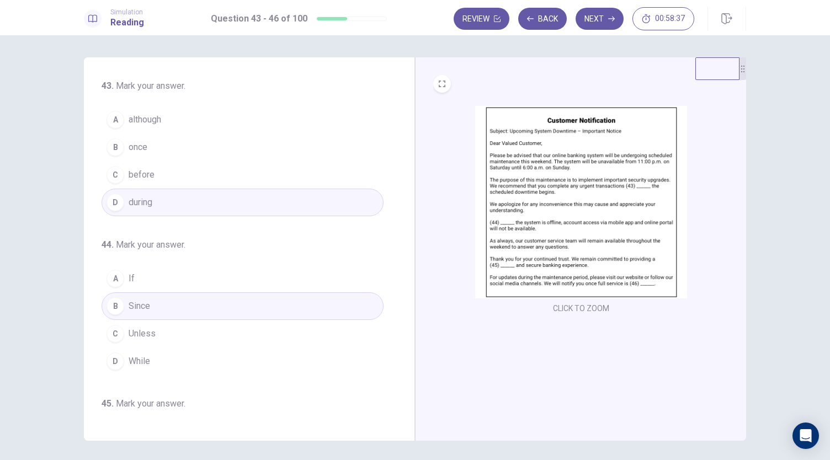
scroll to position [268, 0]
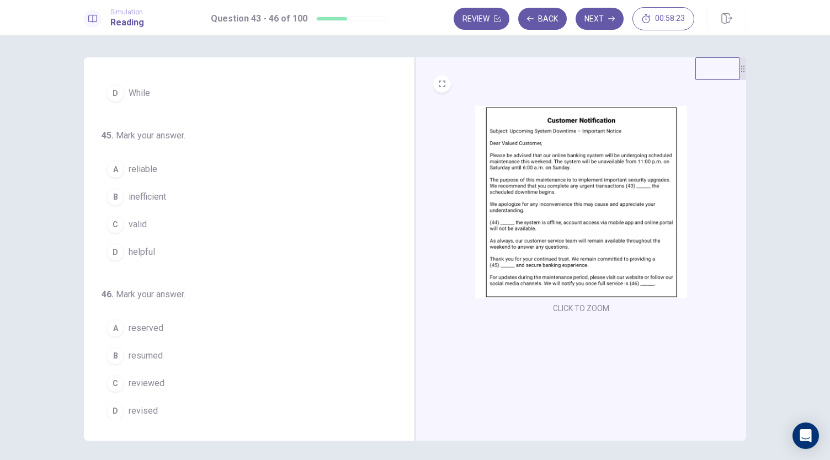
click at [153, 222] on button "C valid" at bounding box center [243, 225] width 282 height 28
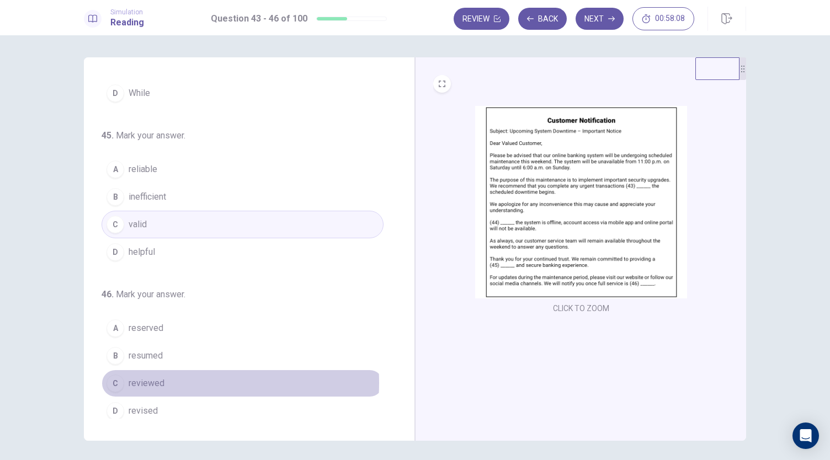
click at [162, 378] on button "C reviewed" at bounding box center [243, 384] width 282 height 28
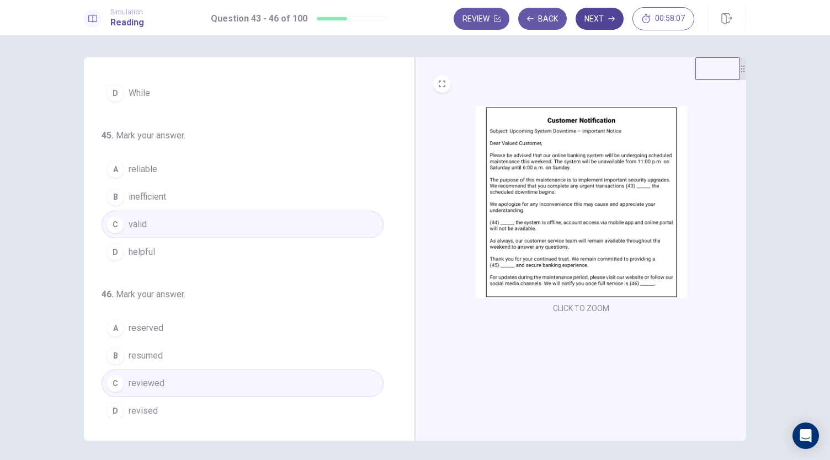
click at [599, 18] on button "Next" at bounding box center [600, 19] width 48 height 22
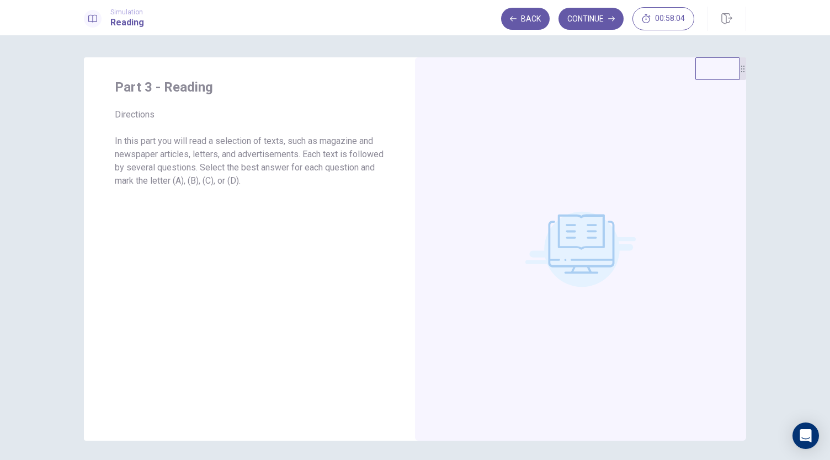
click at [599, 18] on button "Continue" at bounding box center [591, 19] width 65 height 22
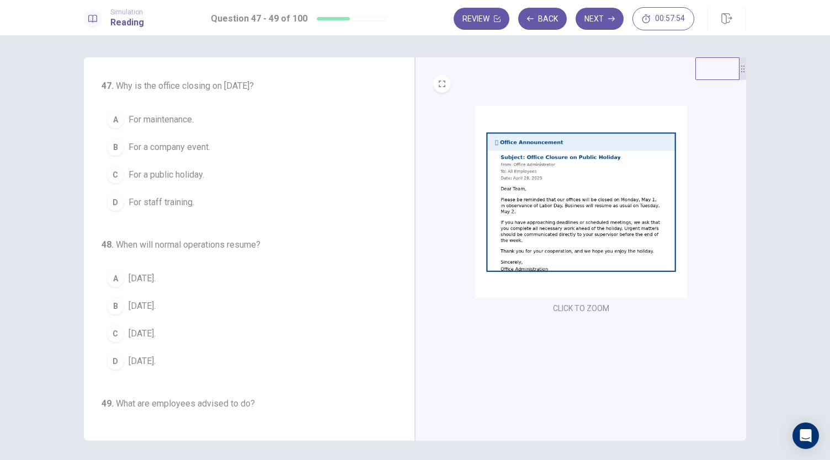
click at [577, 255] on img at bounding box center [581, 202] width 212 height 193
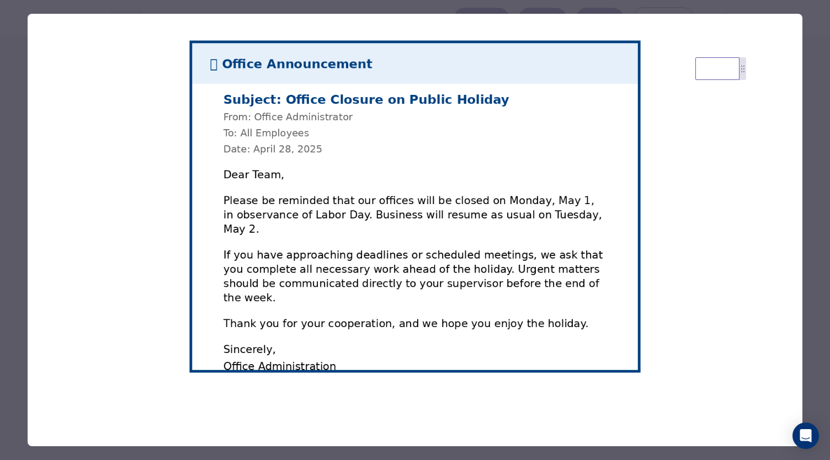
click at [687, 320] on img at bounding box center [415, 207] width 775 height 386
click at [817, 38] on div at bounding box center [415, 230] width 830 height 460
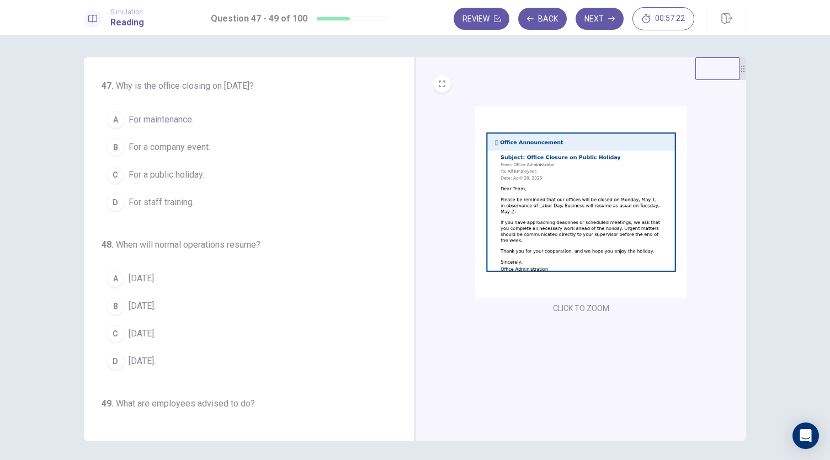
click at [184, 150] on span "For a company event." at bounding box center [170, 147] width 82 height 13
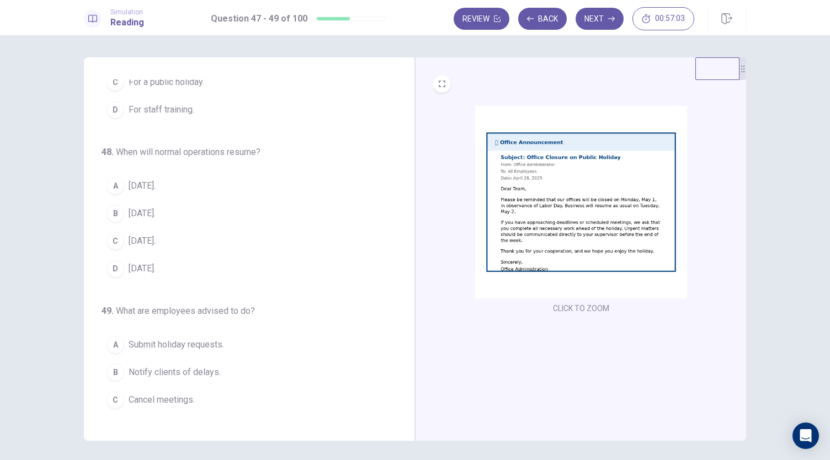
scroll to position [110, 0]
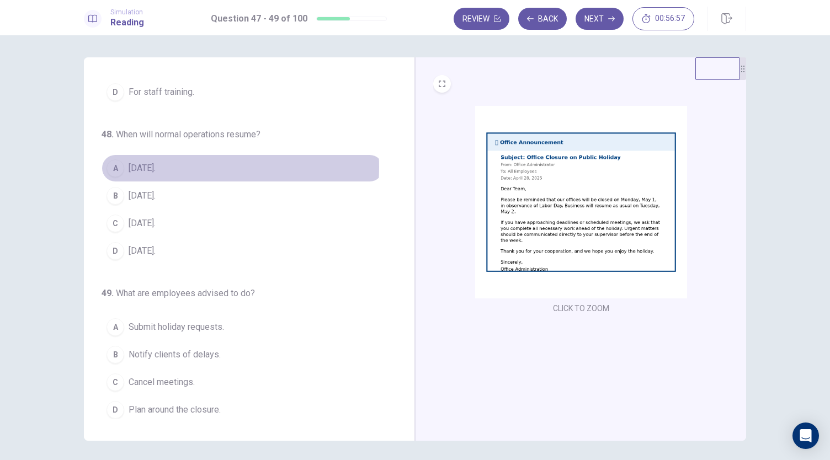
click at [160, 165] on button "A [DATE]." at bounding box center [243, 169] width 282 height 28
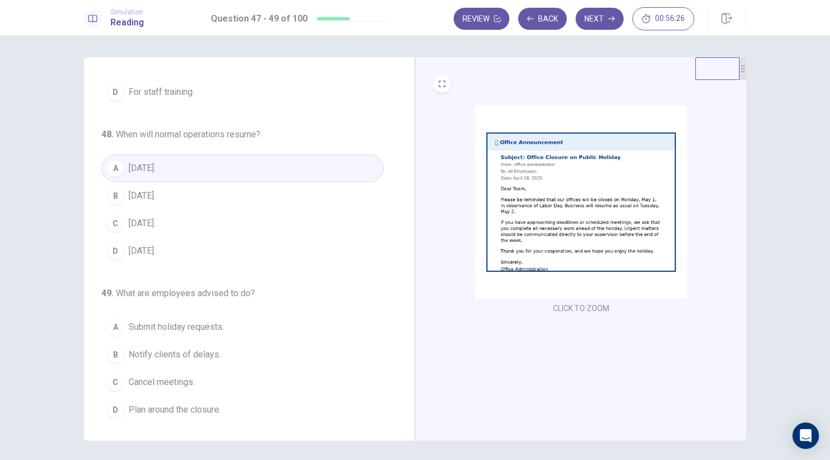
click at [217, 403] on span "Plan around the closure." at bounding box center [175, 409] width 92 height 13
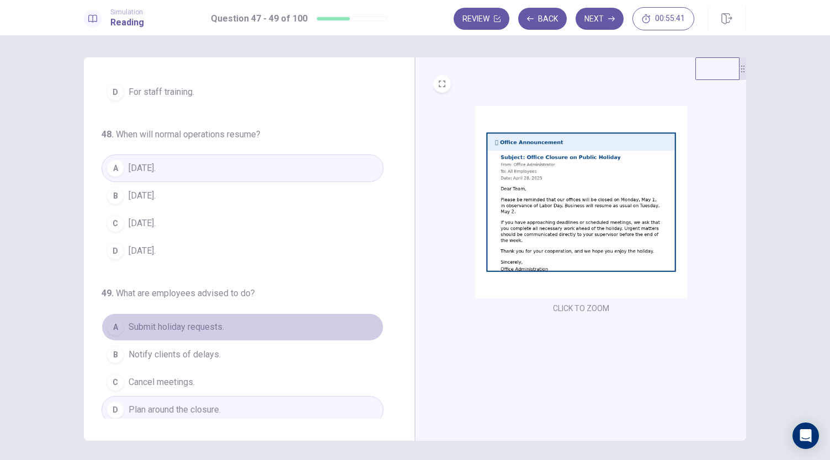
click at [243, 326] on button "A Submit holiday requests." at bounding box center [243, 327] width 282 height 28
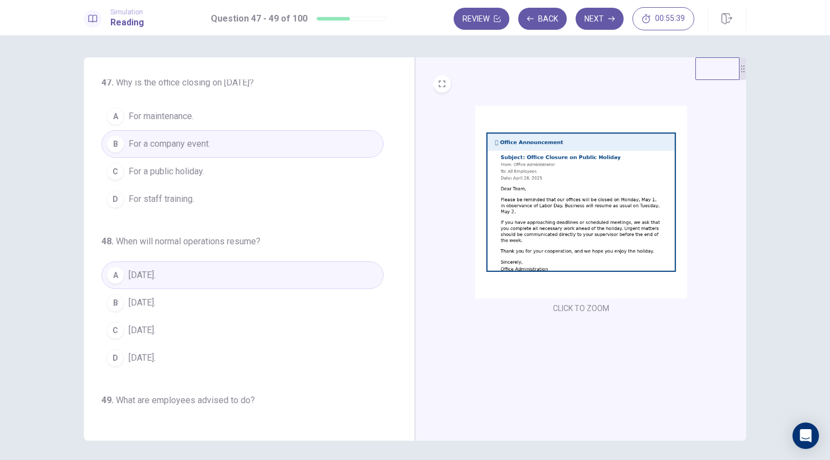
scroll to position [0, 0]
click at [604, 15] on button "Next" at bounding box center [600, 19] width 48 height 22
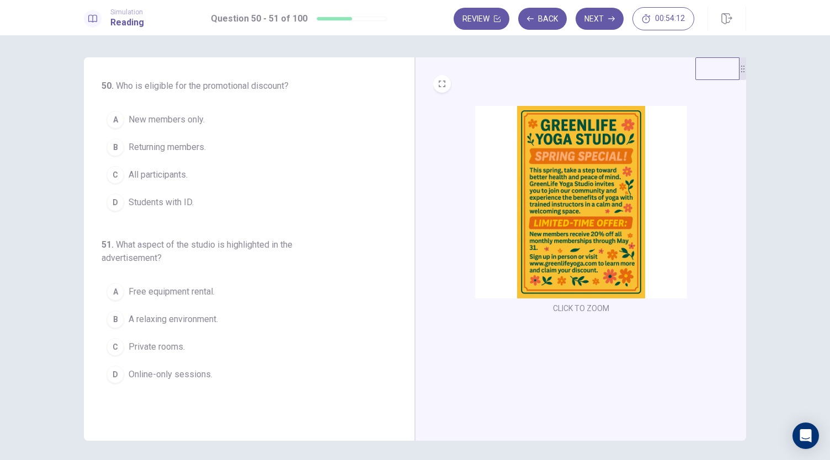
click at [168, 179] on span "All participants." at bounding box center [158, 174] width 59 height 13
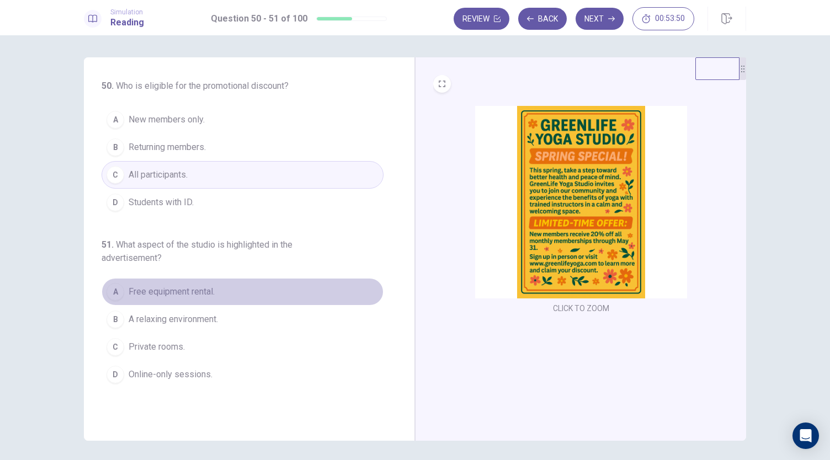
click at [200, 291] on span "Free equipment rental." at bounding box center [172, 291] width 86 height 13
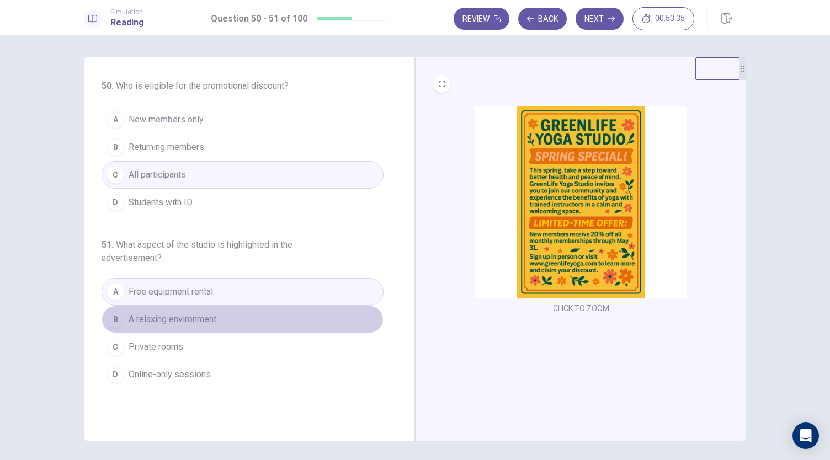
click at [216, 321] on span "A relaxing environment." at bounding box center [173, 319] width 89 height 13
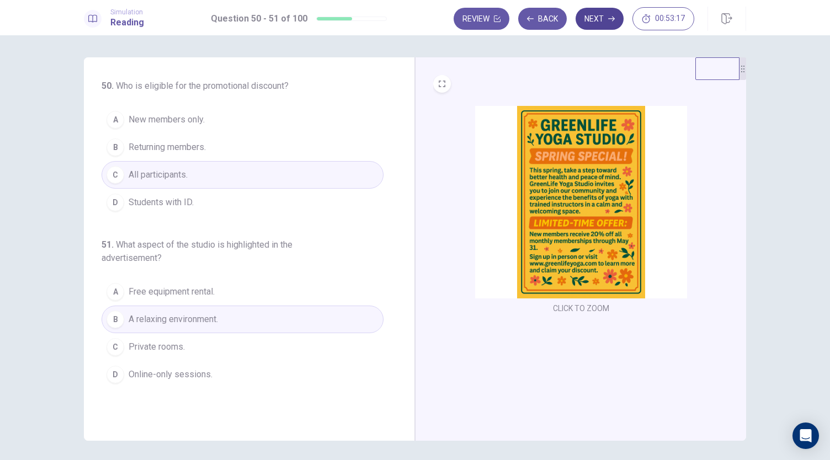
click at [604, 15] on button "Next" at bounding box center [600, 19] width 48 height 22
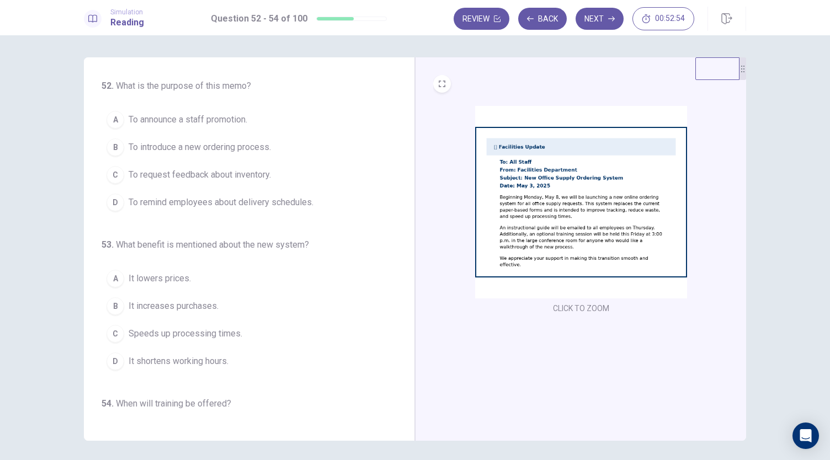
click at [512, 236] on img at bounding box center [581, 202] width 212 height 193
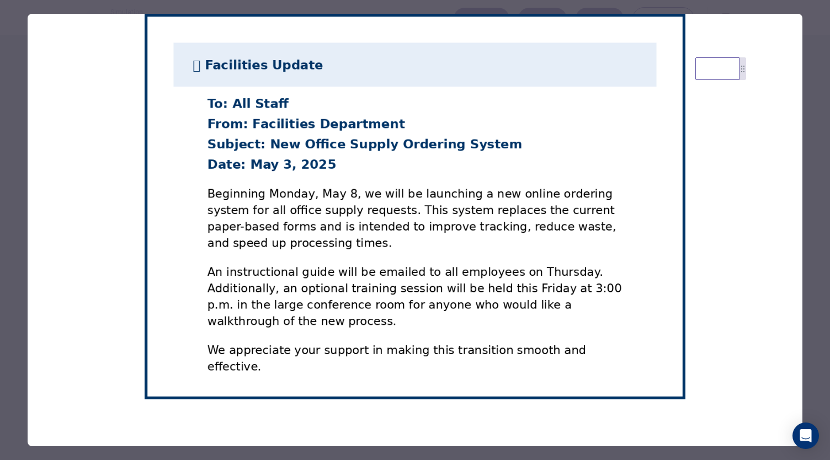
click at [807, 44] on div at bounding box center [415, 230] width 830 height 460
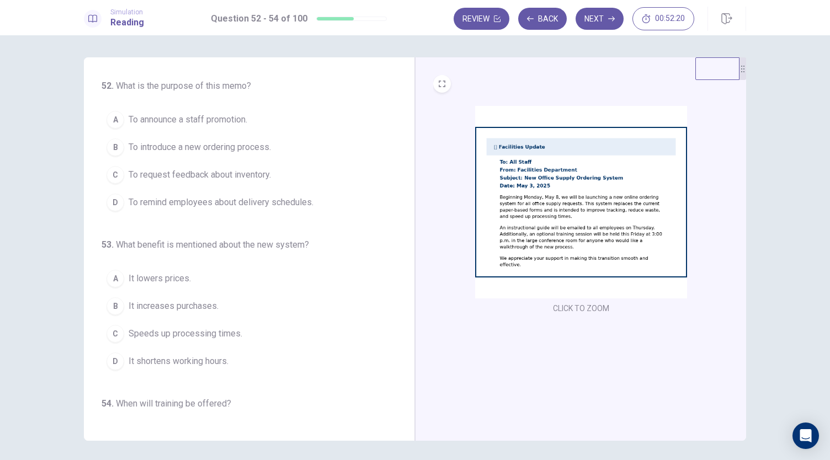
click at [173, 150] on span "To introduce a new ordering process." at bounding box center [200, 147] width 142 height 13
click at [501, 242] on img at bounding box center [581, 202] width 212 height 193
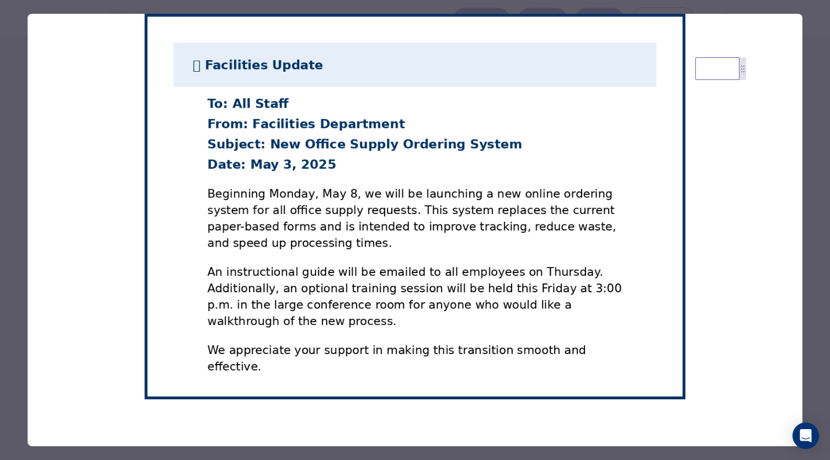
click at [802, 91] on div at bounding box center [415, 230] width 830 height 460
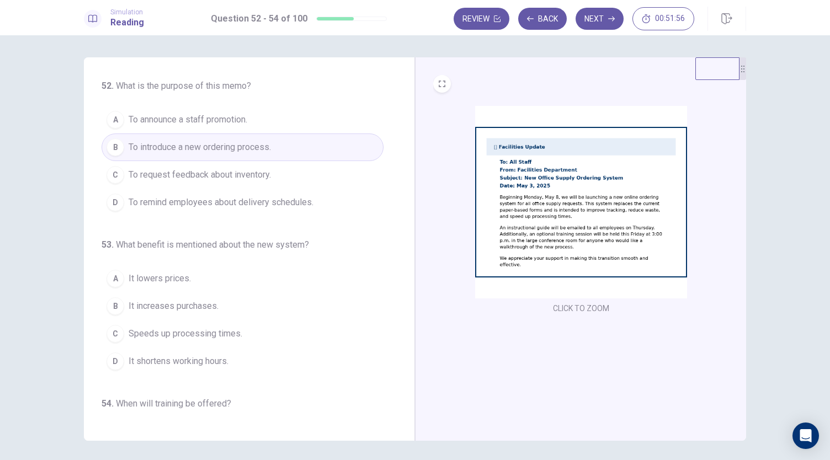
click at [397, 336] on div "52 . What is the purpose of this memo? A To announce a staff promotion. B To in…" at bounding box center [254, 248] width 304 height 339
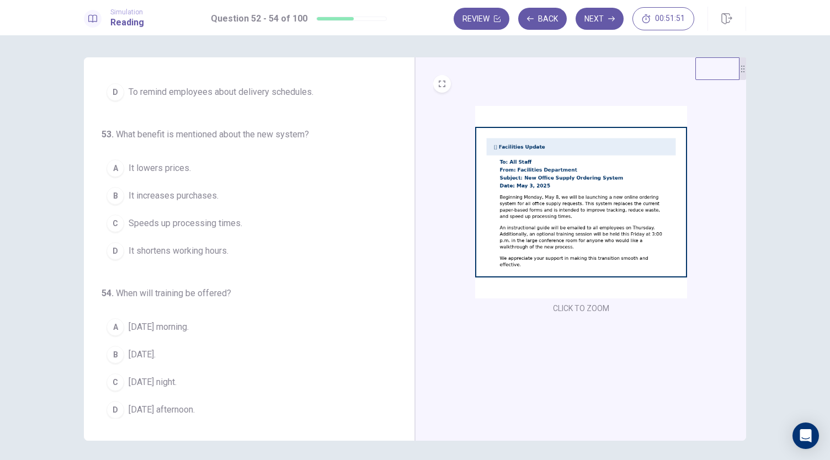
click at [306, 282] on div "52 . What is the purpose of this memo? A To announce a staff promotion. B To in…" at bounding box center [243, 161] width 282 height 384
click at [594, 235] on img at bounding box center [581, 202] width 212 height 193
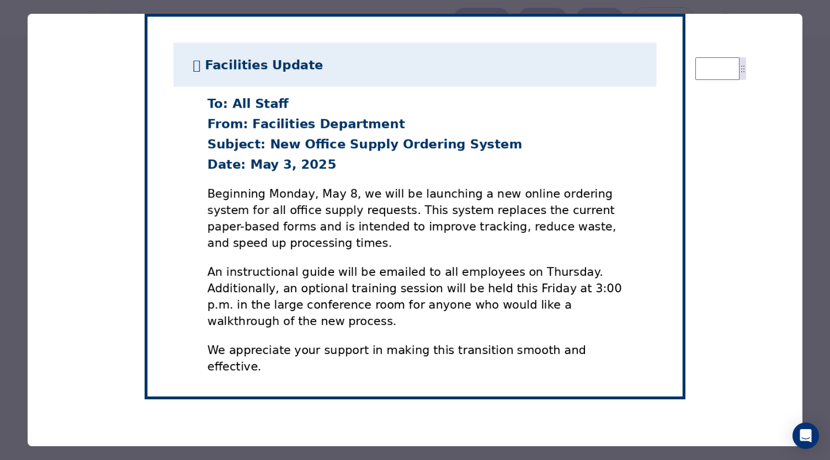
click at [812, 273] on div at bounding box center [415, 230] width 830 height 460
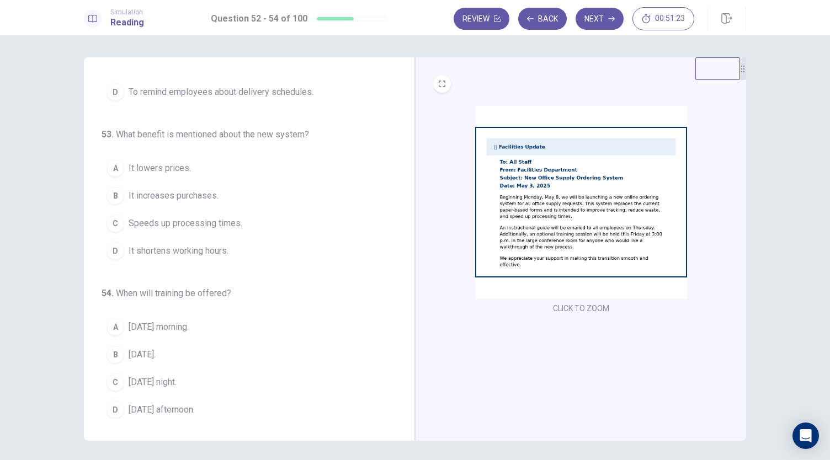
click at [189, 250] on span "It shortens working hours." at bounding box center [179, 250] width 100 height 13
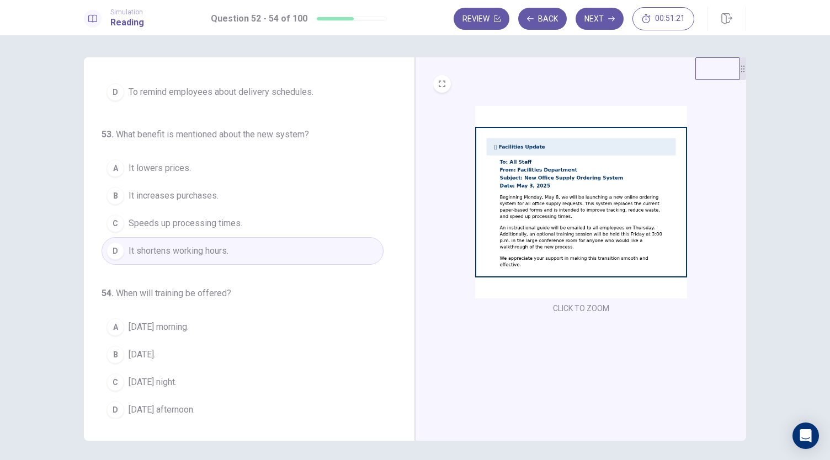
click at [572, 217] on img at bounding box center [581, 202] width 212 height 193
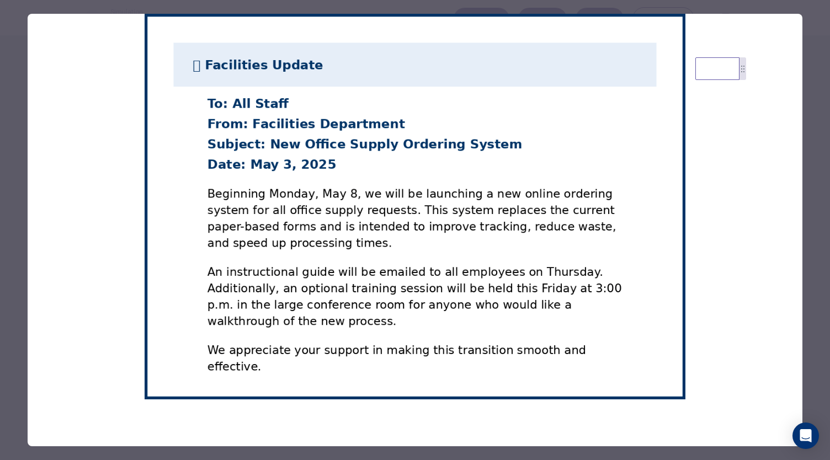
click at [806, 291] on div at bounding box center [415, 230] width 830 height 460
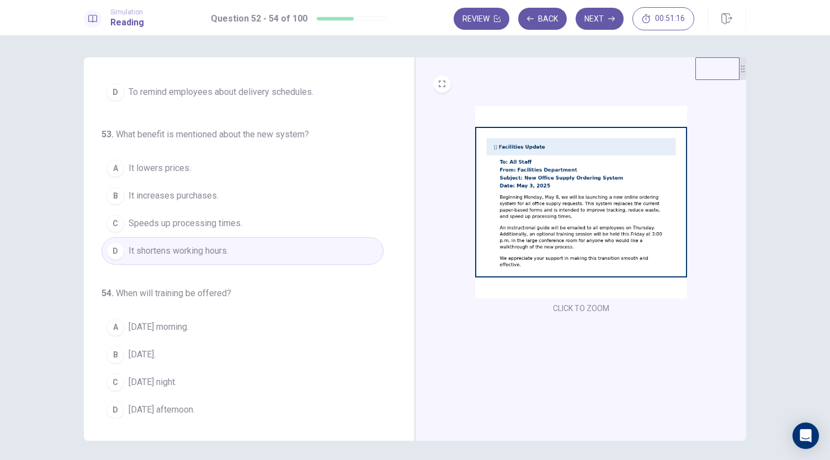
click at [263, 219] on button "C Speeds up processing times." at bounding box center [243, 224] width 282 height 28
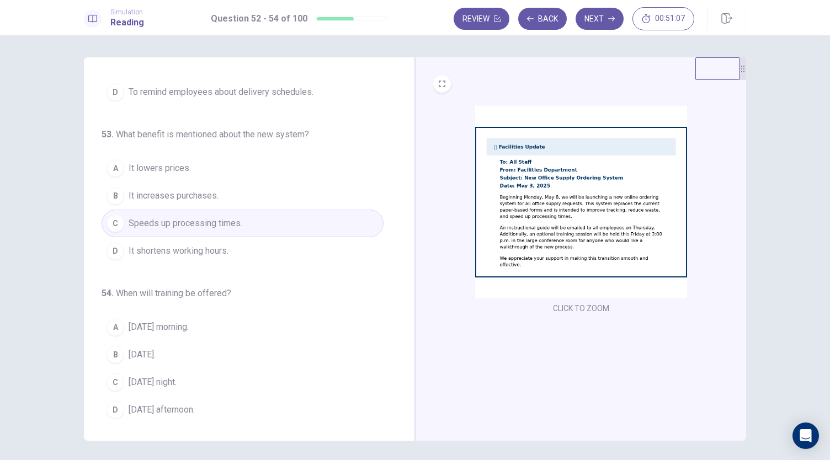
click at [514, 193] on img at bounding box center [581, 202] width 212 height 193
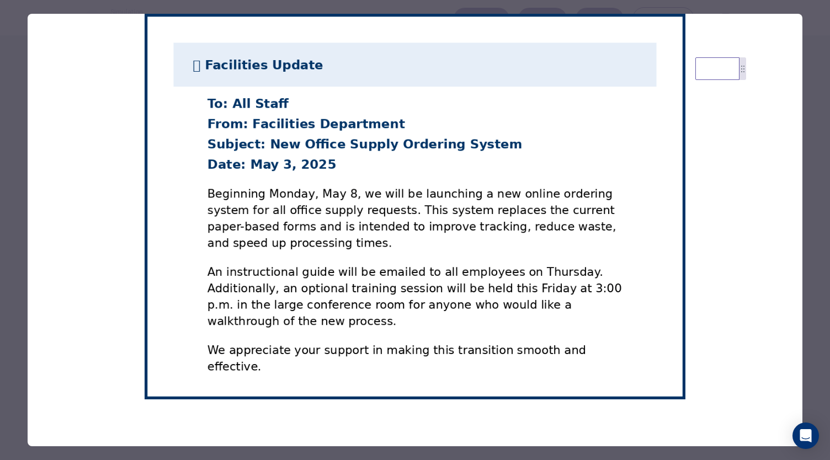
click at [815, 263] on div at bounding box center [415, 230] width 830 height 460
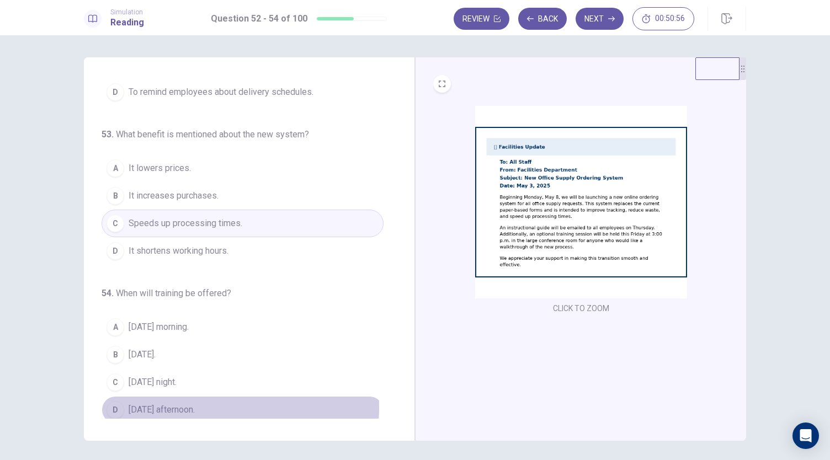
click at [179, 403] on span "[DATE] afternoon." at bounding box center [162, 409] width 66 height 13
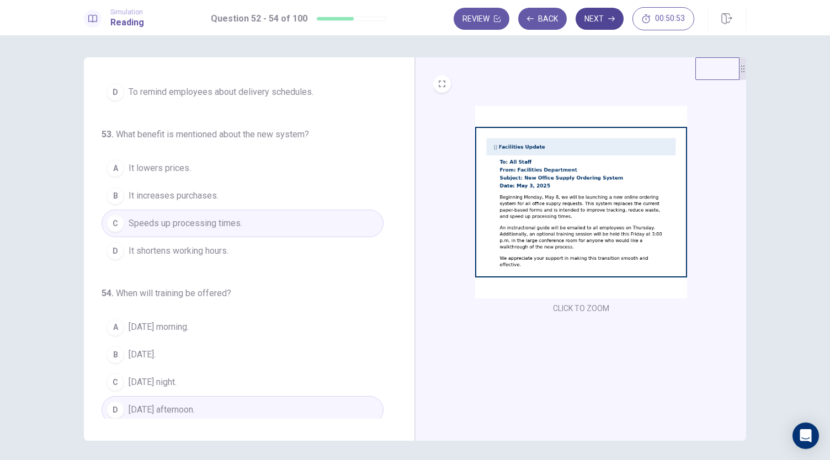
click at [595, 28] on button "Next" at bounding box center [600, 19] width 48 height 22
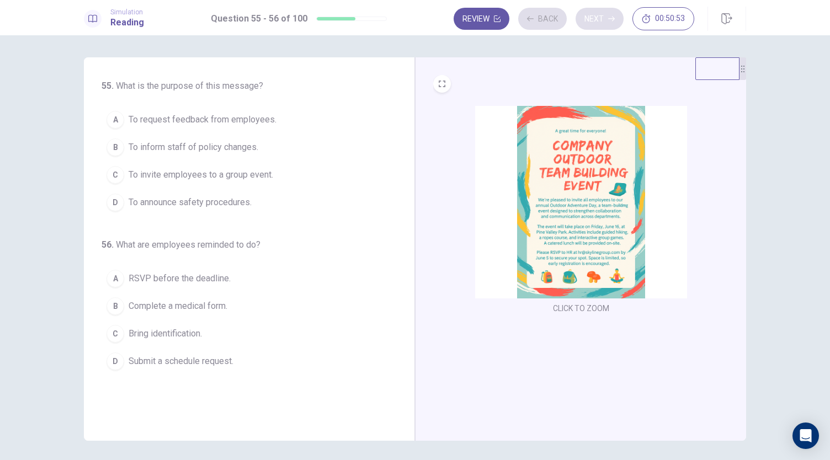
scroll to position [0, 0]
click at [566, 215] on img at bounding box center [581, 202] width 212 height 193
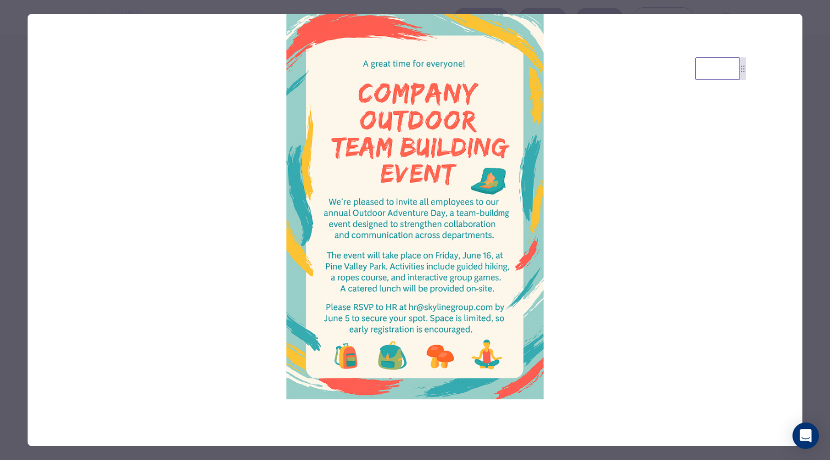
click at [818, 189] on div at bounding box center [415, 230] width 830 height 460
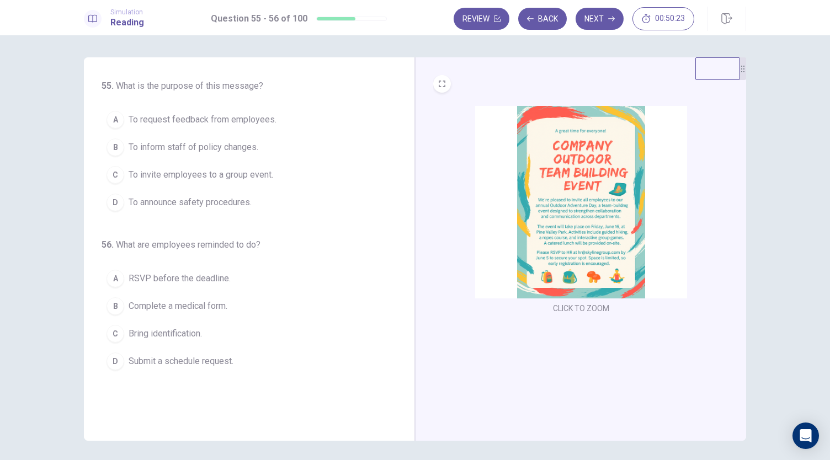
click at [236, 119] on span "To request feedback from employees." at bounding box center [203, 119] width 148 height 13
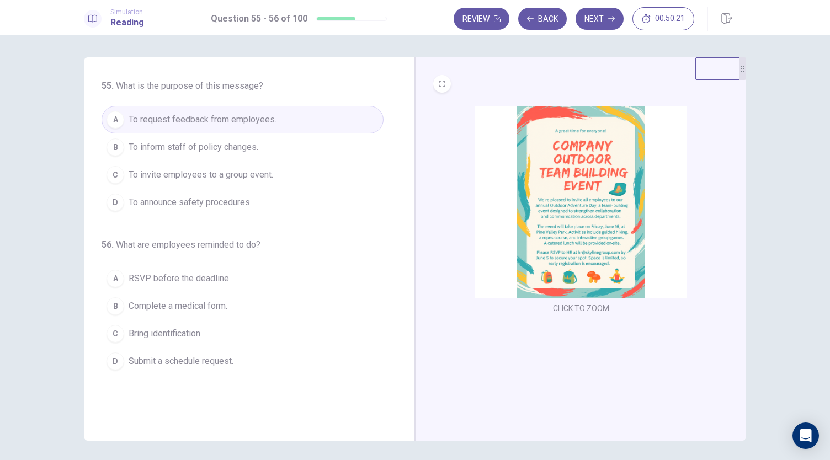
click at [589, 215] on img at bounding box center [581, 202] width 212 height 193
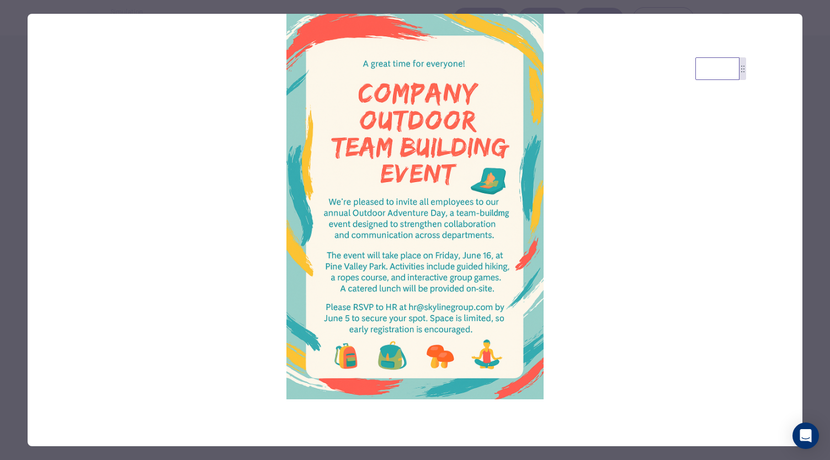
click at [814, 250] on div at bounding box center [415, 230] width 830 height 460
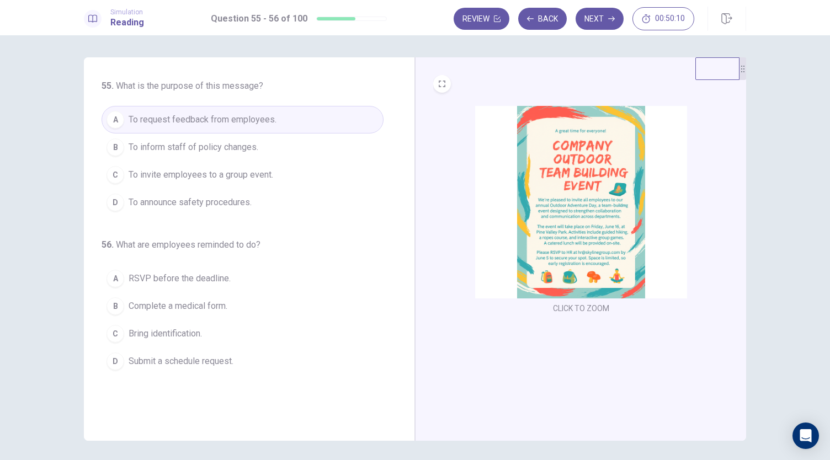
click at [239, 176] on span "To invite employees to a group event." at bounding box center [201, 174] width 145 height 13
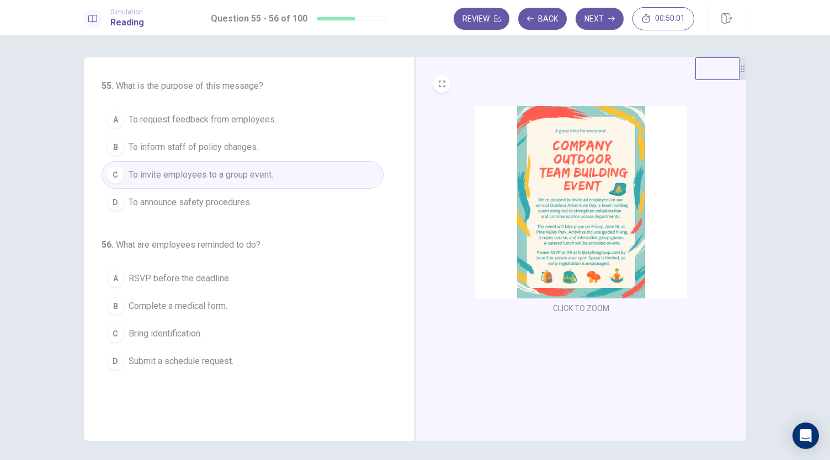
click at [552, 235] on img at bounding box center [581, 202] width 212 height 193
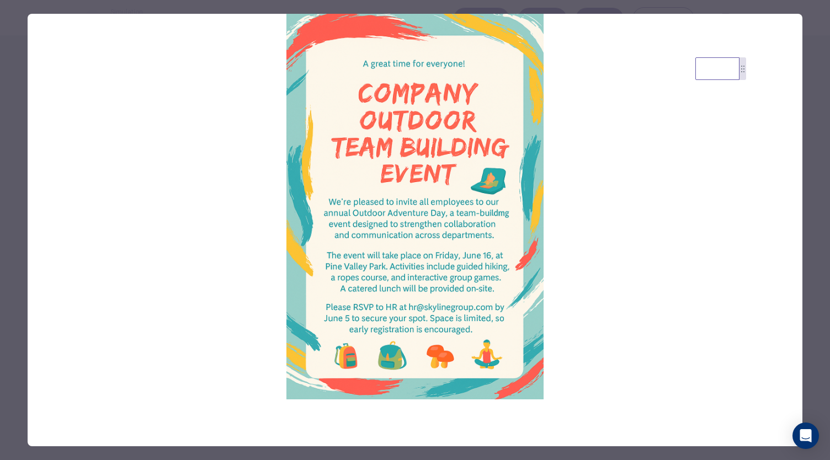
click at [806, 225] on div at bounding box center [415, 230] width 830 height 460
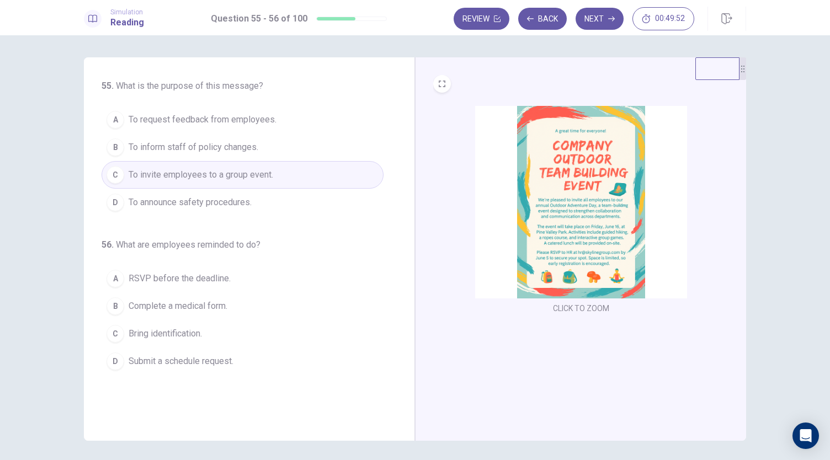
click at [597, 226] on img at bounding box center [581, 202] width 212 height 193
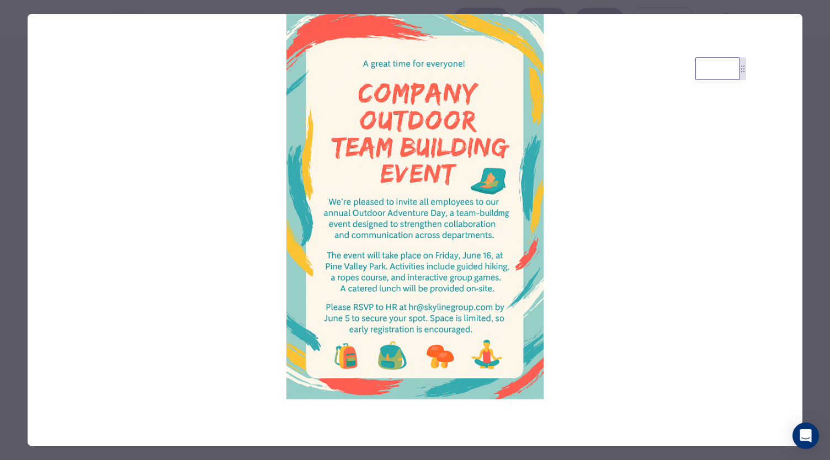
click at [808, 349] on div at bounding box center [415, 230] width 830 height 460
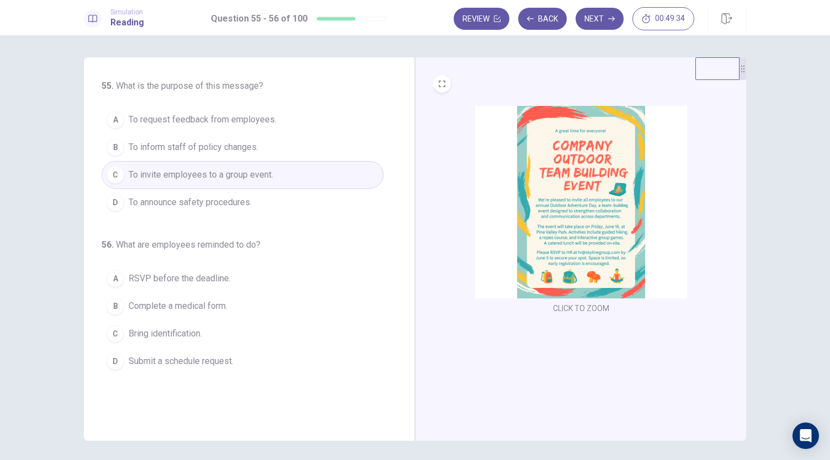
click at [115, 332] on div "C" at bounding box center [116, 334] width 18 height 18
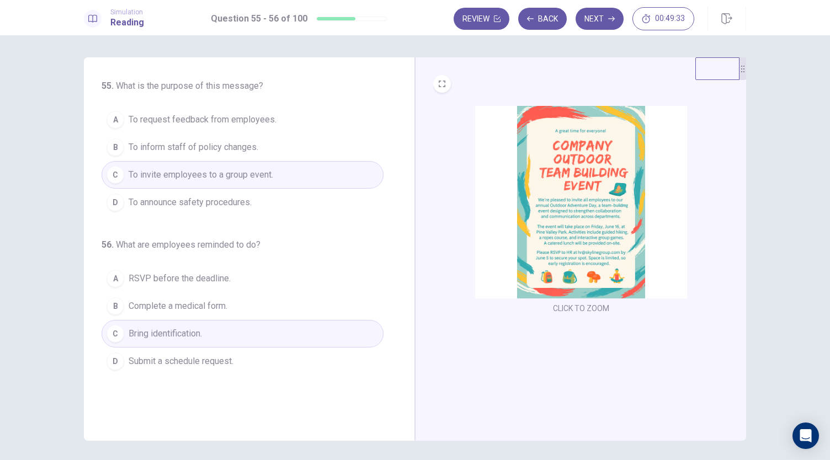
click at [538, 237] on img at bounding box center [581, 202] width 212 height 193
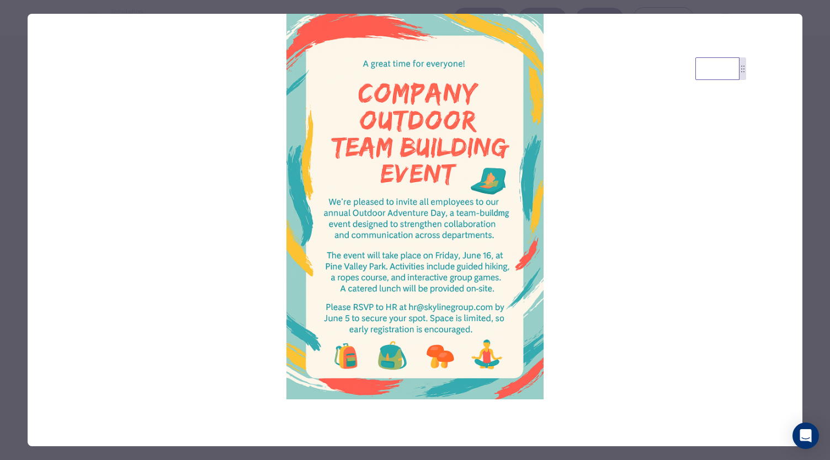
click at [813, 297] on div at bounding box center [415, 230] width 830 height 460
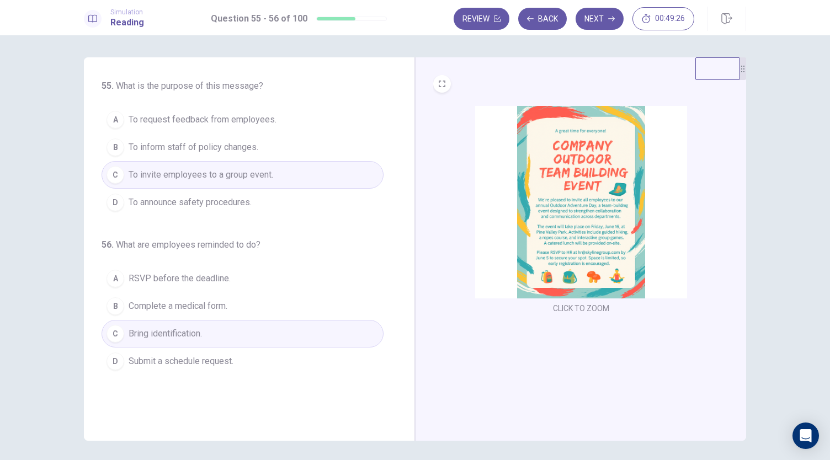
click at [285, 283] on button "A RSVP before the deadline." at bounding box center [243, 279] width 282 height 28
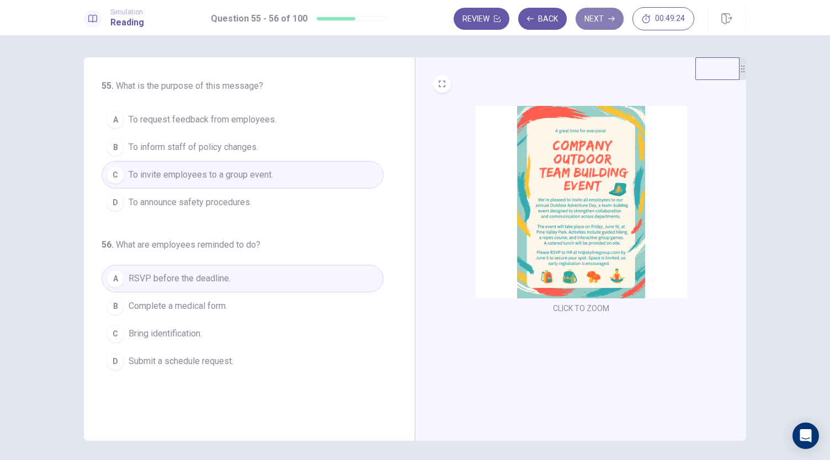
click at [604, 17] on button "Next" at bounding box center [600, 19] width 48 height 22
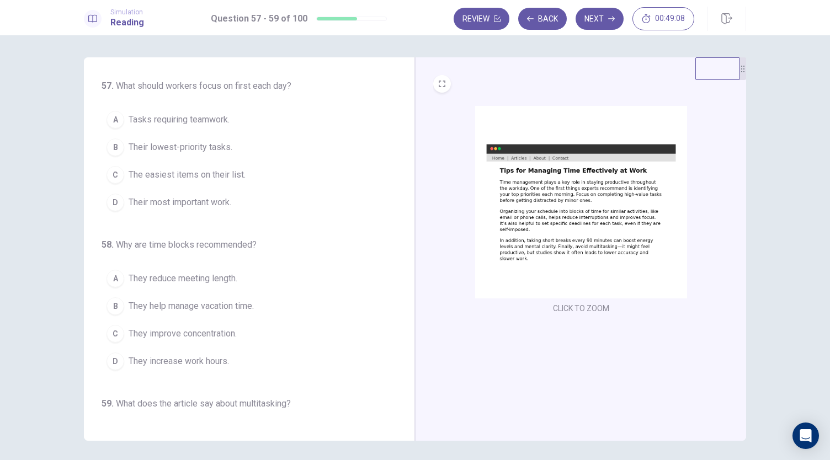
click at [587, 227] on img at bounding box center [581, 202] width 212 height 193
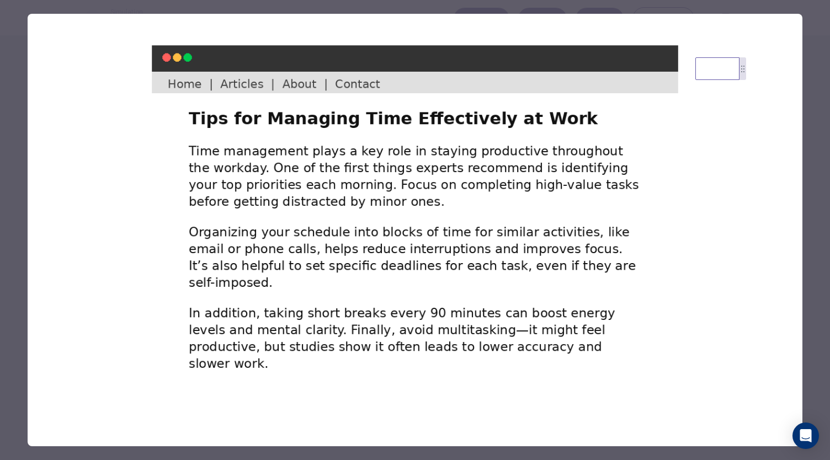
click at [809, 279] on div at bounding box center [415, 230] width 830 height 460
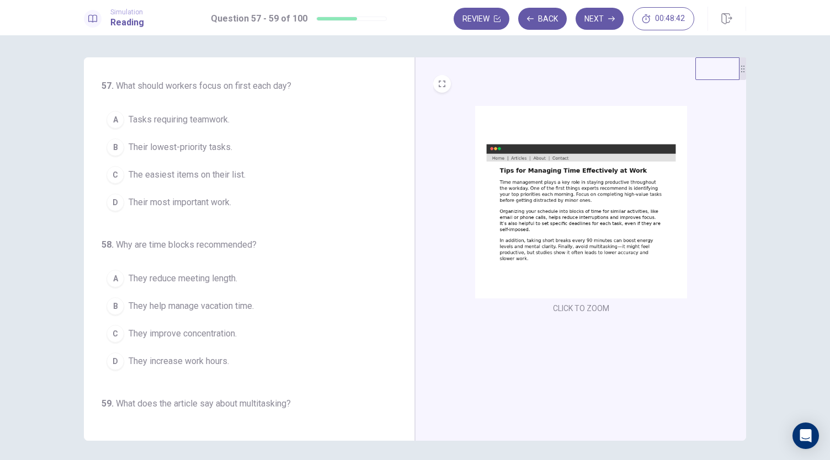
click at [215, 120] on span "Tasks requiring teamwork." at bounding box center [179, 119] width 101 height 13
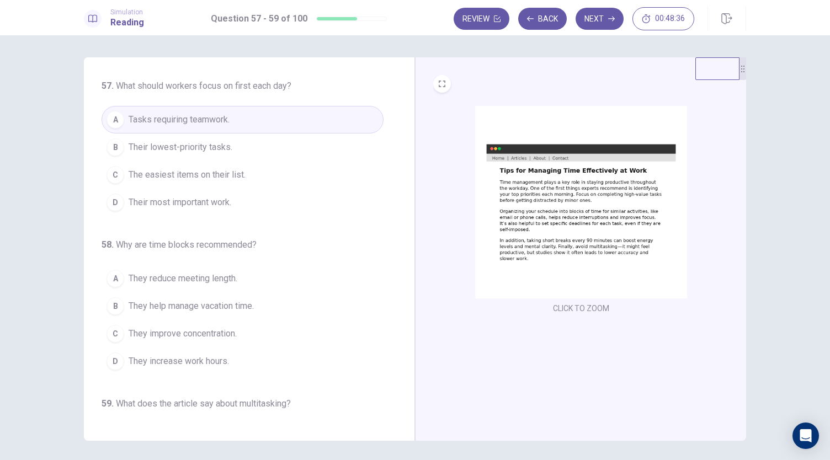
click at [209, 148] on span "Their lowest-priority tasks." at bounding box center [181, 147] width 104 height 13
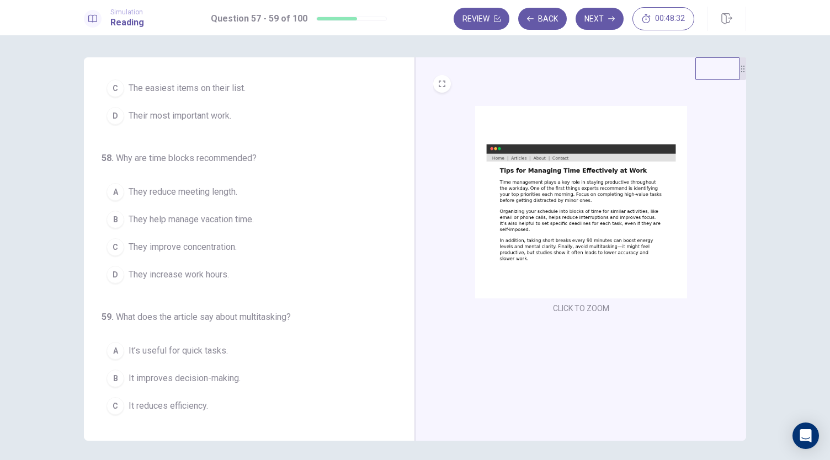
scroll to position [110, 0]
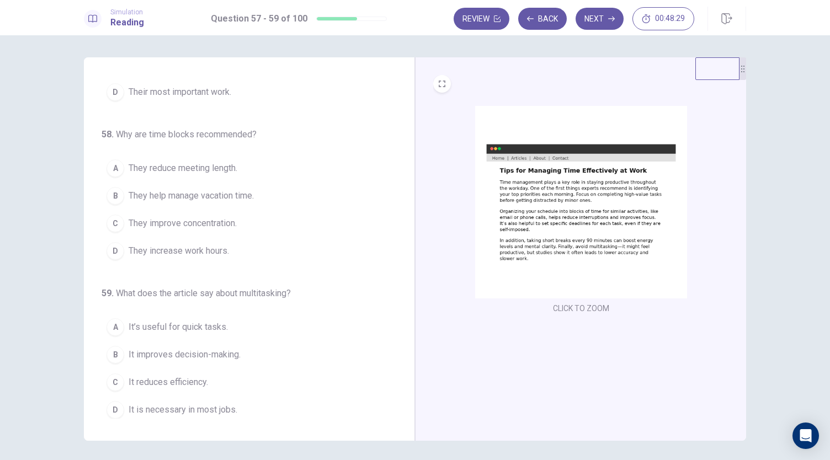
click at [604, 253] on img at bounding box center [581, 202] width 212 height 193
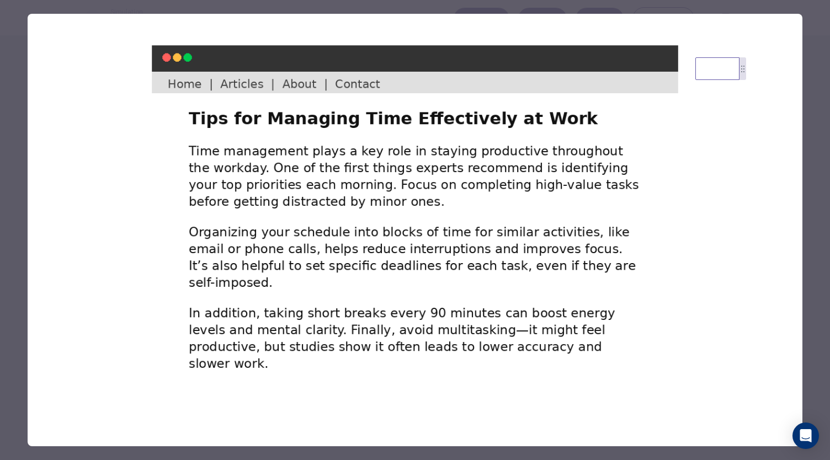
click at [811, 354] on div at bounding box center [415, 230] width 830 height 460
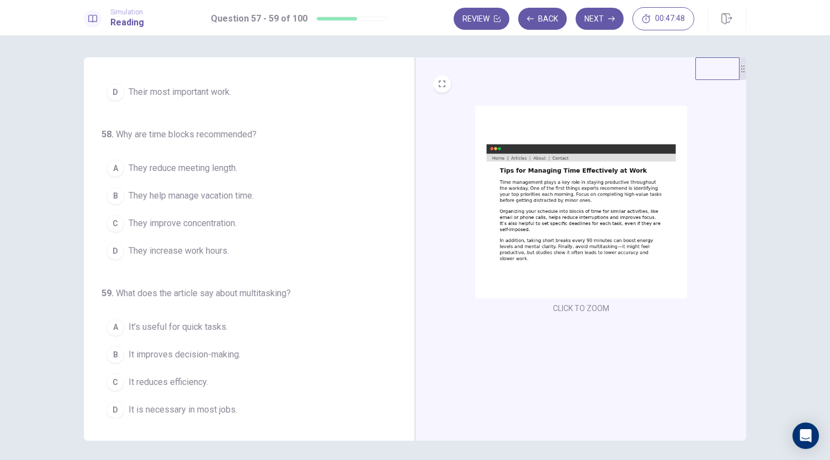
click at [229, 175] on button "A They reduce meeting length." at bounding box center [243, 169] width 282 height 28
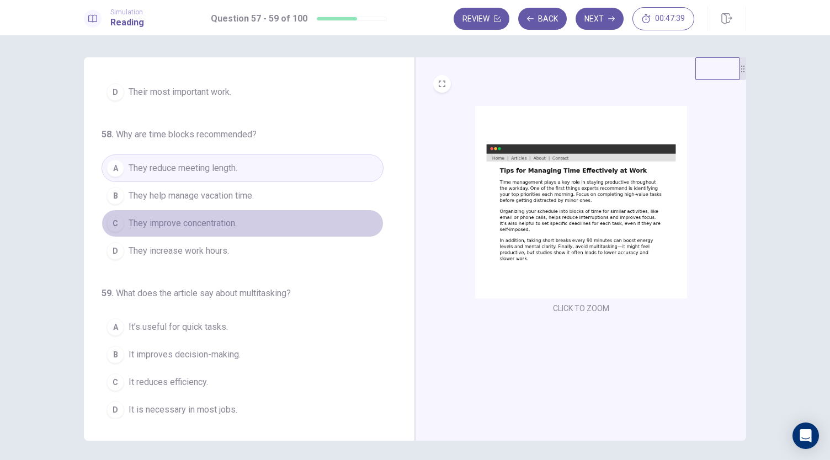
click at [243, 220] on button "C They improve concentration." at bounding box center [243, 224] width 282 height 28
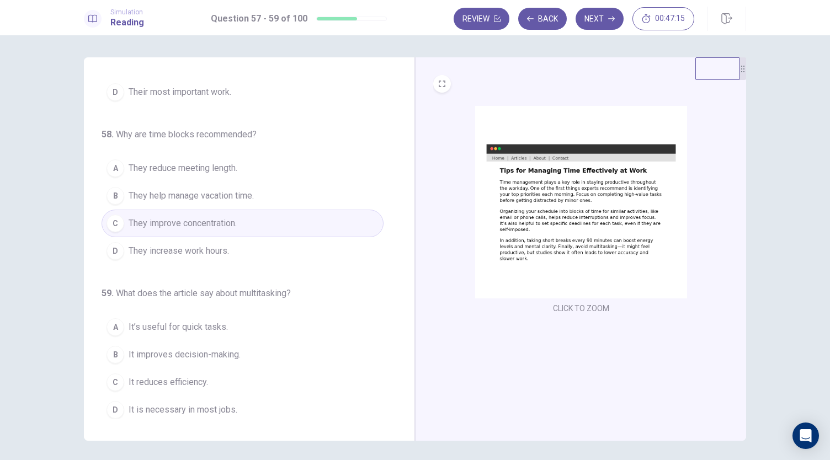
click at [551, 245] on img at bounding box center [581, 202] width 212 height 193
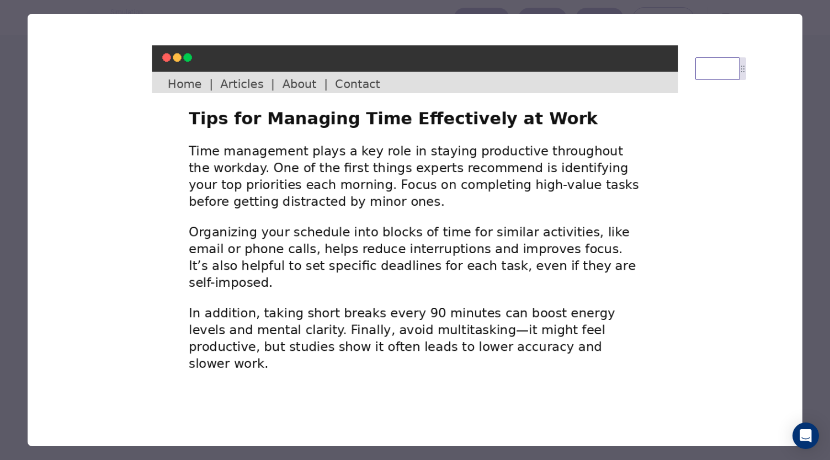
click at [818, 365] on div at bounding box center [415, 230] width 830 height 460
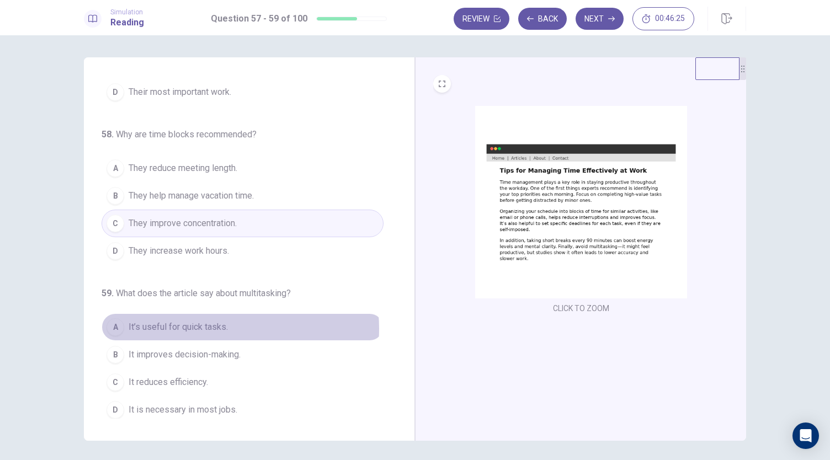
click at [210, 326] on span "It’s useful for quick tasks." at bounding box center [178, 327] width 99 height 13
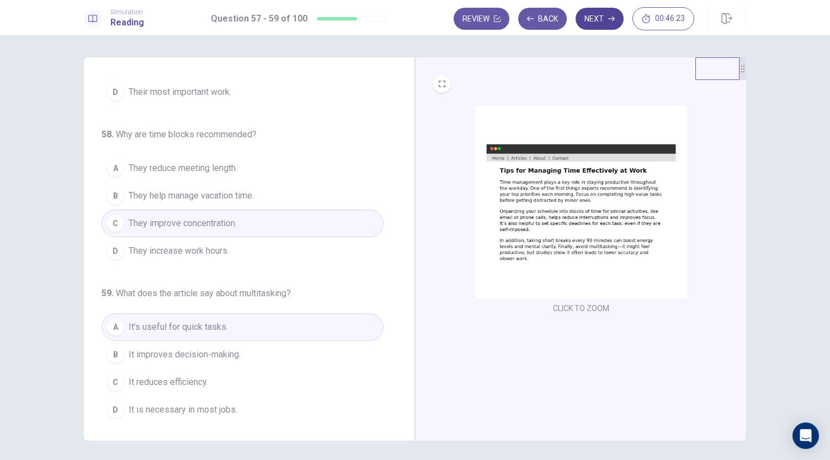
click at [592, 28] on button "Next" at bounding box center [600, 19] width 48 height 22
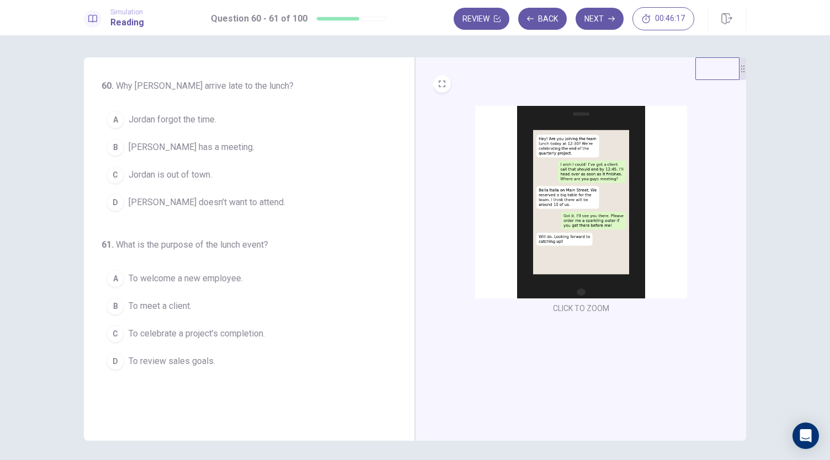
click at [596, 194] on img at bounding box center [581, 202] width 212 height 193
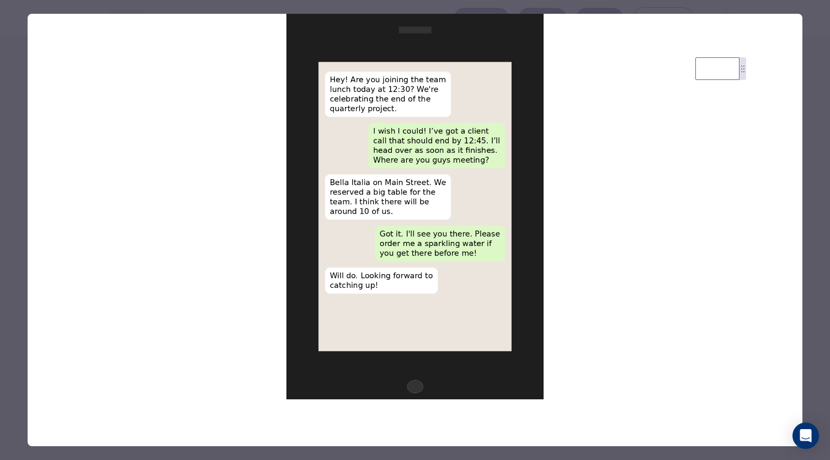
click at [810, 174] on div at bounding box center [415, 230] width 830 height 460
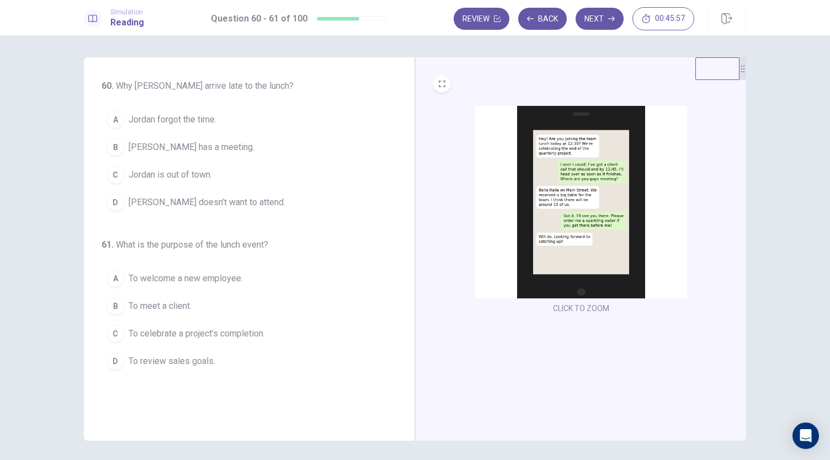
click at [585, 228] on img at bounding box center [581, 202] width 212 height 193
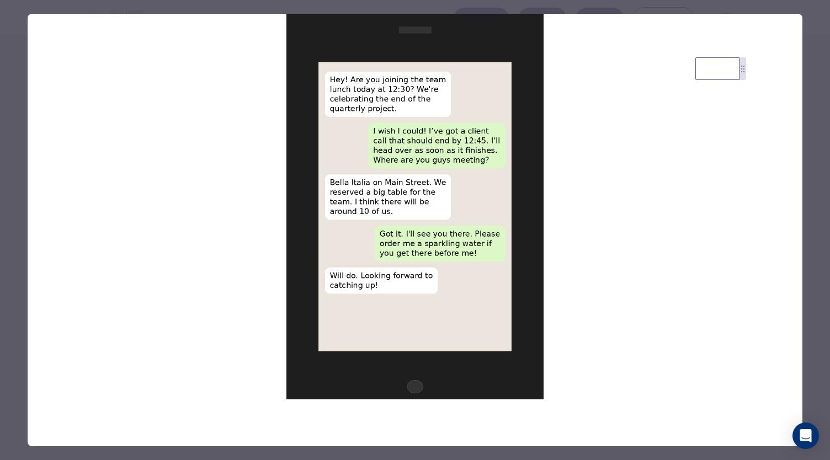
click at [811, 265] on div at bounding box center [415, 230] width 830 height 460
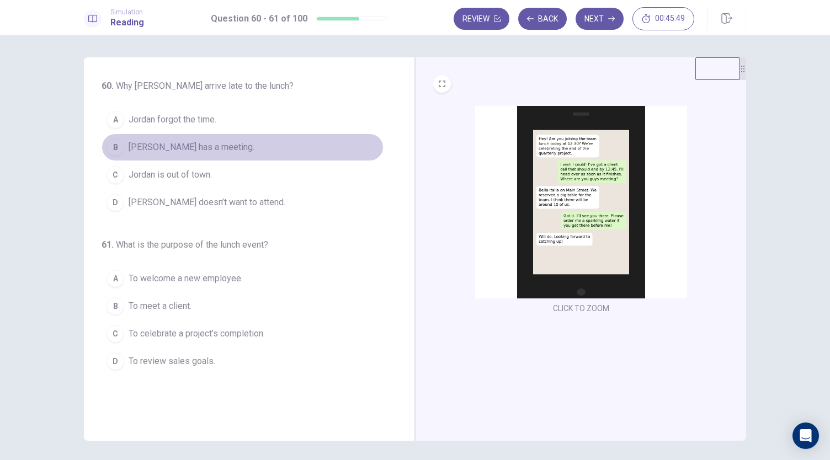
click at [194, 141] on span "[PERSON_NAME] has a meeting." at bounding box center [192, 147] width 126 height 13
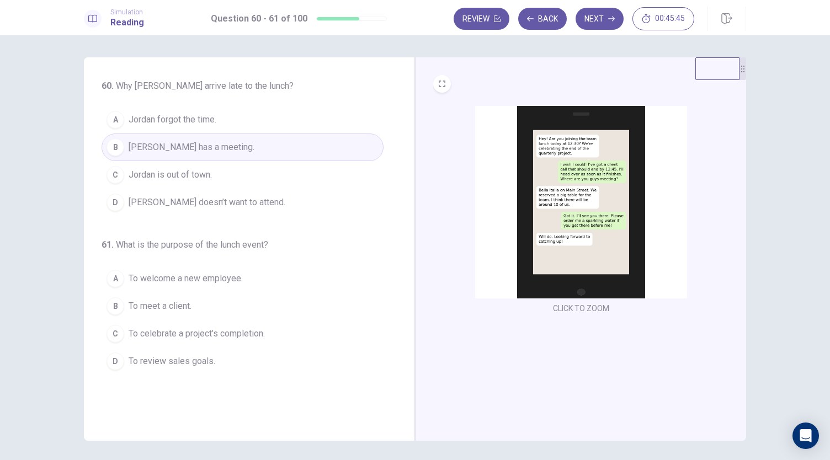
click at [583, 216] on img at bounding box center [581, 202] width 212 height 193
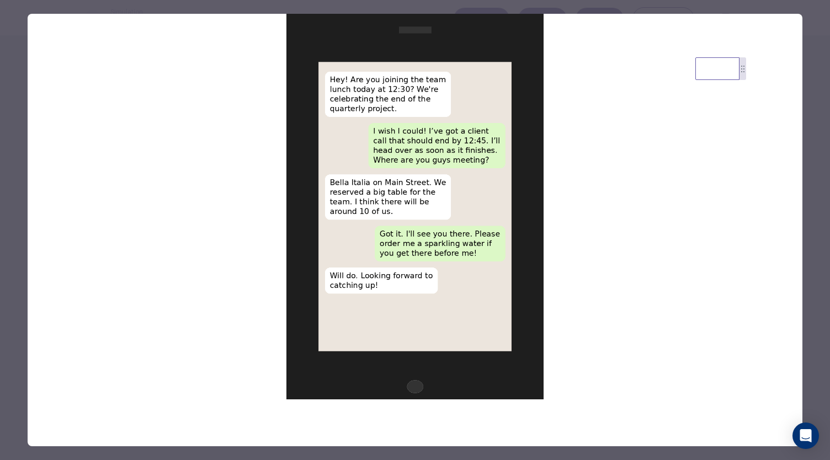
click at [815, 238] on div at bounding box center [415, 230] width 830 height 460
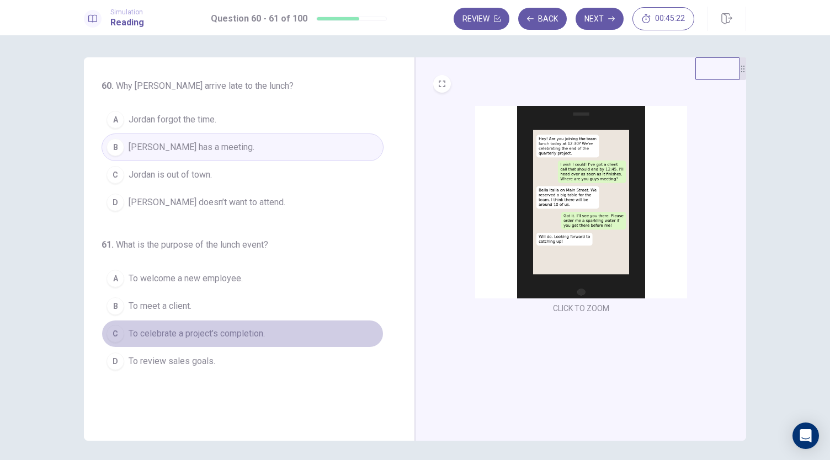
click at [197, 335] on span "To celebrate a project’s completion." at bounding box center [197, 333] width 136 height 13
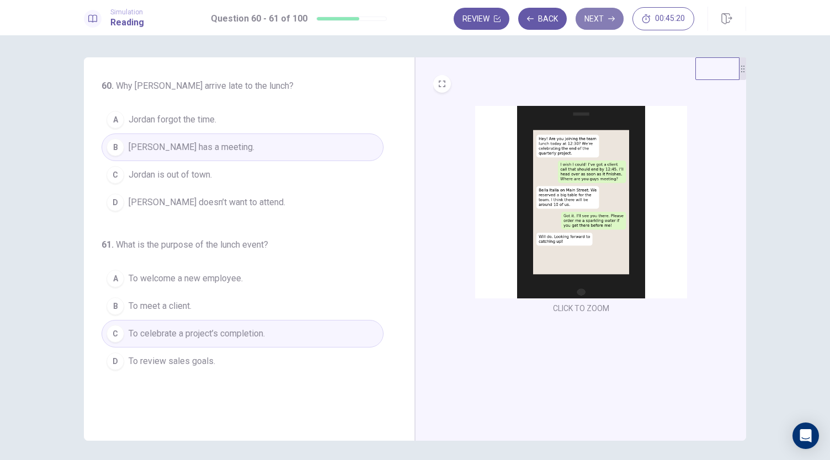
click at [595, 25] on button "Next" at bounding box center [600, 19] width 48 height 22
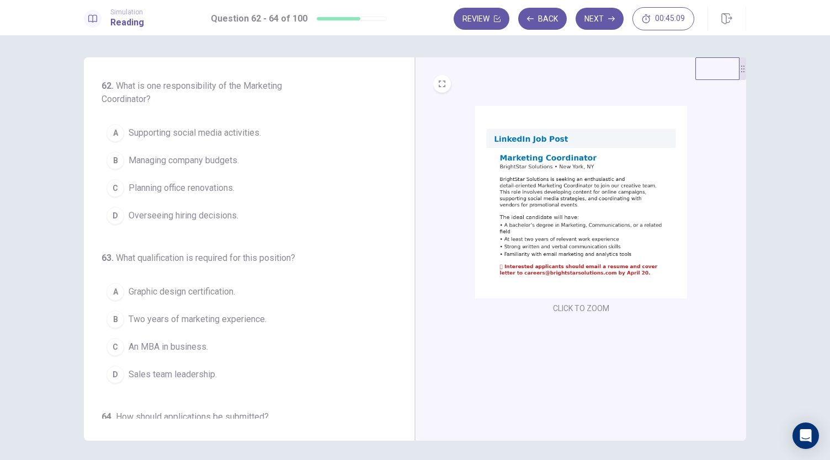
click at [585, 218] on img at bounding box center [581, 202] width 212 height 193
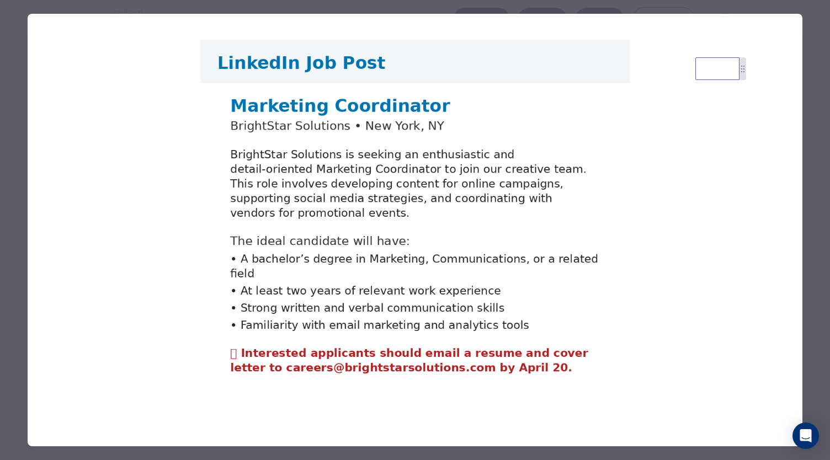
click at [814, 233] on div at bounding box center [415, 230] width 830 height 460
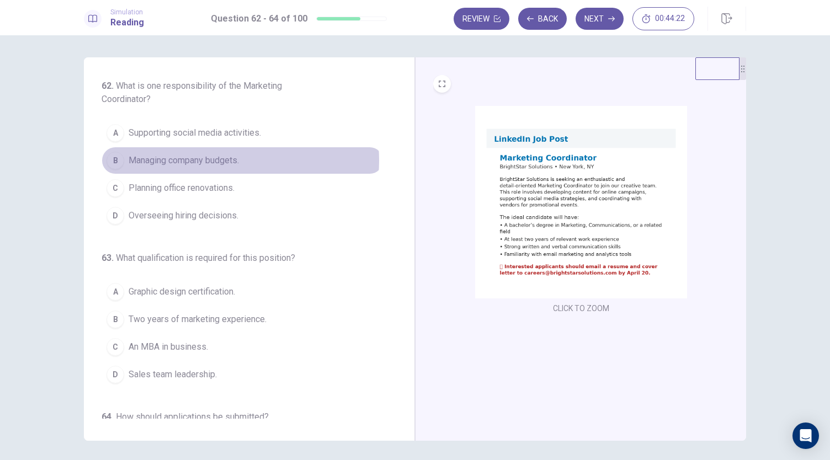
click at [221, 160] on span "Managing company budgets." at bounding box center [184, 160] width 110 height 13
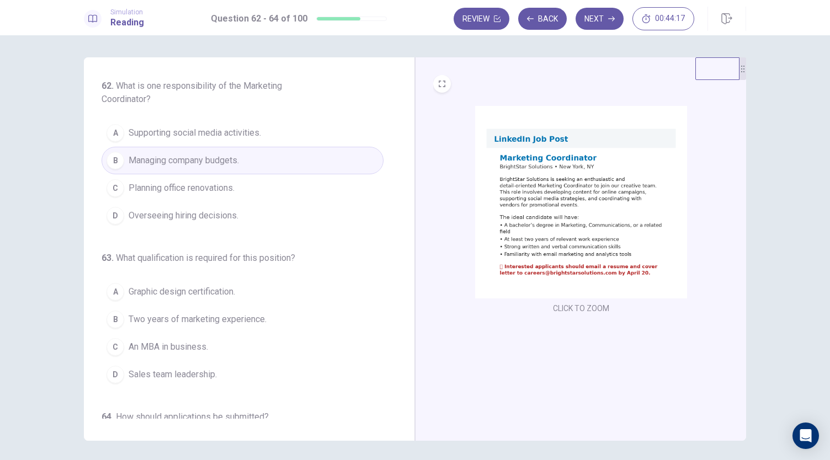
scroll to position [124, 0]
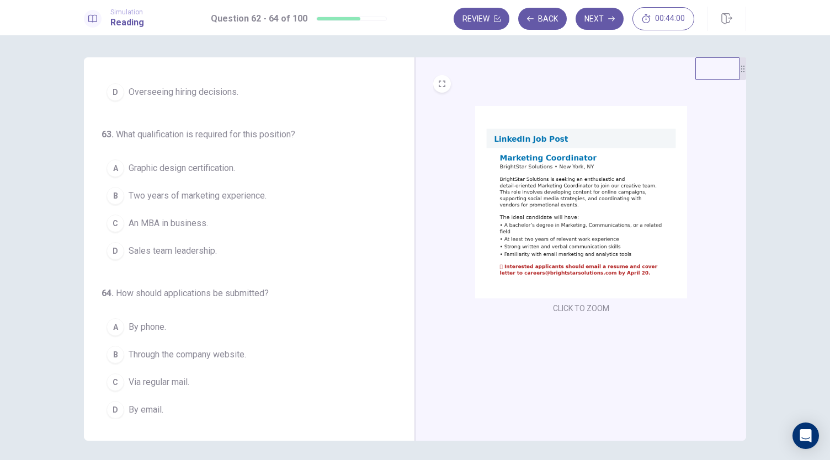
click at [245, 194] on span "Two years of marketing experience." at bounding box center [198, 195] width 138 height 13
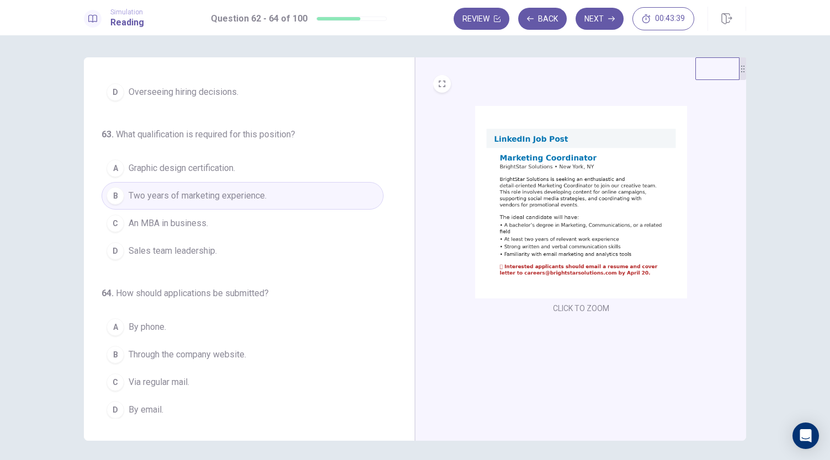
click at [146, 406] on span "By email." at bounding box center [146, 409] width 35 height 13
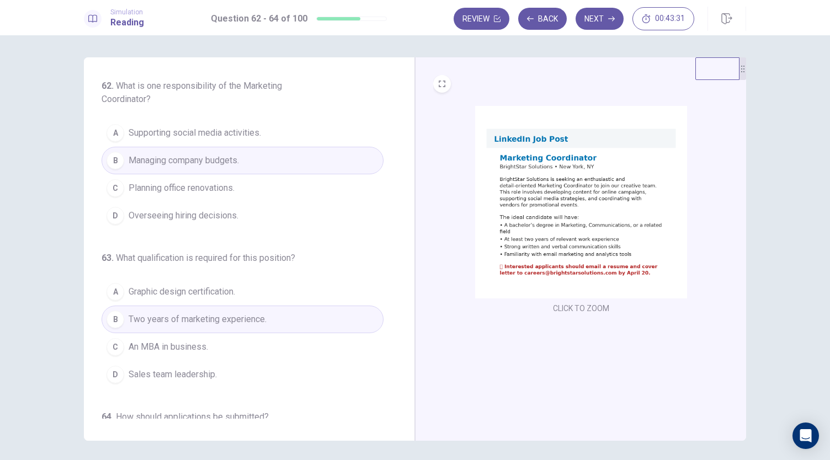
click at [279, 141] on button "A Supporting social media activities." at bounding box center [243, 133] width 282 height 28
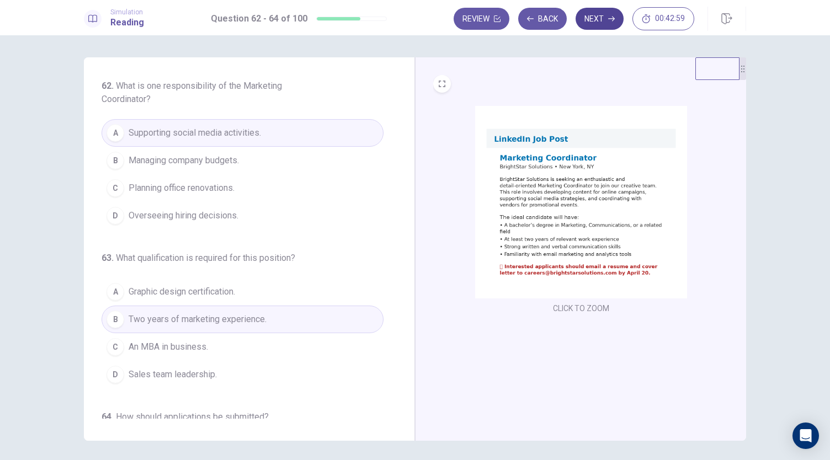
click at [597, 13] on button "Next" at bounding box center [600, 19] width 48 height 22
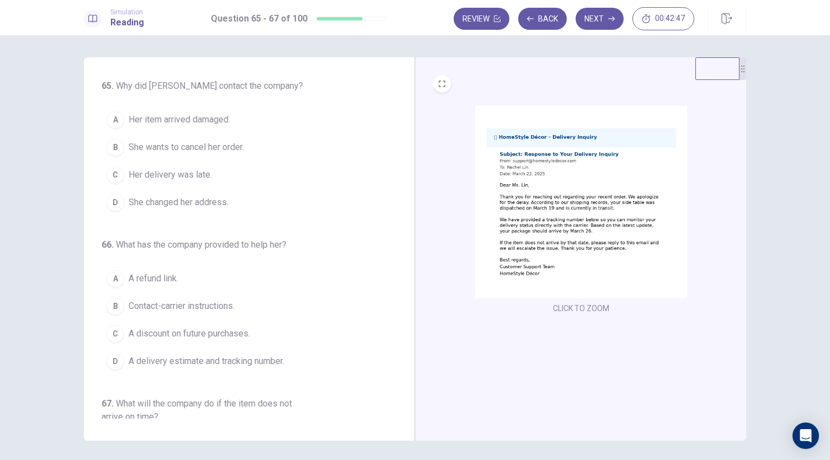
click at [577, 215] on img at bounding box center [581, 202] width 212 height 193
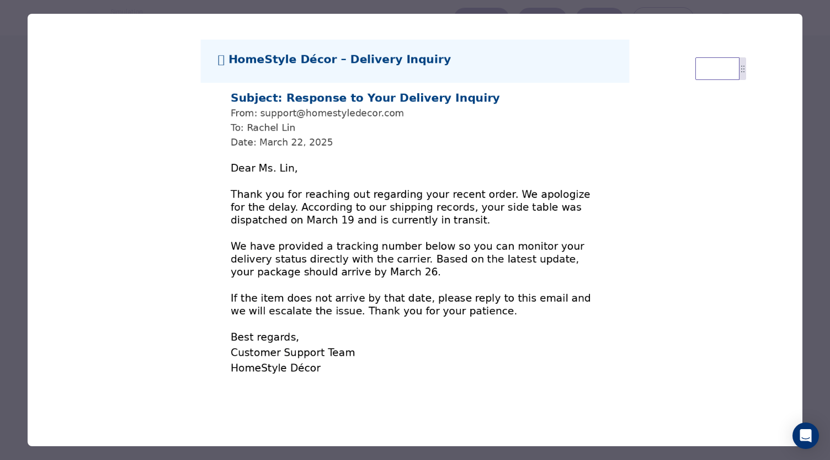
click at [814, 254] on div at bounding box center [415, 230] width 830 height 460
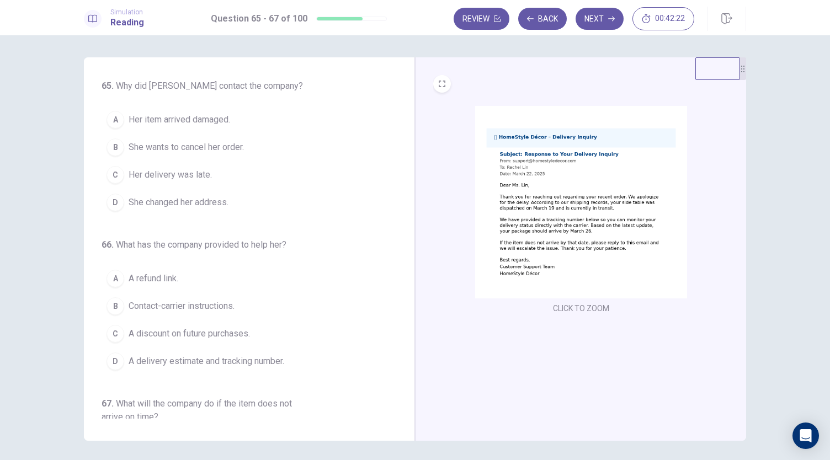
click at [175, 179] on span "Her delivery was late." at bounding box center [170, 174] width 83 height 13
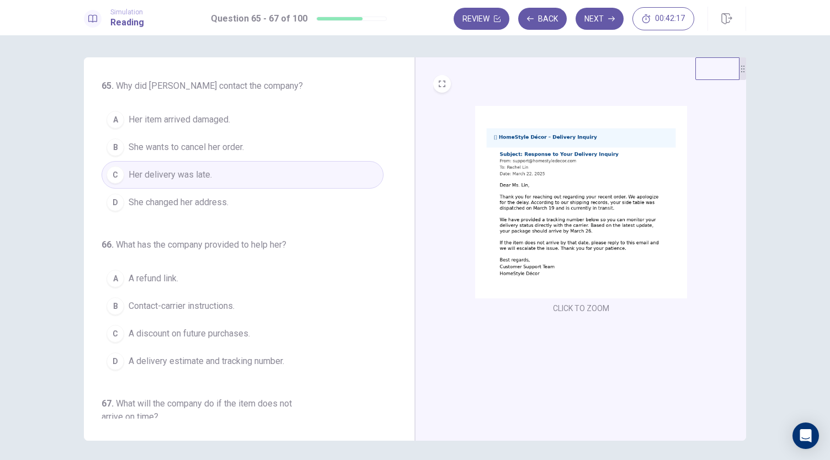
click at [588, 242] on img at bounding box center [581, 202] width 212 height 193
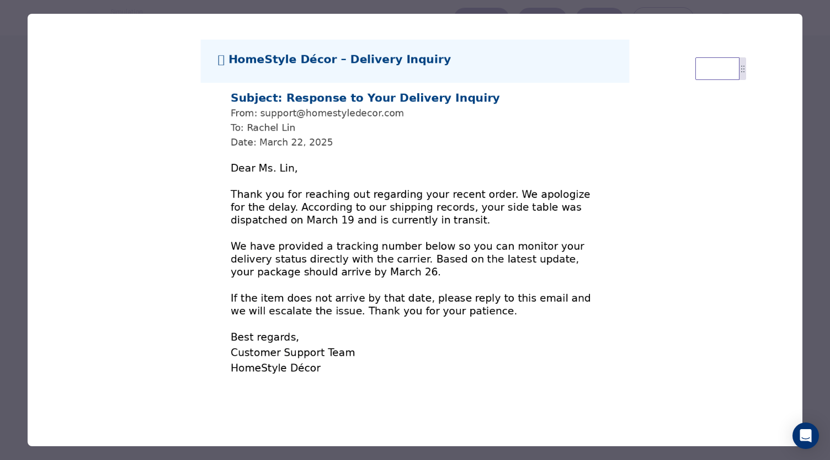
click at [804, 237] on div at bounding box center [415, 230] width 830 height 460
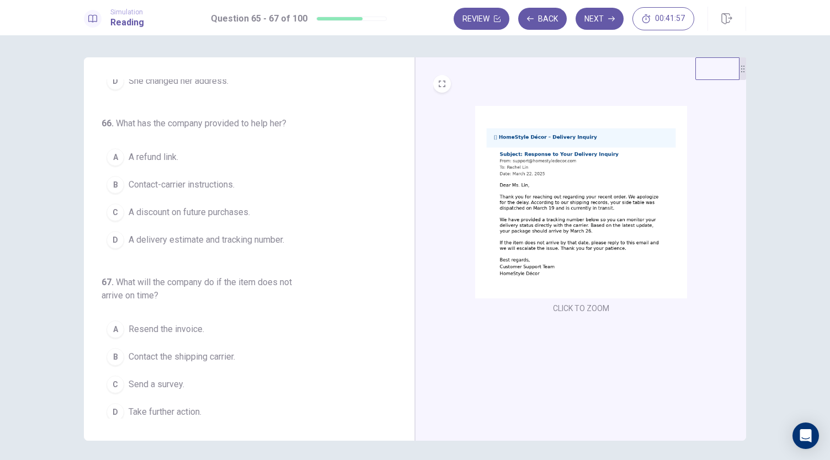
scroll to position [124, 0]
click at [549, 225] on img at bounding box center [581, 202] width 212 height 193
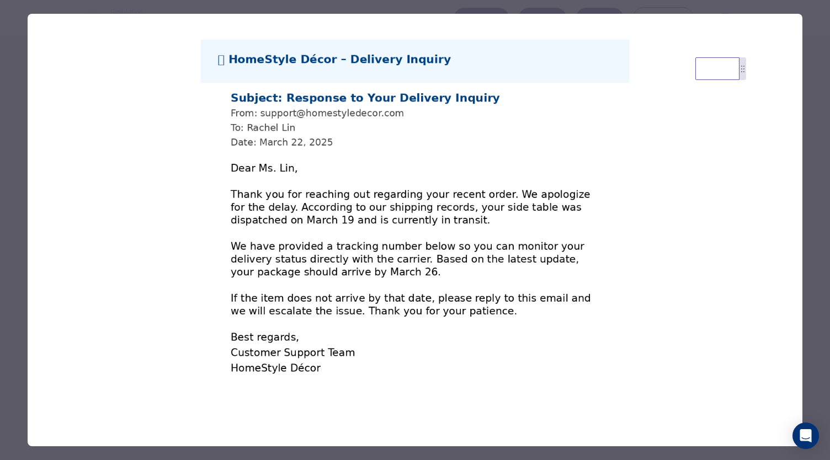
click at [817, 340] on div at bounding box center [415, 230] width 830 height 460
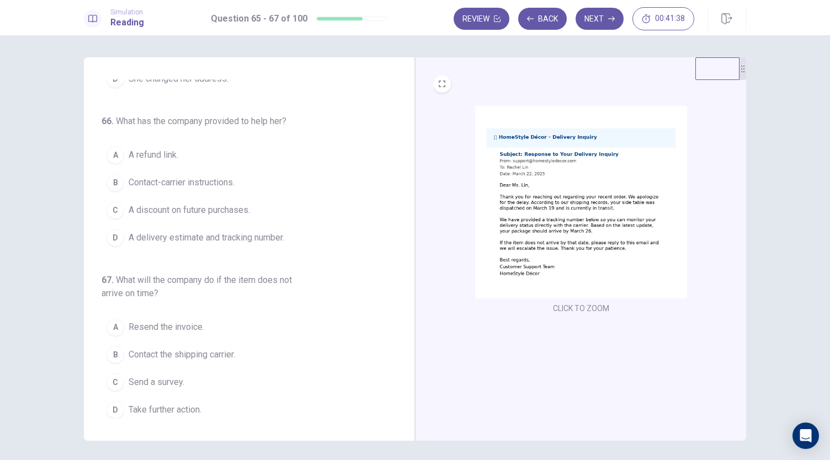
click at [188, 182] on span "Contact-carrier instructions." at bounding box center [182, 182] width 106 height 13
click at [552, 175] on img at bounding box center [581, 202] width 212 height 193
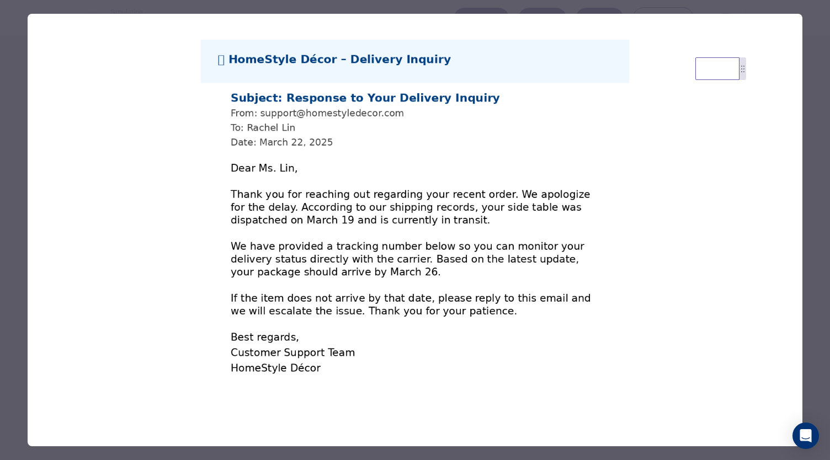
click at [805, 316] on div at bounding box center [415, 230] width 830 height 460
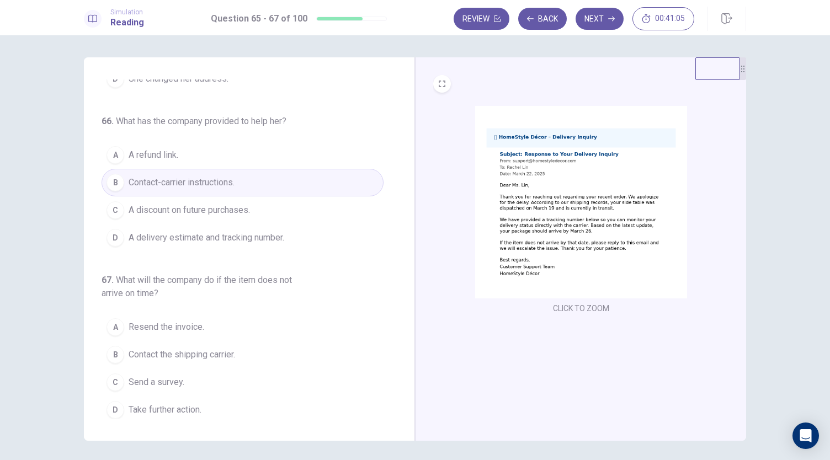
click at [521, 265] on img at bounding box center [581, 202] width 212 height 193
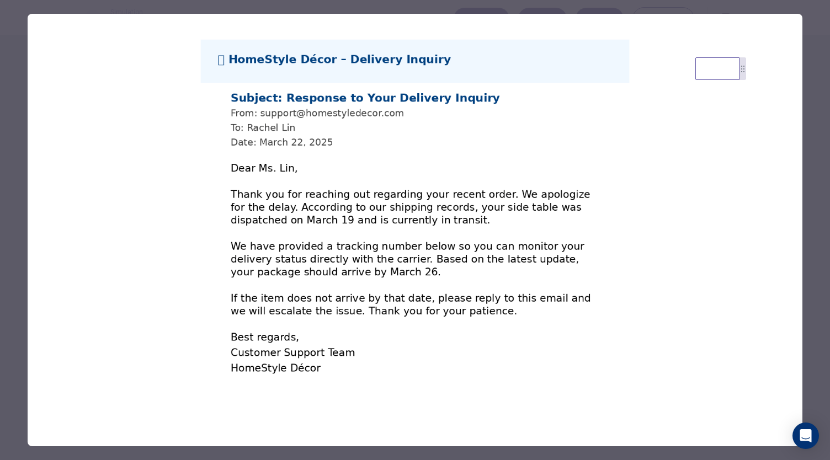
click at [816, 322] on div at bounding box center [415, 230] width 830 height 460
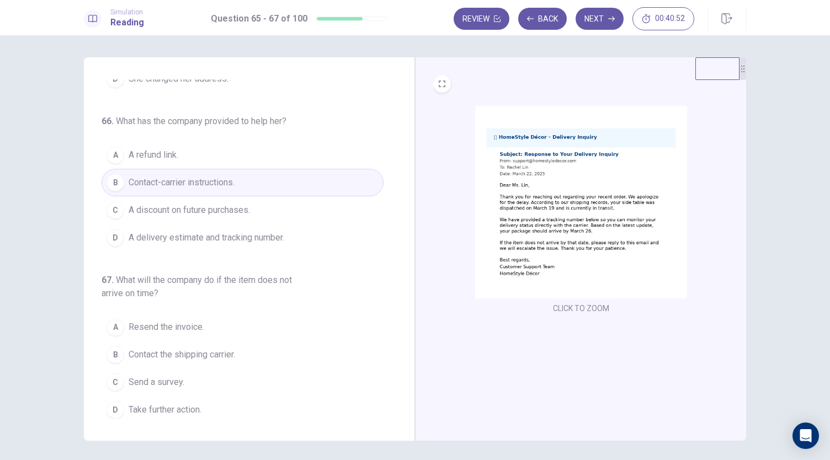
click at [202, 320] on button "A Resend the invoice." at bounding box center [243, 327] width 282 height 28
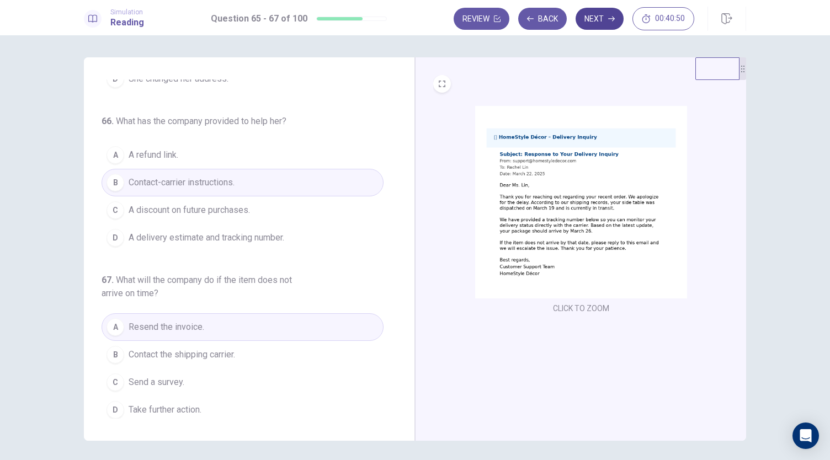
click at [602, 18] on button "Next" at bounding box center [600, 19] width 48 height 22
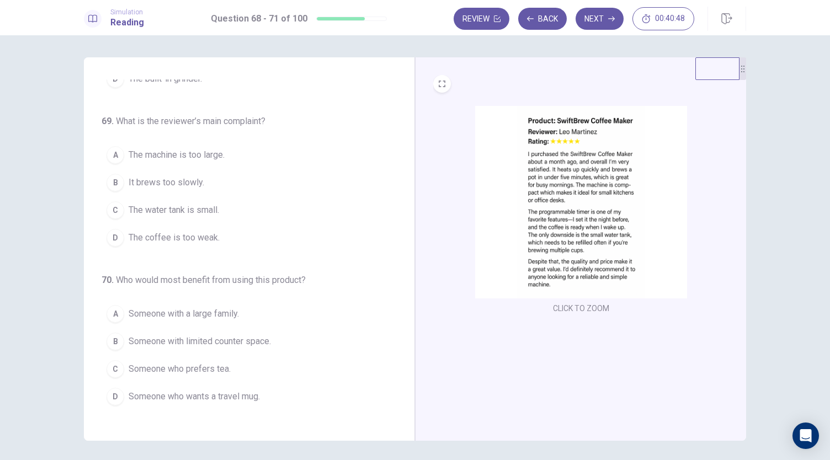
click at [397, 119] on div "68 . What does the reviewer like most about the machine? A The brand reputation…" at bounding box center [254, 248] width 304 height 339
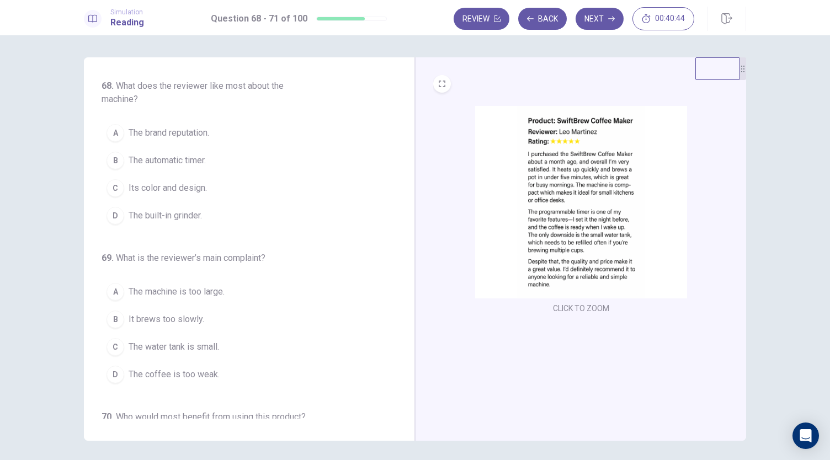
click at [537, 214] on img at bounding box center [581, 202] width 212 height 193
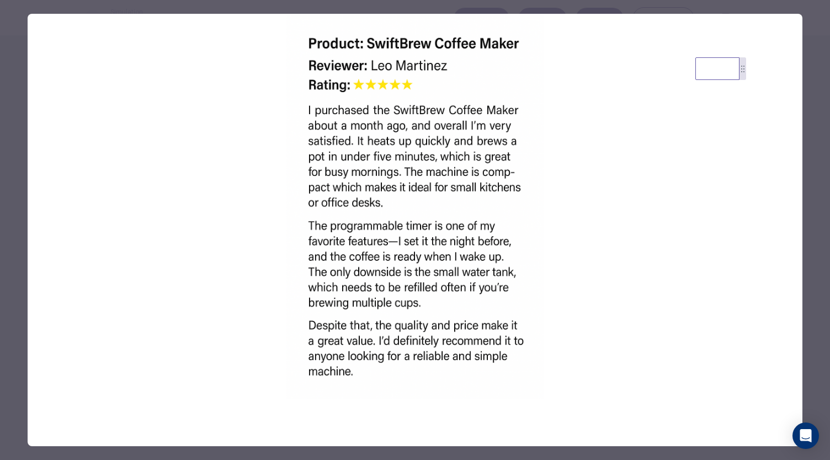
click at [810, 63] on div at bounding box center [415, 230] width 830 height 460
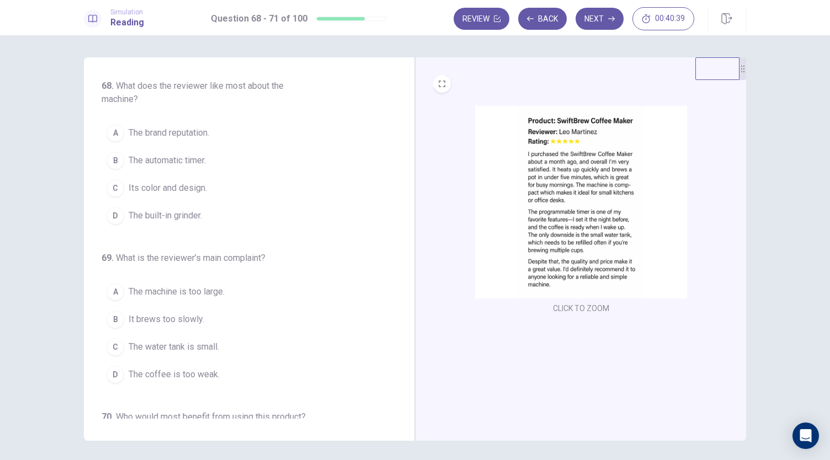
click at [560, 232] on img at bounding box center [581, 202] width 212 height 193
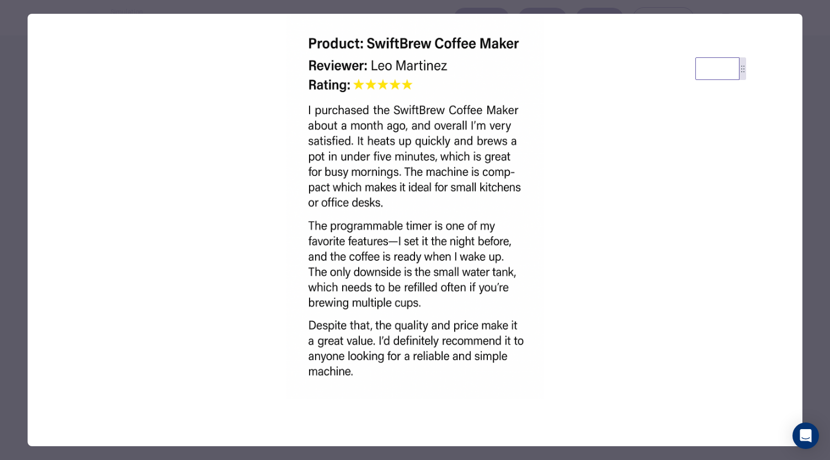
click at [811, 15] on div at bounding box center [415, 230] width 830 height 460
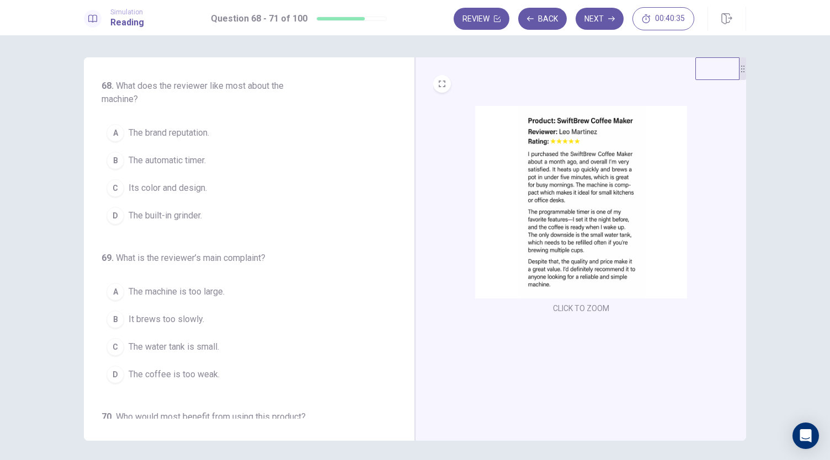
click at [498, 110] on img at bounding box center [581, 202] width 212 height 193
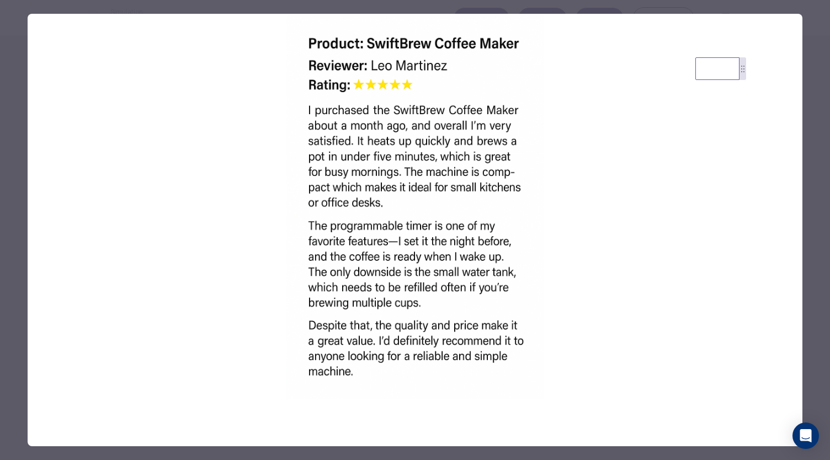
click at [815, 27] on div at bounding box center [415, 230] width 830 height 460
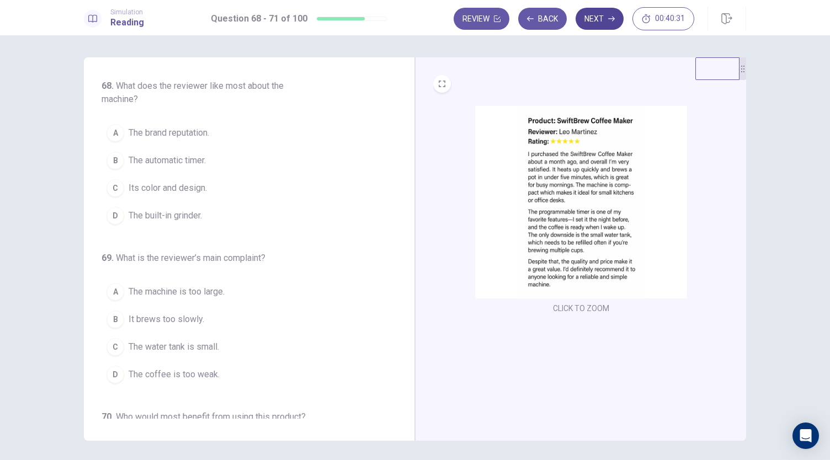
click at [614, 14] on button "Next" at bounding box center [600, 19] width 48 height 22
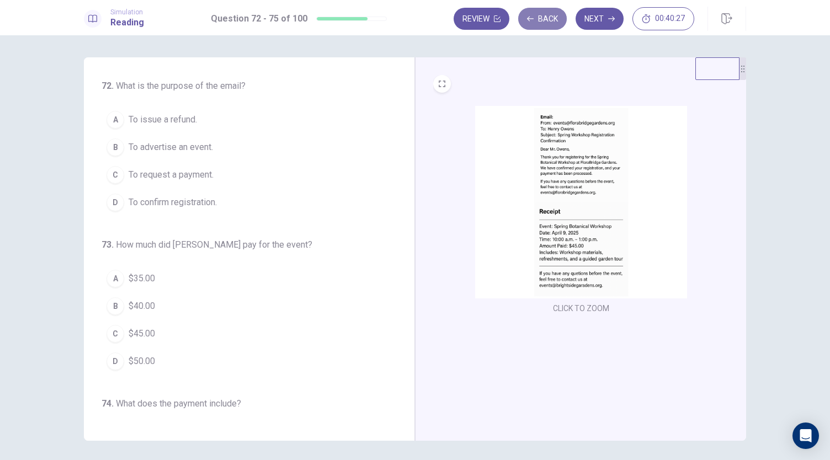
click at [544, 20] on button "Back" at bounding box center [542, 19] width 49 height 22
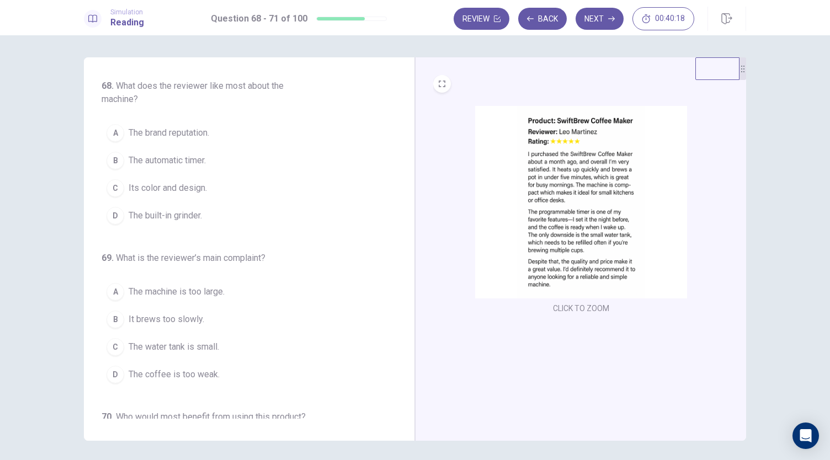
click at [525, 235] on img at bounding box center [581, 202] width 212 height 193
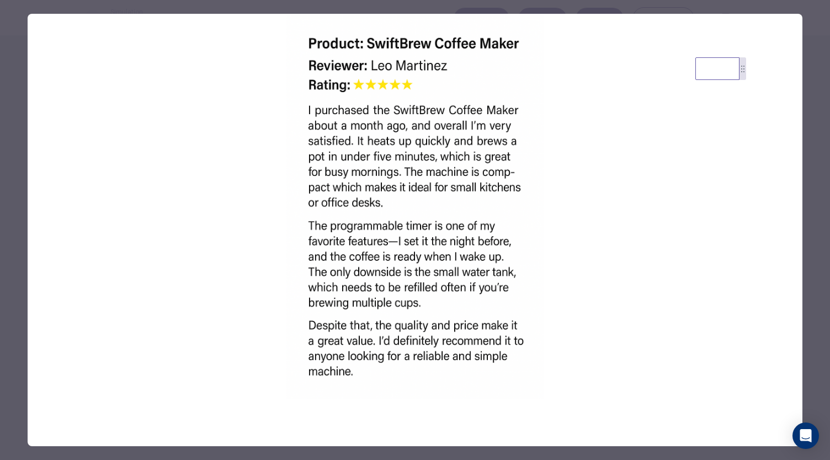
click at [811, 290] on div at bounding box center [415, 230] width 830 height 460
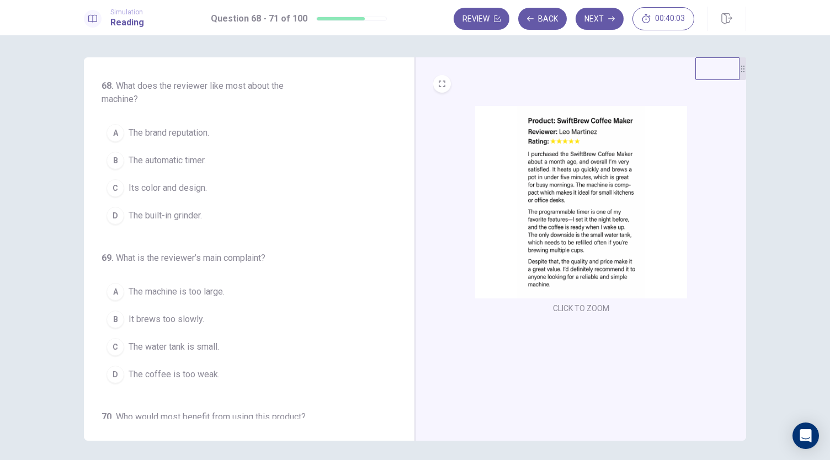
click at [586, 225] on img at bounding box center [581, 202] width 212 height 193
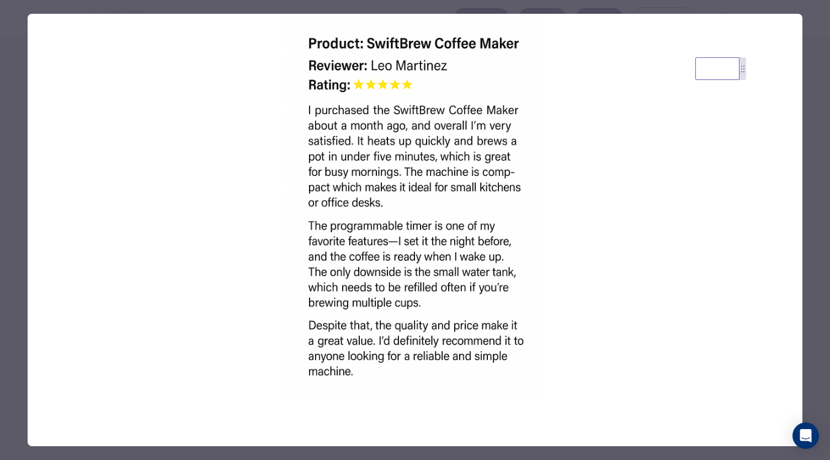
click at [814, 285] on div at bounding box center [415, 230] width 830 height 460
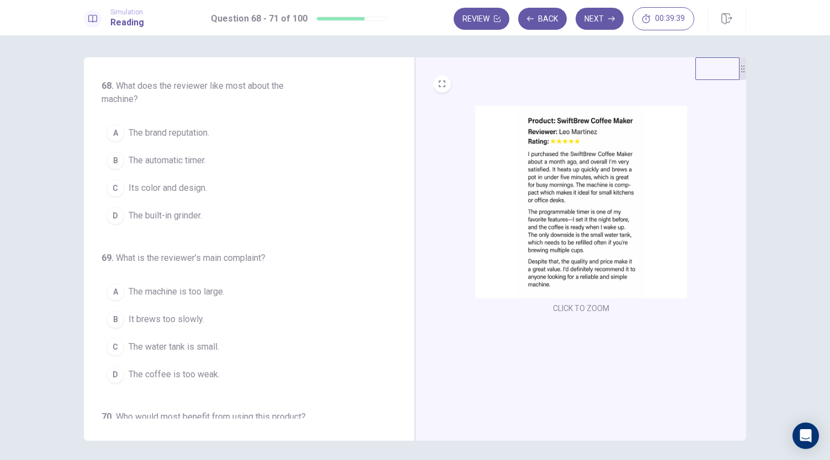
click at [196, 133] on span "The brand reputation." at bounding box center [169, 132] width 81 height 13
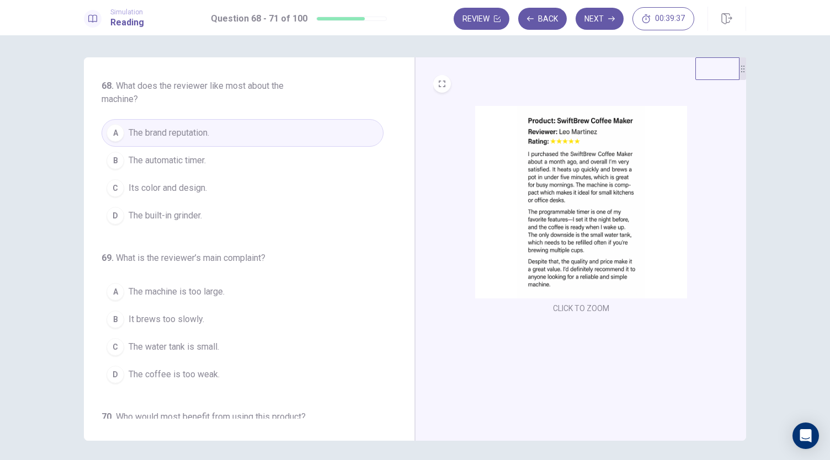
scroll to position [295, 0]
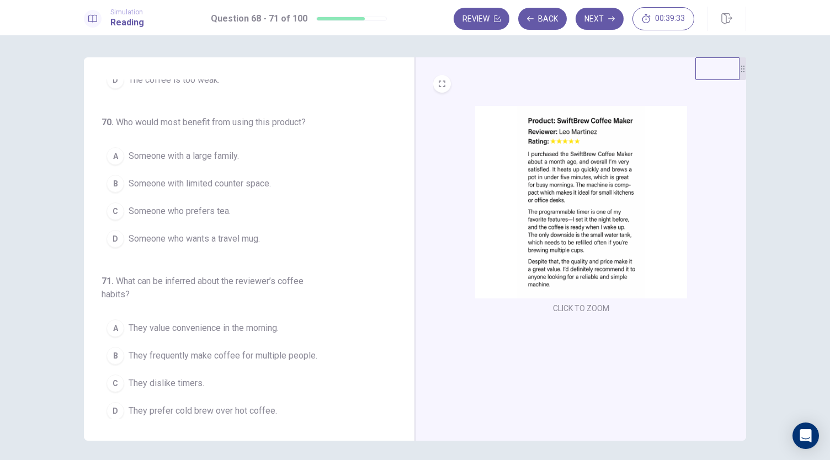
click at [584, 236] on img at bounding box center [581, 202] width 212 height 193
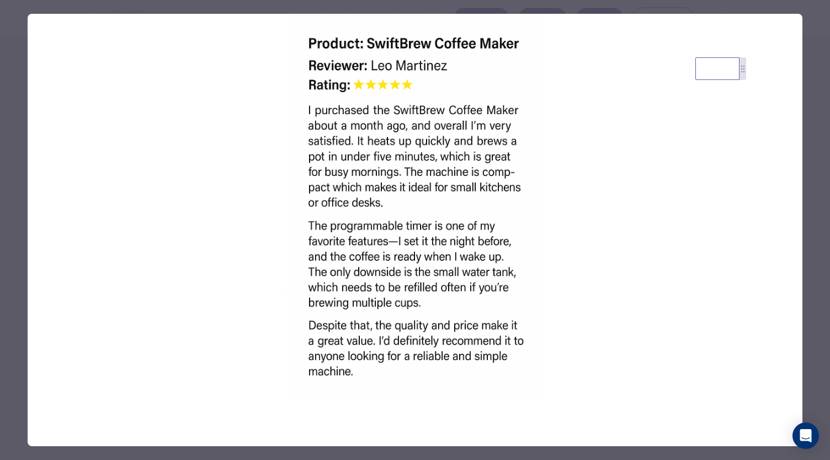
click at [816, 274] on div at bounding box center [415, 230] width 830 height 460
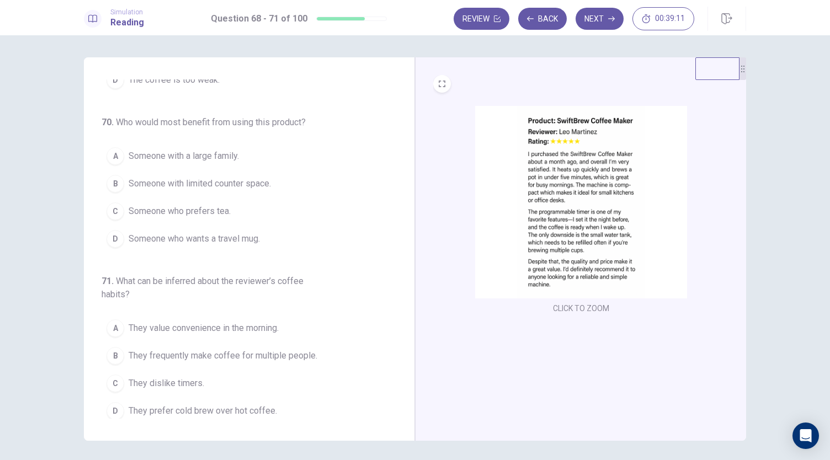
click at [557, 219] on img at bounding box center [581, 202] width 212 height 193
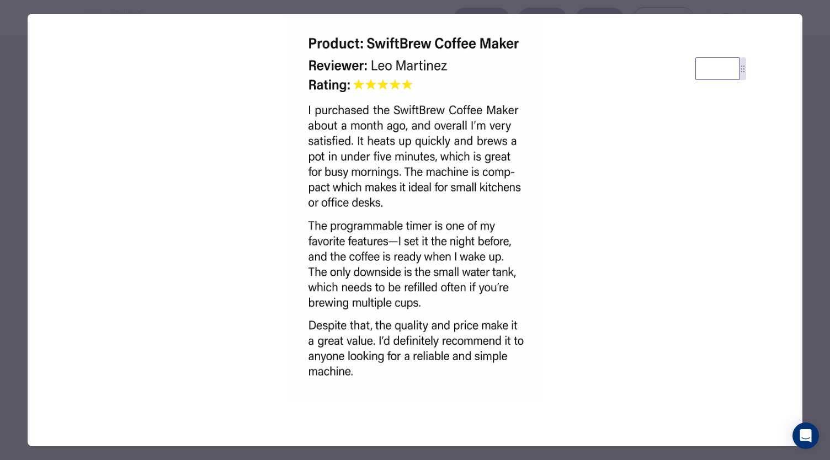
click at [811, 219] on div at bounding box center [415, 230] width 830 height 460
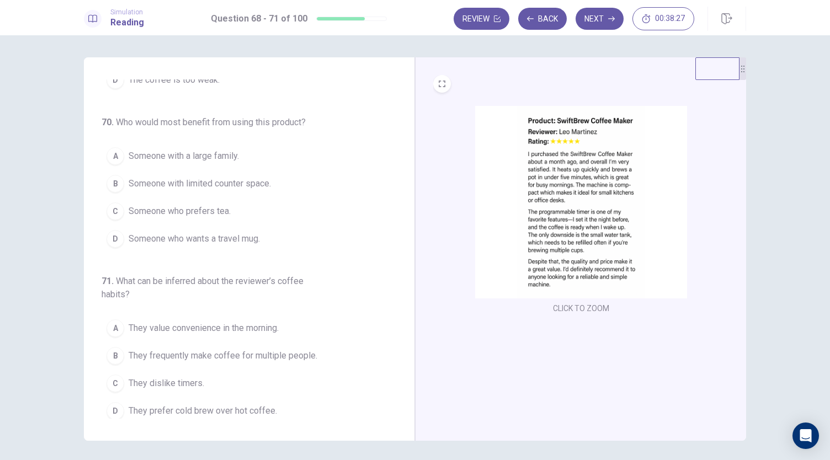
click at [215, 180] on span "Someone with limited counter space." at bounding box center [200, 183] width 142 height 13
click at [270, 325] on span "They value convenience in the morning." at bounding box center [204, 328] width 150 height 13
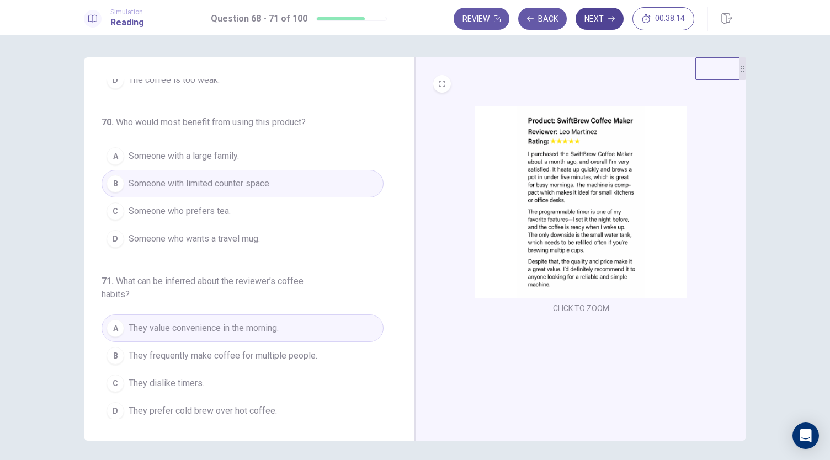
click at [592, 28] on button "Next" at bounding box center [600, 19] width 48 height 22
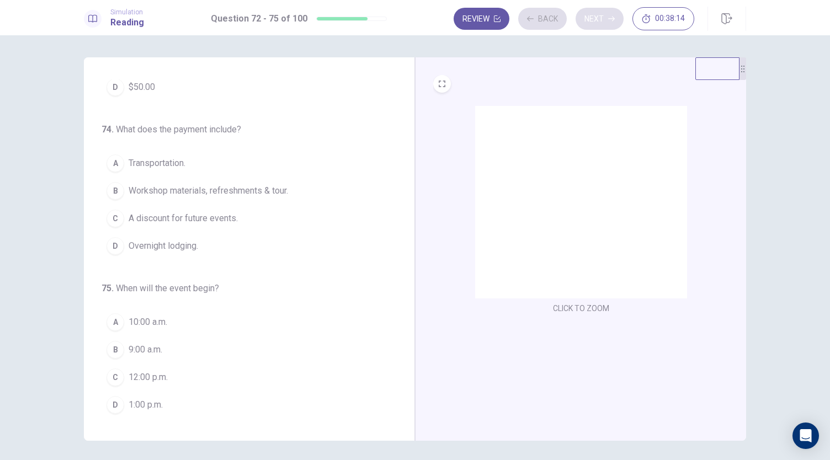
scroll to position [268, 0]
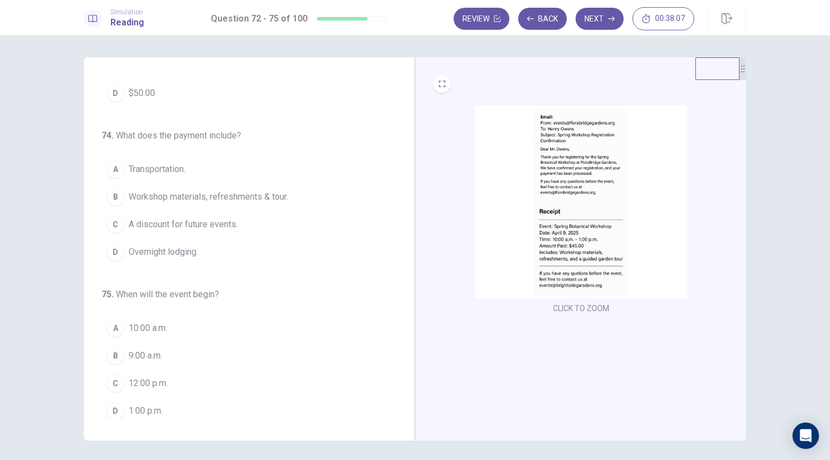
click at [589, 163] on img at bounding box center [581, 202] width 212 height 193
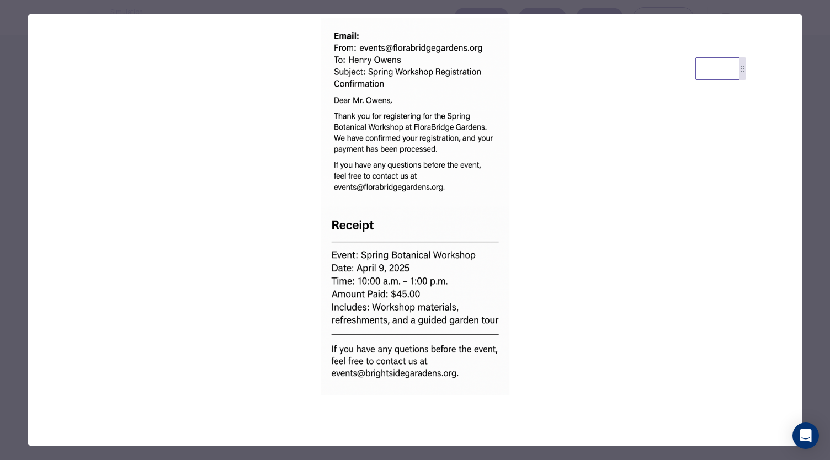
click at [815, 206] on div at bounding box center [415, 230] width 830 height 460
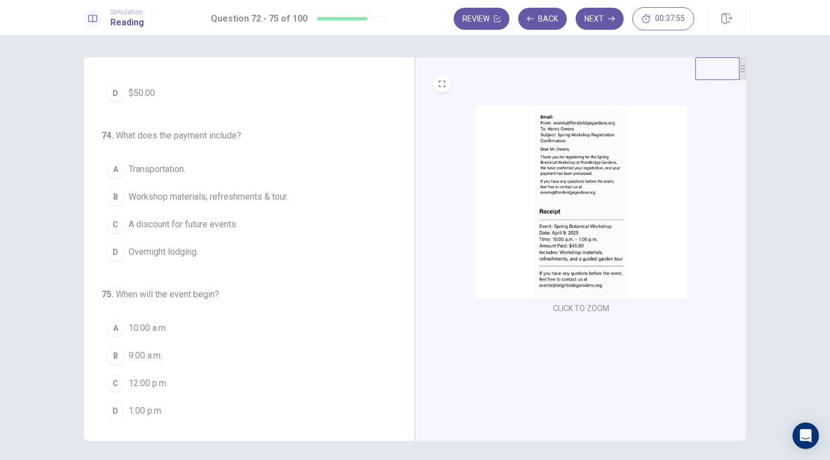
click at [164, 326] on span "10:00 a.m." at bounding box center [148, 328] width 39 height 13
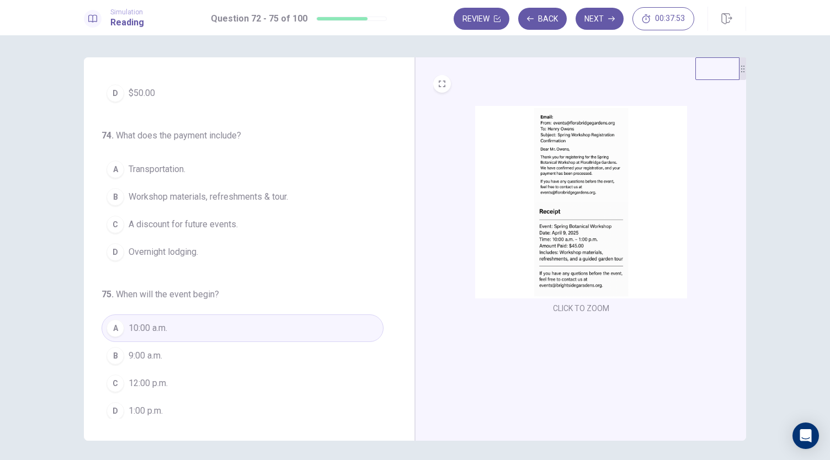
scroll to position [0, 0]
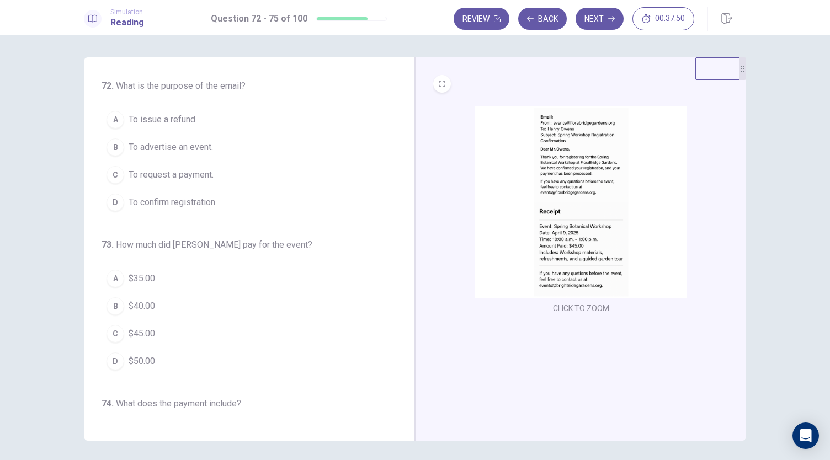
click at [586, 222] on img at bounding box center [581, 202] width 212 height 193
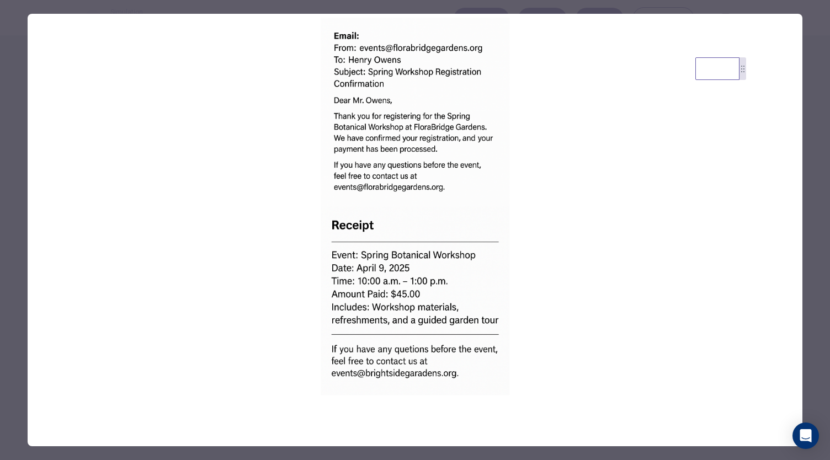
click at [813, 188] on div at bounding box center [415, 230] width 830 height 460
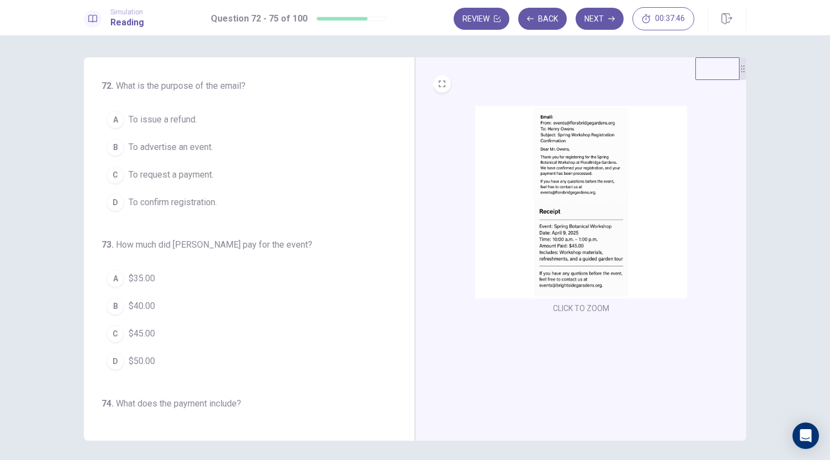
click at [136, 327] on span "$45.00" at bounding box center [142, 333] width 26 height 13
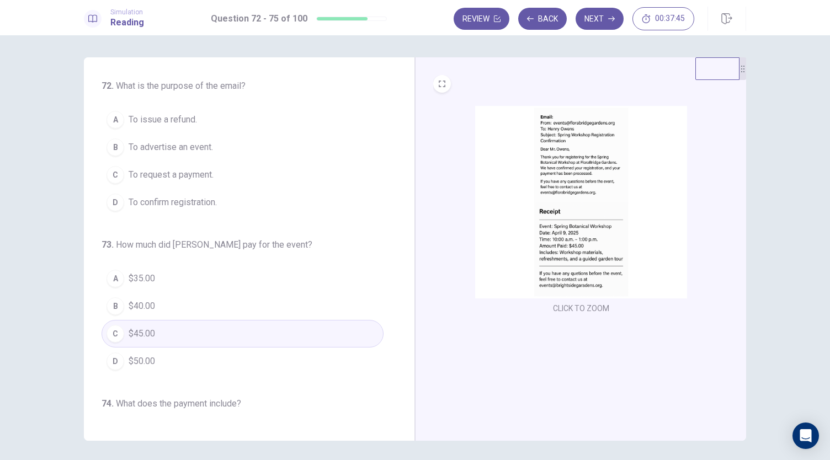
click at [575, 243] on img at bounding box center [581, 202] width 212 height 193
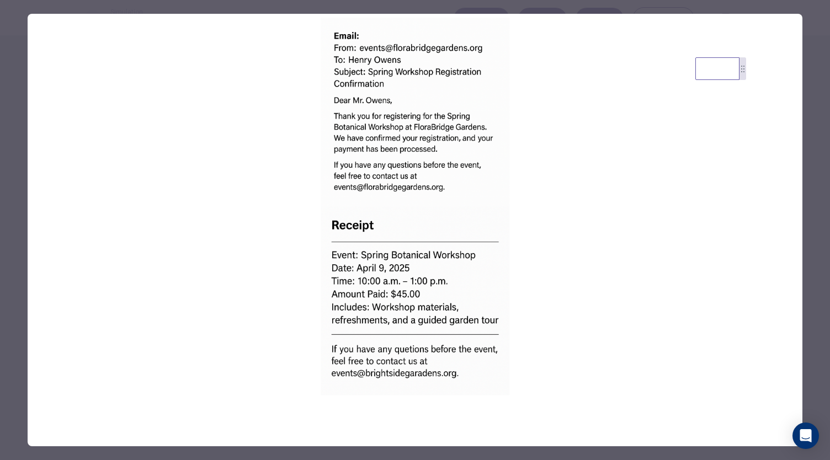
click at [814, 135] on div at bounding box center [415, 230] width 830 height 460
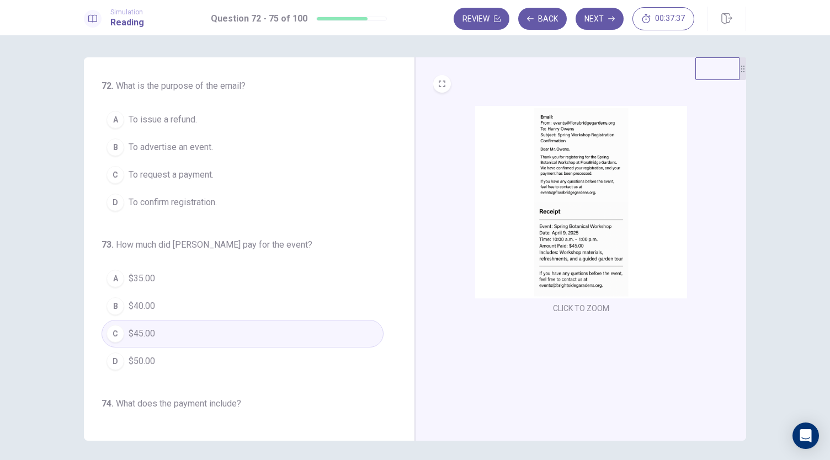
click at [620, 171] on img at bounding box center [581, 202] width 212 height 193
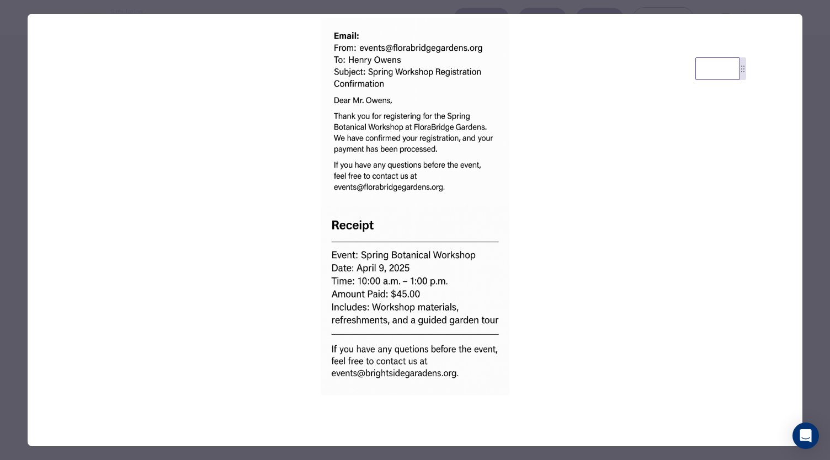
click at [818, 185] on div at bounding box center [415, 230] width 830 height 460
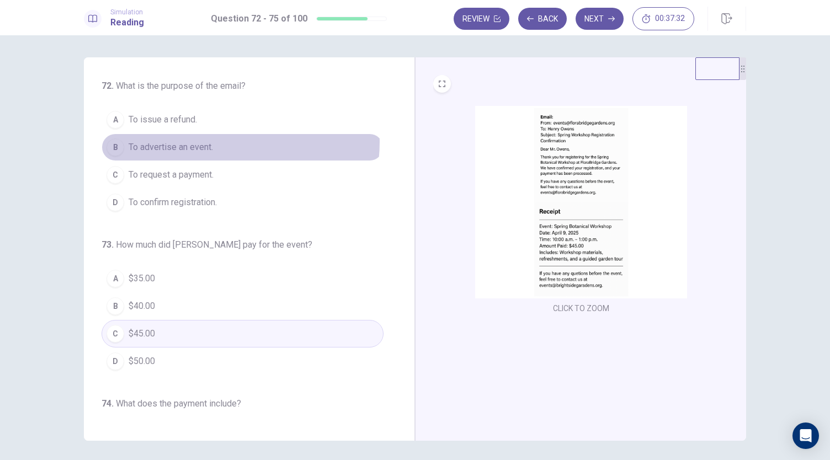
click at [206, 141] on span "To advertise an event." at bounding box center [171, 147] width 84 height 13
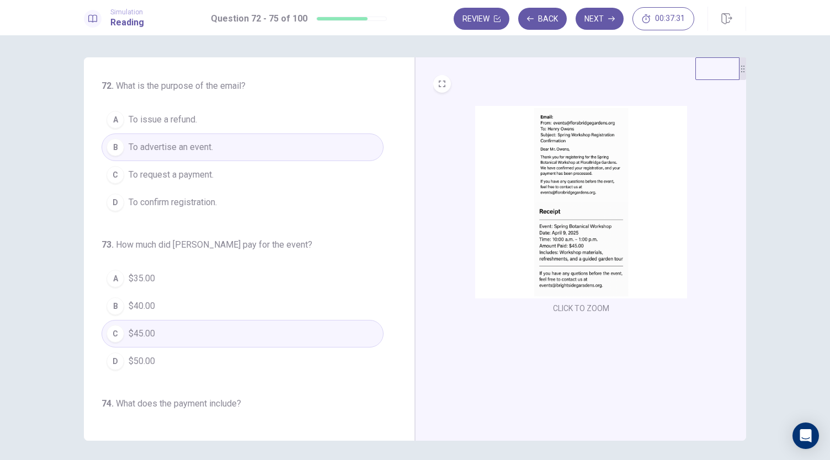
scroll to position [268, 0]
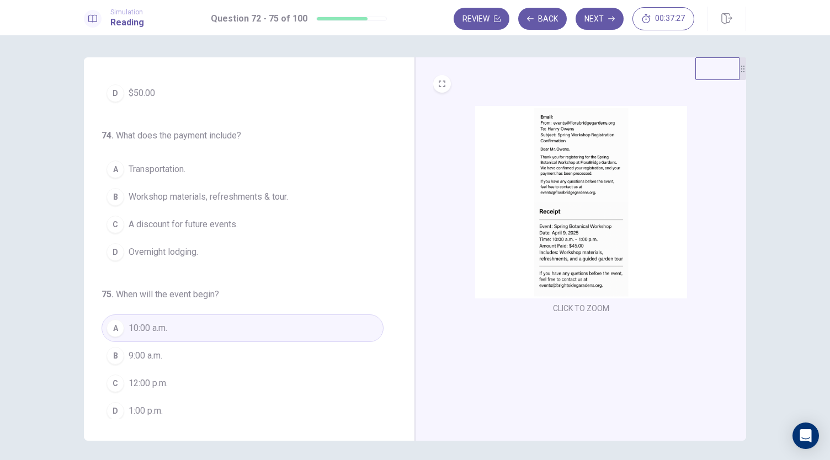
click at [596, 265] on img at bounding box center [581, 202] width 212 height 193
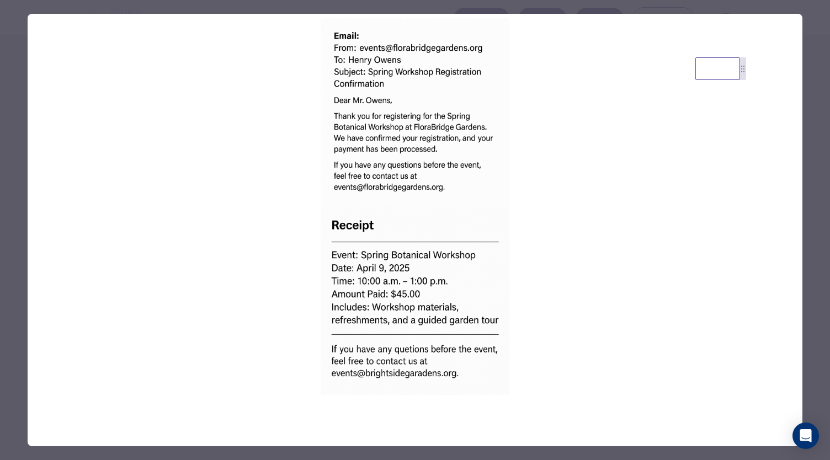
click at [806, 305] on div at bounding box center [415, 230] width 830 height 460
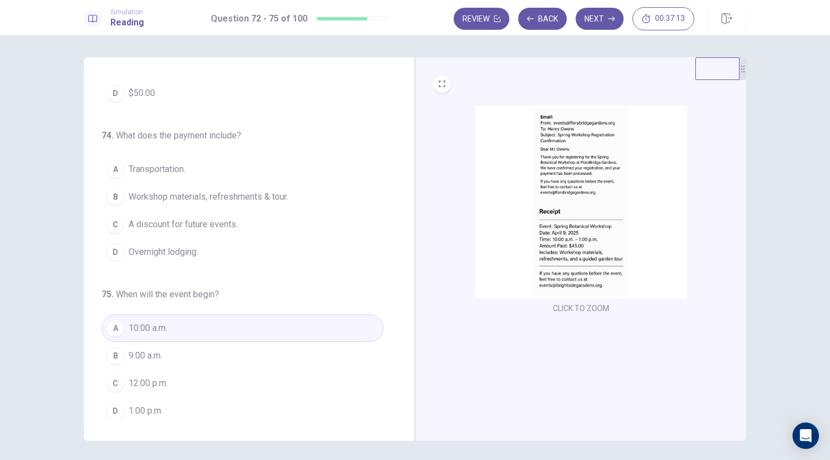
click at [261, 193] on span "Workshop materials, refreshments & tour." at bounding box center [209, 196] width 160 height 13
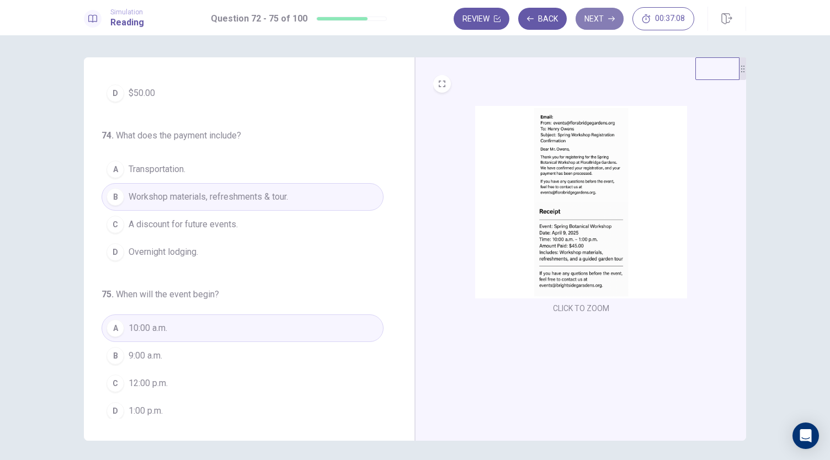
click at [604, 26] on button "Next" at bounding box center [600, 19] width 48 height 22
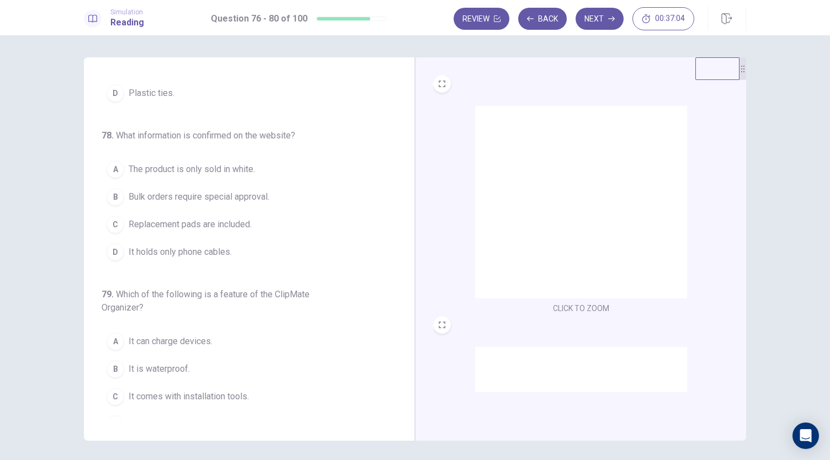
scroll to position [0, 0]
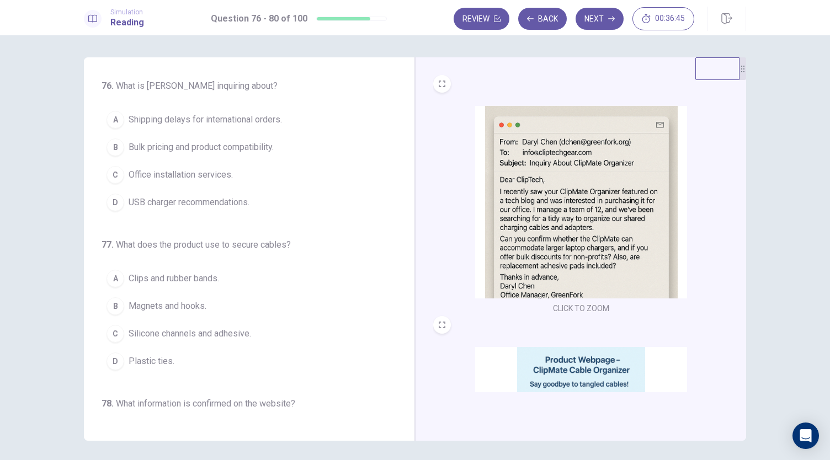
click at [600, 176] on img at bounding box center [581, 202] width 212 height 193
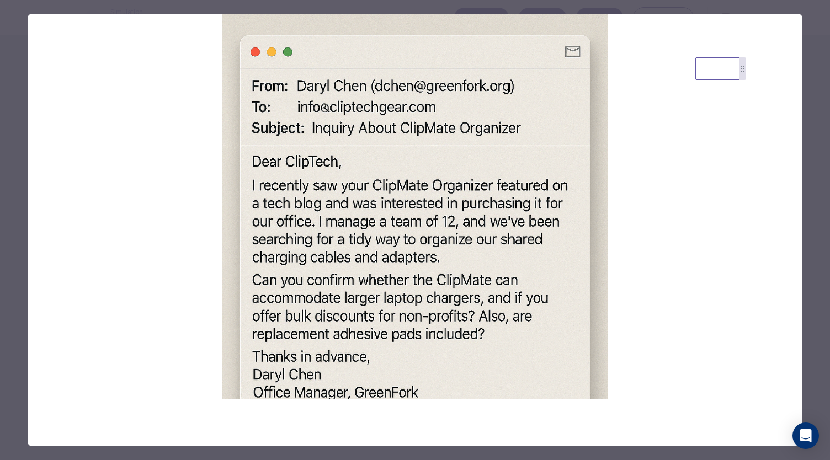
click at [816, 308] on div at bounding box center [415, 230] width 830 height 460
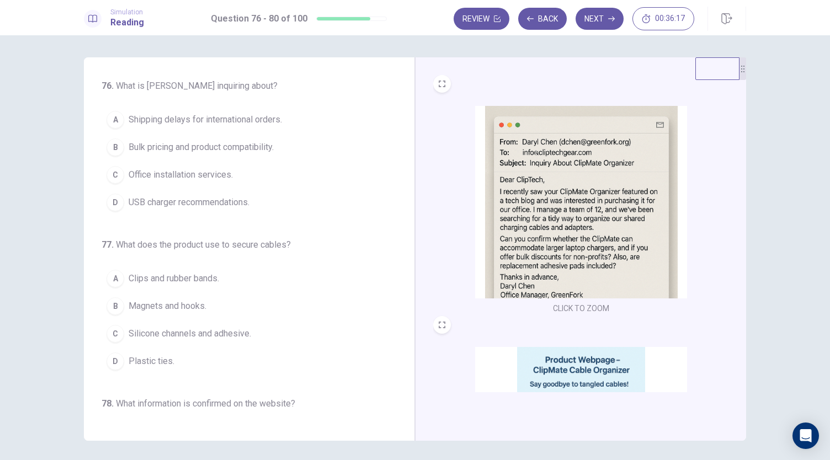
click at [253, 143] on span "Bulk pricing and product compatibility." at bounding box center [201, 147] width 145 height 13
click at [188, 279] on span "Clips and rubber bands." at bounding box center [174, 278] width 91 height 13
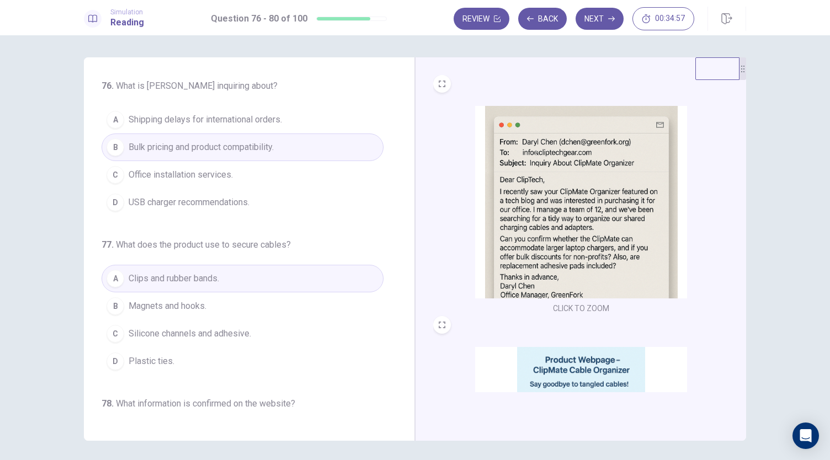
click at [403, 355] on div "76 . What is [PERSON_NAME] inquiring about? A Shipping delays for international…" at bounding box center [249, 249] width 331 height 384
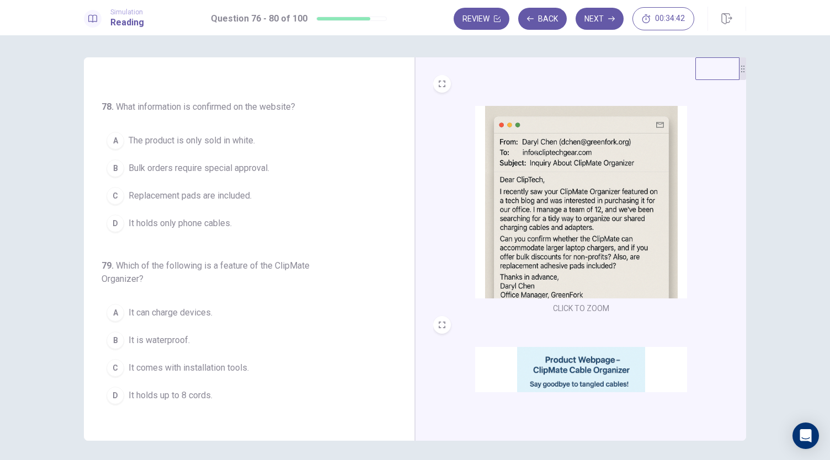
click at [208, 220] on span "It holds only phone cables." at bounding box center [180, 223] width 103 height 13
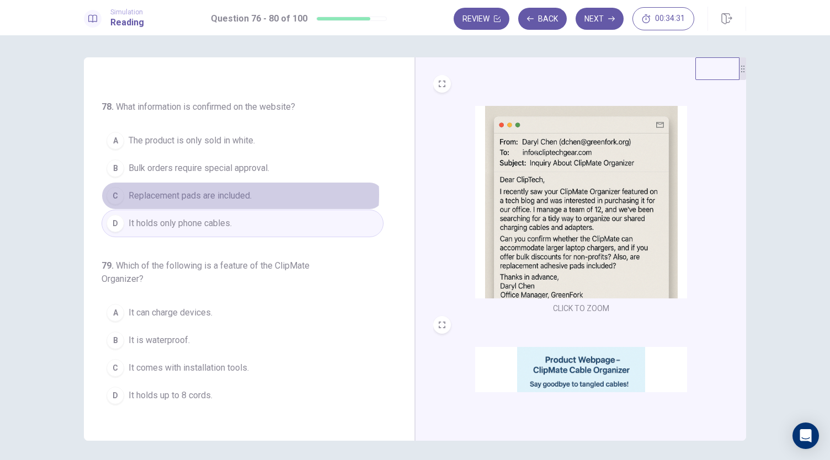
click at [213, 191] on span "Replacement pads are included." at bounding box center [190, 195] width 123 height 13
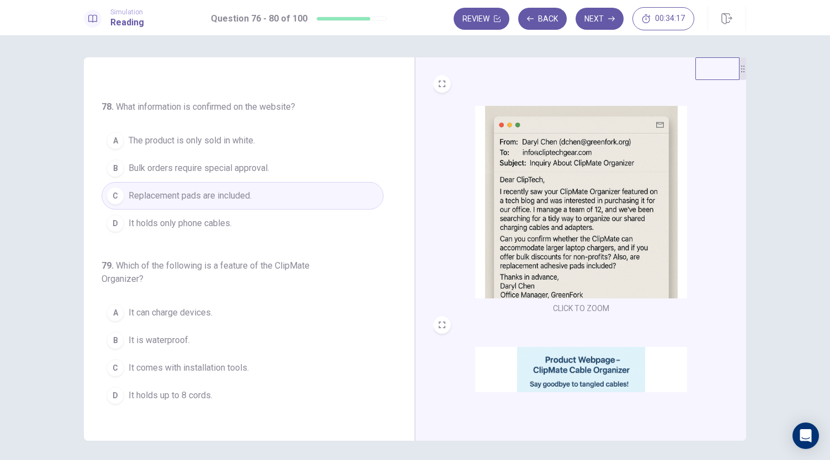
click at [396, 381] on div "76 . What is [PERSON_NAME] inquiring about? A Shipping delays for international…" at bounding box center [254, 248] width 304 height 339
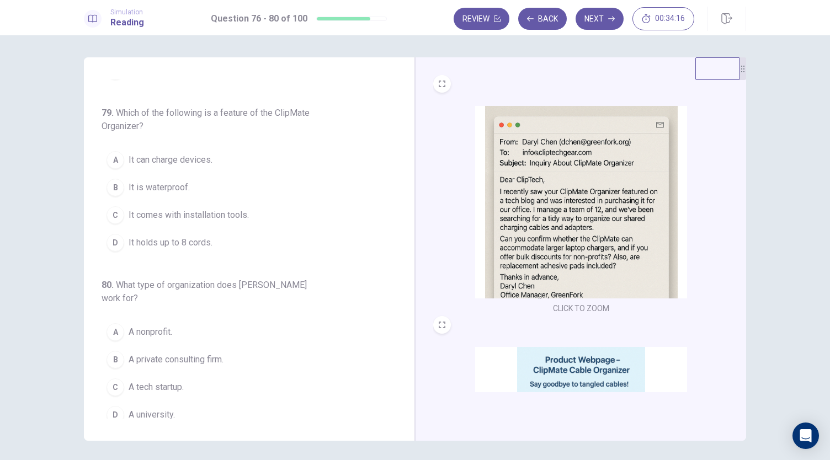
scroll to position [452, 0]
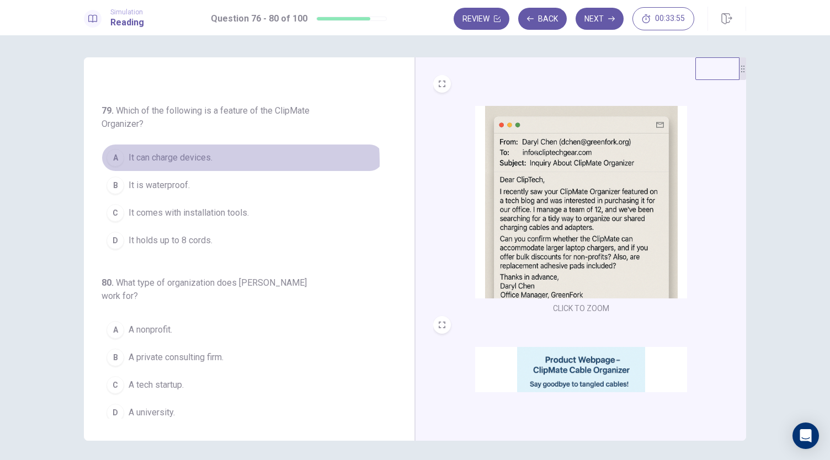
click at [183, 157] on span "It can charge devices." at bounding box center [171, 157] width 84 height 13
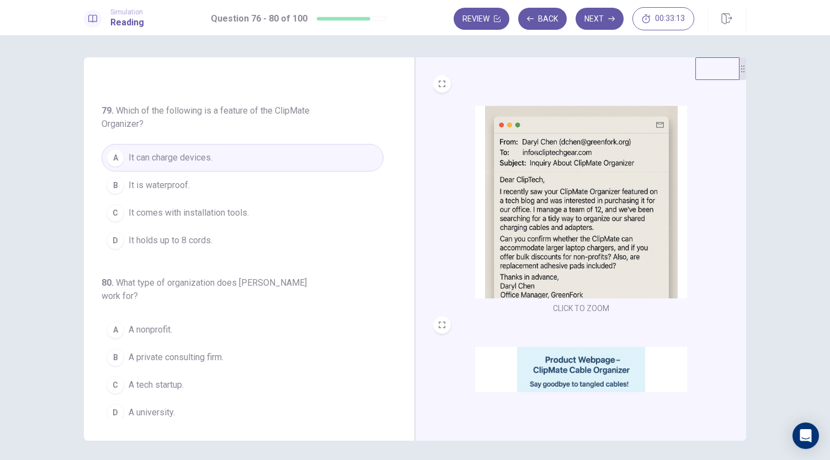
click at [574, 364] on img at bounding box center [581, 443] width 212 height 193
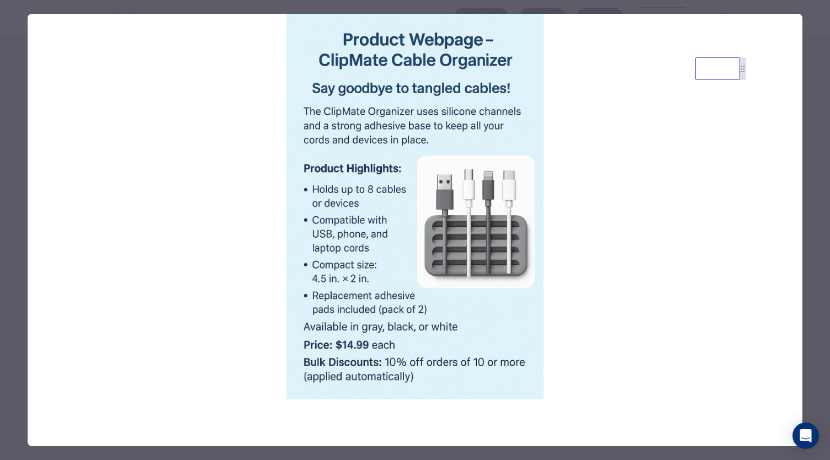
click at [813, 273] on div at bounding box center [415, 230] width 830 height 460
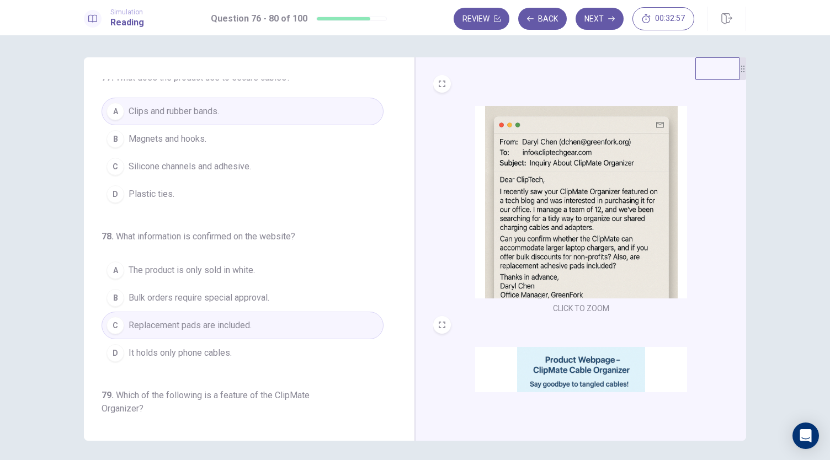
scroll to position [143, 0]
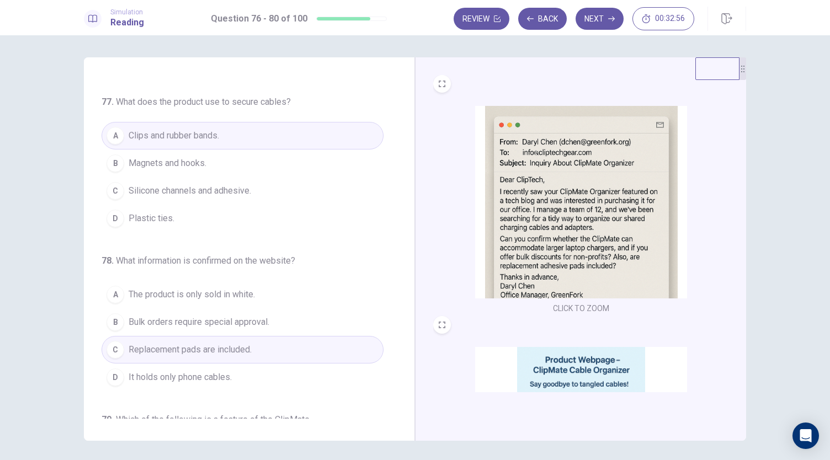
click at [232, 186] on span "Silicone channels and adhesive." at bounding box center [190, 190] width 123 height 13
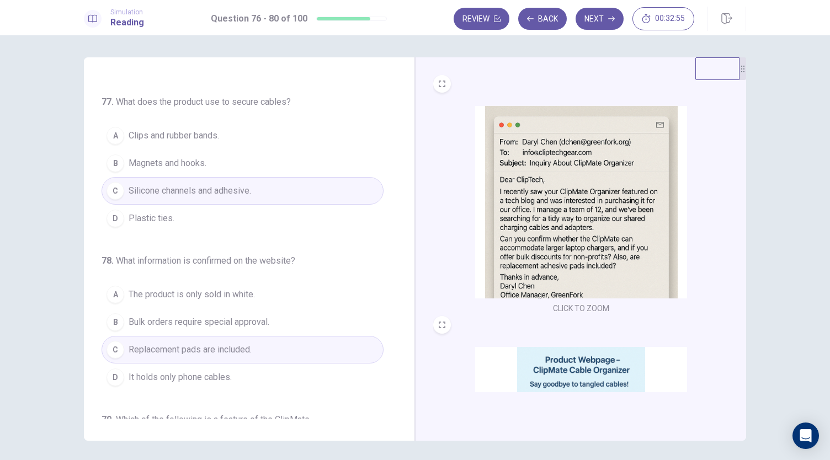
click at [560, 381] on img at bounding box center [581, 443] width 212 height 193
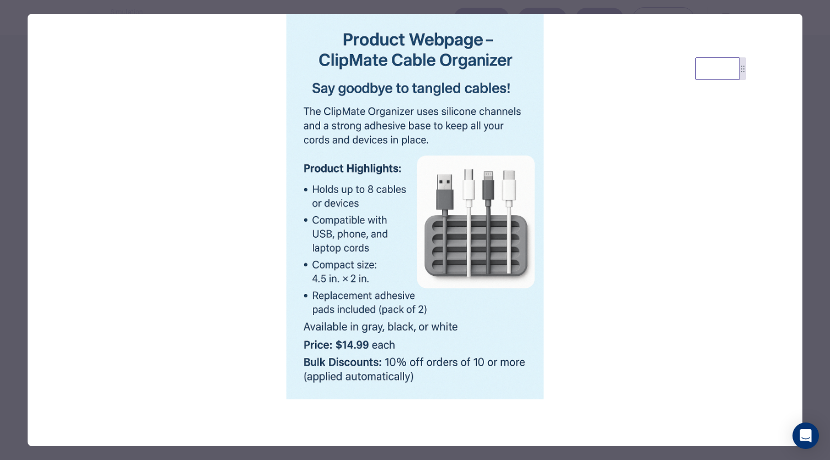
click at [820, 134] on div at bounding box center [415, 230] width 830 height 460
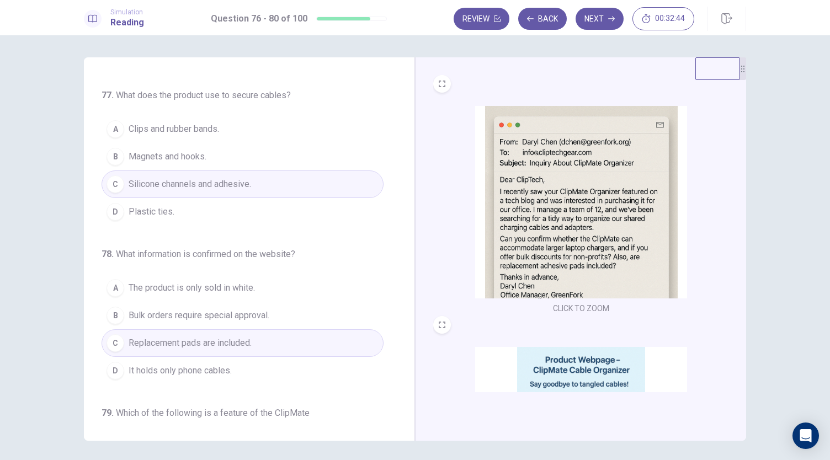
click at [401, 419] on div "76 . What is [PERSON_NAME] inquiring about? A Shipping delays for international…" at bounding box center [249, 249] width 331 height 384
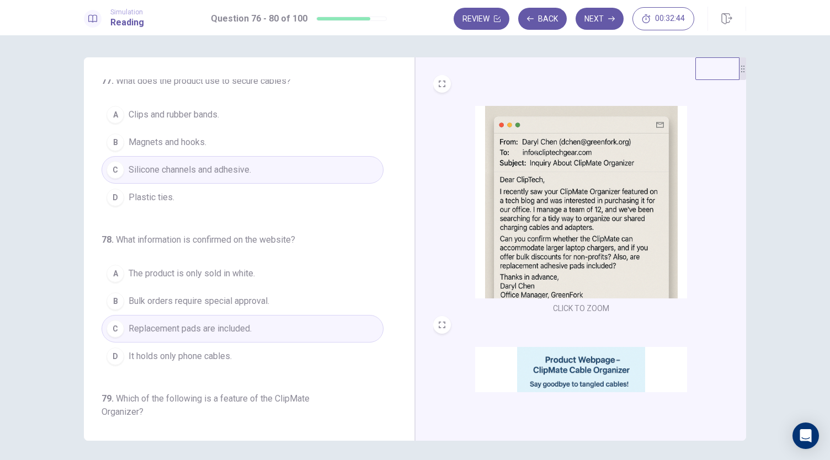
click at [401, 419] on div "76 . What is [PERSON_NAME] inquiring about? A Shipping delays for international…" at bounding box center [249, 249] width 331 height 384
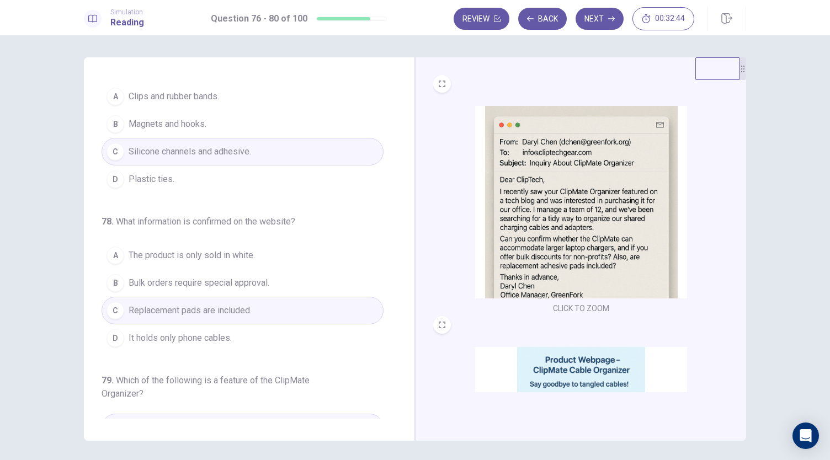
click at [401, 419] on div "76 . What is [PERSON_NAME] inquiring about? A Shipping delays for international…" at bounding box center [249, 249] width 331 height 384
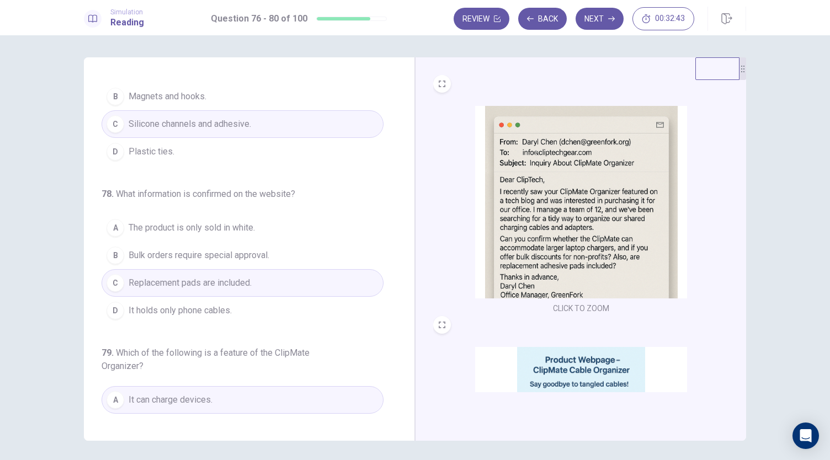
click at [401, 419] on div "76 . What is [PERSON_NAME] inquiring about? A Shipping delays for international…" at bounding box center [249, 249] width 331 height 384
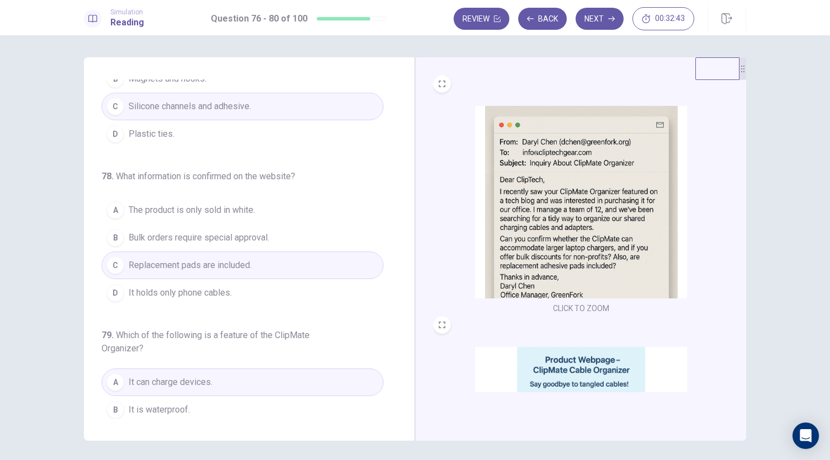
click at [401, 419] on div "76 . What is [PERSON_NAME] inquiring about? A Shipping delays for international…" at bounding box center [249, 249] width 331 height 384
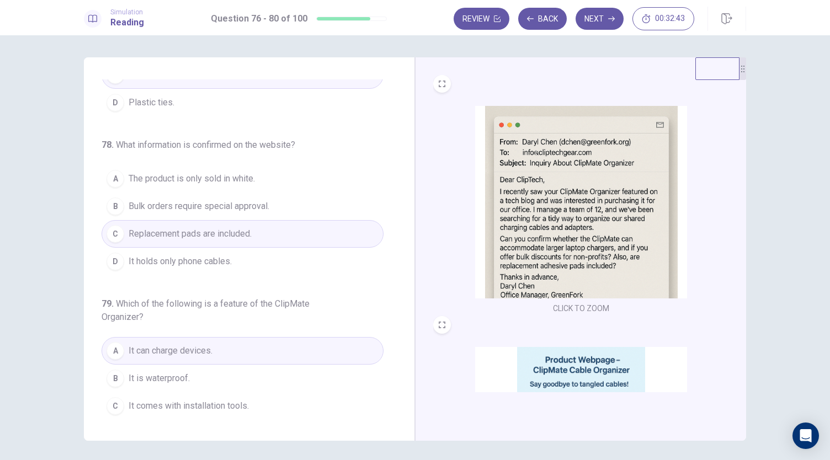
click at [401, 419] on div "76 . What is [PERSON_NAME] inquiring about? A Shipping delays for international…" at bounding box center [249, 249] width 331 height 384
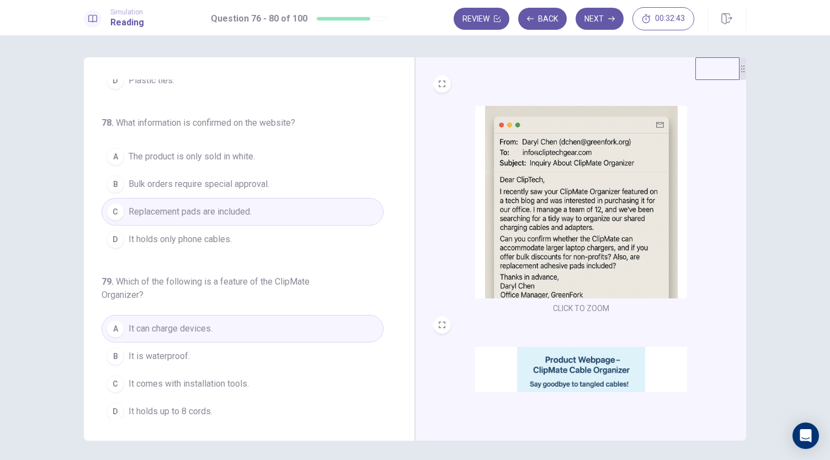
click at [401, 419] on div "76 . What is [PERSON_NAME] inquiring about? A Shipping delays for international…" at bounding box center [249, 249] width 331 height 384
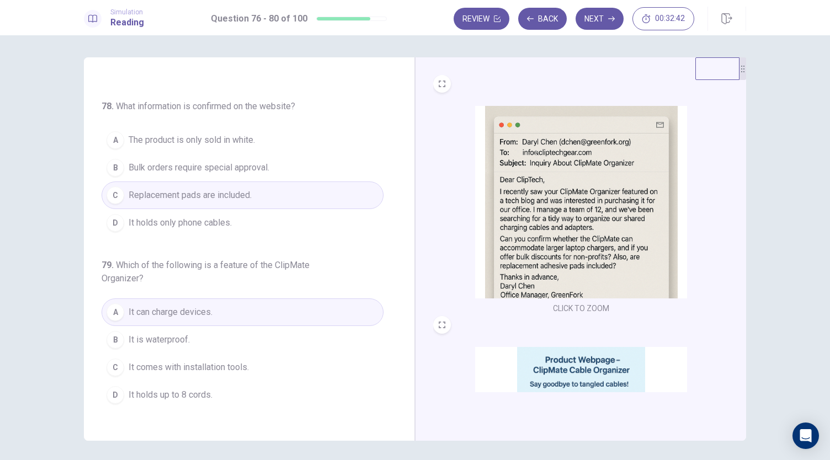
click at [401, 419] on div "76 . What is [PERSON_NAME] inquiring about? A Shipping delays for international…" at bounding box center [249, 249] width 331 height 384
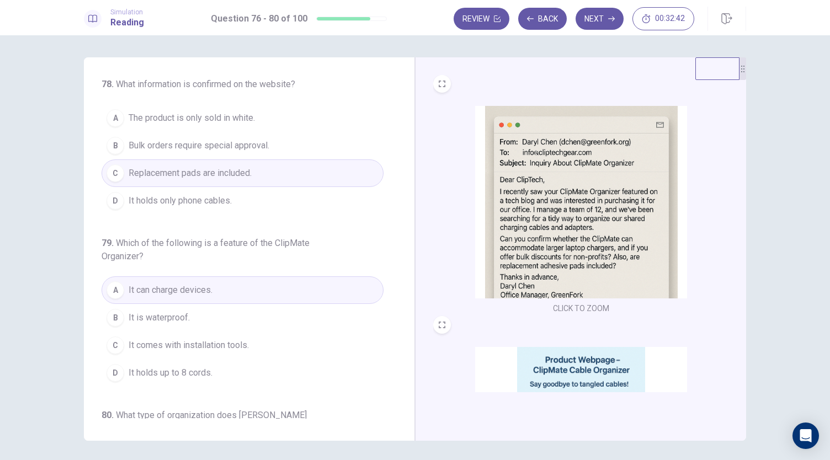
click at [401, 419] on div "76 . What is [PERSON_NAME] inquiring about? A Shipping delays for international…" at bounding box center [249, 249] width 331 height 384
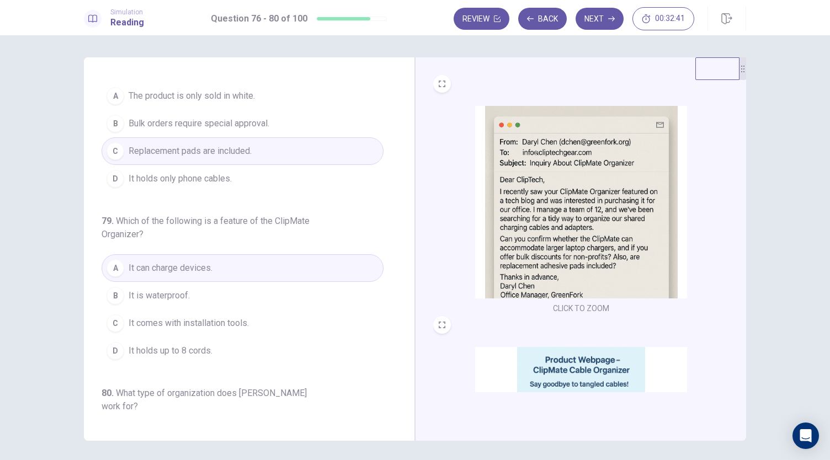
click at [401, 419] on div "76 . What is [PERSON_NAME] inquiring about? A Shipping delays for international…" at bounding box center [249, 249] width 331 height 384
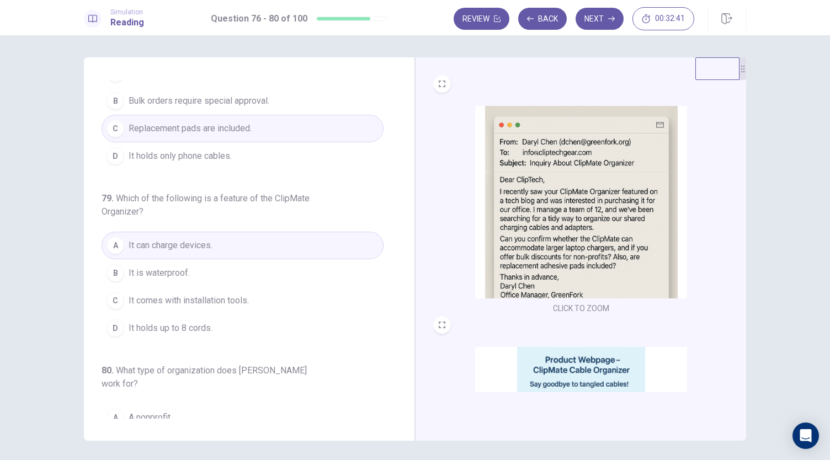
click at [401, 419] on div "76 . What is [PERSON_NAME] inquiring about? A Shipping delays for international…" at bounding box center [249, 249] width 331 height 384
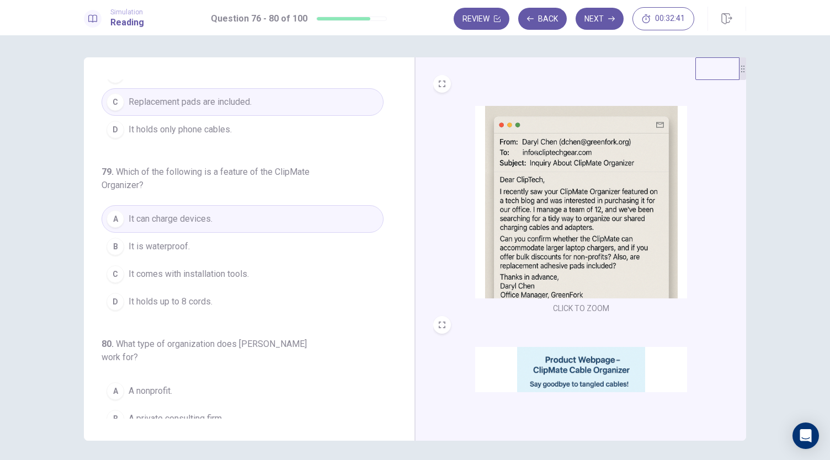
click at [401, 419] on div "76 . What is [PERSON_NAME] inquiring about? A Shipping delays for international…" at bounding box center [249, 249] width 331 height 384
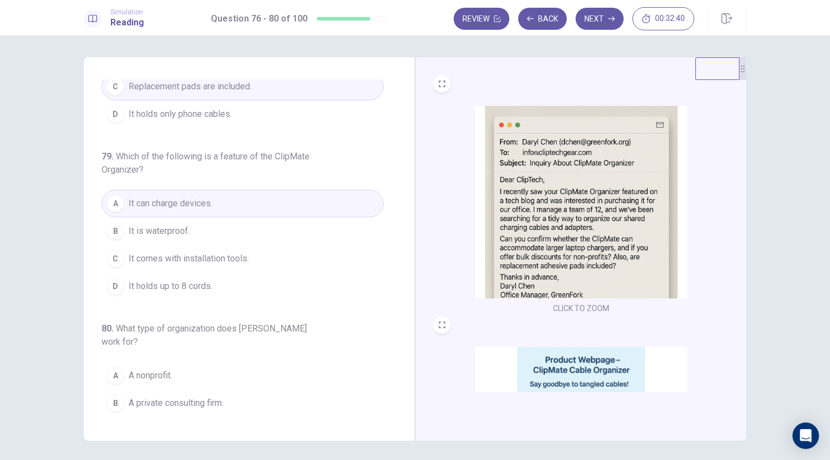
click at [401, 419] on div "76 . What is [PERSON_NAME] inquiring about? A Shipping delays for international…" at bounding box center [249, 249] width 331 height 384
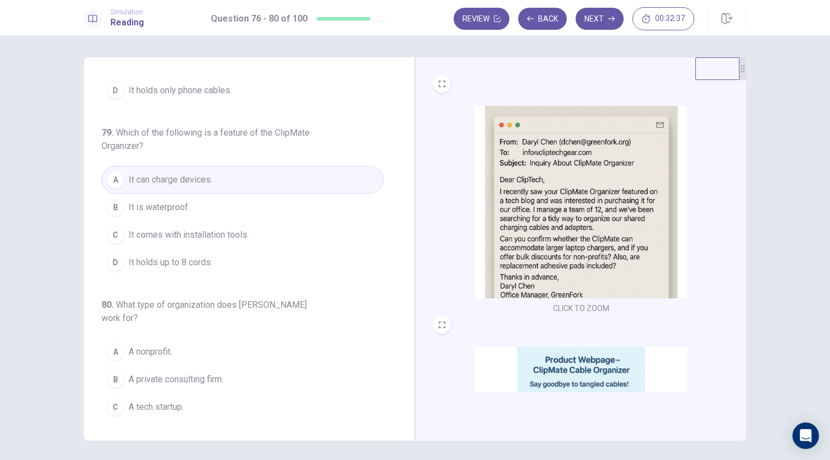
click at [597, 388] on img at bounding box center [581, 443] width 212 height 193
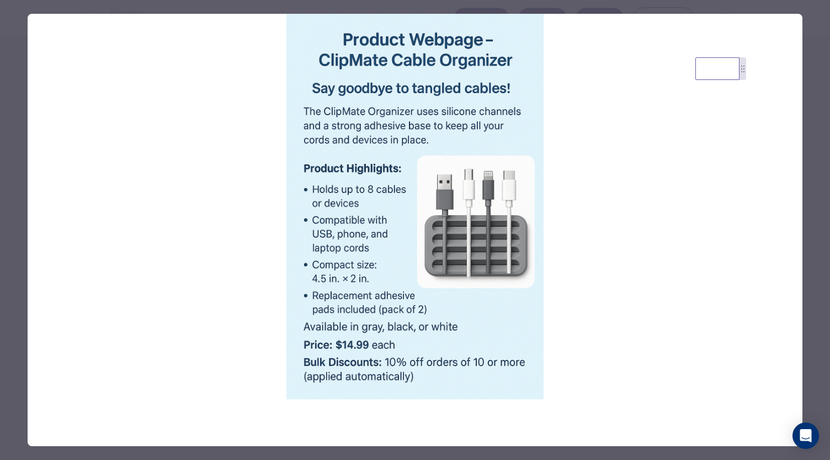
click at [807, 277] on div at bounding box center [415, 230] width 830 height 460
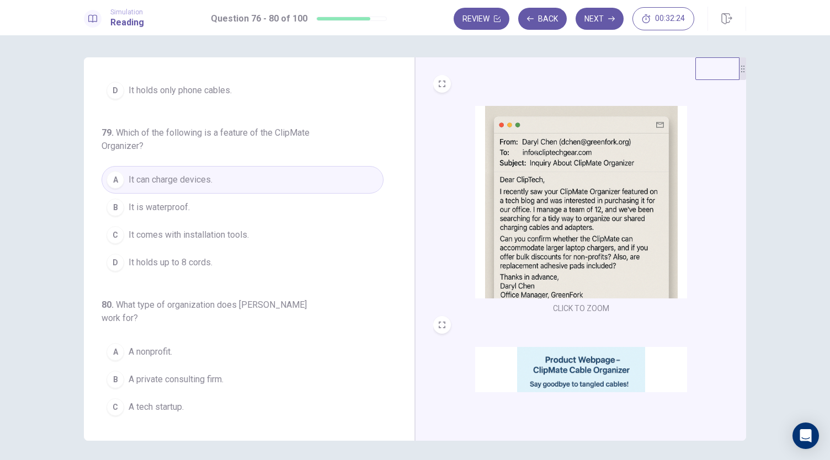
click at [200, 256] on span "It holds up to 8 cords." at bounding box center [171, 262] width 84 height 13
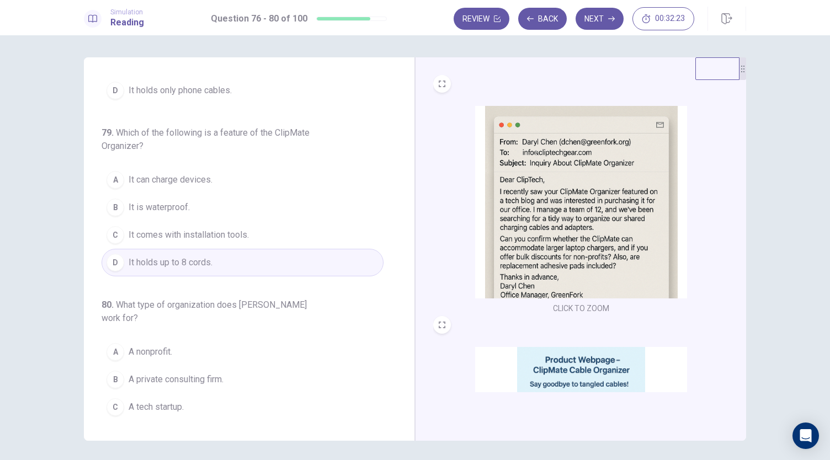
click at [600, 401] on div "CLICK TO ZOOM CLICK TO ZOOM" at bounding box center [580, 249] width 331 height 384
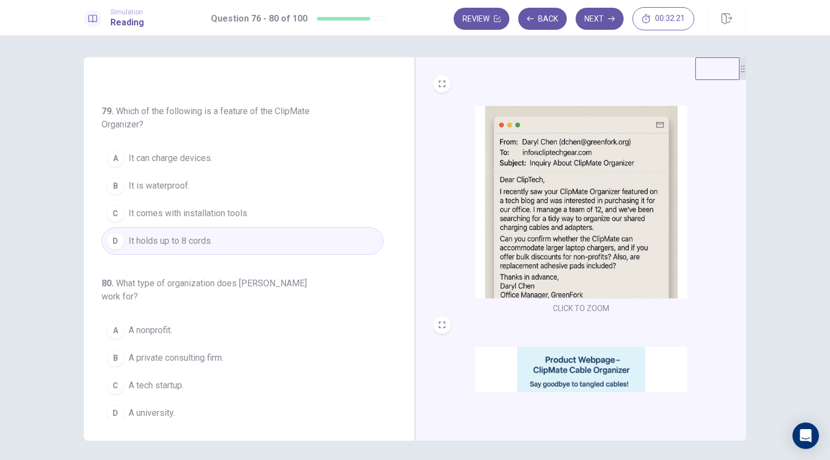
scroll to position [452, 0]
click at [540, 379] on img at bounding box center [581, 443] width 212 height 193
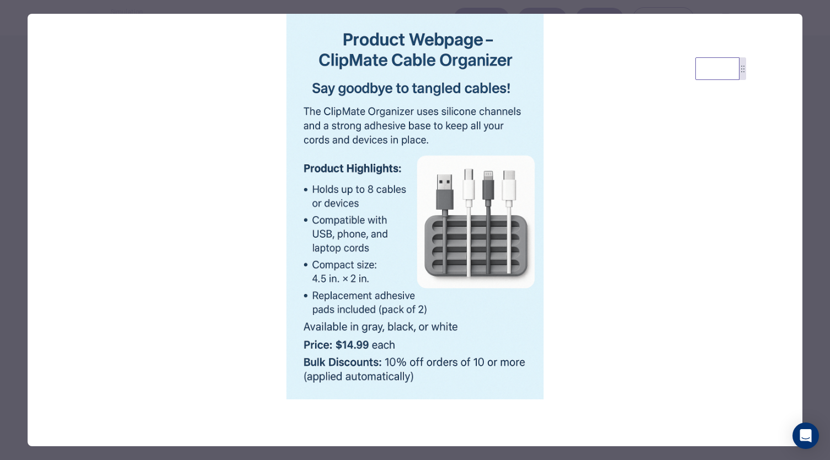
click at [804, 236] on div at bounding box center [415, 230] width 830 height 460
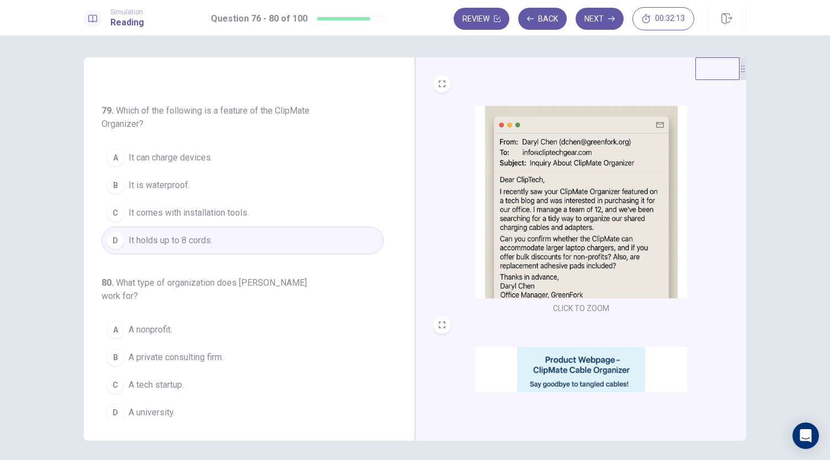
click at [256, 205] on button "C It comes with installation tools." at bounding box center [243, 213] width 282 height 28
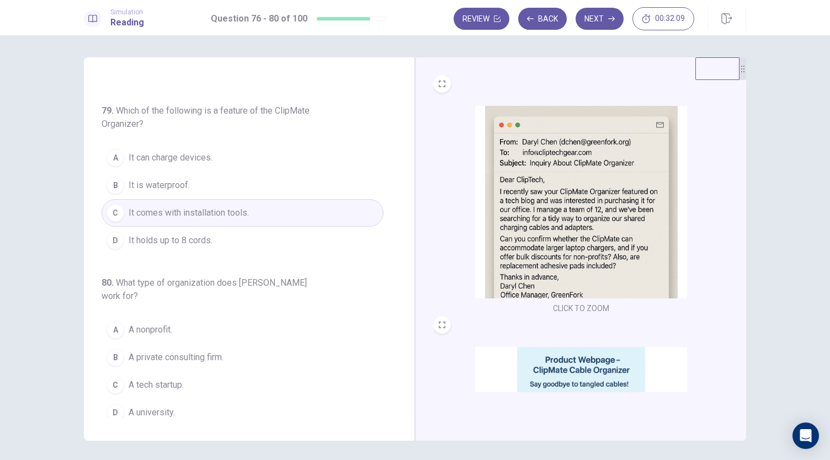
click at [539, 386] on img at bounding box center [581, 443] width 212 height 193
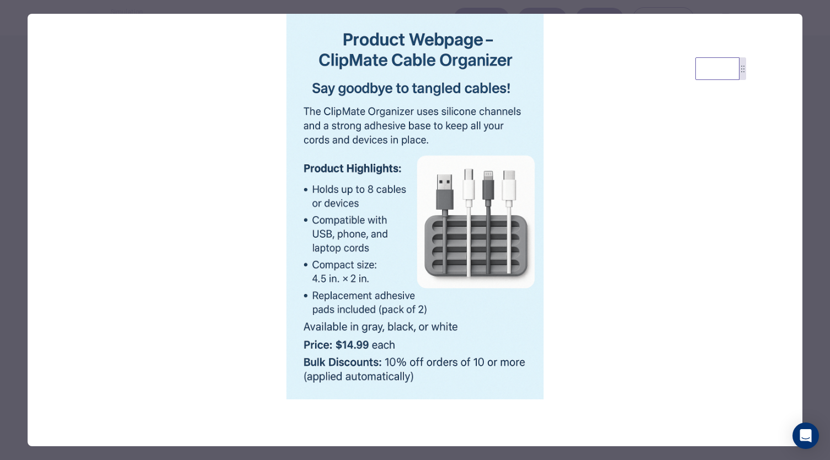
click at [810, 197] on div at bounding box center [415, 230] width 830 height 460
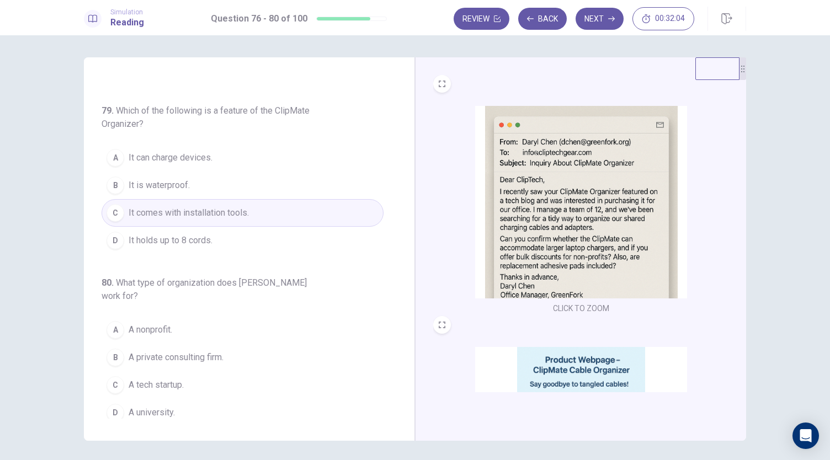
click at [198, 156] on span "It can charge devices." at bounding box center [171, 157] width 84 height 13
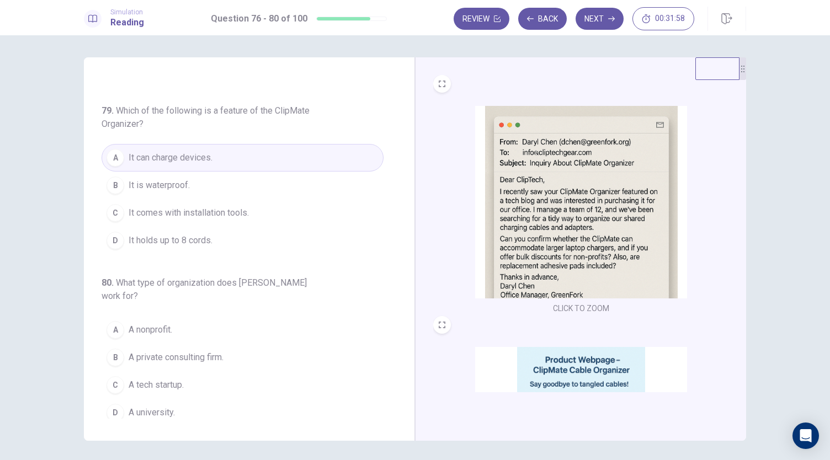
click at [563, 384] on img at bounding box center [581, 443] width 212 height 193
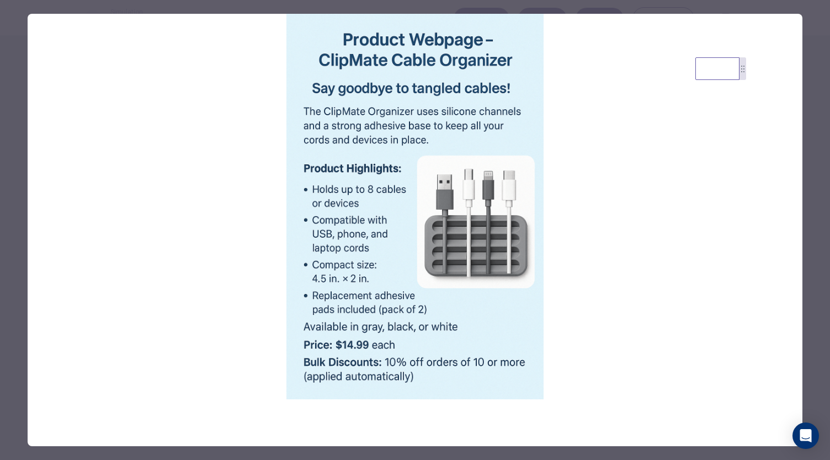
click at [807, 311] on div at bounding box center [415, 230] width 830 height 460
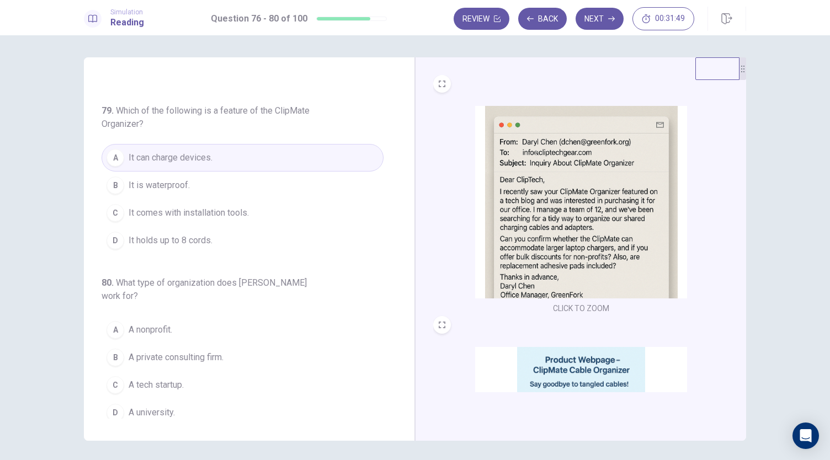
click at [577, 221] on img at bounding box center [581, 202] width 212 height 193
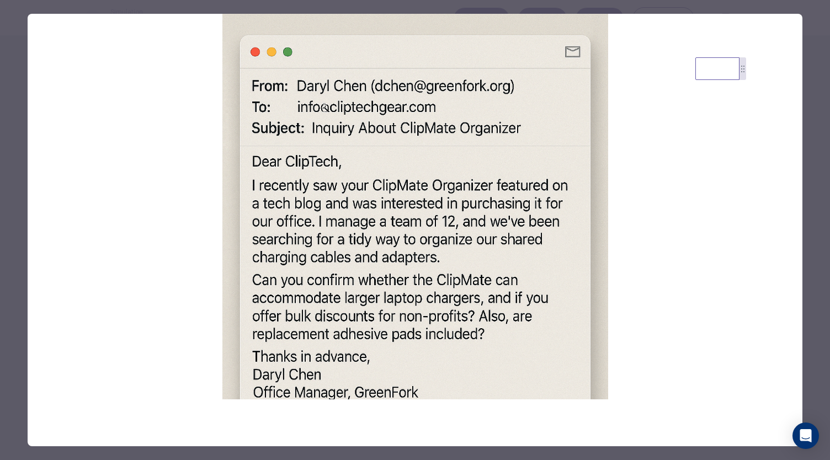
click at [815, 352] on div at bounding box center [415, 230] width 830 height 460
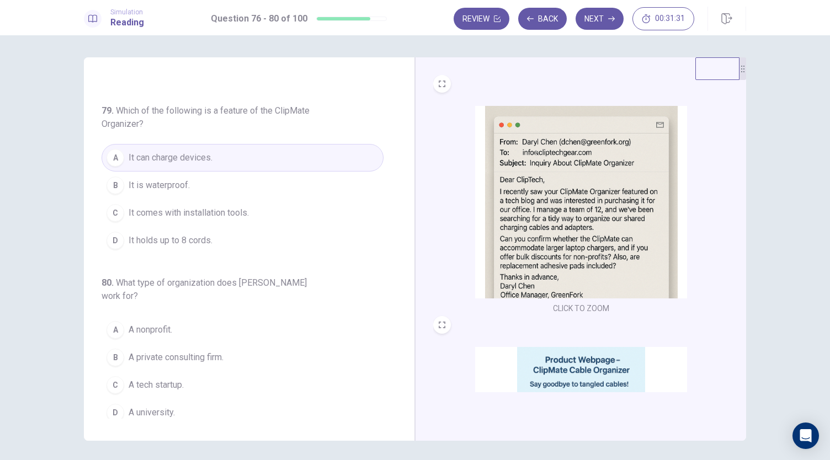
click at [173, 381] on span "A tech startup." at bounding box center [156, 385] width 55 height 13
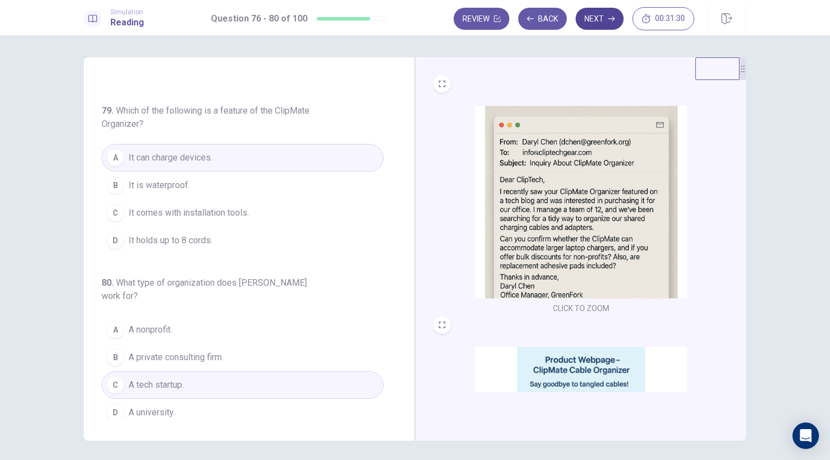
click at [589, 15] on button "Next" at bounding box center [600, 19] width 48 height 22
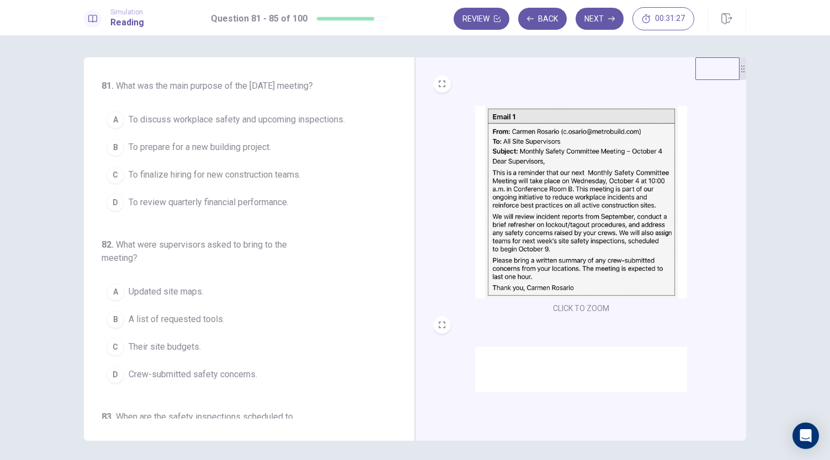
scroll to position [0, 0]
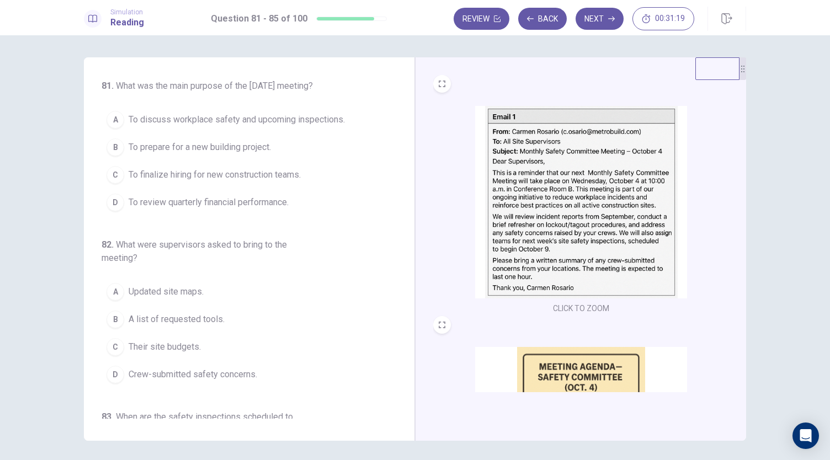
click at [598, 220] on img at bounding box center [581, 202] width 212 height 193
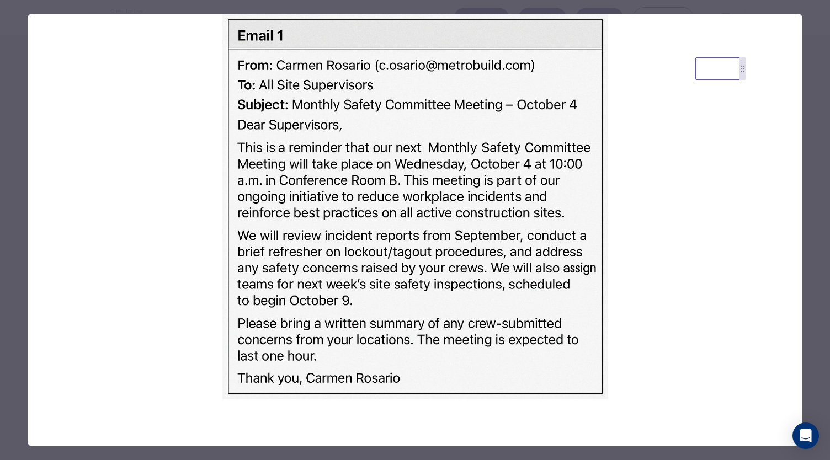
click at [814, 252] on div at bounding box center [415, 230] width 830 height 460
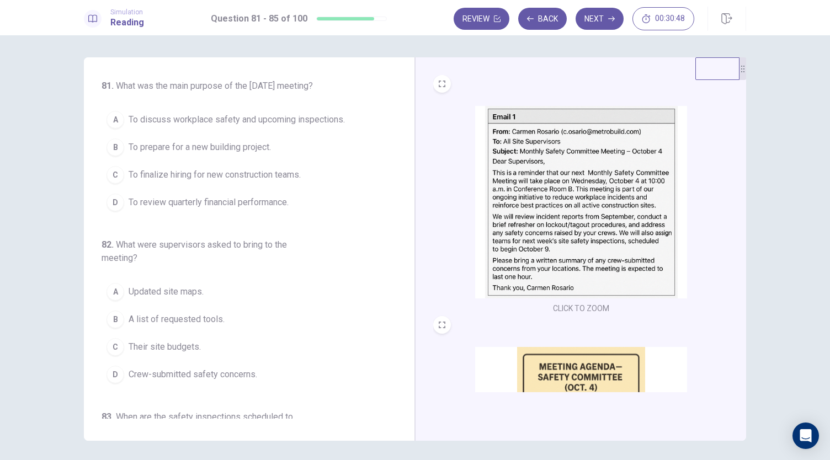
click at [305, 126] on span "To discuss workplace safety and upcoming inspections." at bounding box center [237, 119] width 216 height 13
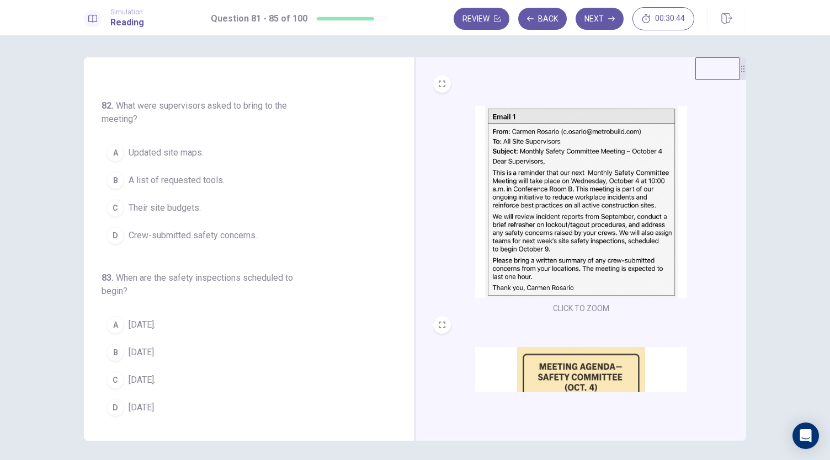
scroll to position [155, 0]
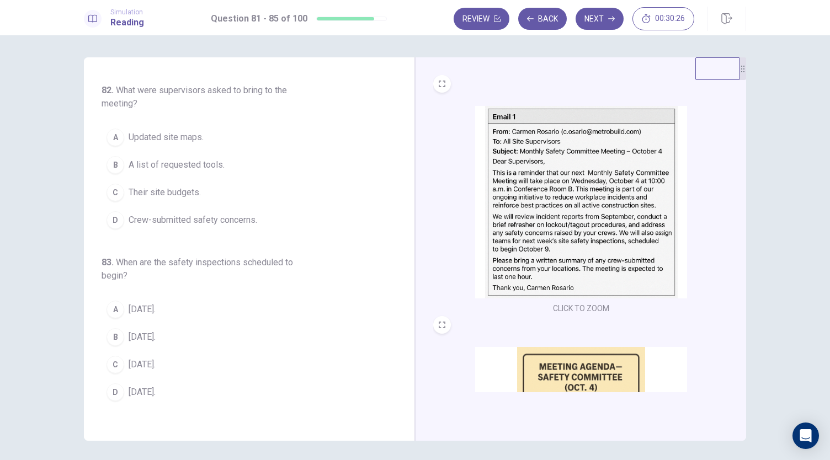
click at [523, 248] on img at bounding box center [581, 202] width 212 height 193
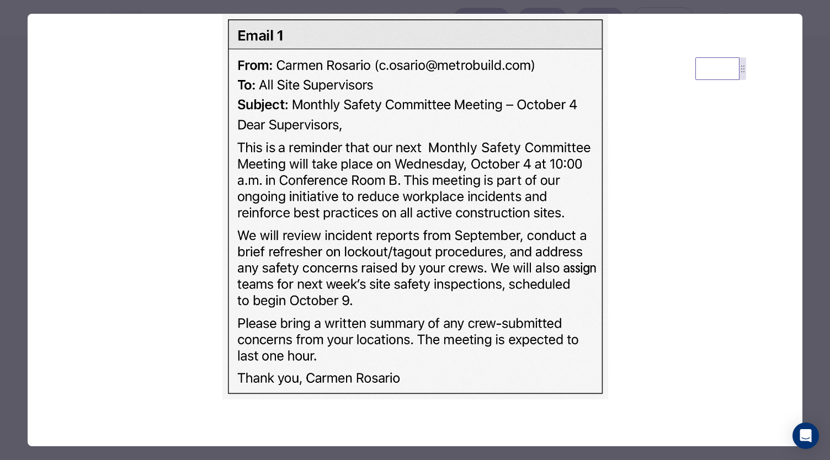
click at [810, 326] on div at bounding box center [415, 230] width 830 height 460
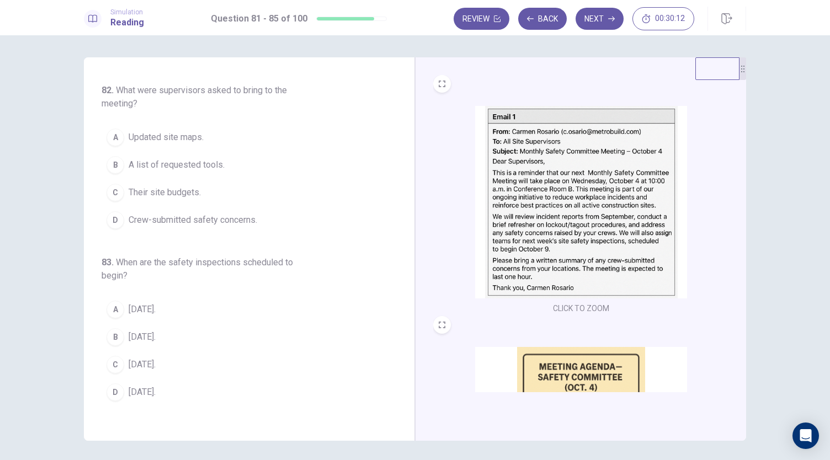
click at [637, 380] on img at bounding box center [581, 443] width 212 height 193
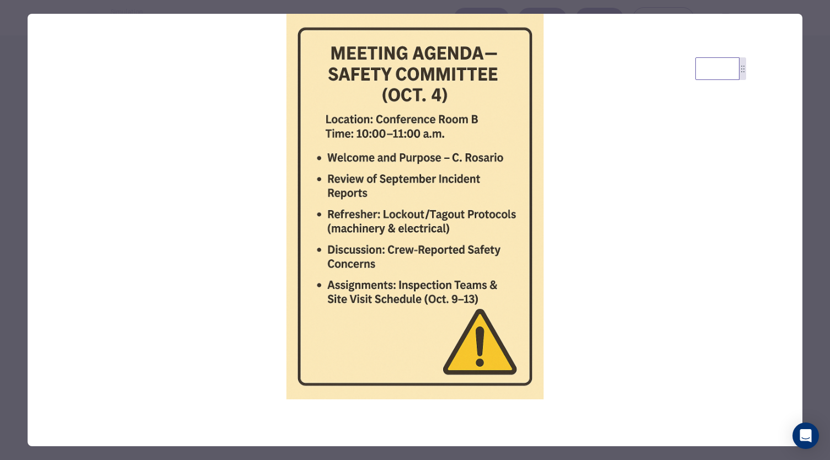
click at [817, 288] on div at bounding box center [415, 230] width 830 height 460
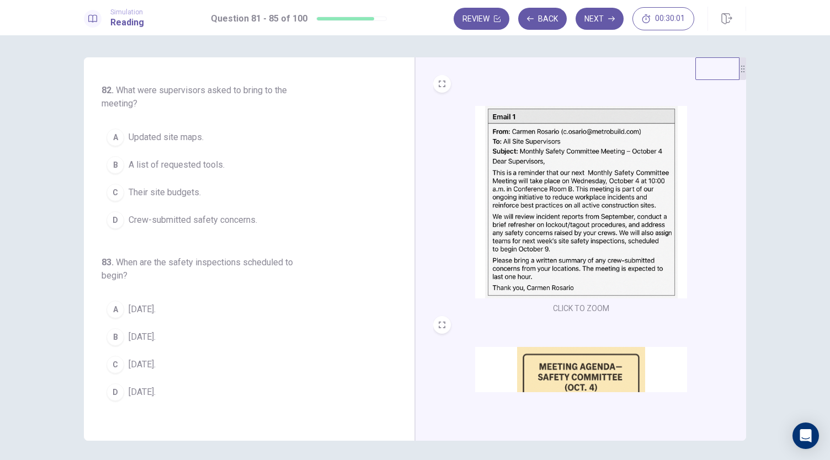
click at [211, 172] on span "A list of requested tools." at bounding box center [177, 164] width 96 height 13
click at [568, 379] on img at bounding box center [581, 443] width 212 height 193
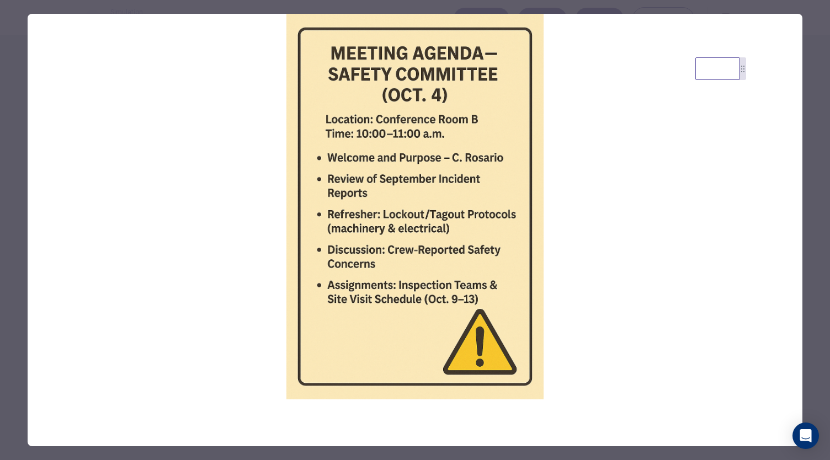
click at [807, 66] on div at bounding box center [415, 230] width 830 height 460
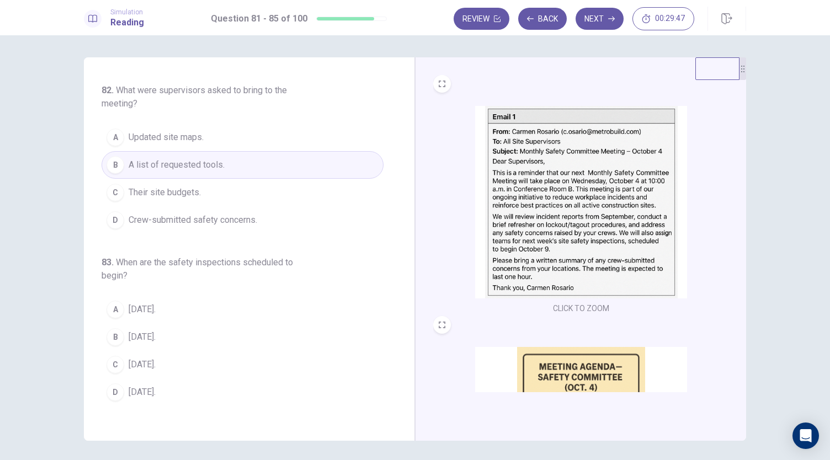
click at [403, 417] on div "81 . What was the main purpose of the [DATE] meeting? A To discuss workplace sa…" at bounding box center [249, 249] width 331 height 384
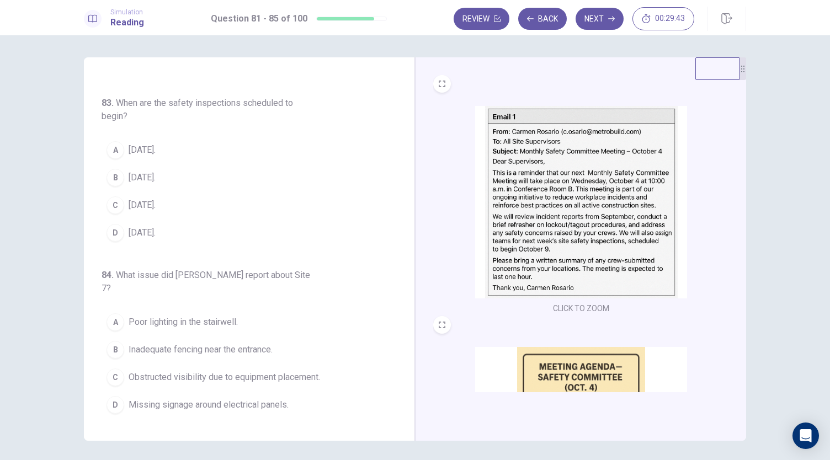
scroll to position [331, 0]
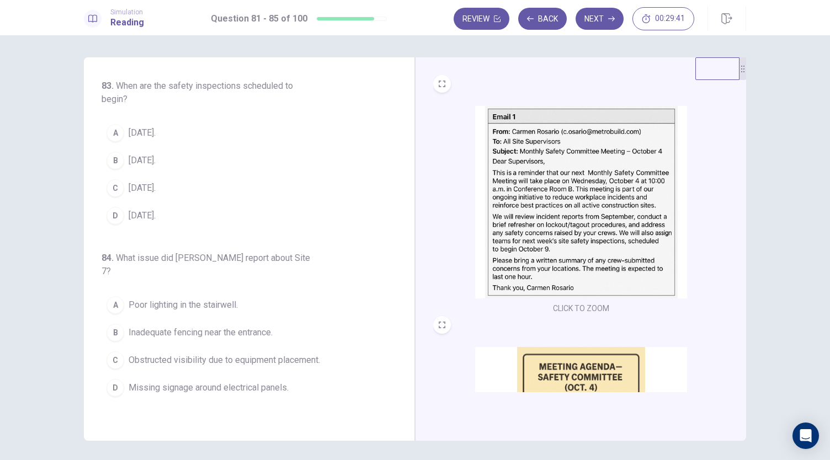
click at [550, 203] on img at bounding box center [581, 202] width 212 height 193
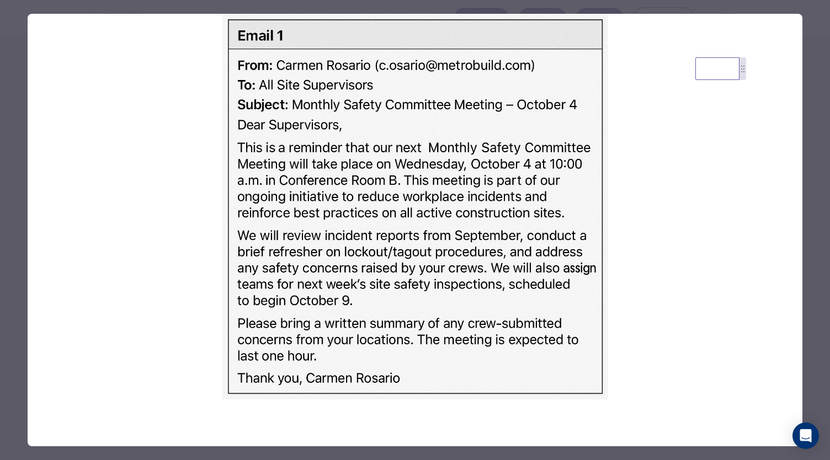
click at [815, 311] on div at bounding box center [415, 230] width 830 height 460
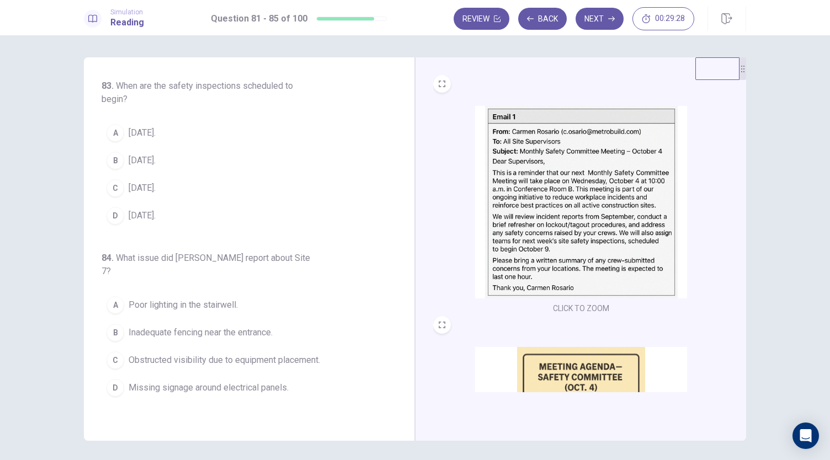
click at [156, 195] on span "[DATE]." at bounding box center [142, 188] width 27 height 13
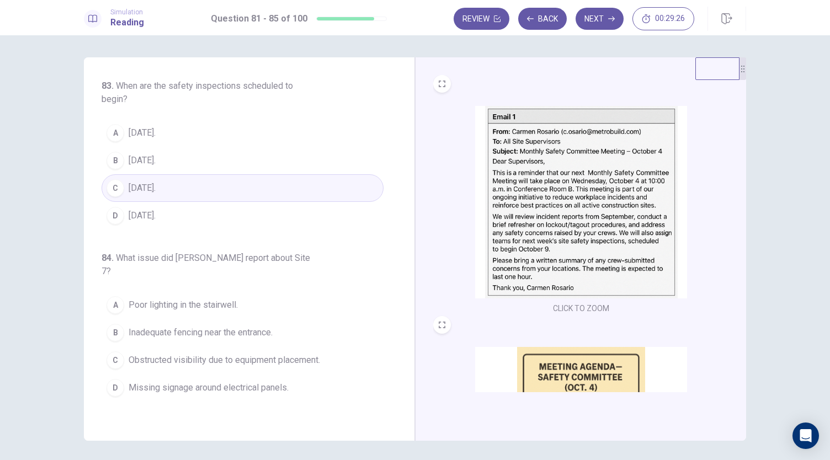
scroll to position [465, 0]
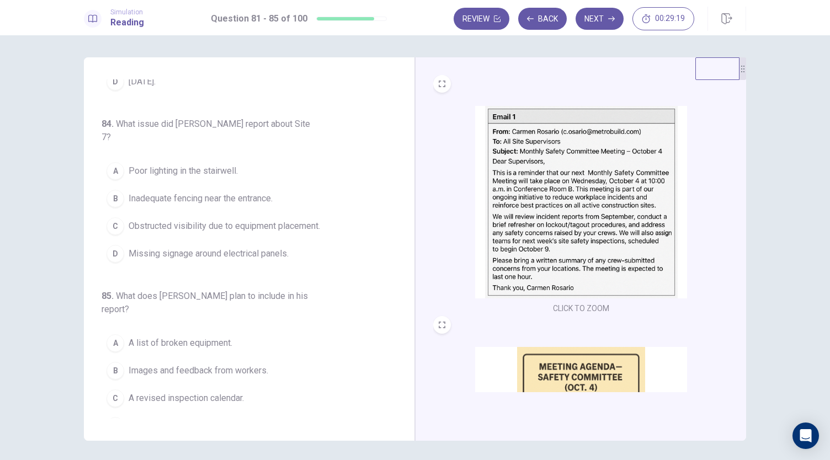
click at [555, 205] on img at bounding box center [581, 202] width 212 height 193
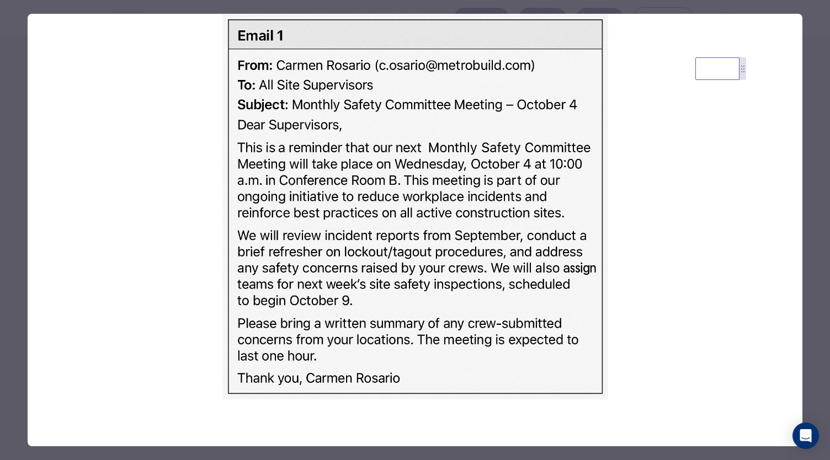
click at [812, 255] on div at bounding box center [415, 230] width 830 height 460
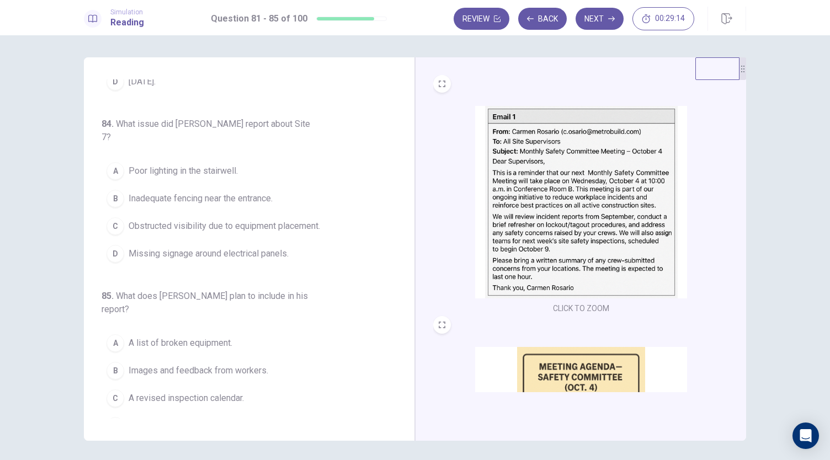
click at [584, 369] on img at bounding box center [581, 443] width 212 height 193
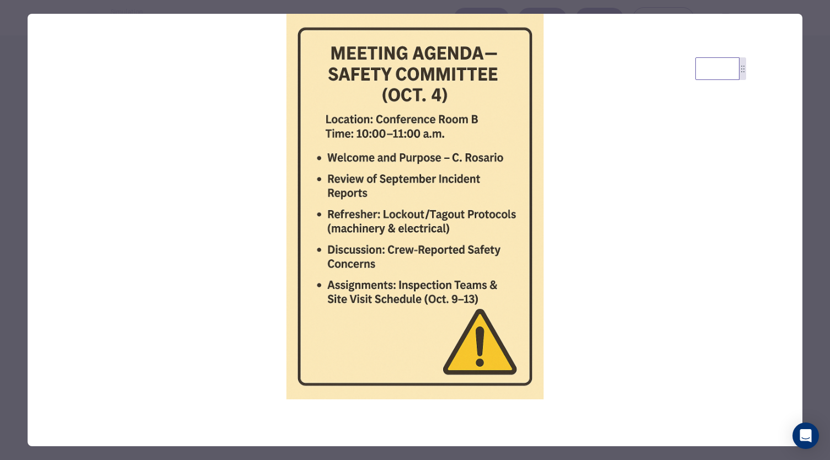
click at [819, 260] on div at bounding box center [415, 230] width 830 height 460
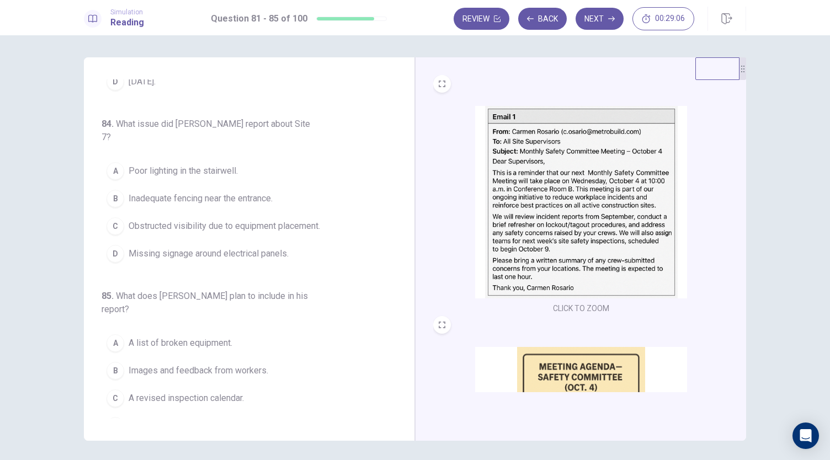
click at [540, 212] on img at bounding box center [581, 202] width 212 height 193
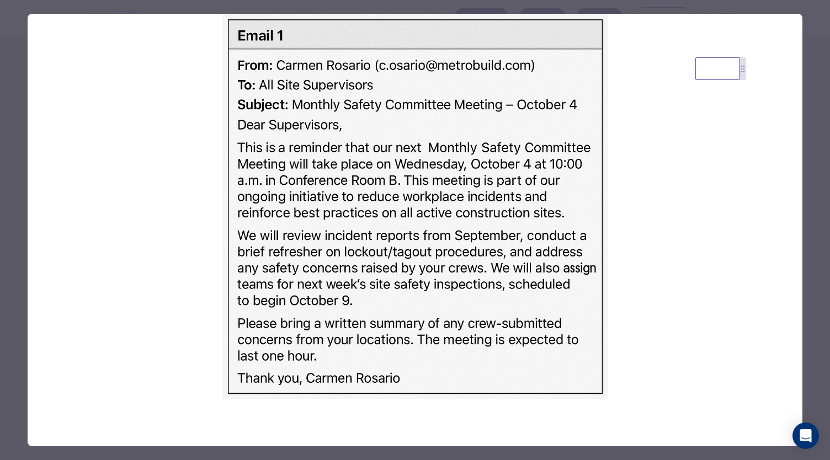
click at [807, 320] on div at bounding box center [415, 230] width 830 height 460
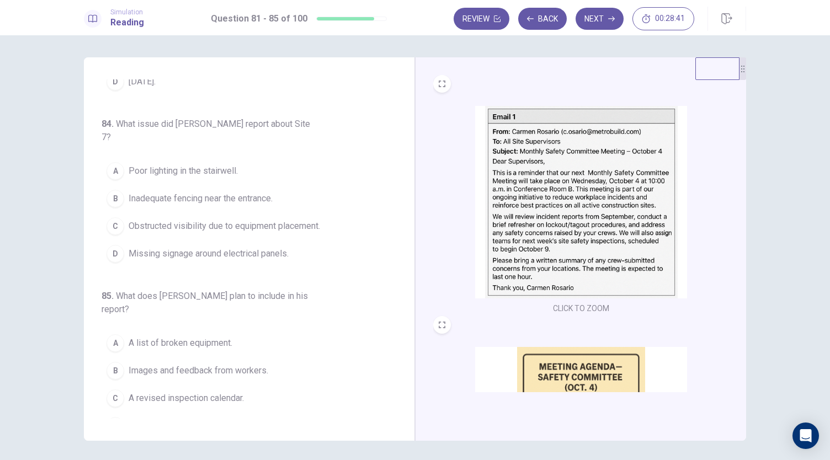
click at [618, 369] on img at bounding box center [581, 443] width 212 height 193
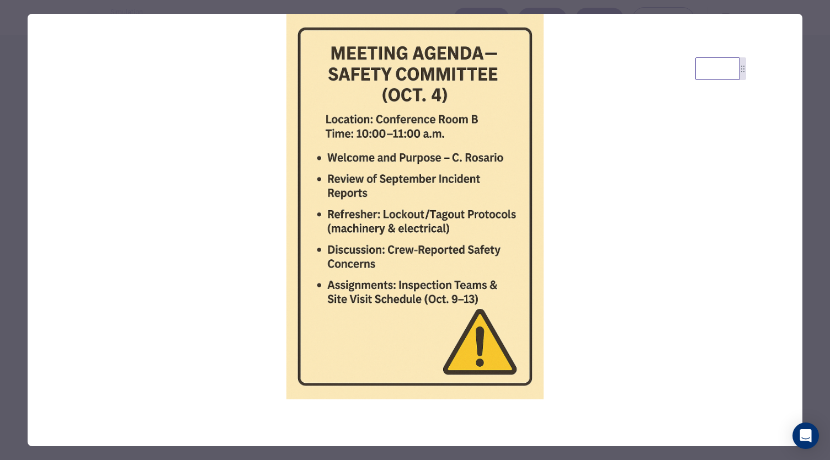
click at [810, 38] on div at bounding box center [415, 230] width 830 height 460
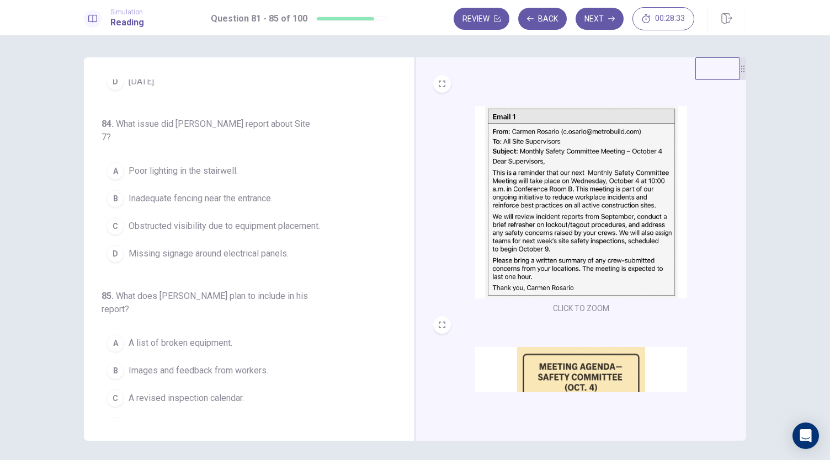
click at [188, 227] on button "C Obstructed visibility due to equipment placement." at bounding box center [243, 226] width 282 height 28
click at [210, 392] on span "A revised inspection calendar." at bounding box center [186, 398] width 115 height 13
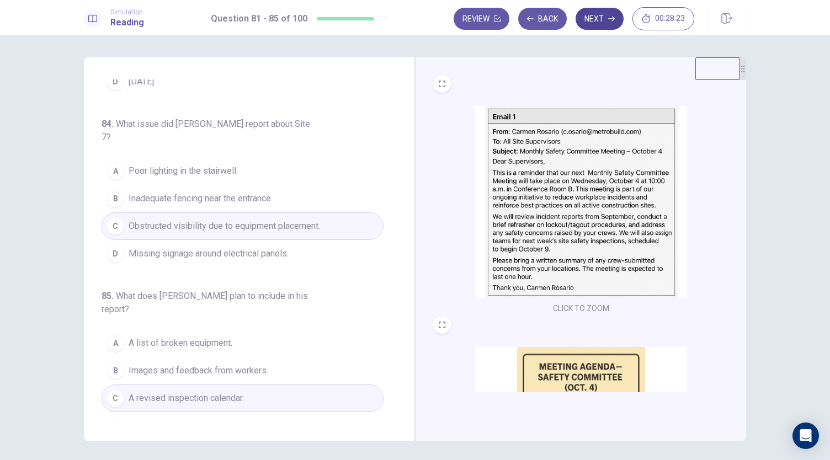
click at [593, 24] on button "Next" at bounding box center [600, 19] width 48 height 22
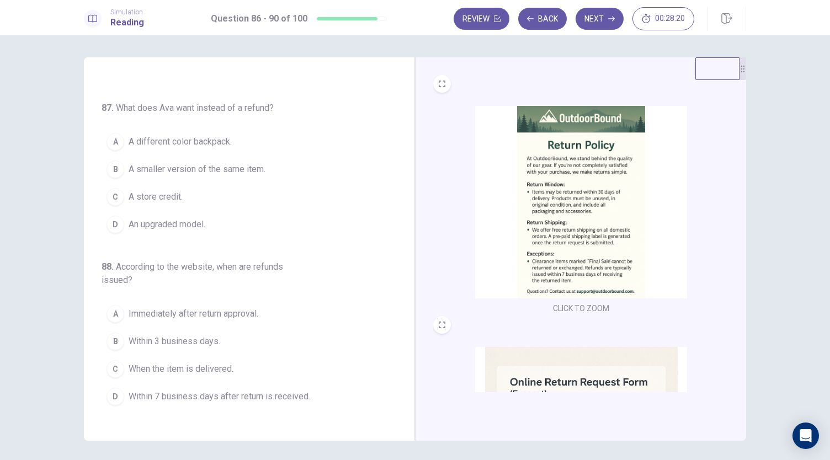
scroll to position [0, 0]
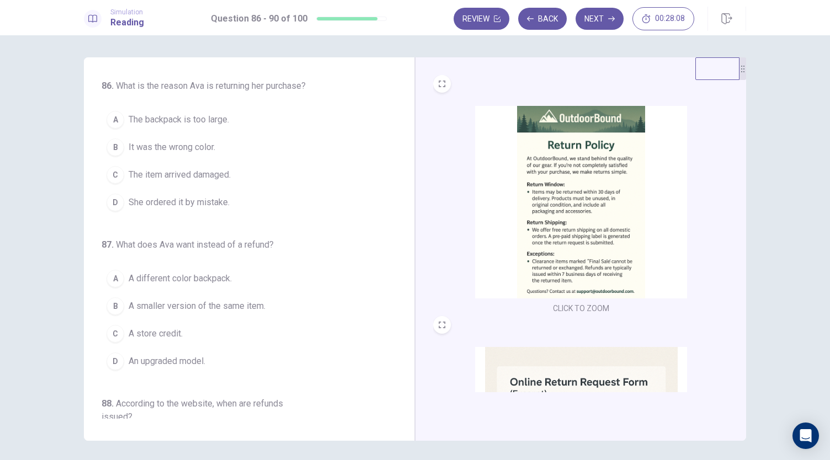
click at [540, 365] on img at bounding box center [581, 443] width 212 height 193
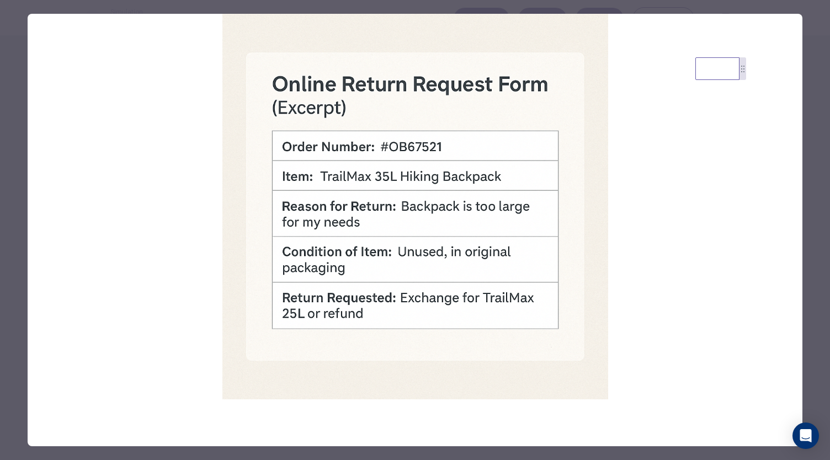
click at [812, 21] on div at bounding box center [415, 230] width 830 height 460
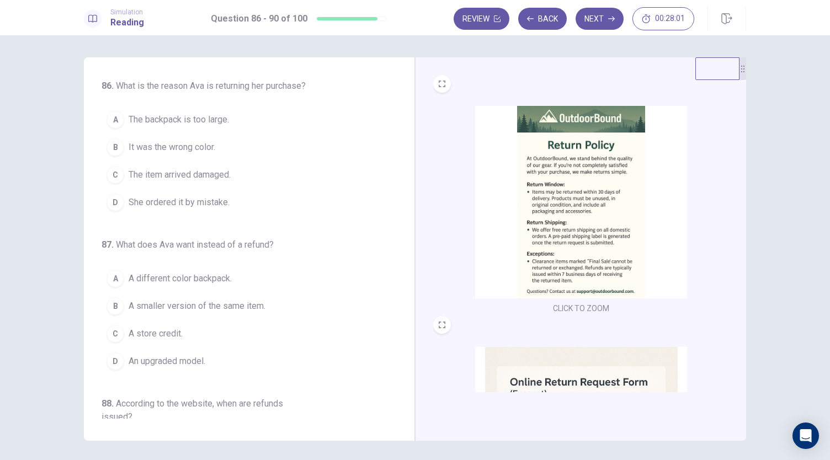
click at [619, 190] on img at bounding box center [581, 202] width 212 height 193
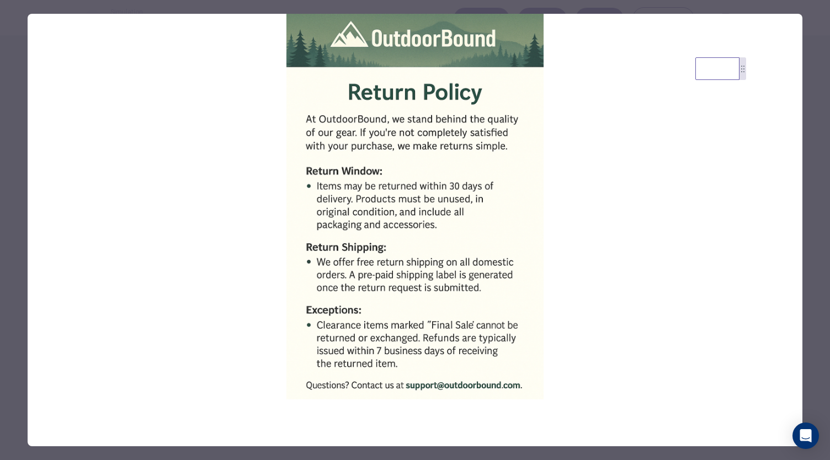
click at [815, 136] on div at bounding box center [415, 230] width 830 height 460
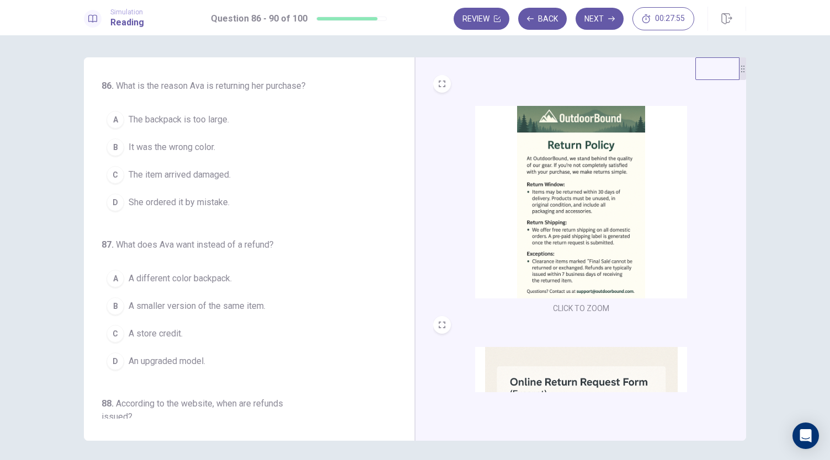
click at [603, 220] on img at bounding box center [581, 202] width 212 height 193
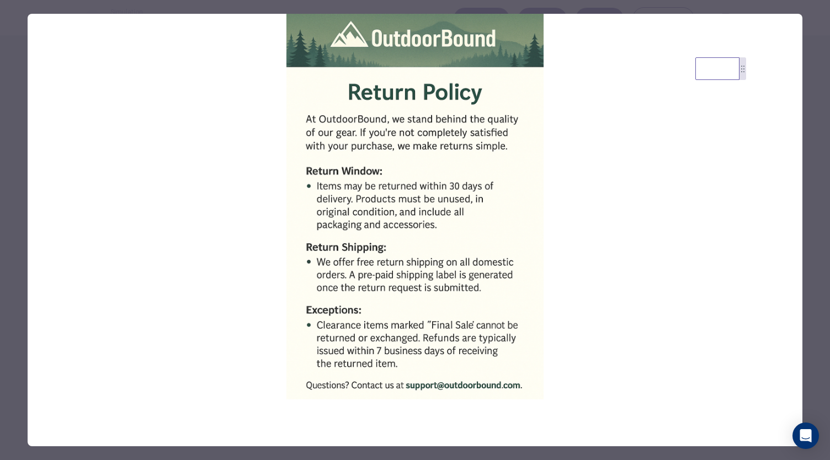
click at [814, 229] on div at bounding box center [415, 230] width 830 height 460
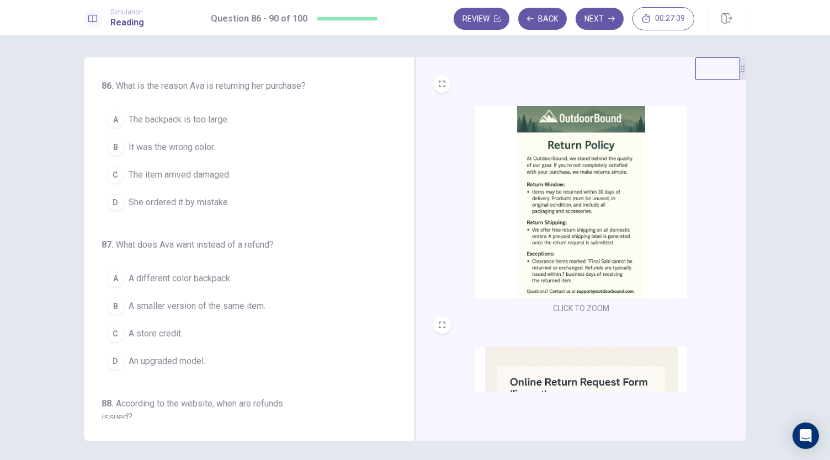
click at [225, 174] on span "The item arrived damaged." at bounding box center [180, 174] width 102 height 13
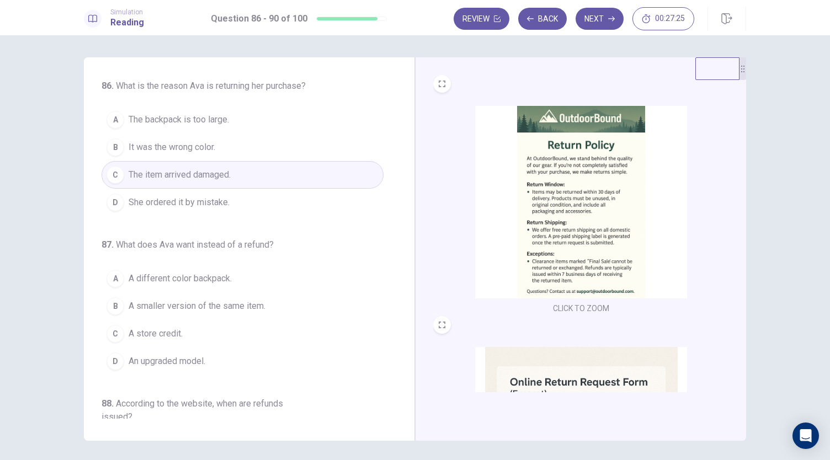
click at [620, 266] on img at bounding box center [581, 202] width 212 height 193
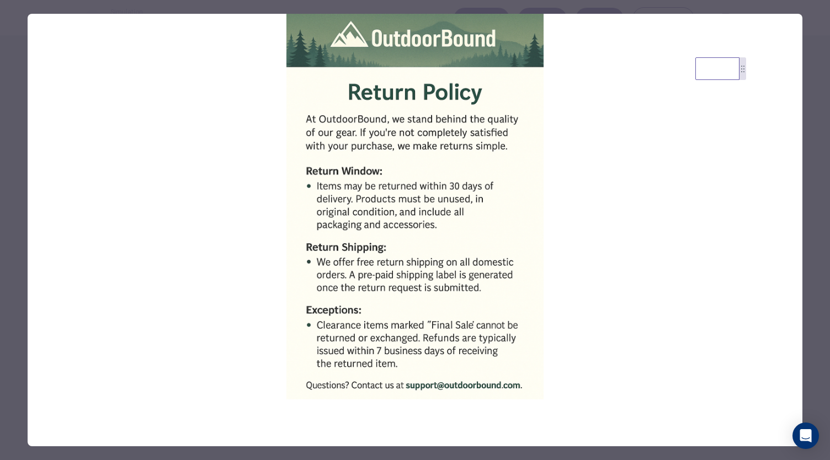
click at [820, 242] on div at bounding box center [415, 230] width 830 height 460
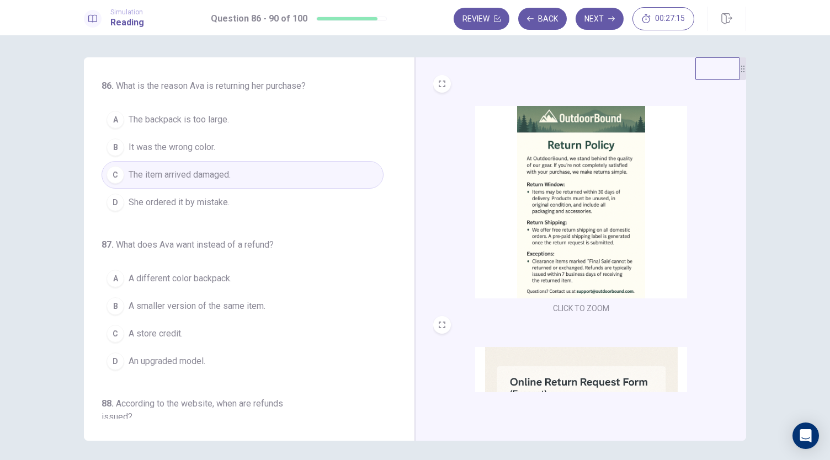
click at [582, 366] on img at bounding box center [581, 443] width 212 height 193
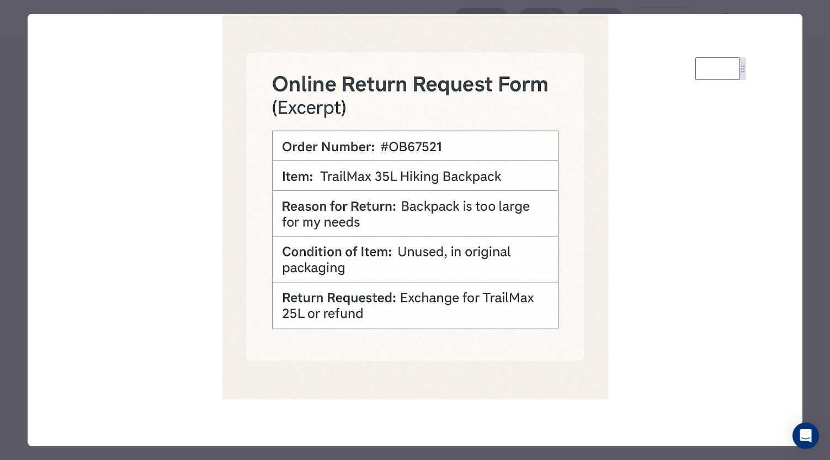
click at [808, 227] on div at bounding box center [415, 230] width 830 height 460
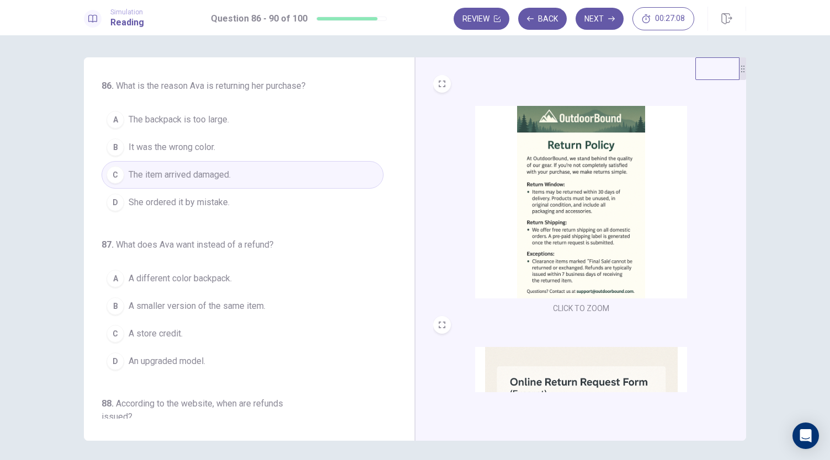
click at [212, 116] on span "The backpack is too large." at bounding box center [179, 119] width 100 height 13
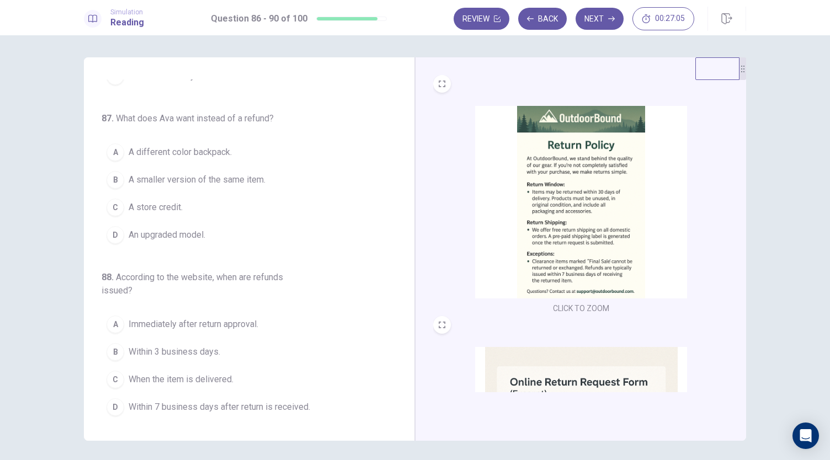
scroll to position [132, 0]
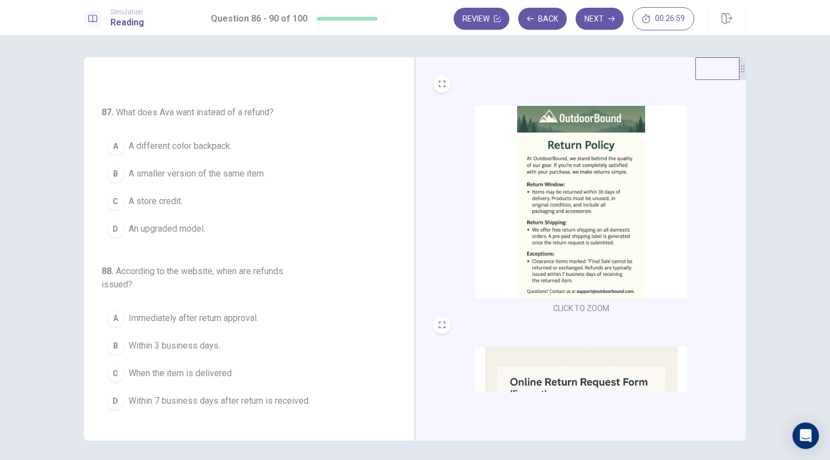
click at [565, 374] on img at bounding box center [581, 443] width 212 height 193
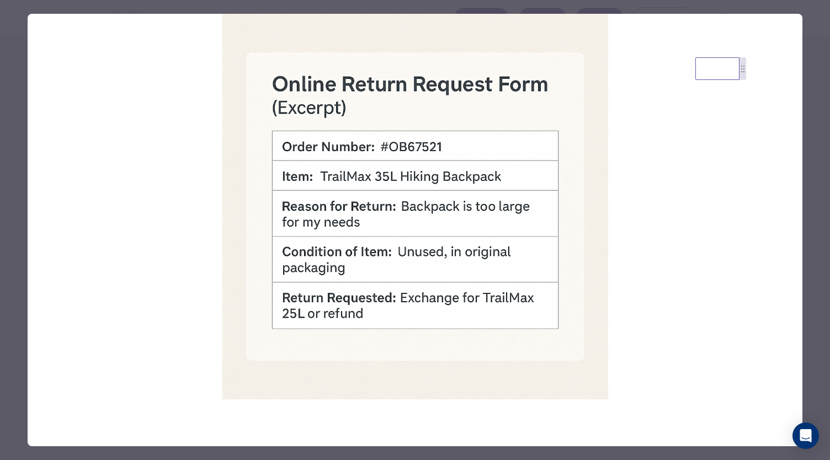
click at [808, 270] on div at bounding box center [415, 230] width 830 height 460
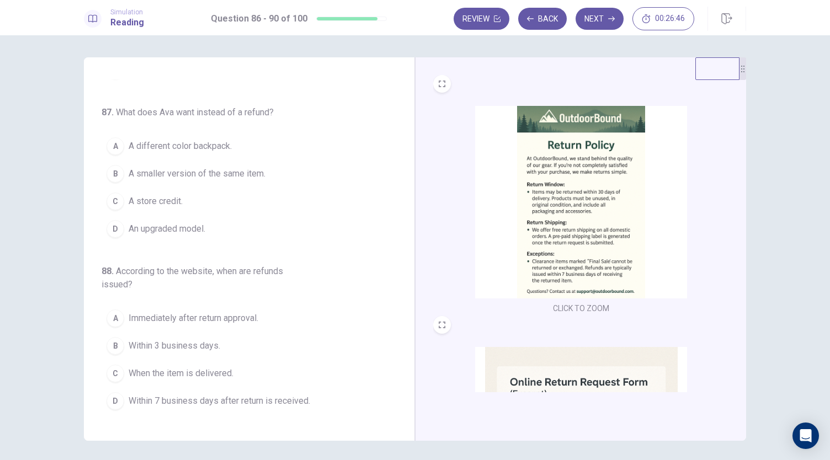
click at [257, 145] on button "A A different color backpack." at bounding box center [243, 146] width 282 height 28
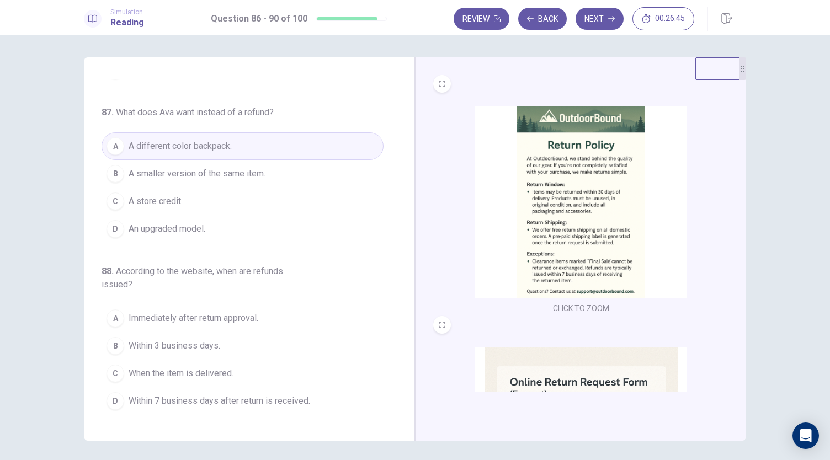
click at [568, 375] on img at bounding box center [581, 443] width 212 height 193
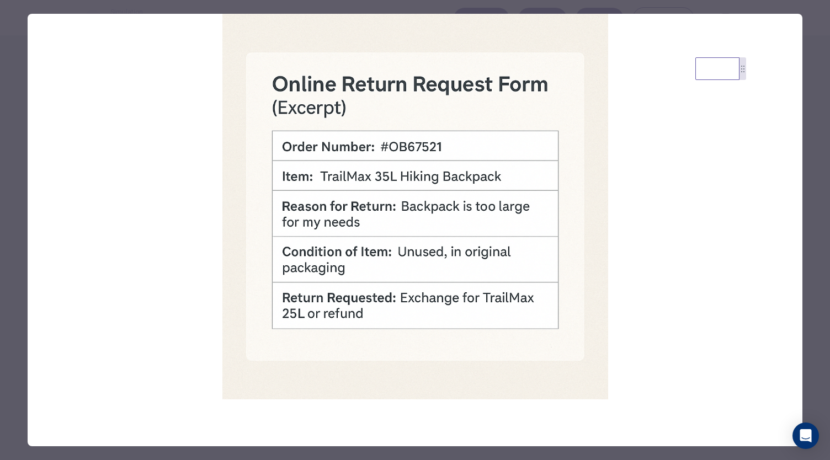
click at [817, 290] on div at bounding box center [415, 230] width 830 height 460
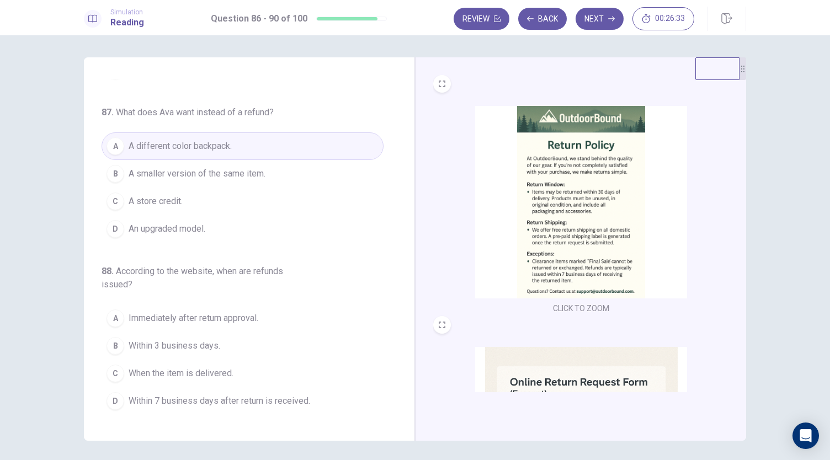
click at [613, 374] on img at bounding box center [581, 443] width 212 height 193
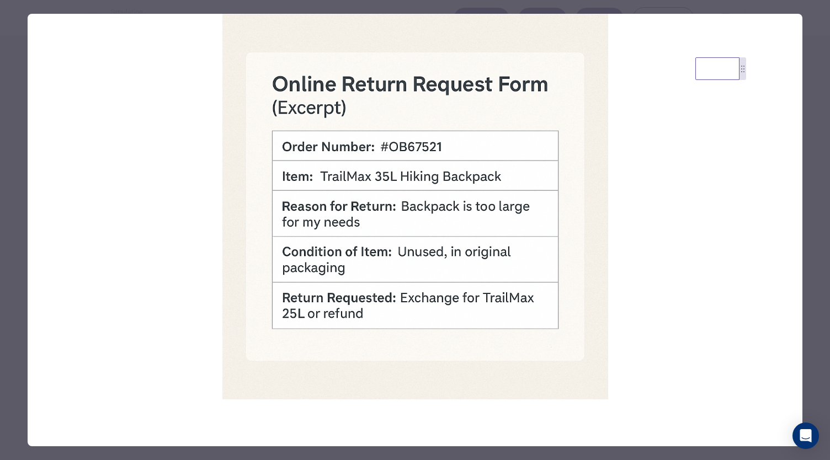
click at [802, 333] on div at bounding box center [415, 230] width 830 height 460
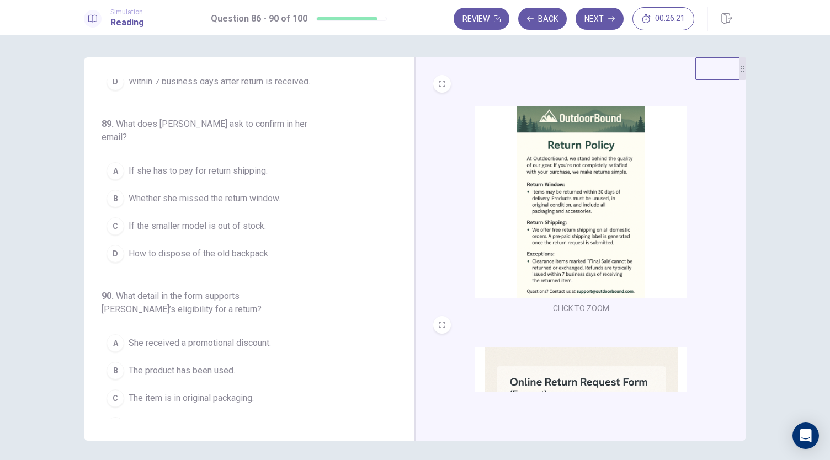
scroll to position [155, 0]
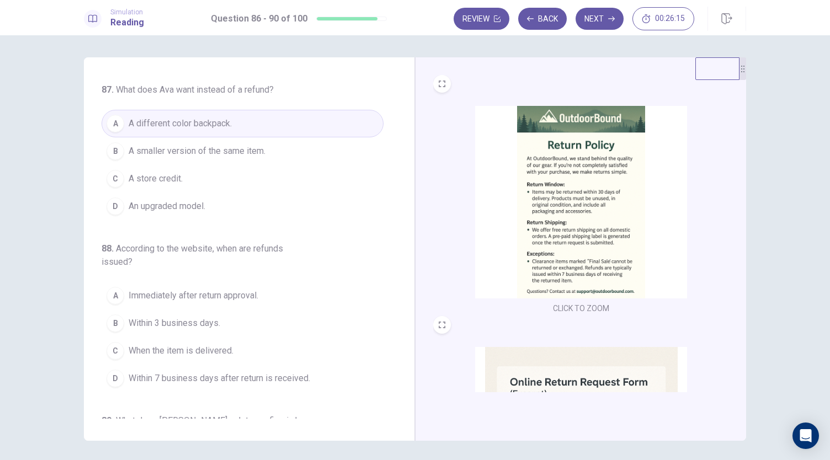
click at [510, 383] on img at bounding box center [581, 443] width 212 height 193
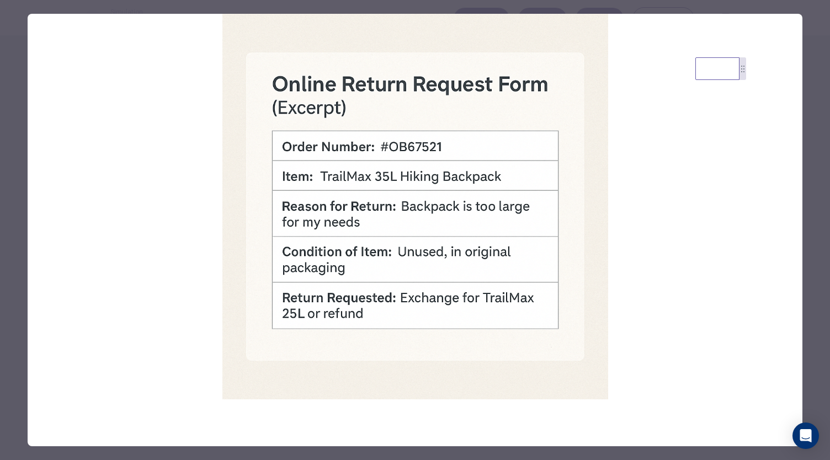
click at [812, 216] on div at bounding box center [415, 230] width 830 height 460
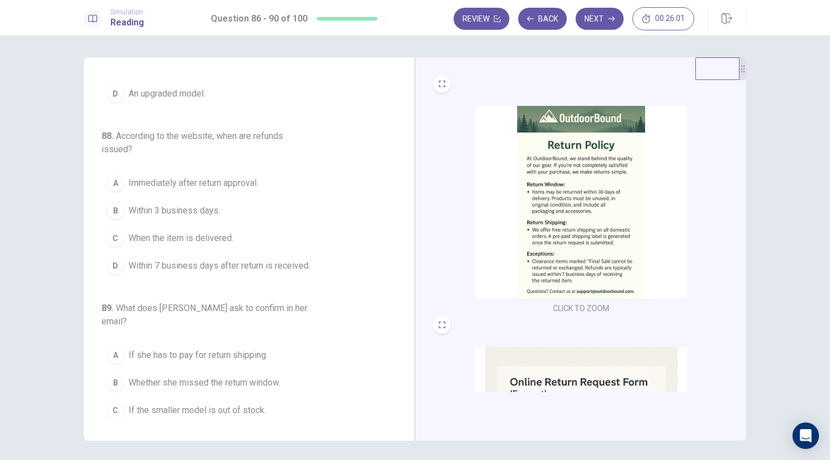
scroll to position [288, 0]
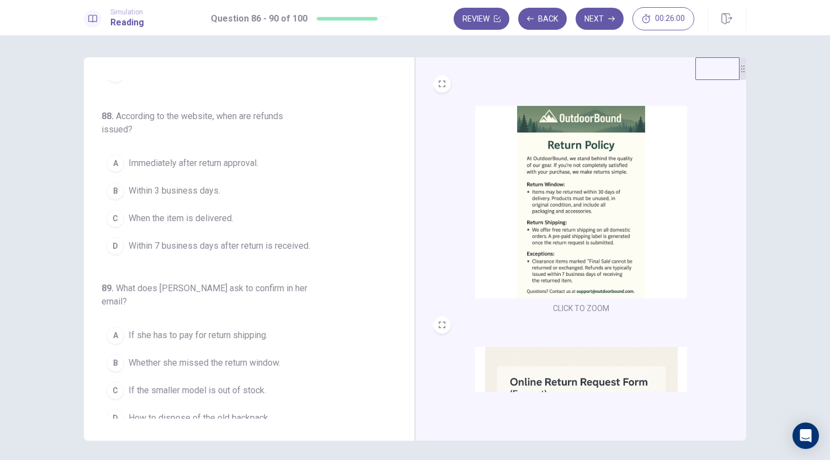
click at [566, 256] on img at bounding box center [581, 202] width 212 height 193
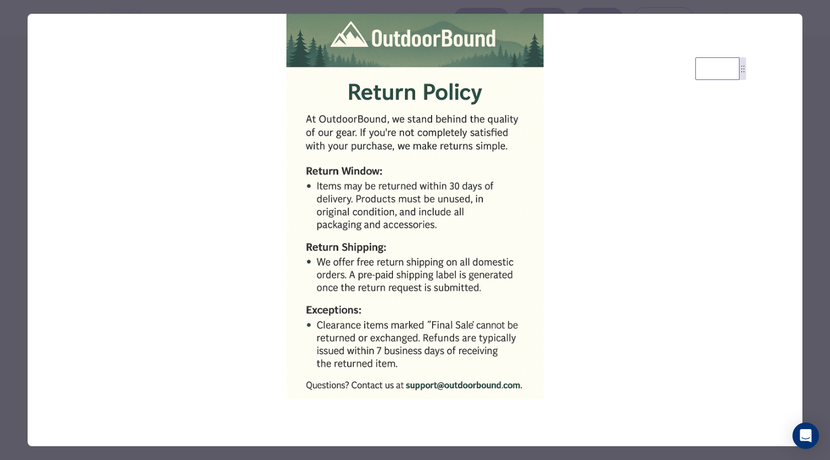
click at [811, 211] on div at bounding box center [415, 230] width 830 height 460
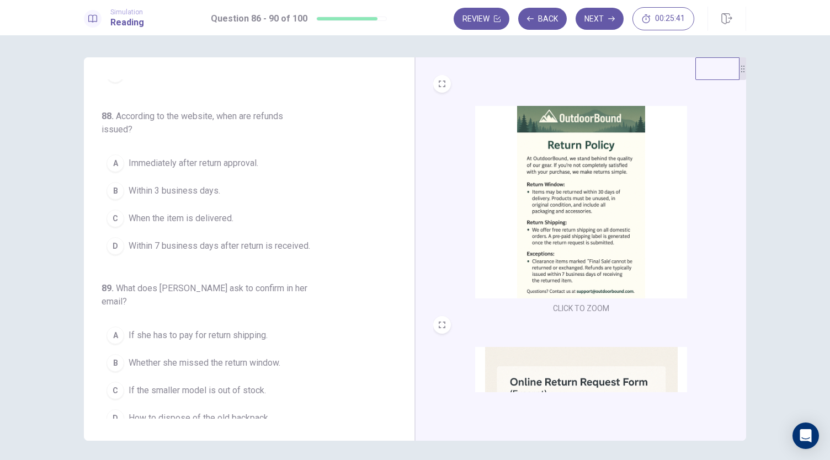
click at [249, 247] on span "Within 7 business days after return is received." at bounding box center [220, 246] width 182 height 13
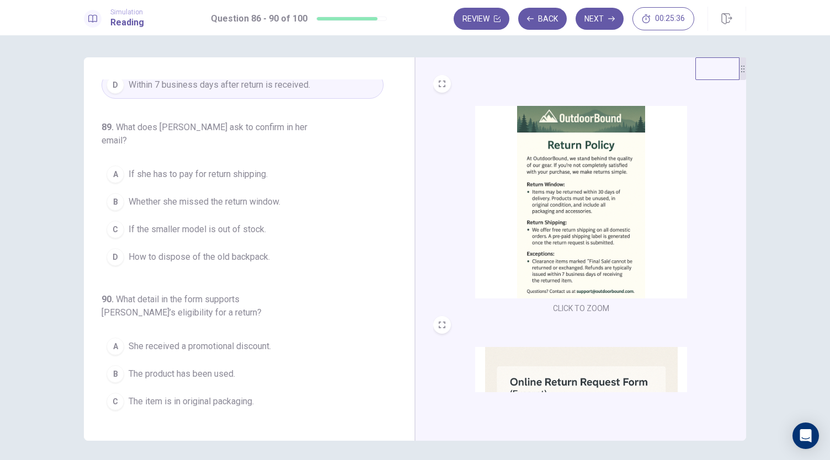
scroll to position [452, 0]
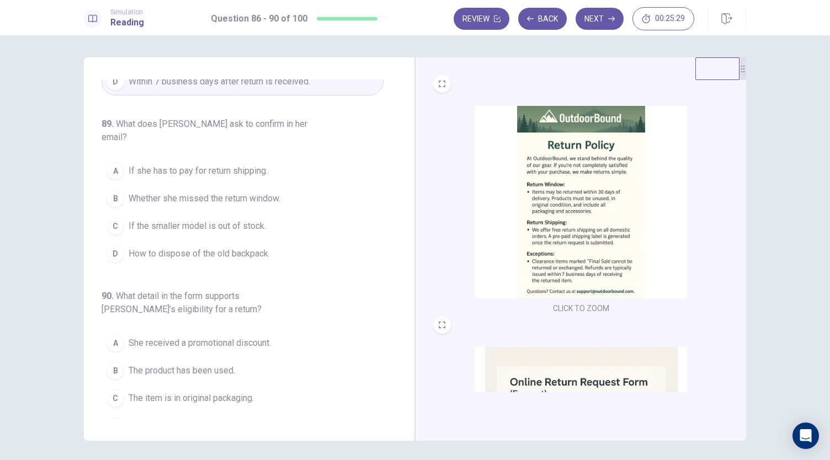
click at [569, 370] on img at bounding box center [581, 443] width 212 height 193
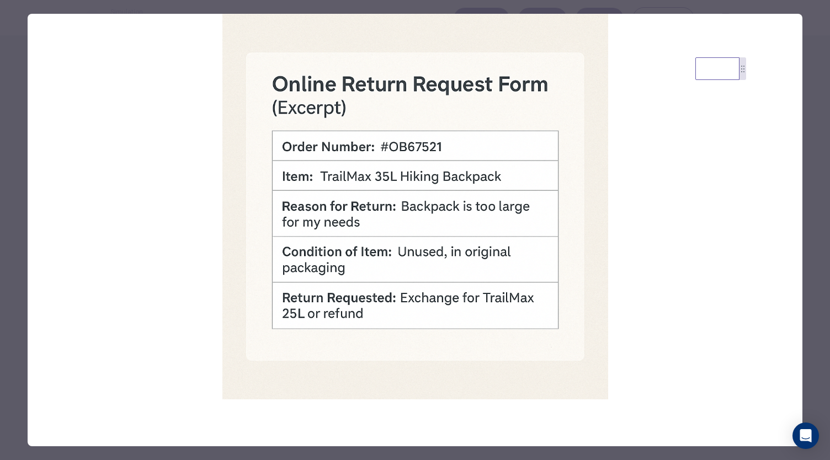
click at [810, 317] on div at bounding box center [415, 230] width 830 height 460
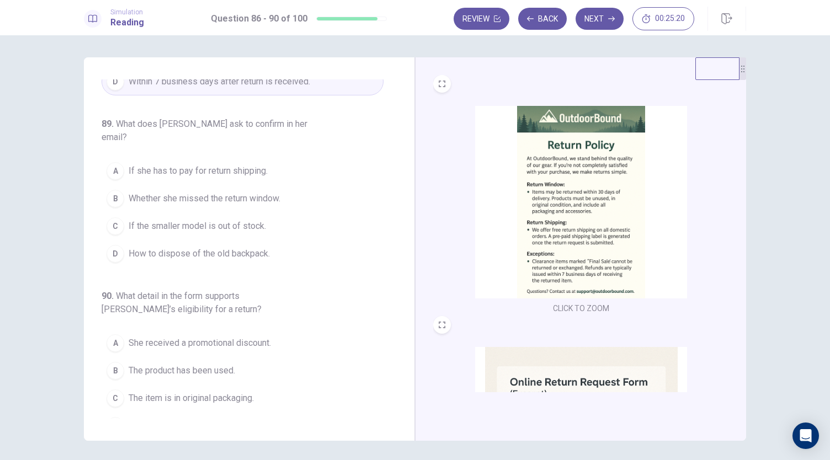
click at [570, 251] on img at bounding box center [581, 202] width 212 height 193
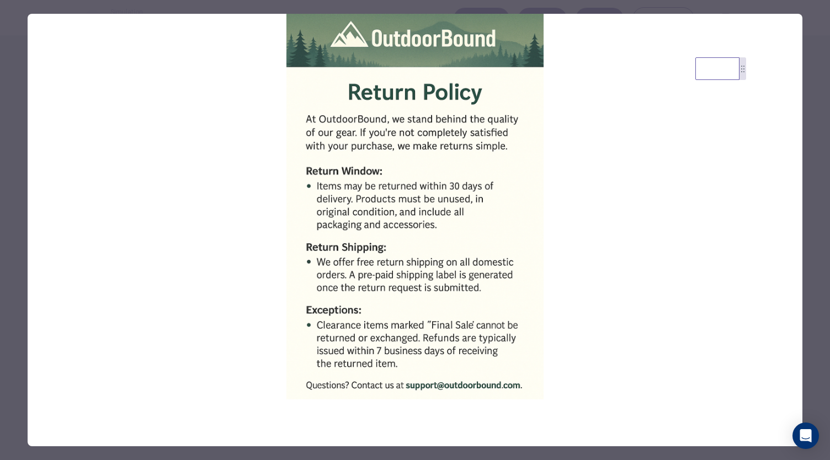
click at [812, 188] on div at bounding box center [415, 230] width 830 height 460
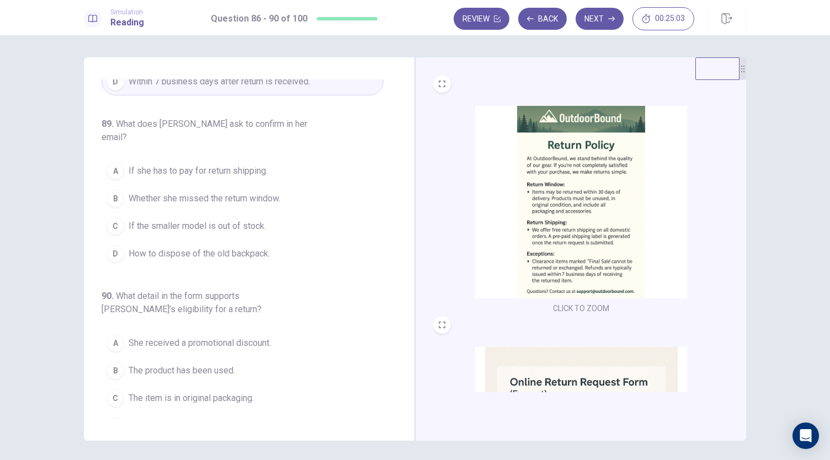
click at [255, 247] on span "How to dispose of the old backpack." at bounding box center [199, 253] width 141 height 13
click at [164, 419] on span "The order number has expired." at bounding box center [187, 425] width 117 height 13
click at [543, 371] on img at bounding box center [581, 443] width 212 height 193
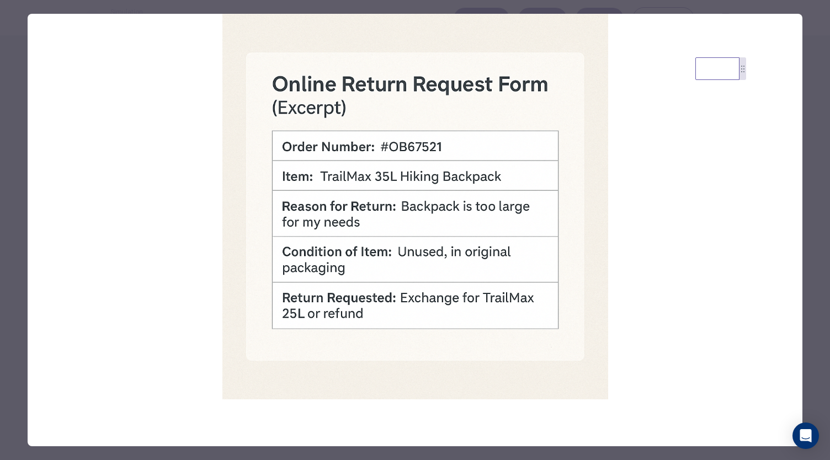
click at [811, 179] on div at bounding box center [415, 230] width 830 height 460
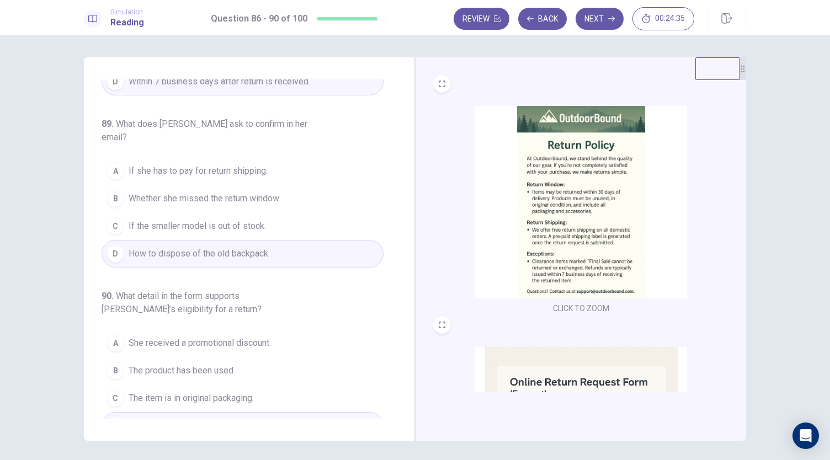
click at [256, 337] on span "She received a promotional discount." at bounding box center [200, 343] width 142 height 13
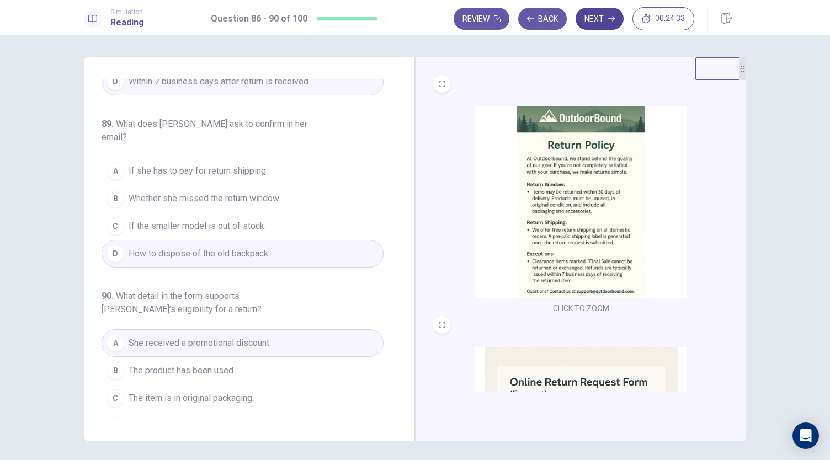
click at [592, 20] on button "Next" at bounding box center [600, 19] width 48 height 22
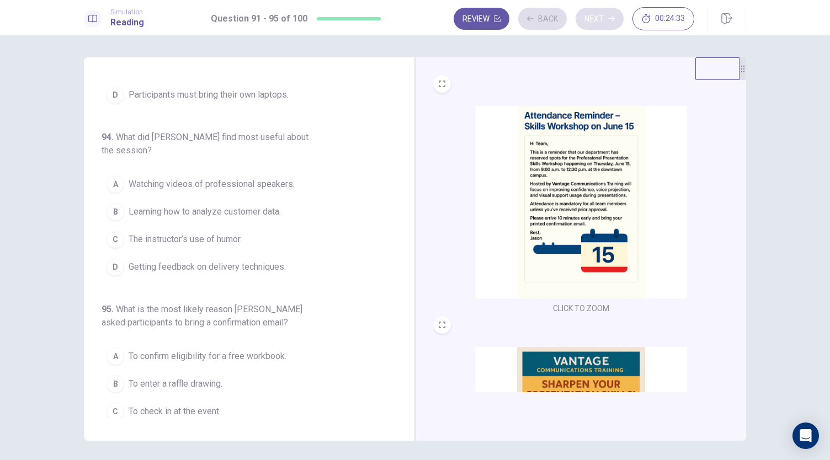
scroll to position [465, 0]
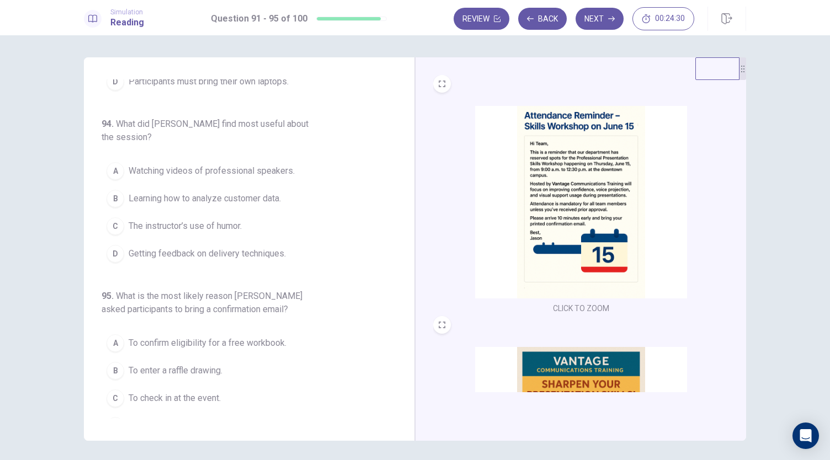
click at [394, 93] on div "91 . What is the main topic of the workshop? A Visual design for marketing camp…" at bounding box center [254, 248] width 304 height 339
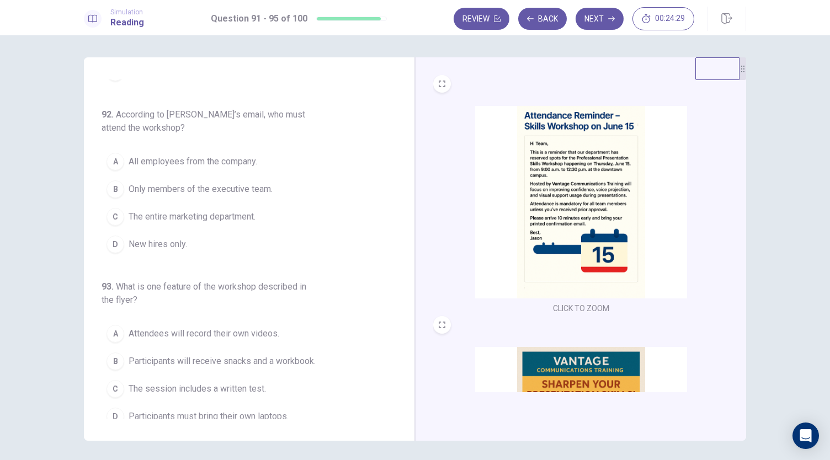
scroll to position [0, 0]
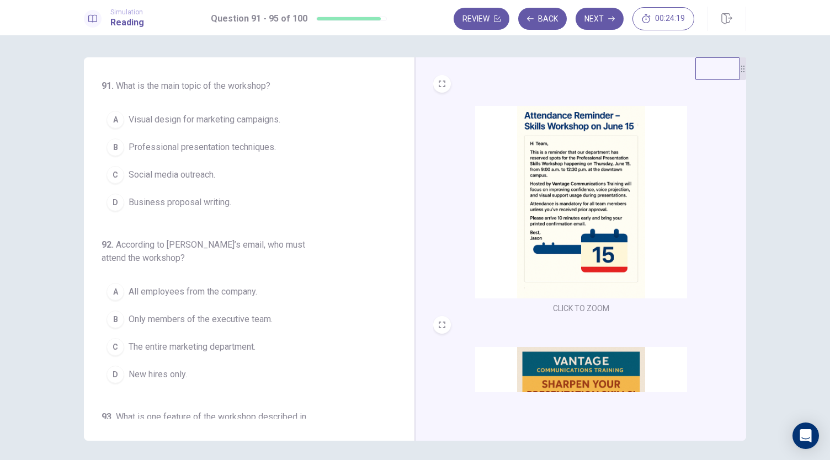
click at [580, 224] on img at bounding box center [581, 202] width 212 height 193
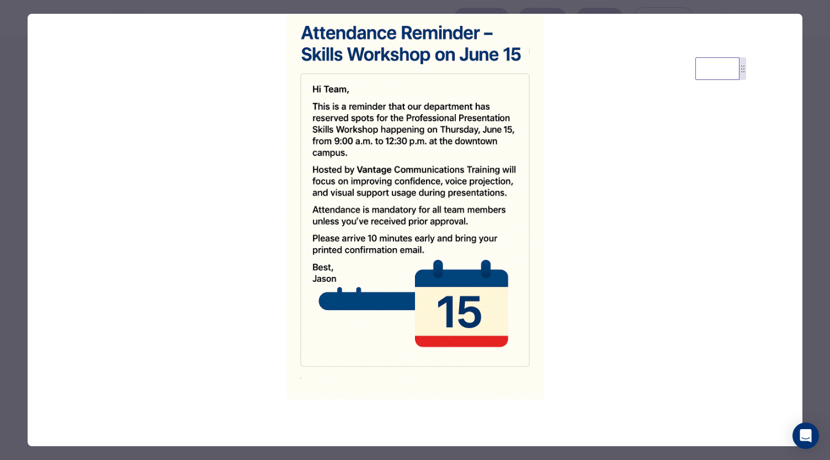
click at [813, 206] on div at bounding box center [415, 230] width 830 height 460
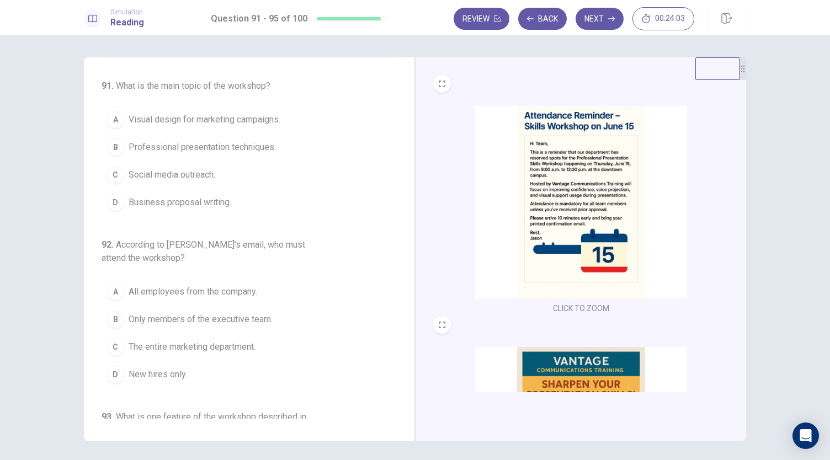
click at [245, 121] on span "Visual design for marketing campaigns." at bounding box center [205, 119] width 152 height 13
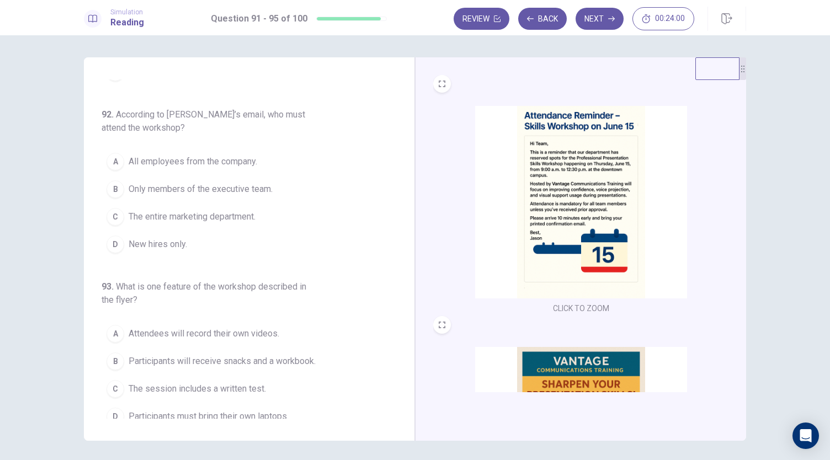
scroll to position [132, 0]
click at [560, 375] on img at bounding box center [581, 443] width 212 height 193
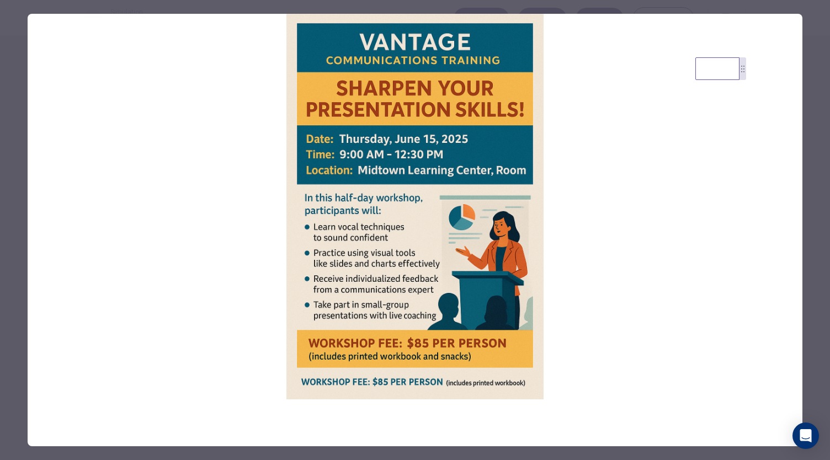
click at [812, 201] on div at bounding box center [415, 230] width 830 height 460
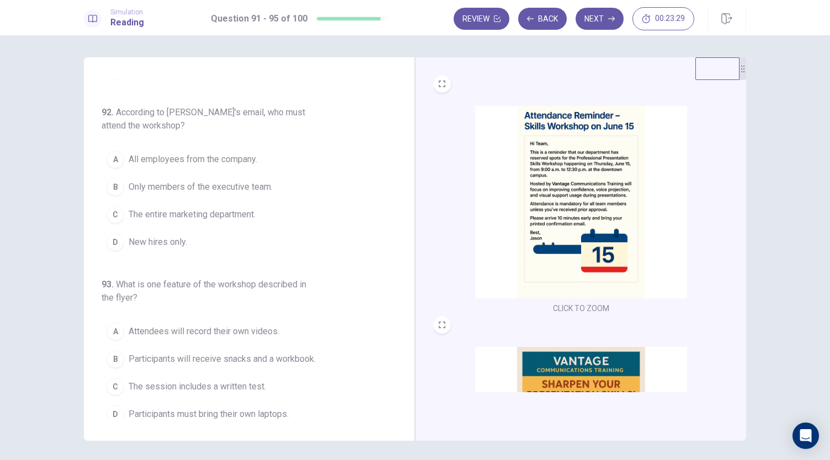
click at [585, 386] on img at bounding box center [581, 443] width 212 height 193
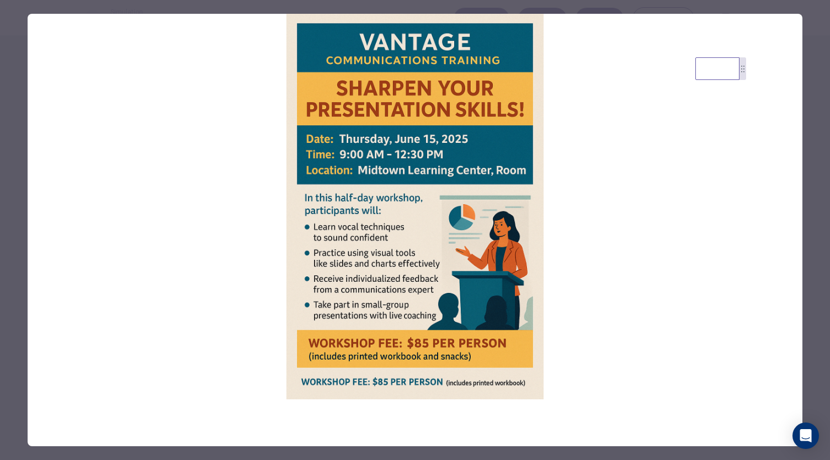
click at [811, 290] on div at bounding box center [415, 230] width 830 height 460
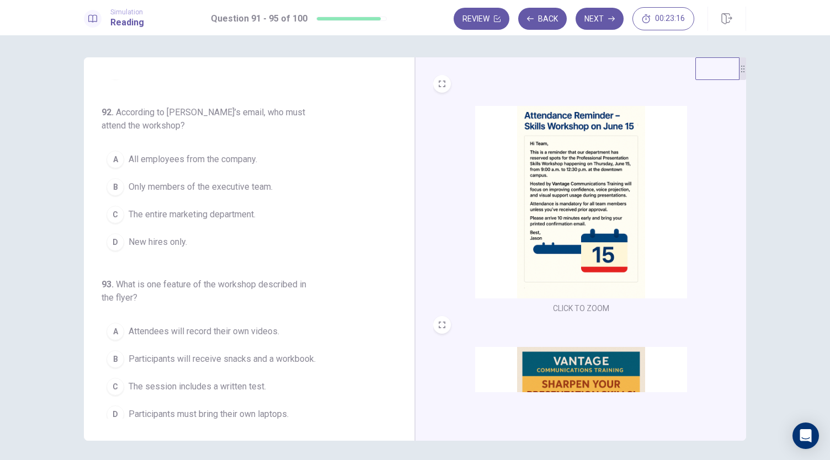
click at [543, 183] on img at bounding box center [581, 202] width 212 height 193
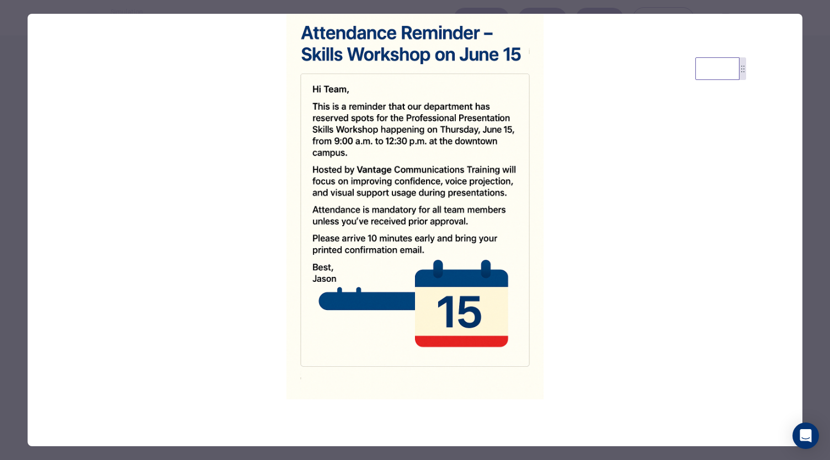
click at [821, 277] on div at bounding box center [415, 230] width 830 height 460
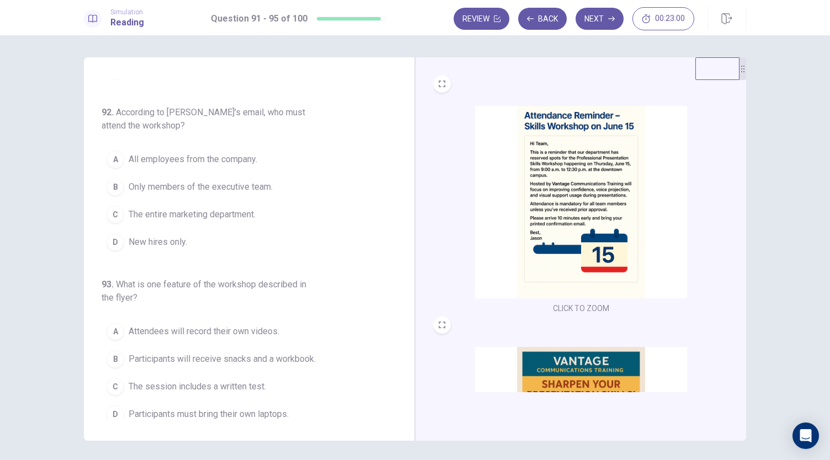
click at [252, 185] on span "Only members of the executive team." at bounding box center [201, 186] width 144 height 13
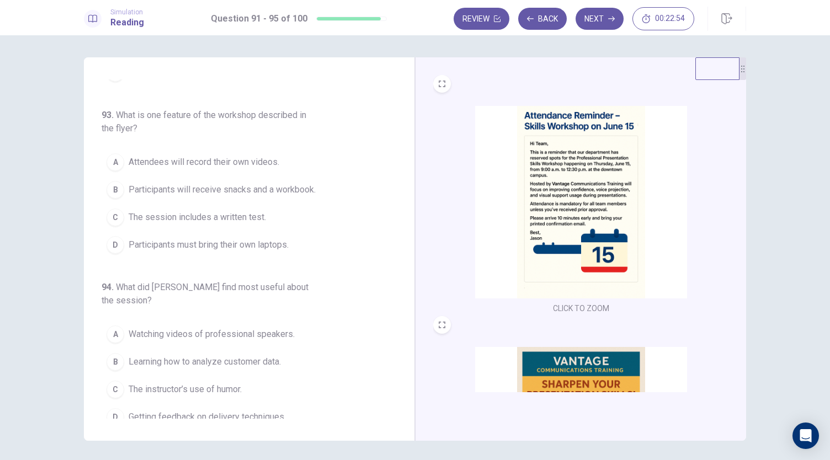
scroll to position [297, 0]
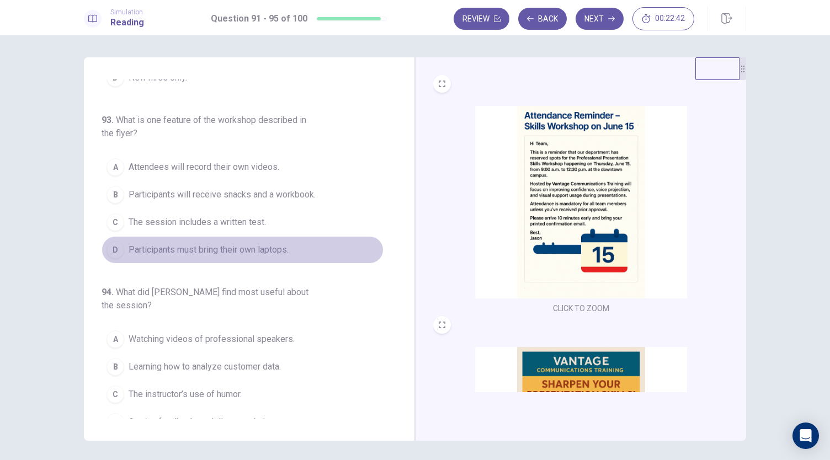
click at [256, 249] on span "Participants must bring their own laptops." at bounding box center [209, 249] width 160 height 13
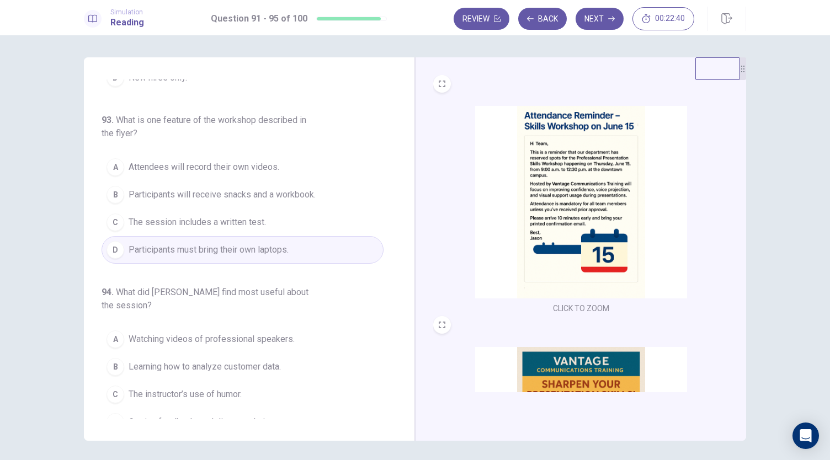
click at [544, 228] on img at bounding box center [581, 202] width 212 height 193
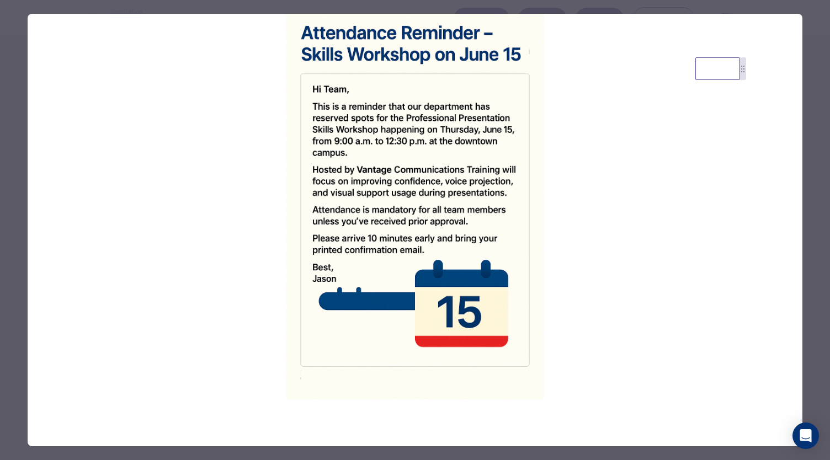
click at [812, 245] on div at bounding box center [415, 230] width 830 height 460
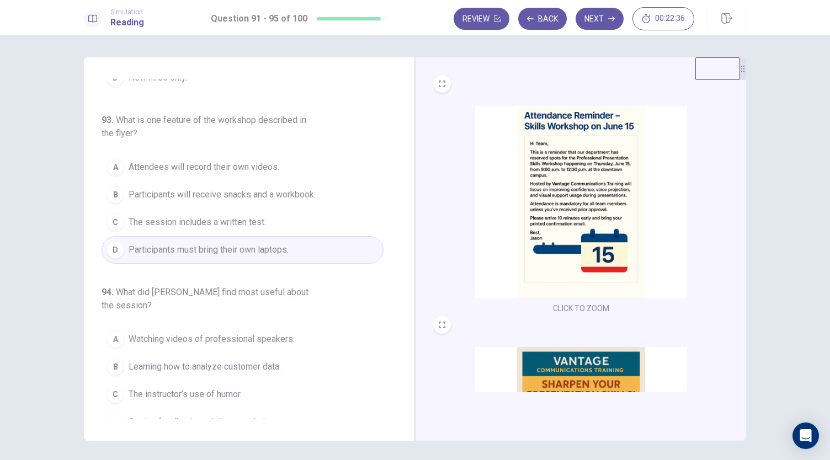
click at [591, 375] on img at bounding box center [581, 443] width 212 height 193
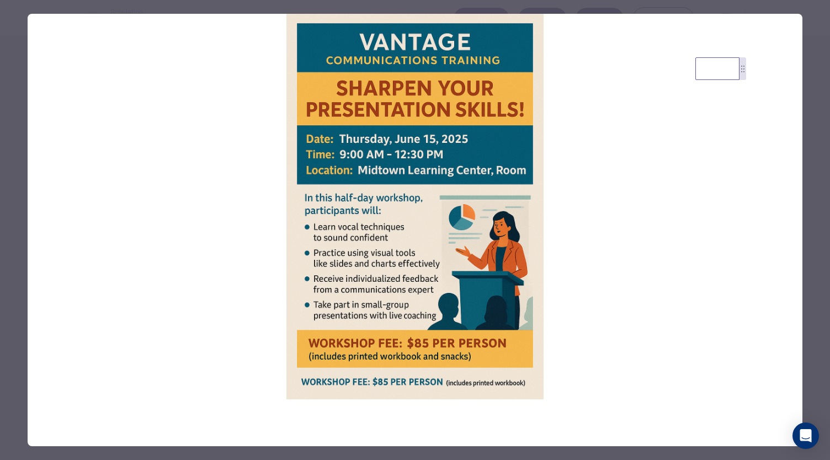
click at [805, 283] on div at bounding box center [415, 230] width 830 height 460
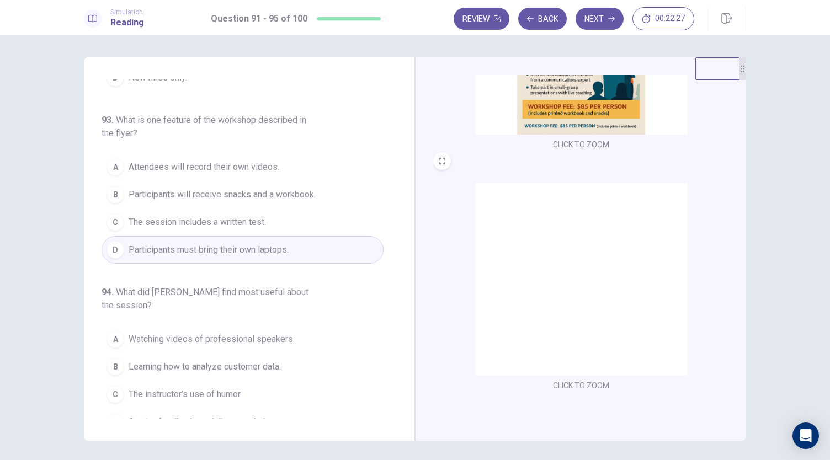
scroll to position [406, 0]
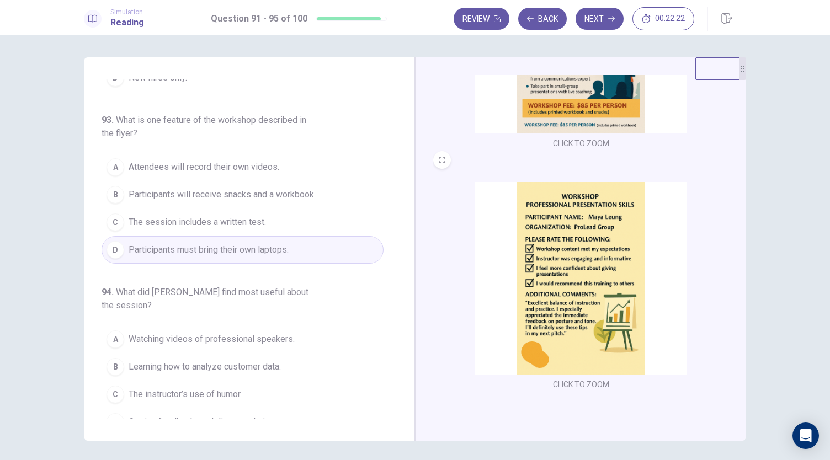
click at [598, 309] on img at bounding box center [581, 278] width 212 height 193
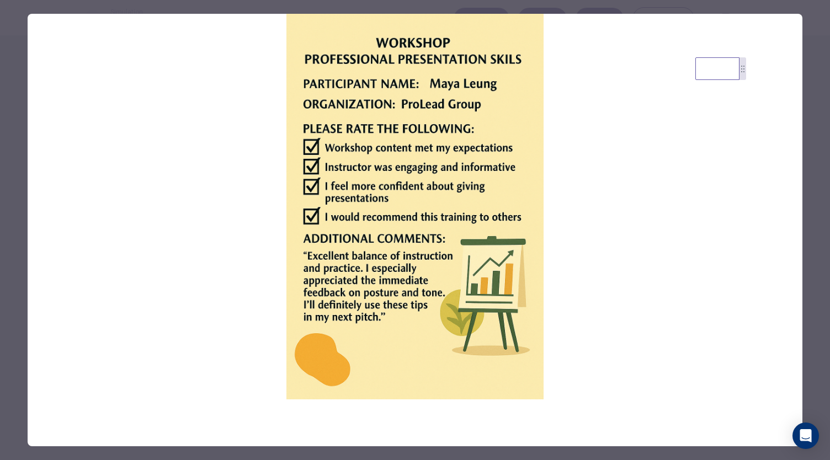
click at [804, 253] on div at bounding box center [415, 230] width 830 height 460
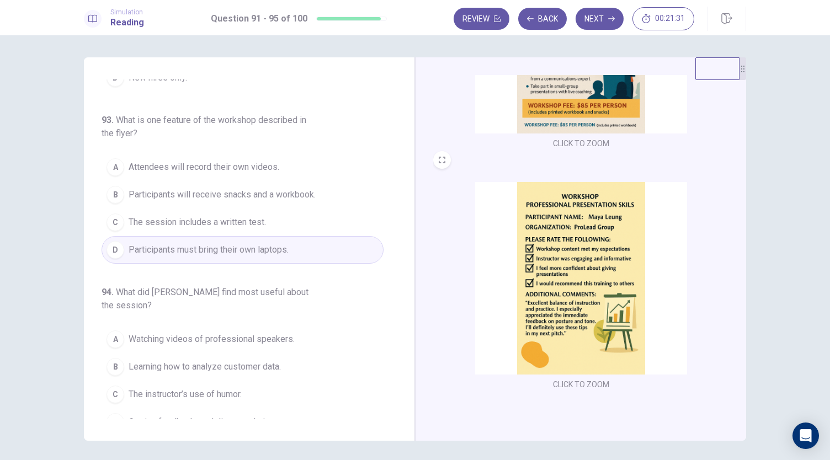
click at [740, 125] on div "CLICK TO ZOOM CLICK TO ZOOM CLICK TO ZOOM" at bounding box center [588, 233] width 310 height 317
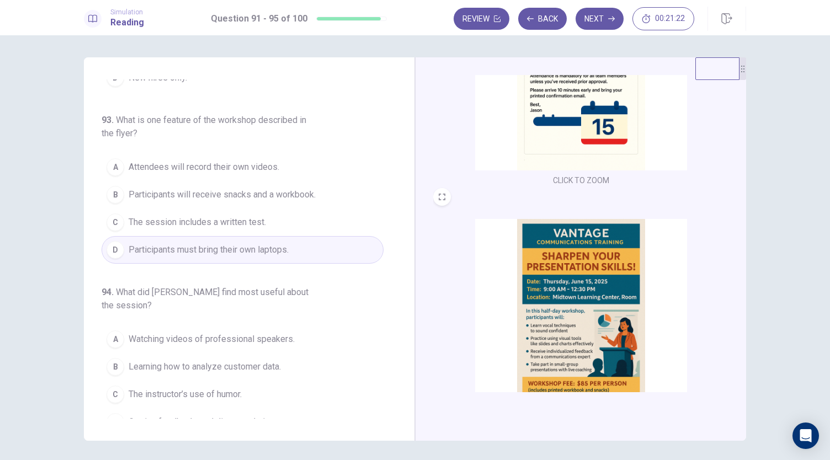
scroll to position [479, 0]
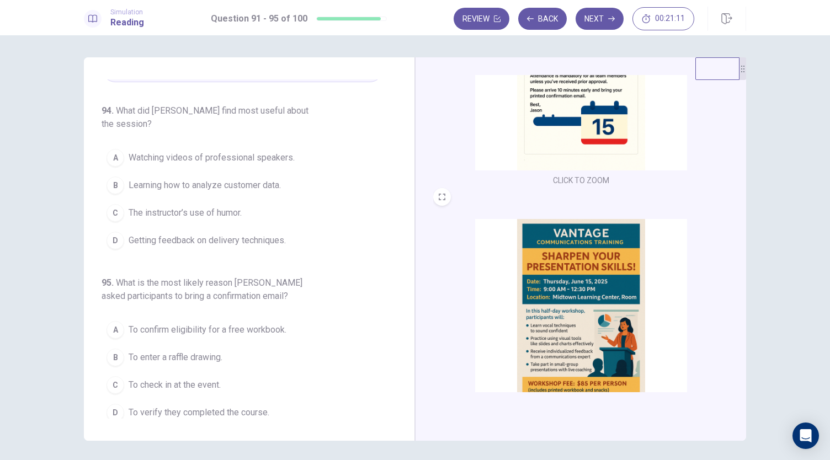
click at [619, 110] on img at bounding box center [581, 74] width 212 height 193
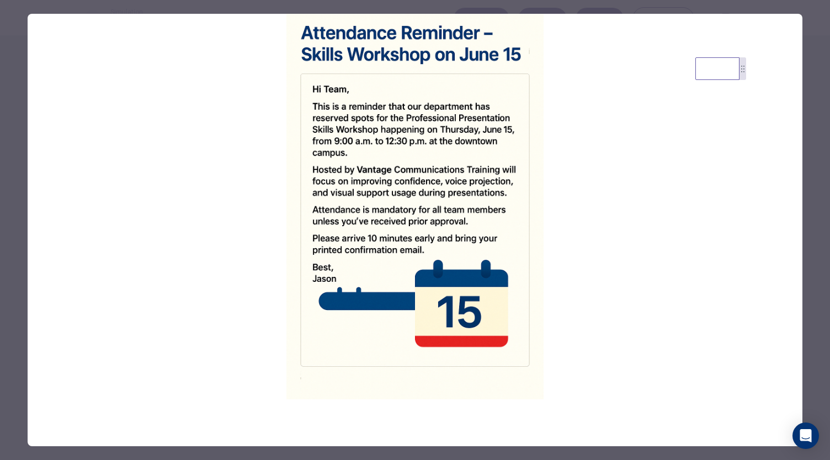
click at [815, 169] on div at bounding box center [415, 230] width 830 height 460
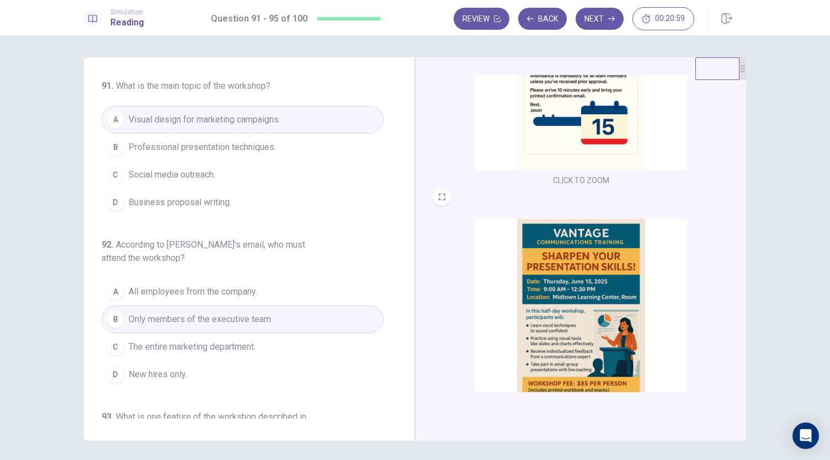
scroll to position [297, 0]
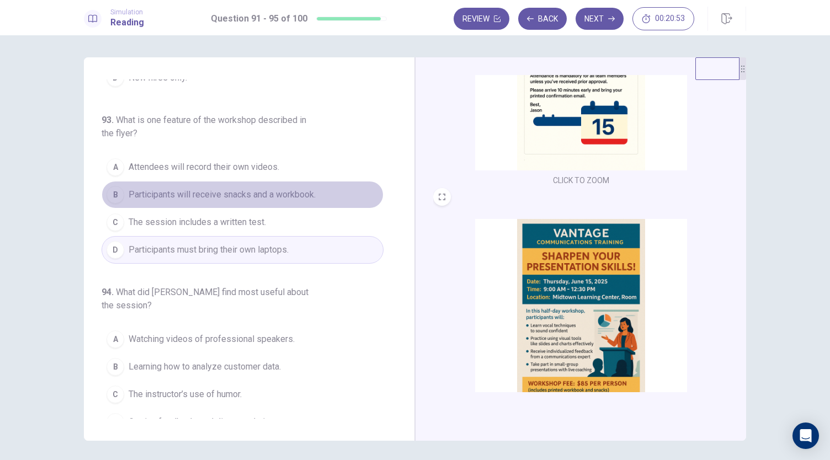
click at [313, 188] on span "Participants will receive snacks and a workbook." at bounding box center [222, 194] width 187 height 13
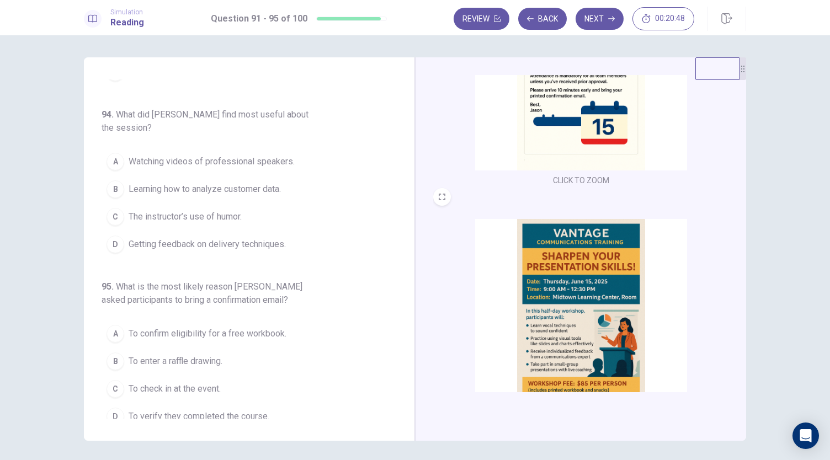
scroll to position [479, 0]
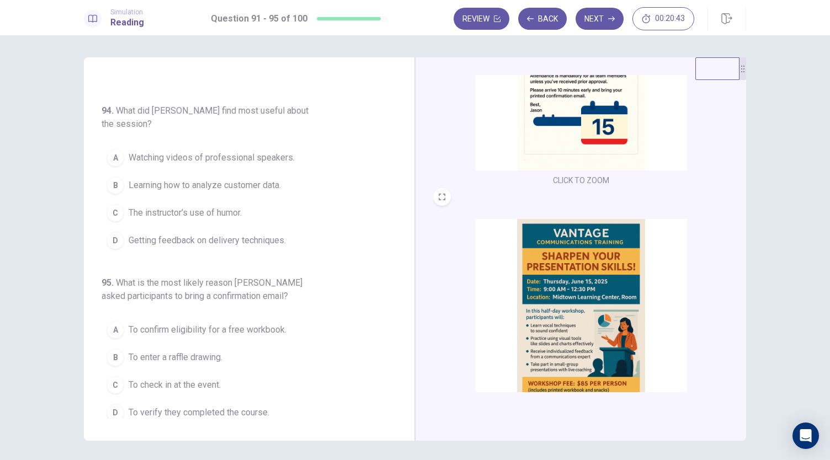
click at [264, 152] on span "Watching videos of professional speakers." at bounding box center [212, 157] width 166 height 13
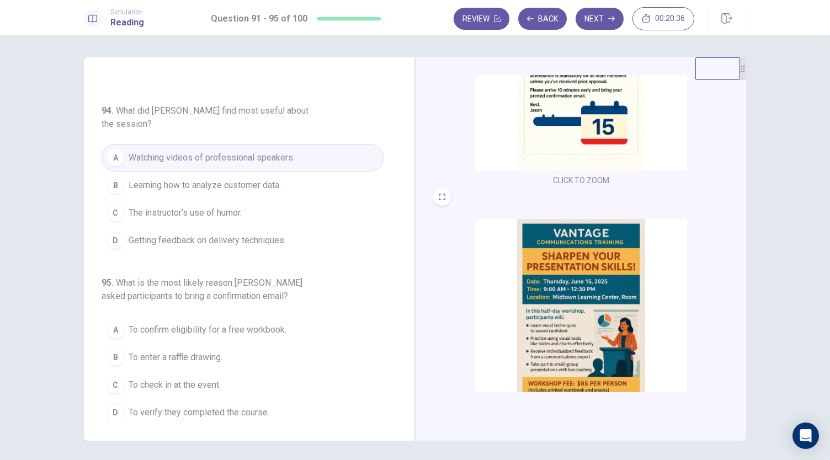
click at [563, 318] on img at bounding box center [581, 315] width 212 height 193
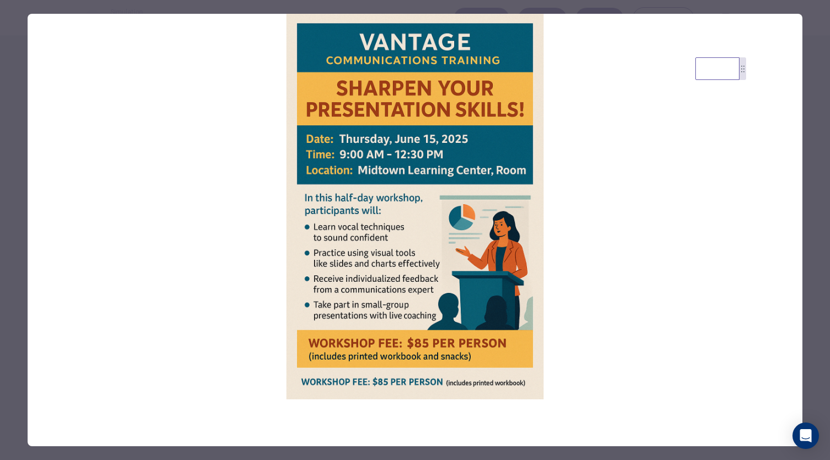
click at [809, 317] on div at bounding box center [415, 230] width 830 height 460
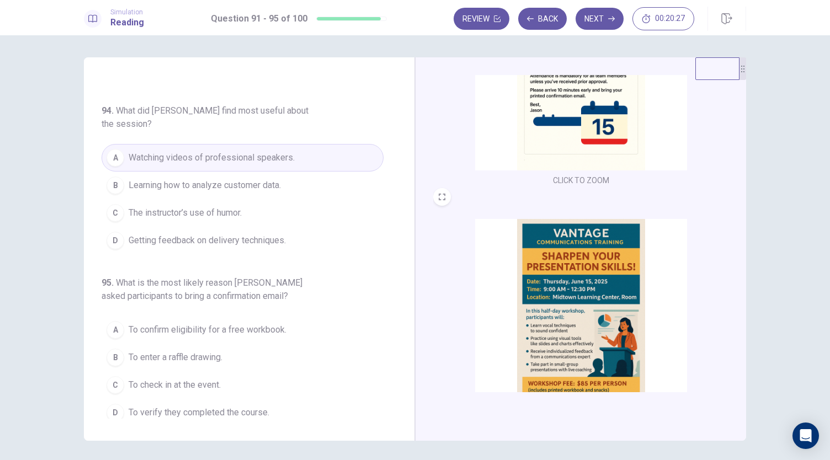
click at [607, 136] on img at bounding box center [581, 74] width 212 height 193
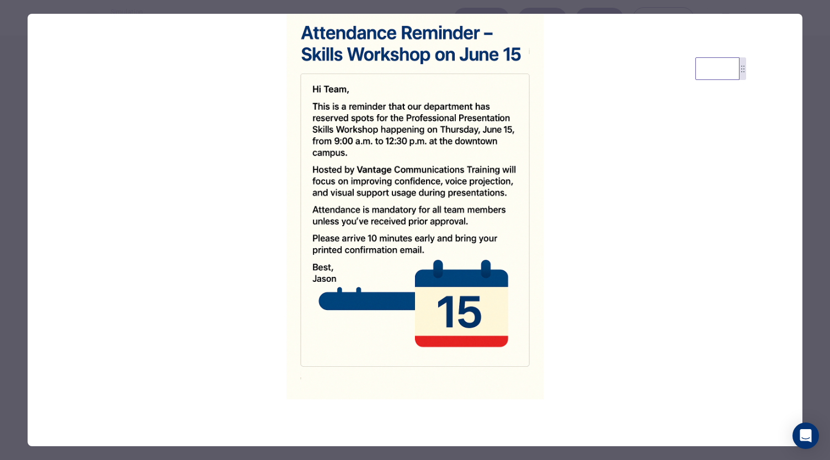
click at [812, 257] on div at bounding box center [415, 230] width 830 height 460
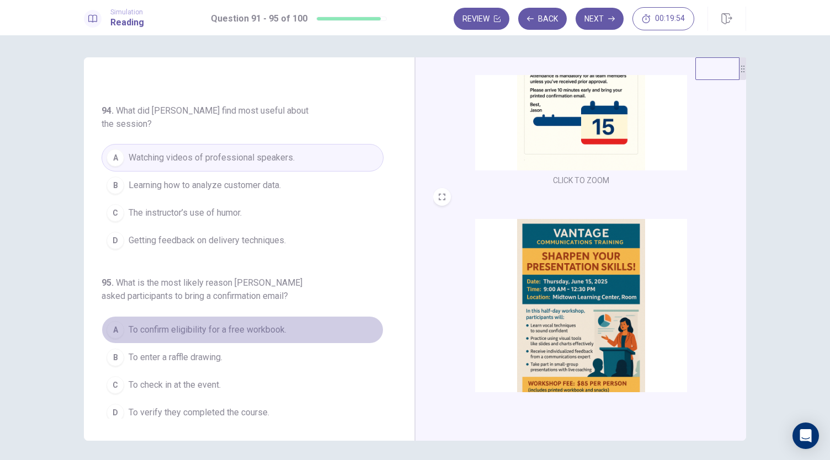
click at [270, 327] on span "To confirm eligibility for a free workbook." at bounding box center [208, 329] width 158 height 13
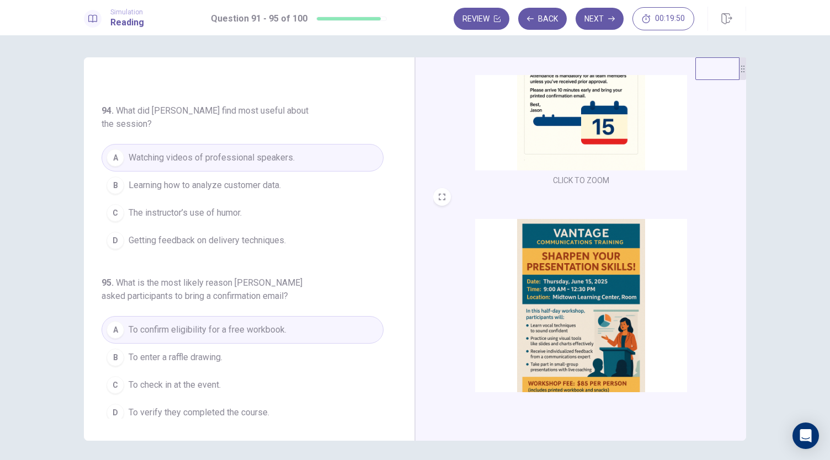
click at [559, 356] on img at bounding box center [581, 315] width 212 height 193
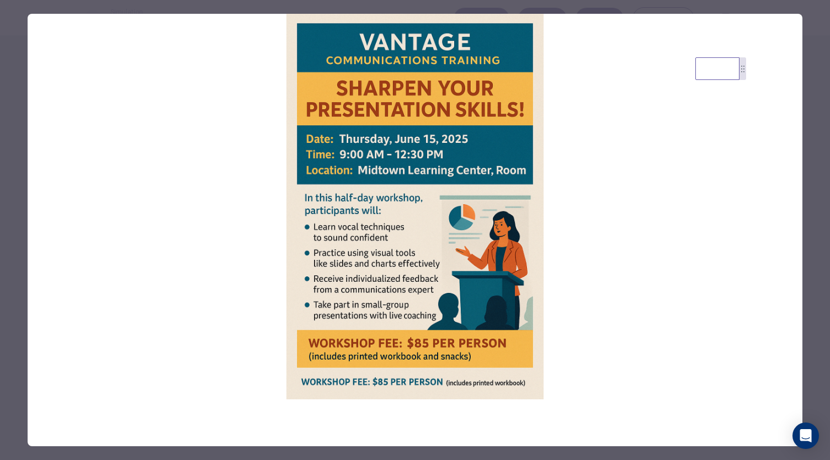
click at [818, 395] on div at bounding box center [415, 230] width 830 height 460
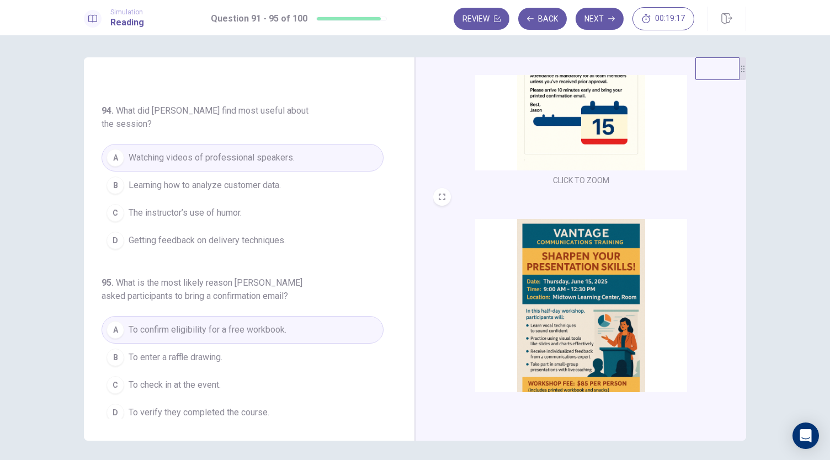
click at [566, 137] on img at bounding box center [581, 74] width 212 height 193
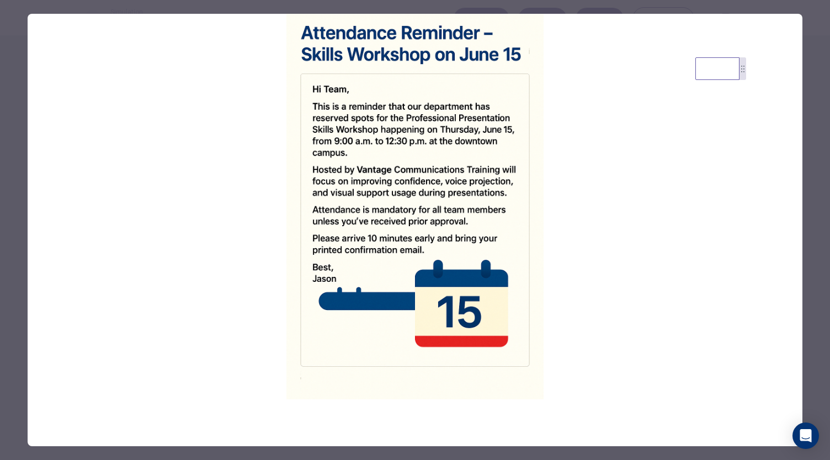
click at [809, 227] on div at bounding box center [415, 230] width 830 height 460
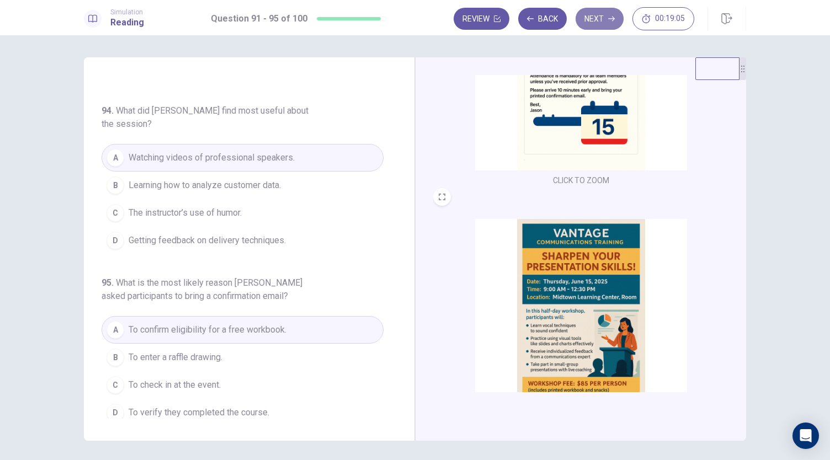
click at [604, 12] on button "Next" at bounding box center [600, 19] width 48 height 22
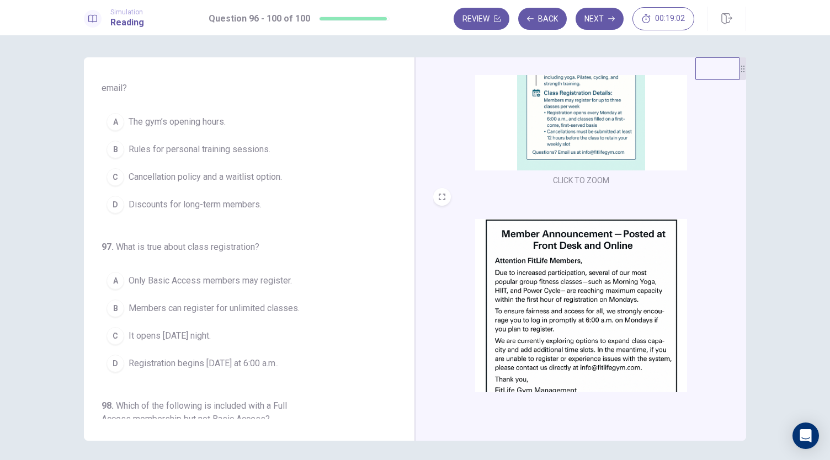
scroll to position [0, 0]
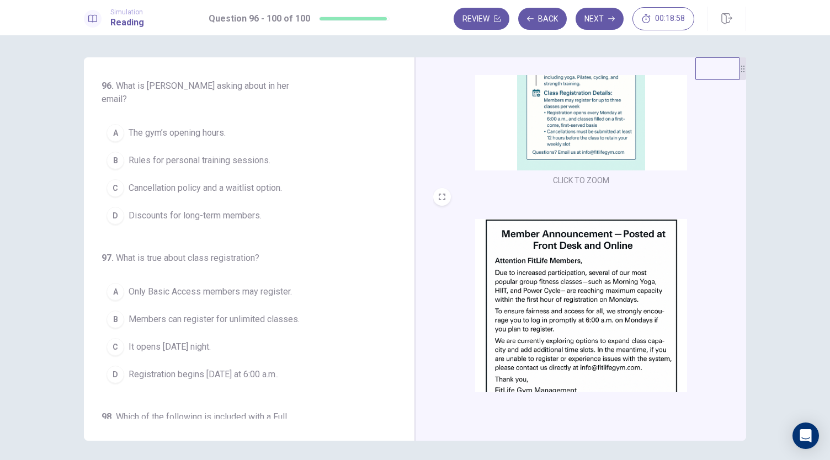
click at [586, 107] on img at bounding box center [581, 74] width 212 height 193
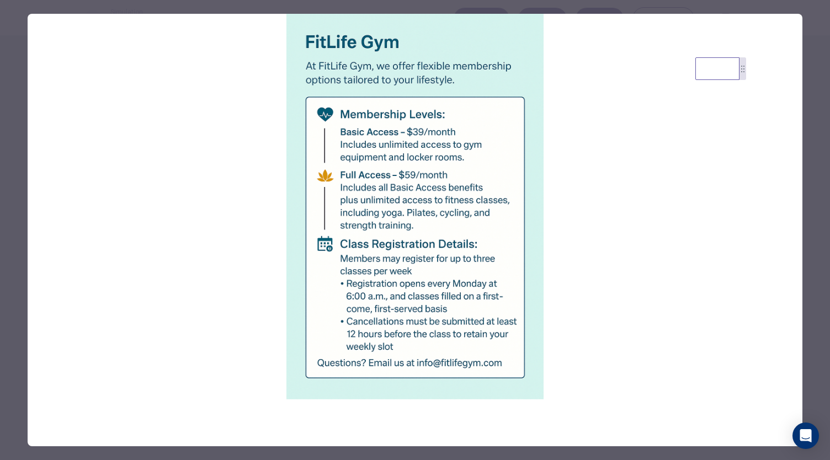
click at [819, 243] on div at bounding box center [415, 230] width 830 height 460
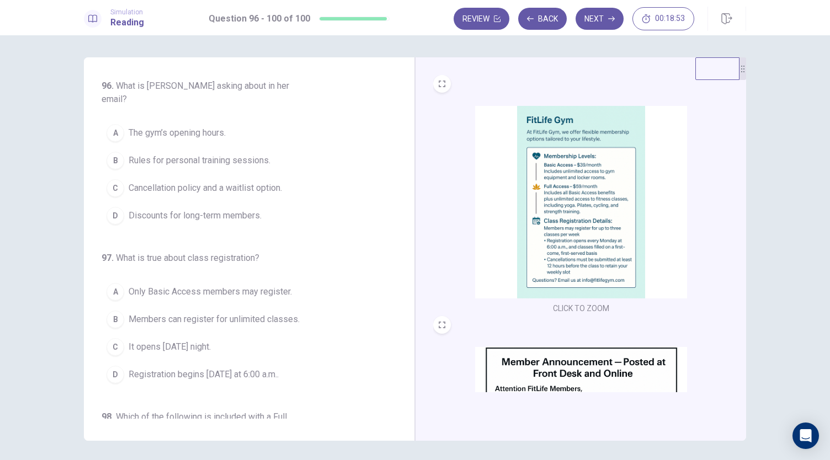
scroll to position [278, 0]
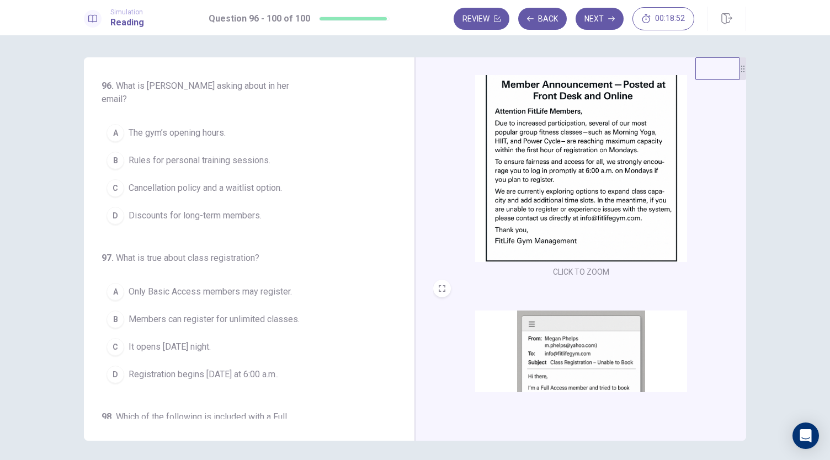
click at [588, 327] on img at bounding box center [581, 407] width 212 height 193
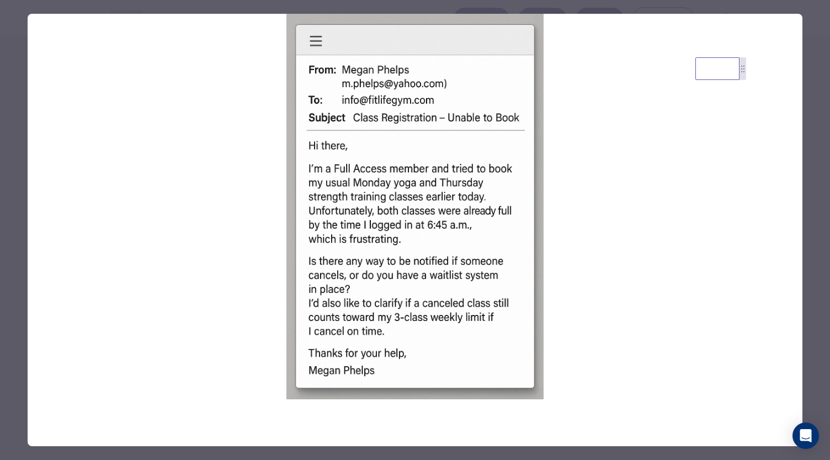
click at [816, 291] on div at bounding box center [415, 230] width 830 height 460
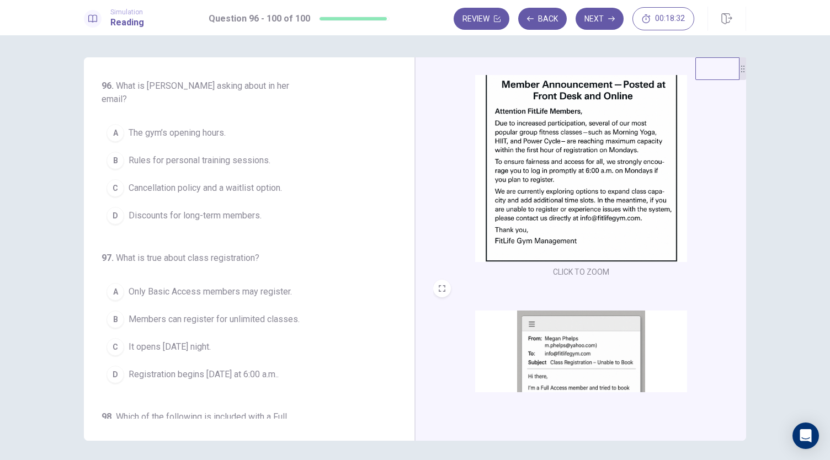
click at [612, 341] on img at bounding box center [581, 407] width 212 height 193
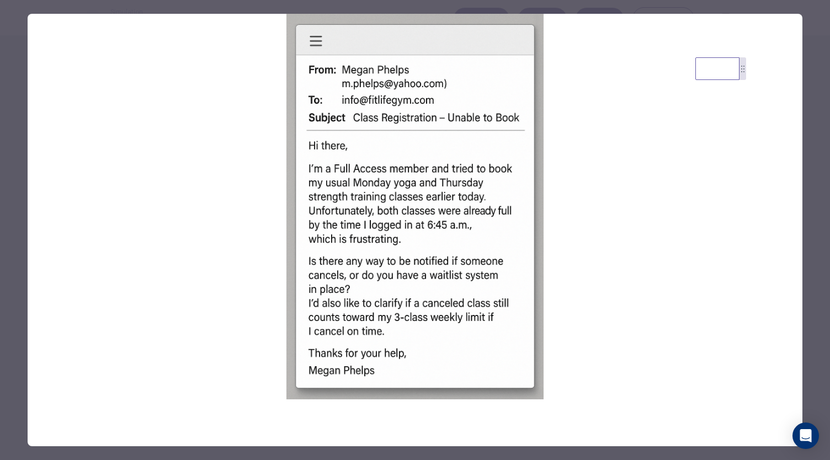
click at [815, 323] on div at bounding box center [415, 230] width 830 height 460
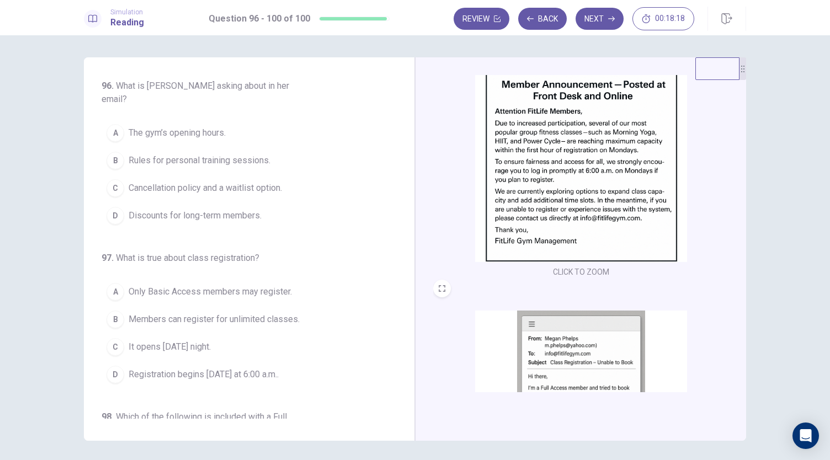
click at [742, 362] on div "CLICK TO ZOOM CLICK TO ZOOM CLICK TO ZOOM" at bounding box center [580, 249] width 331 height 384
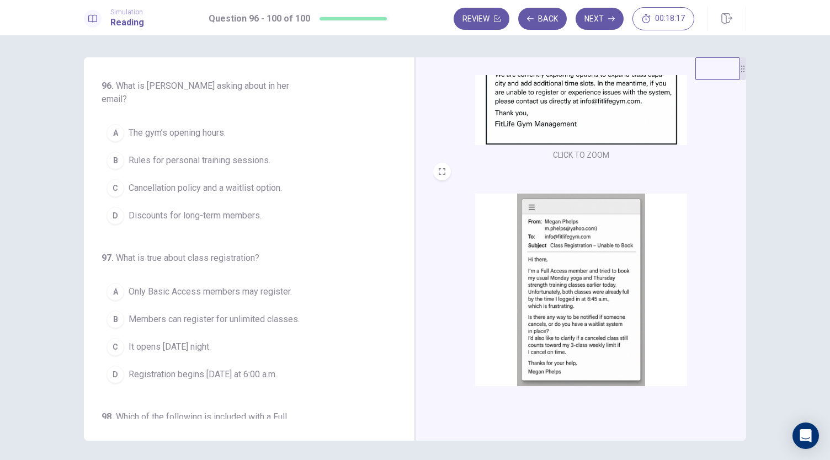
scroll to position [406, 0]
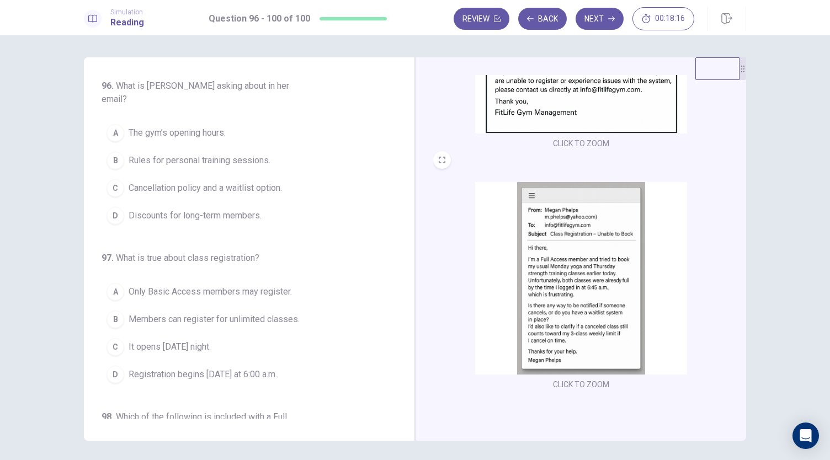
click at [543, 325] on img at bounding box center [581, 278] width 212 height 193
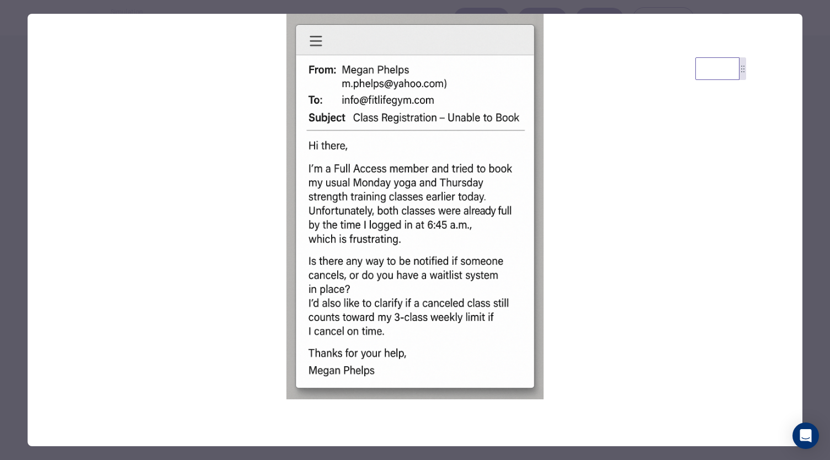
click at [817, 325] on div at bounding box center [415, 230] width 830 height 460
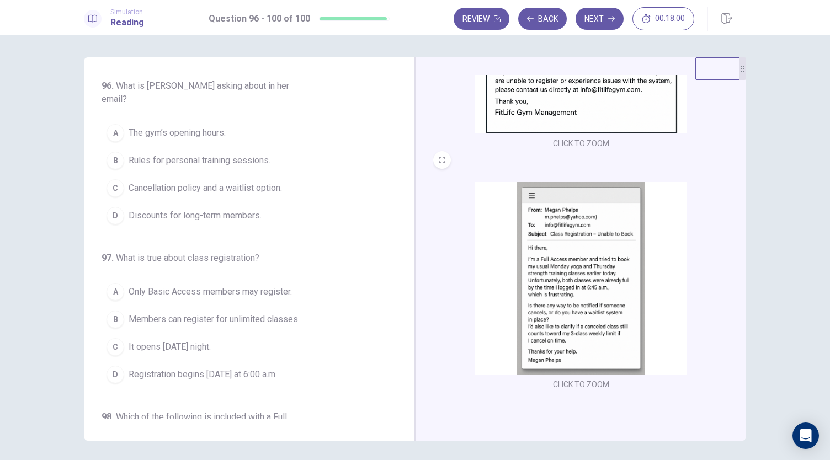
click at [233, 154] on span "Rules for personal training sessions." at bounding box center [200, 160] width 142 height 13
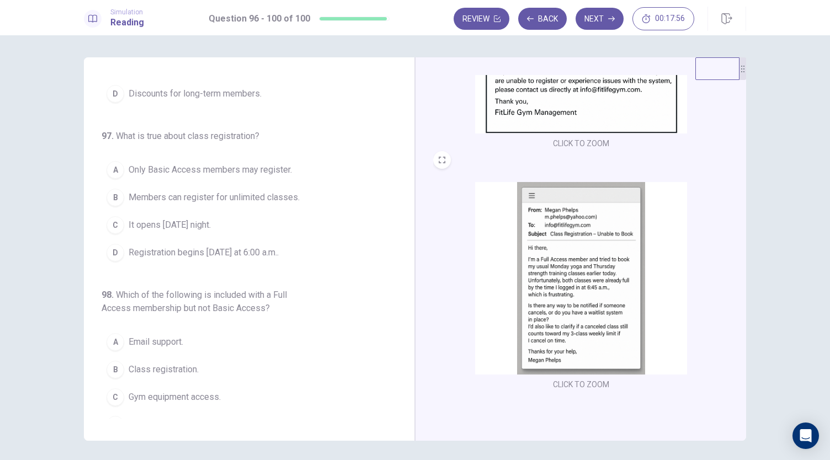
scroll to position [132, 0]
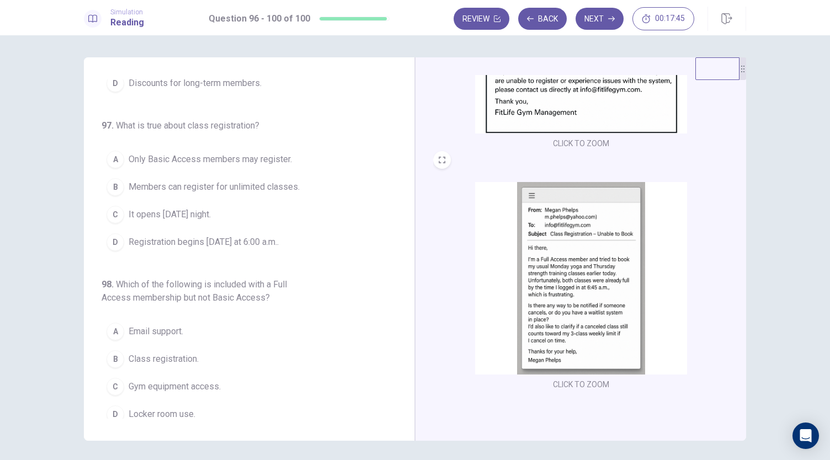
click at [741, 235] on div "CLICK TO ZOOM CLICK TO ZOOM CLICK TO ZOOM" at bounding box center [580, 249] width 331 height 384
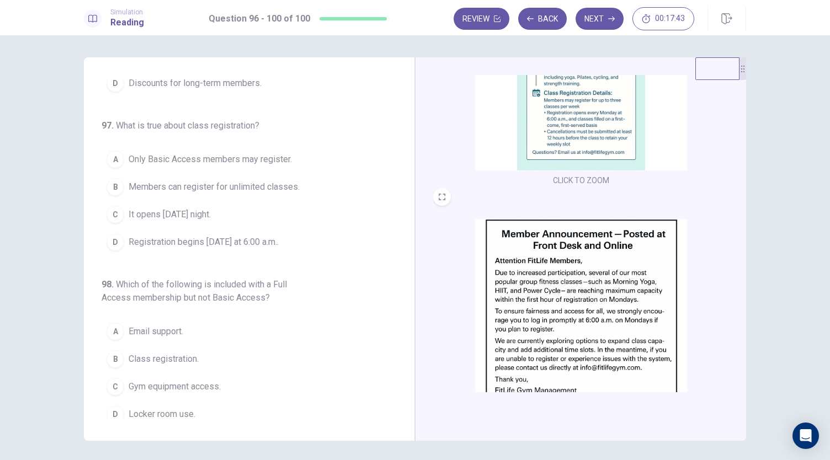
click at [602, 161] on img at bounding box center [581, 74] width 212 height 193
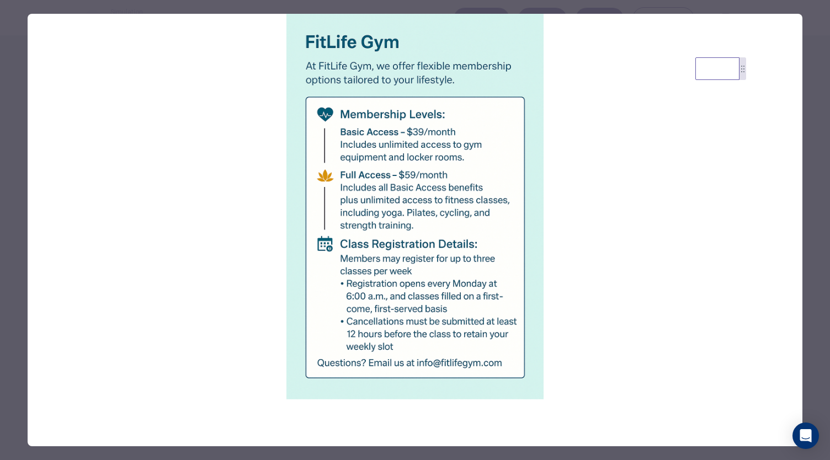
click at [819, 239] on div at bounding box center [415, 230] width 830 height 460
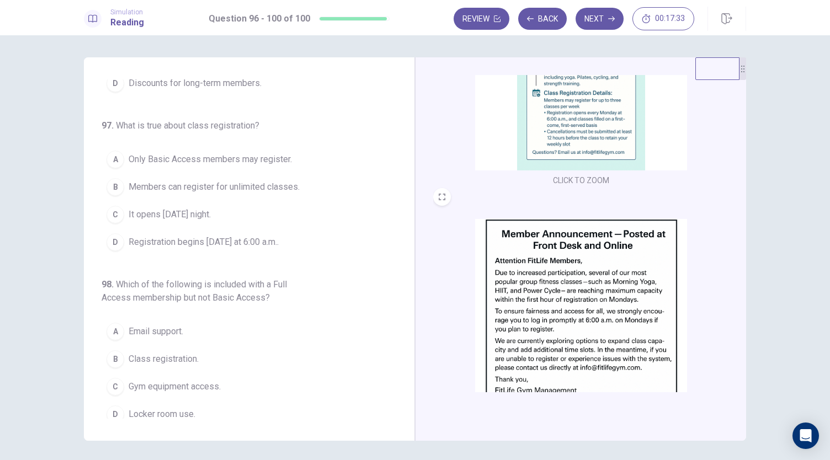
click at [279, 236] on span "Registration begins [DATE] at 6:00 a.m.." at bounding box center [204, 242] width 150 height 13
click at [545, 127] on img at bounding box center [581, 74] width 212 height 193
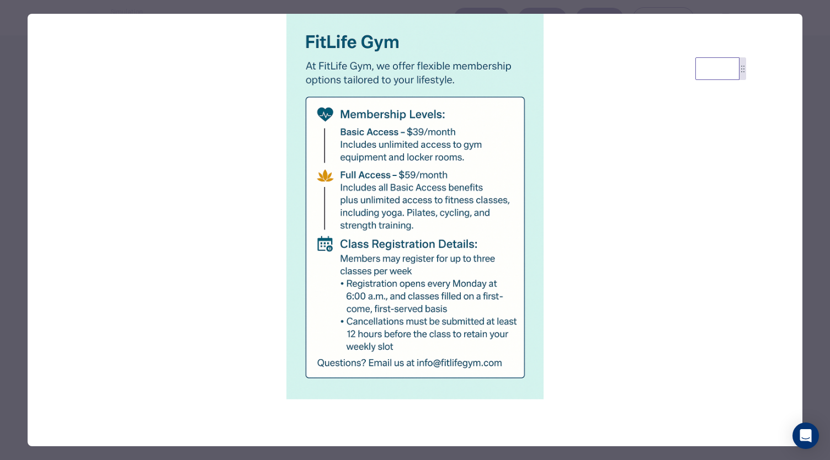
click at [818, 265] on div at bounding box center [415, 230] width 830 height 460
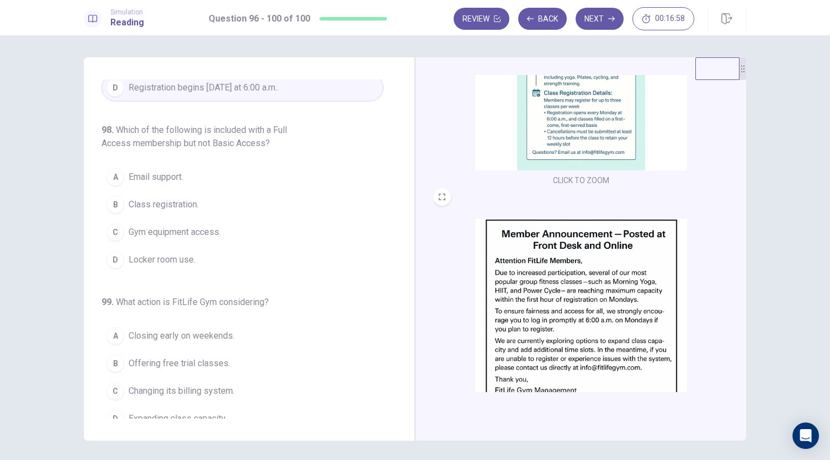
scroll to position [309, 0]
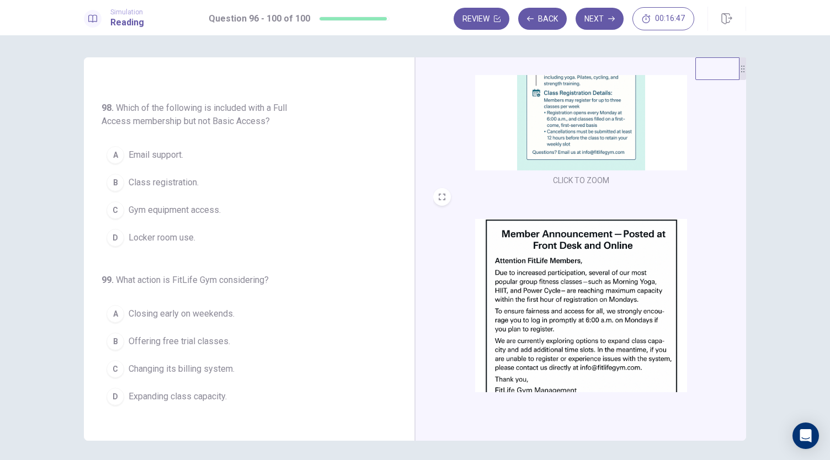
click at [579, 149] on img at bounding box center [581, 74] width 212 height 193
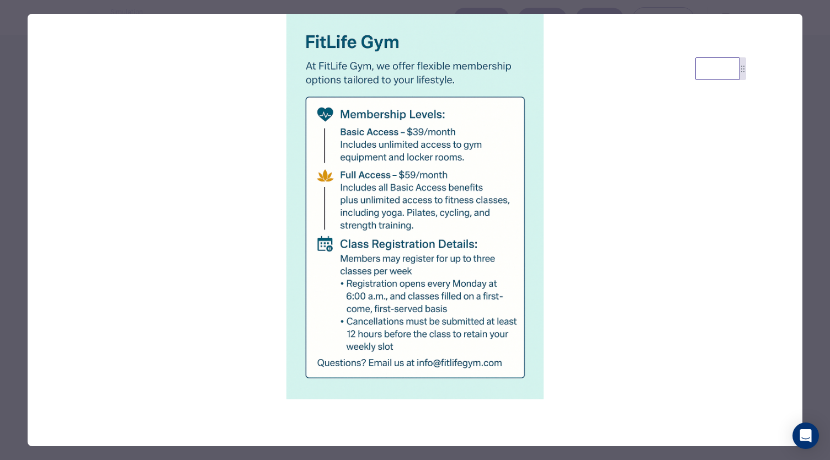
click at [805, 166] on div at bounding box center [415, 230] width 830 height 460
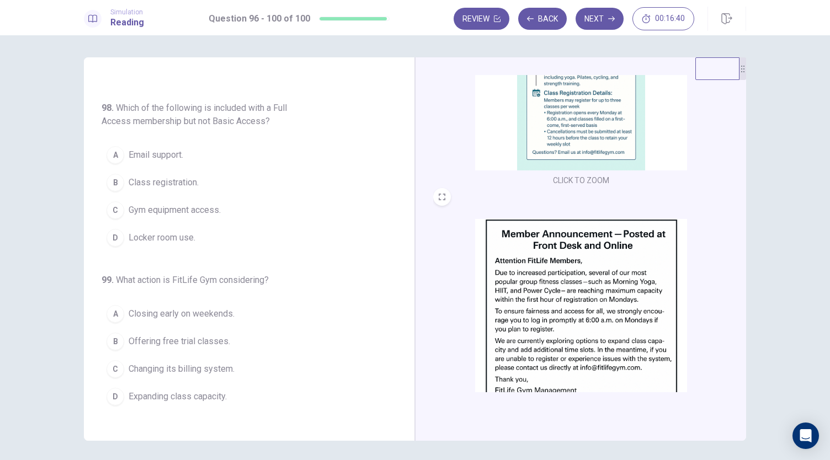
click at [596, 115] on img at bounding box center [581, 74] width 212 height 193
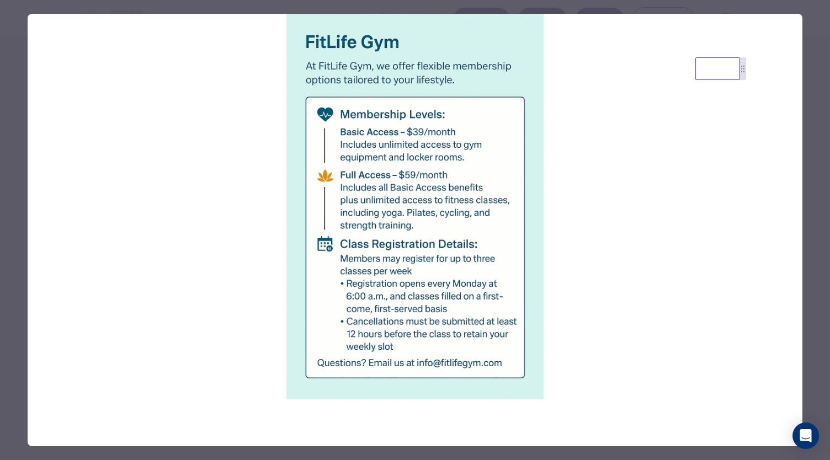
click at [774, 250] on img at bounding box center [415, 207] width 775 height 386
click at [817, 232] on div at bounding box center [415, 230] width 830 height 460
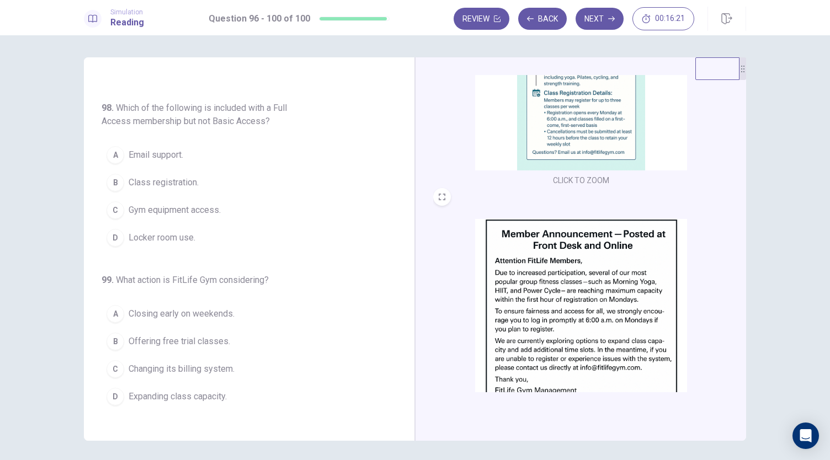
click at [567, 124] on img at bounding box center [581, 74] width 212 height 193
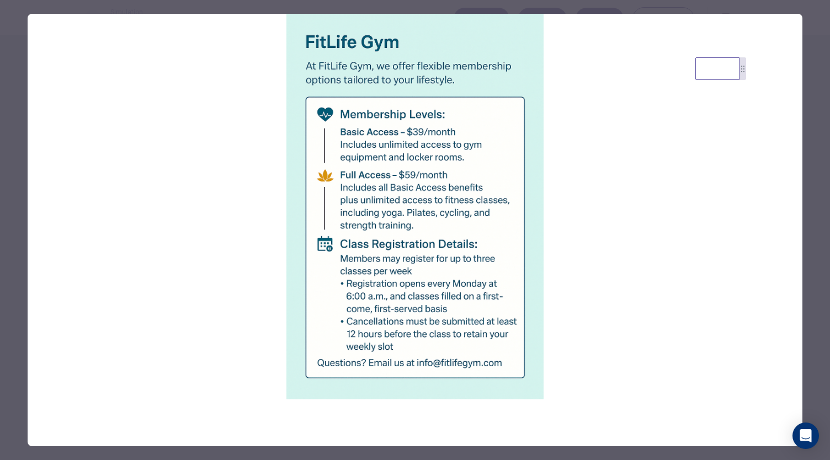
click at [818, 212] on div at bounding box center [415, 230] width 830 height 460
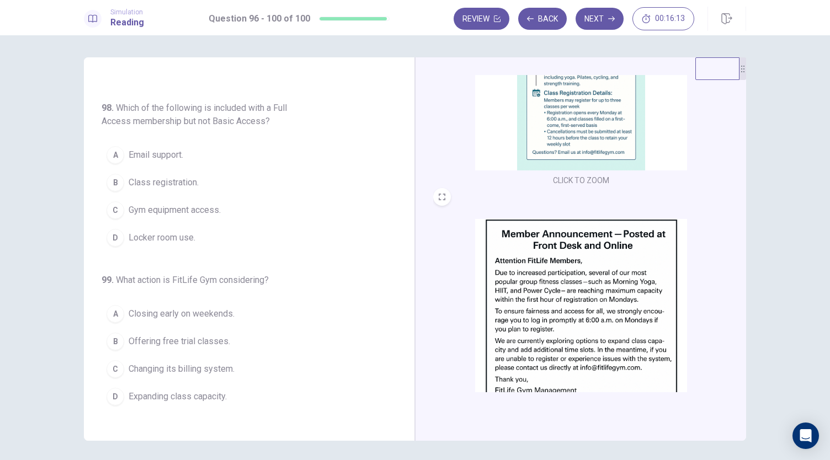
click at [162, 231] on span "Locker room use." at bounding box center [162, 237] width 67 height 13
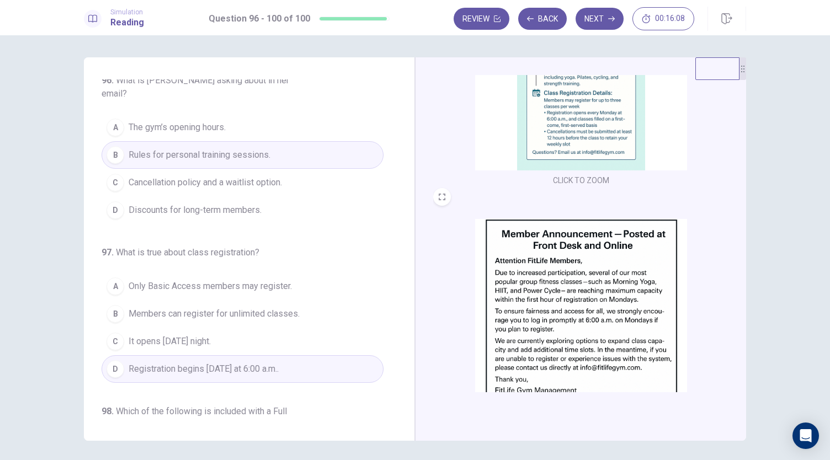
scroll to position [0, 0]
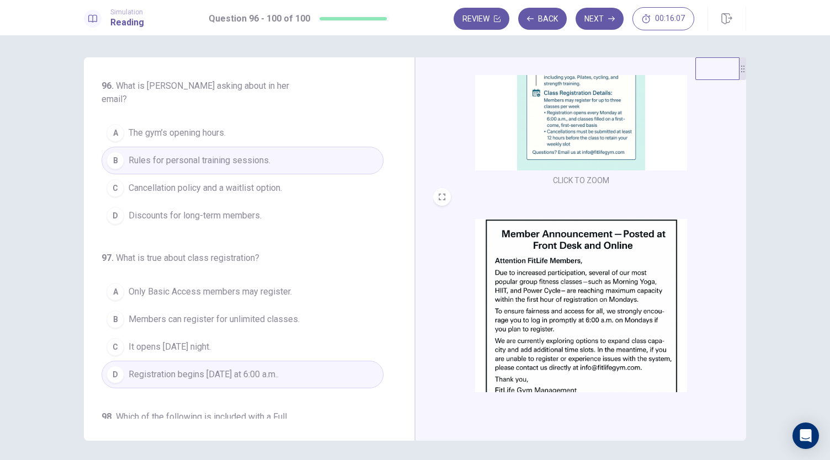
click at [259, 125] on button "A The gym’s opening hours." at bounding box center [243, 133] width 282 height 28
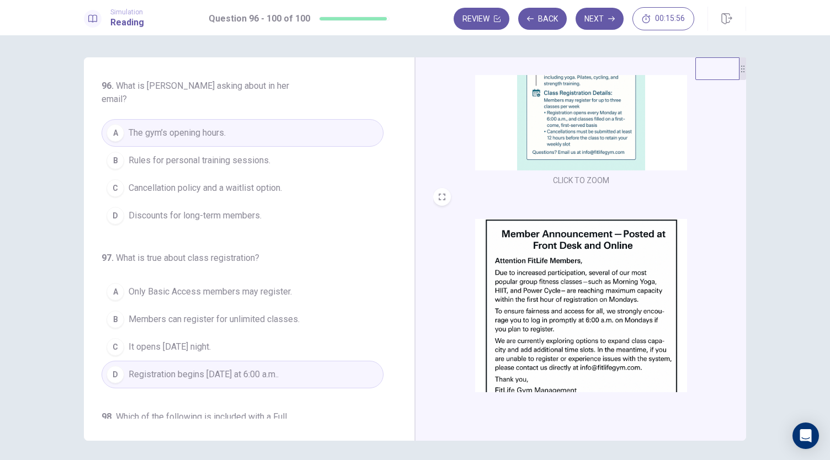
click at [396, 391] on div "96 . What is [PERSON_NAME] asking about in her email? A The gym’s opening hours…" at bounding box center [254, 248] width 304 height 339
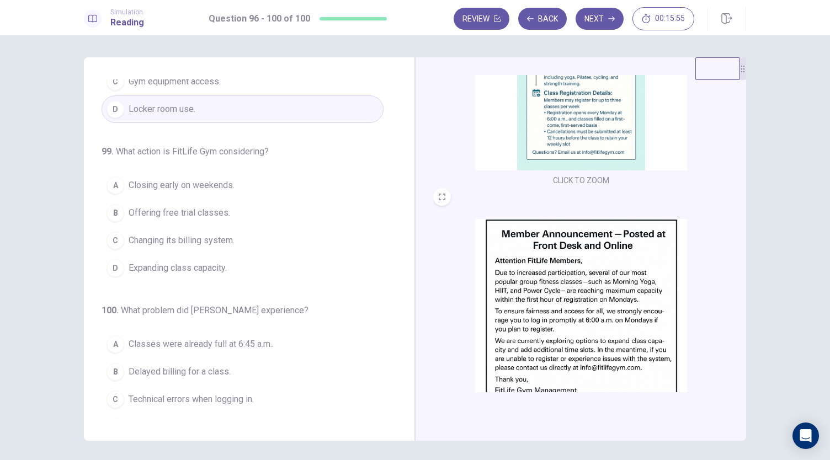
scroll to position [439, 0]
click at [551, 139] on img at bounding box center [581, 74] width 212 height 193
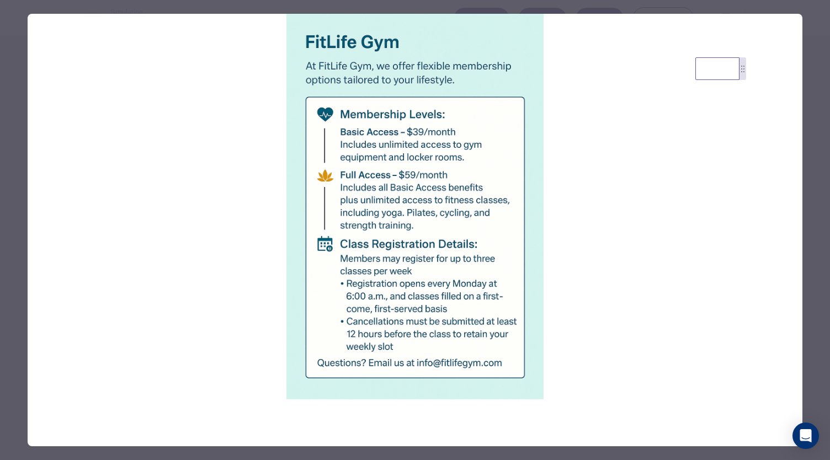
click at [813, 237] on div at bounding box center [415, 230] width 830 height 460
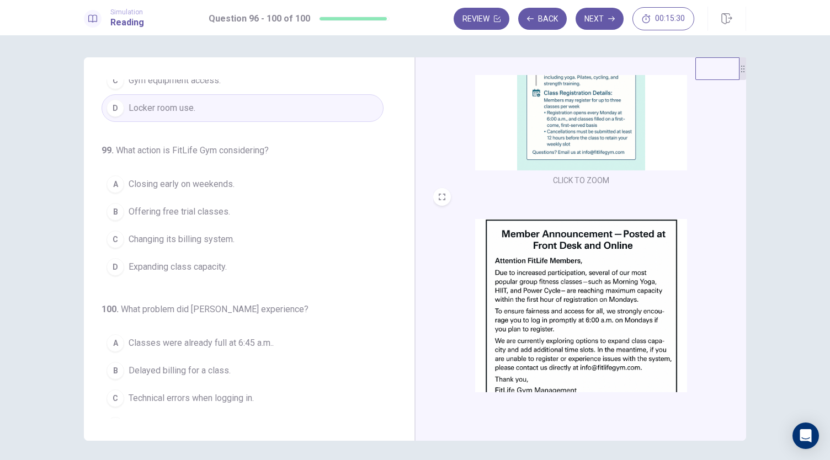
click at [658, 318] on img at bounding box center [581, 315] width 212 height 193
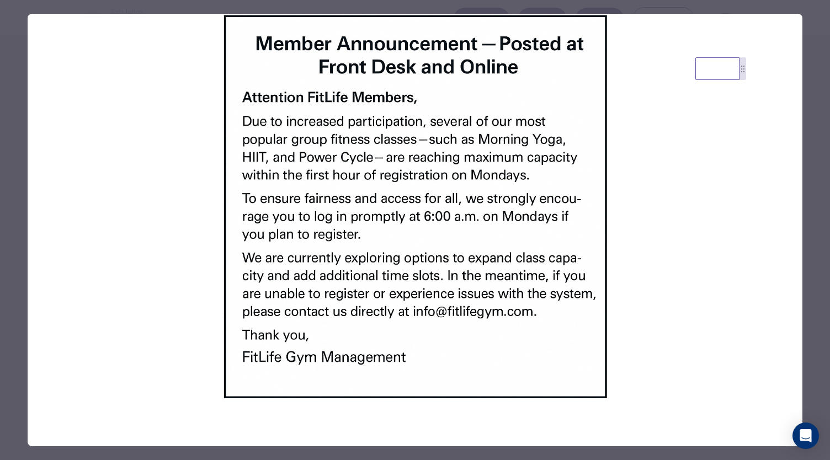
click at [807, 243] on div at bounding box center [415, 230] width 830 height 460
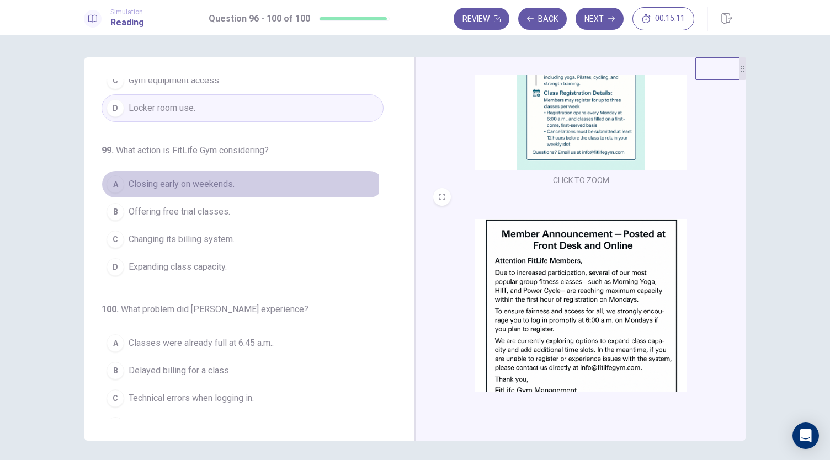
click at [220, 178] on span "Closing early on weekends." at bounding box center [182, 184] width 106 height 13
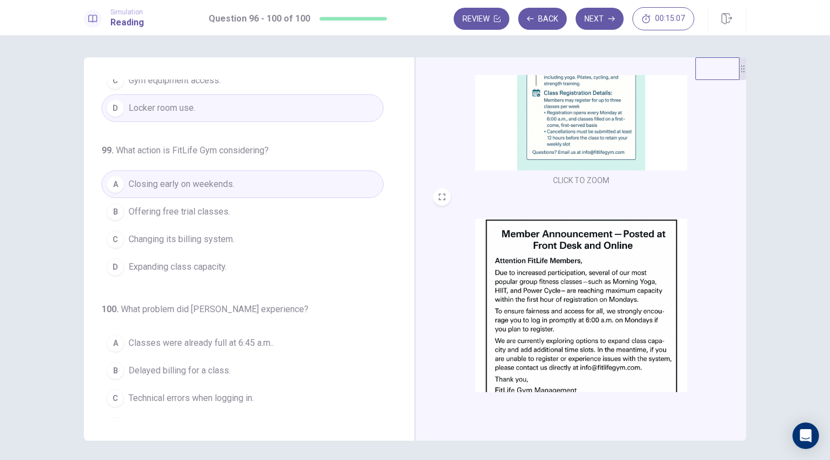
click at [241, 198] on button "B Offering free trial classes." at bounding box center [243, 212] width 282 height 28
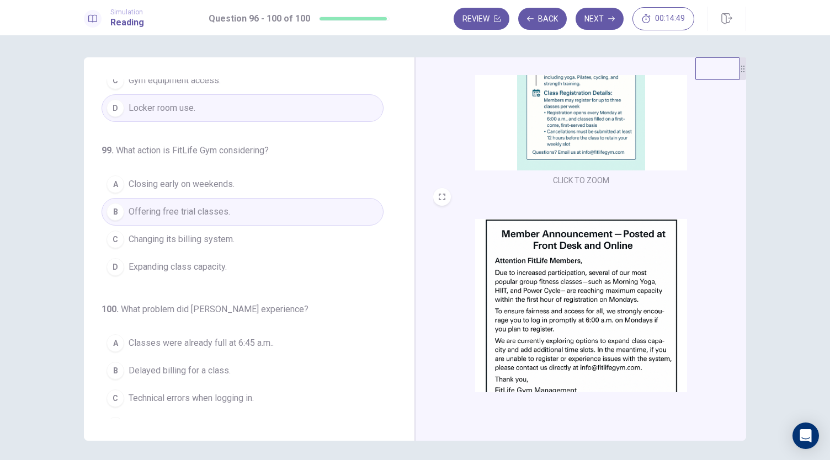
scroll to position [406, 0]
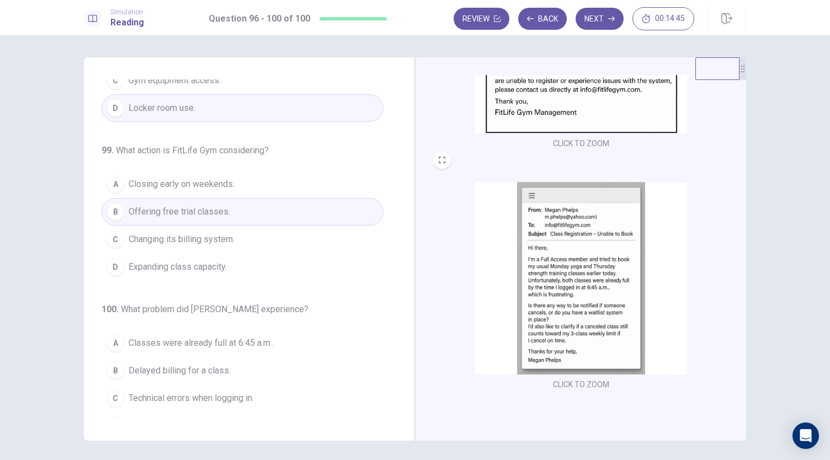
click at [572, 288] on img at bounding box center [581, 278] width 212 height 193
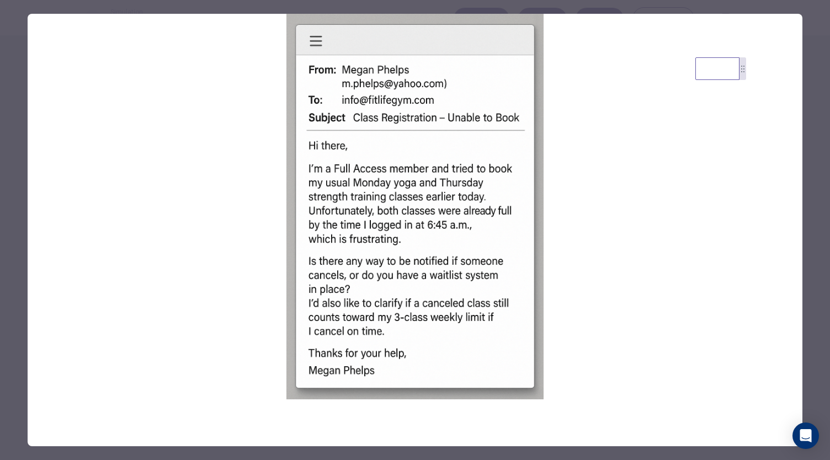
click at [816, 241] on div at bounding box center [415, 230] width 830 height 460
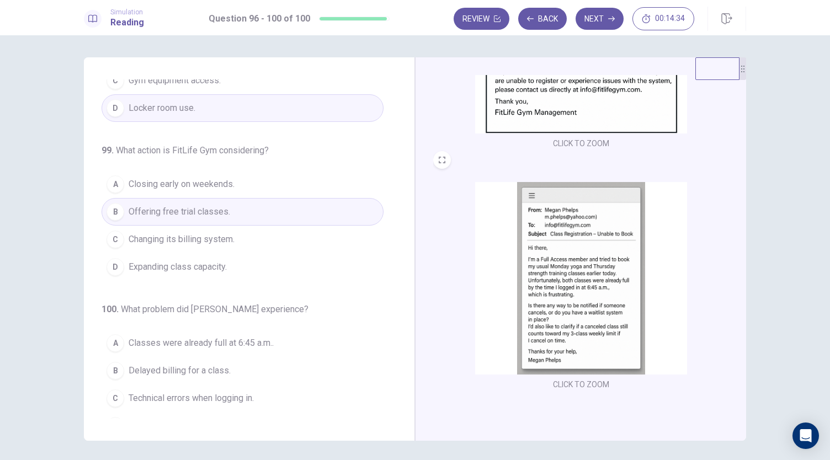
click at [243, 337] on span "Classes were already full at 6:45 a.m.." at bounding box center [201, 343] width 145 height 13
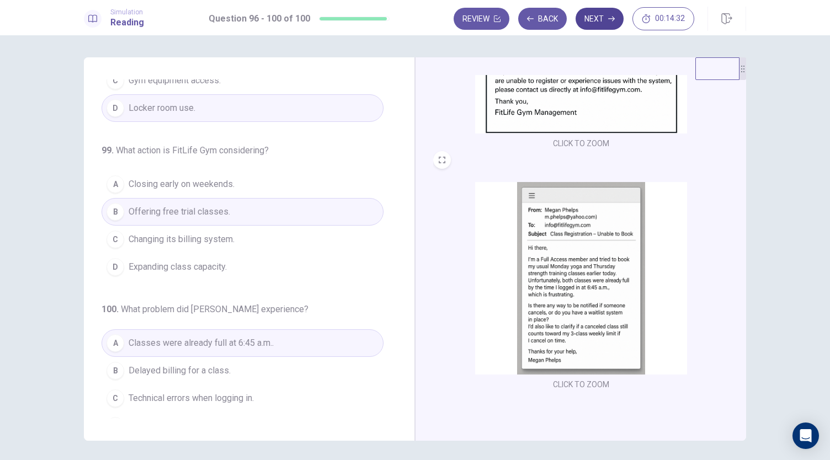
click at [599, 21] on button "Next" at bounding box center [600, 19] width 48 height 22
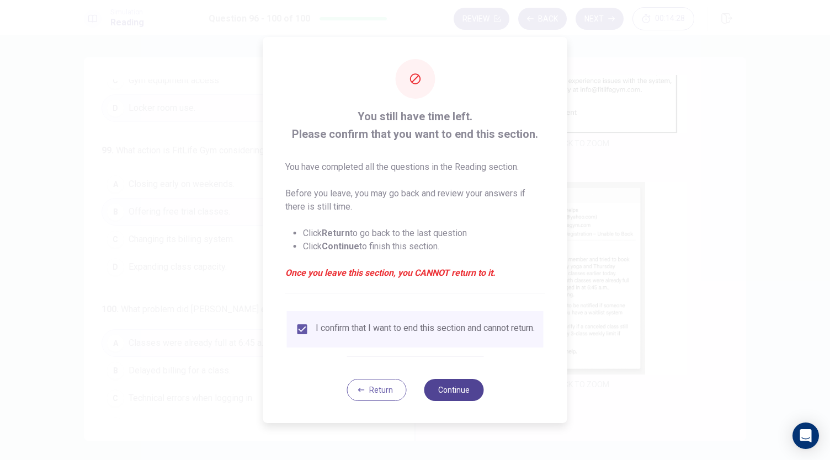
click at [446, 394] on button "Continue" at bounding box center [454, 390] width 60 height 22
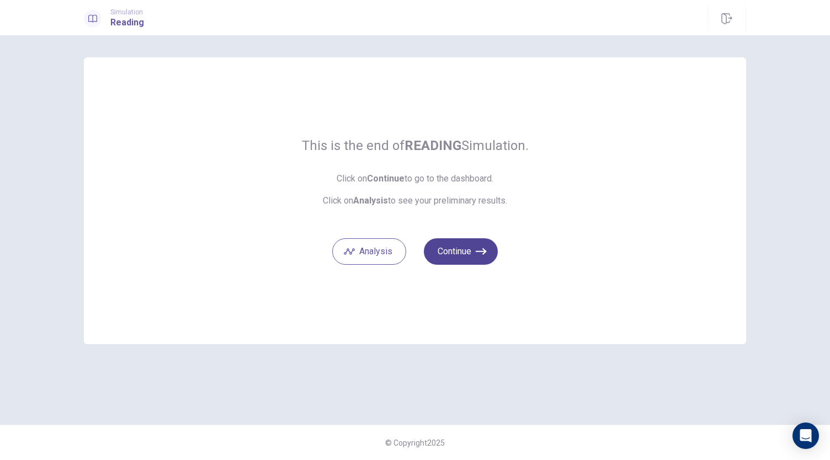
click at [461, 252] on button "Continue" at bounding box center [461, 251] width 74 height 26
